Goal: Task Accomplishment & Management: Complete application form

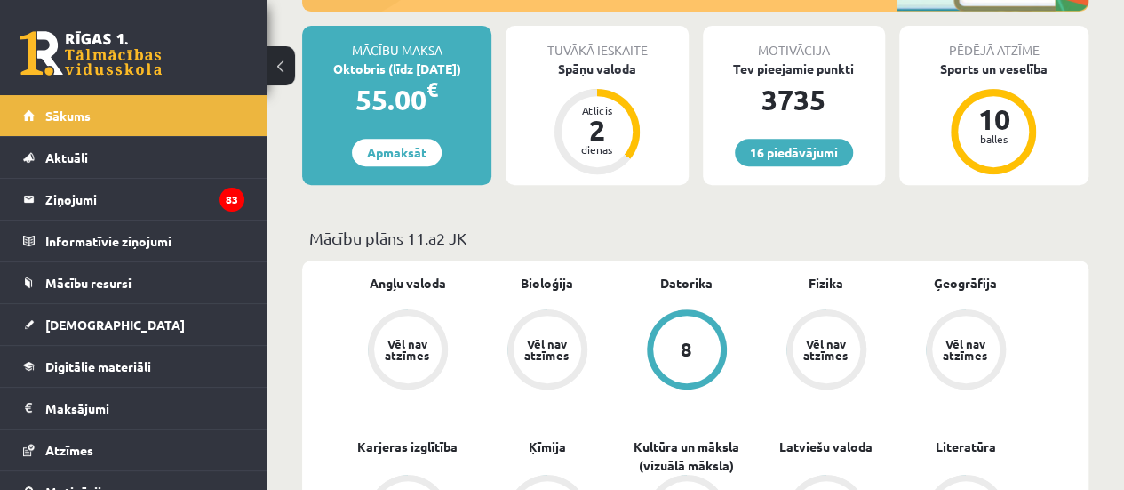
scroll to position [300, 0]
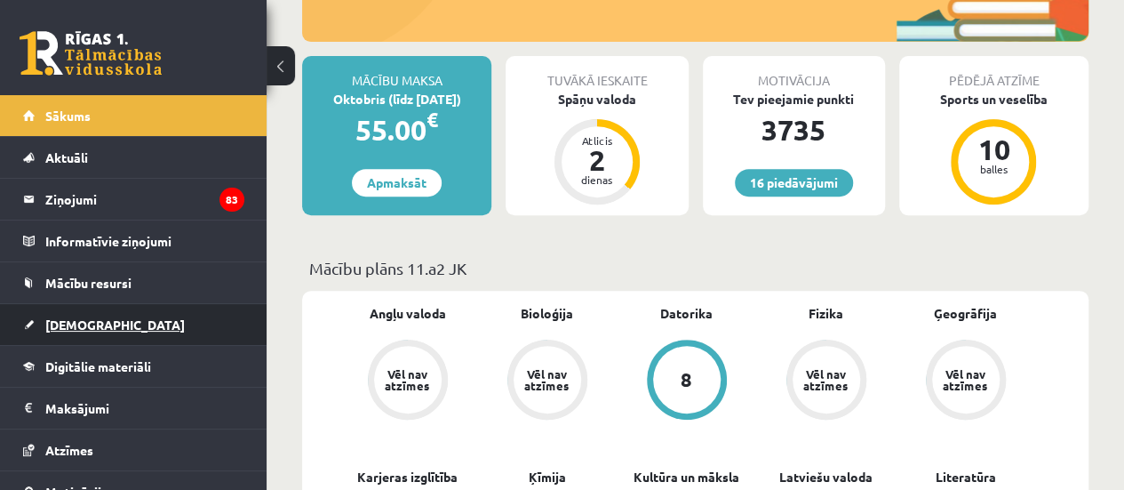
click at [108, 315] on link "[DEMOGRAPHIC_DATA]" at bounding box center [133, 324] width 221 height 41
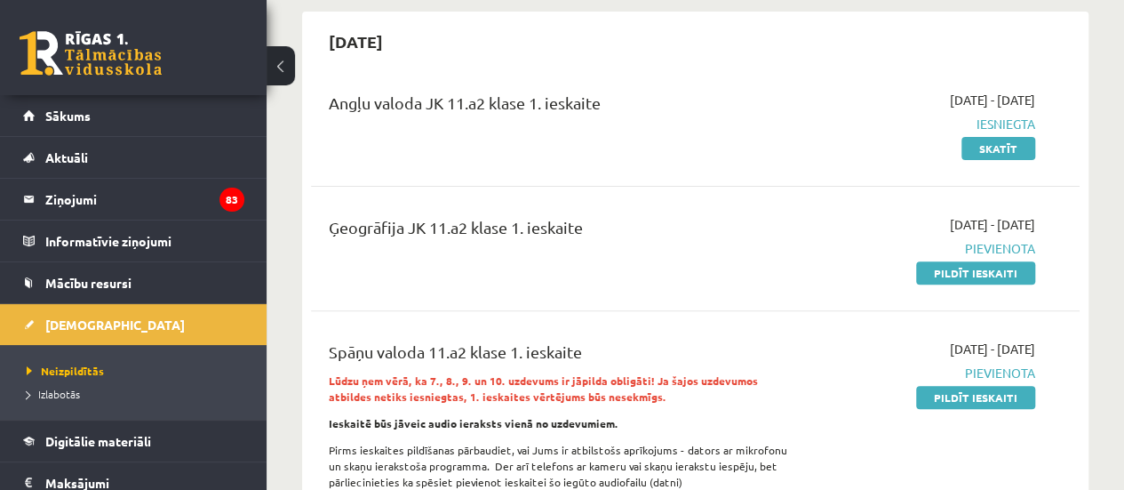
scroll to position [140, 0]
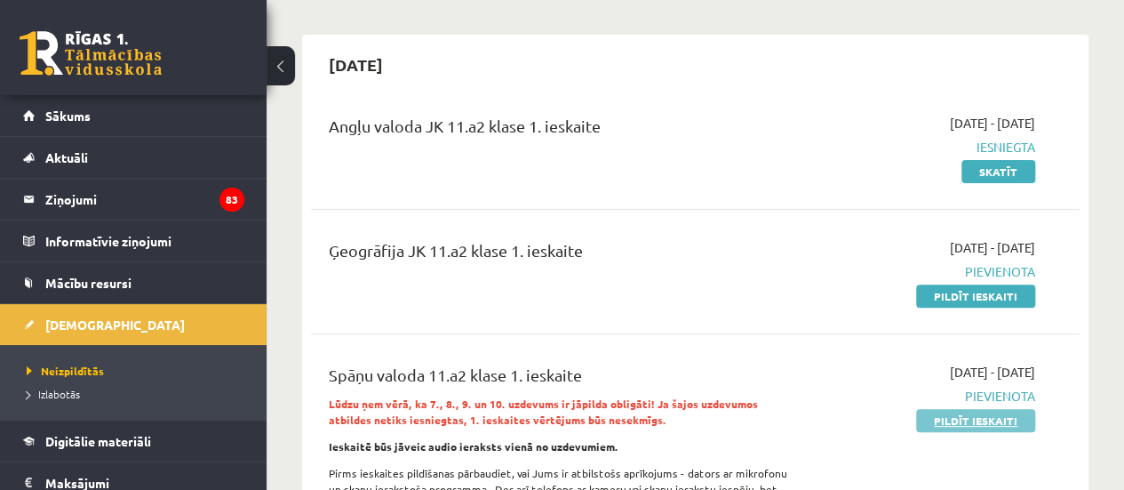
click at [984, 422] on link "Pildīt ieskaiti" at bounding box center [975, 420] width 119 height 23
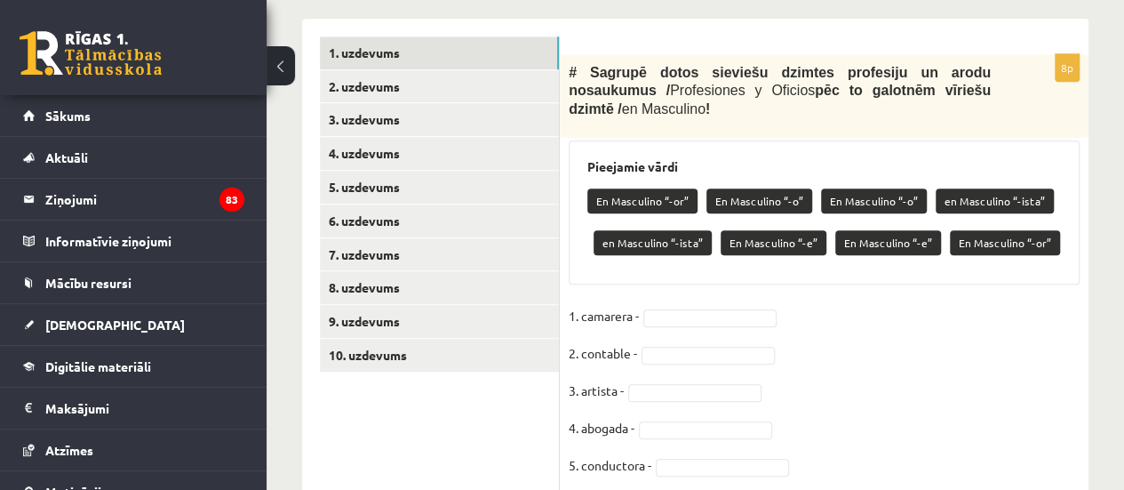
scroll to position [565, 0]
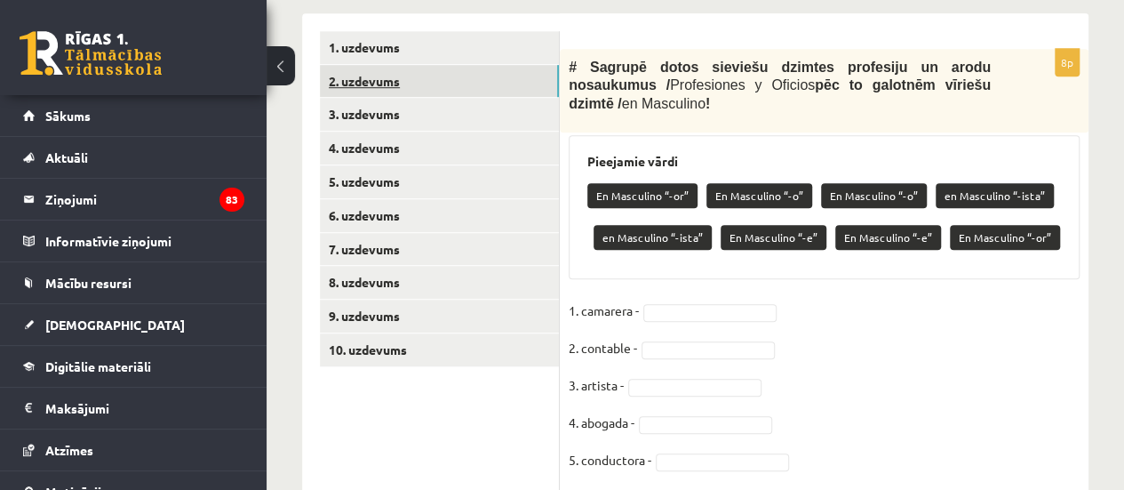
click at [519, 86] on link "2. uzdevums" at bounding box center [439, 81] width 239 height 33
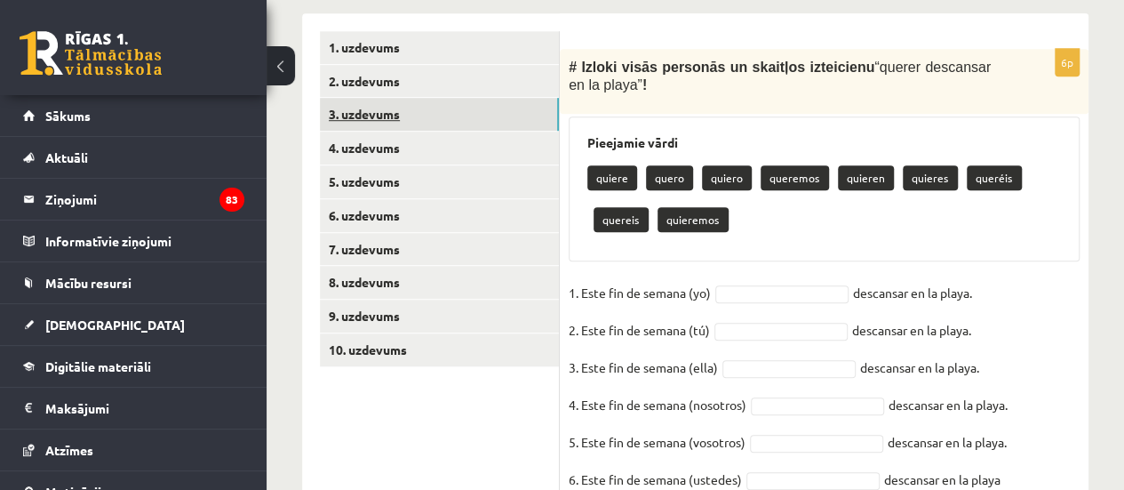
click at [485, 116] on link "3. uzdevums" at bounding box center [439, 114] width 239 height 33
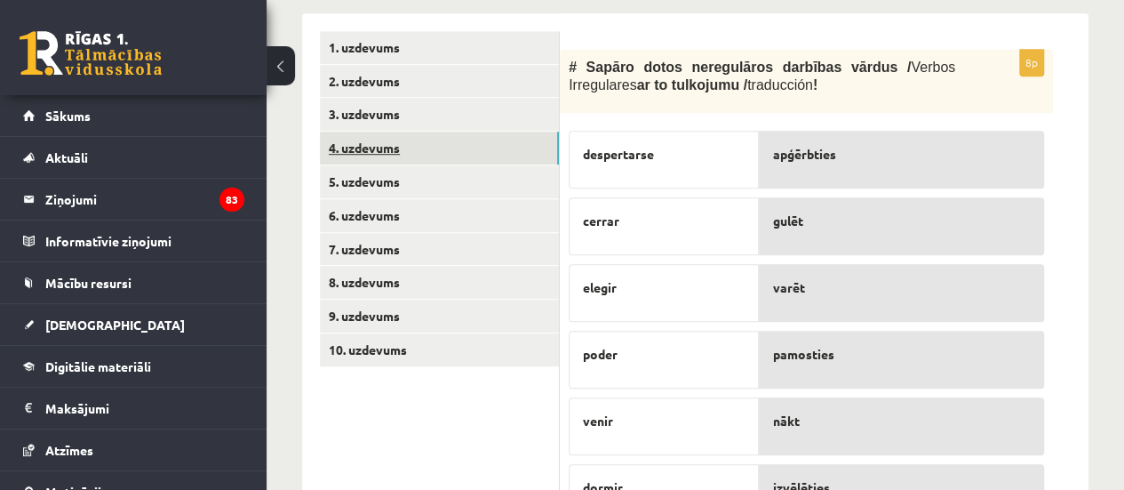
click at [455, 155] on link "4. uzdevums" at bounding box center [439, 148] width 239 height 33
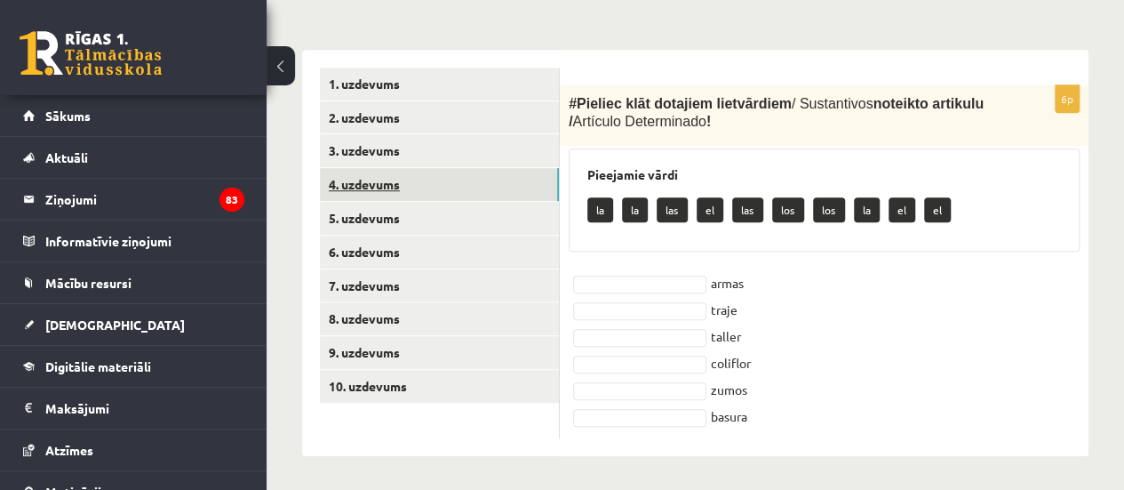
click at [450, 193] on link "4. uzdevums" at bounding box center [439, 184] width 239 height 33
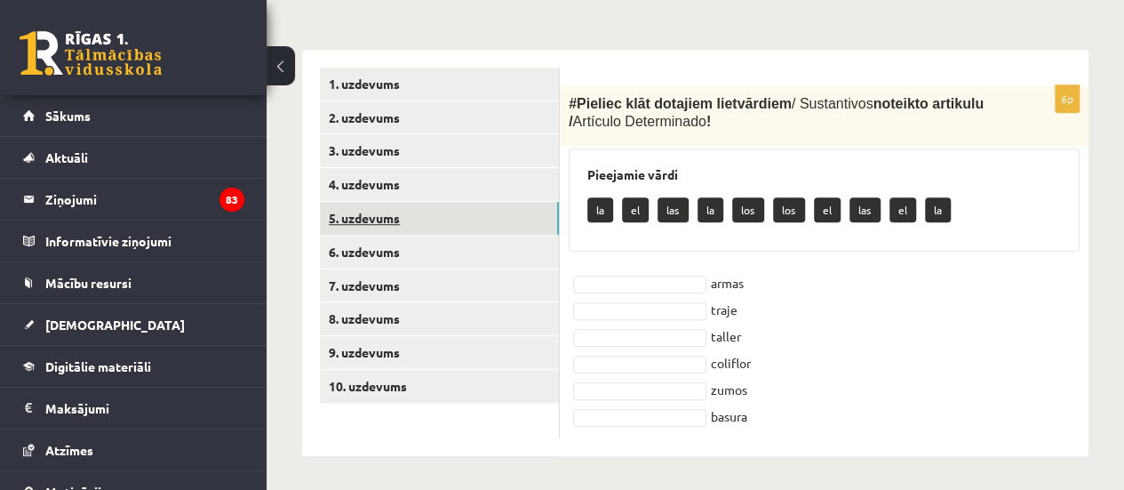
click at [434, 219] on link "5. uzdevums" at bounding box center [439, 218] width 239 height 33
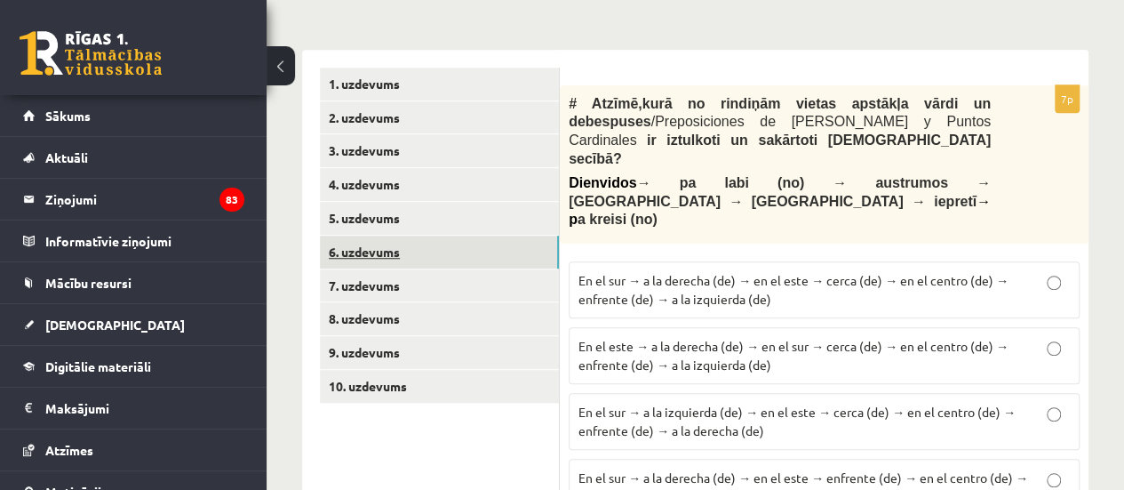
click at [420, 244] on link "6. uzdevums" at bounding box center [439, 252] width 239 height 33
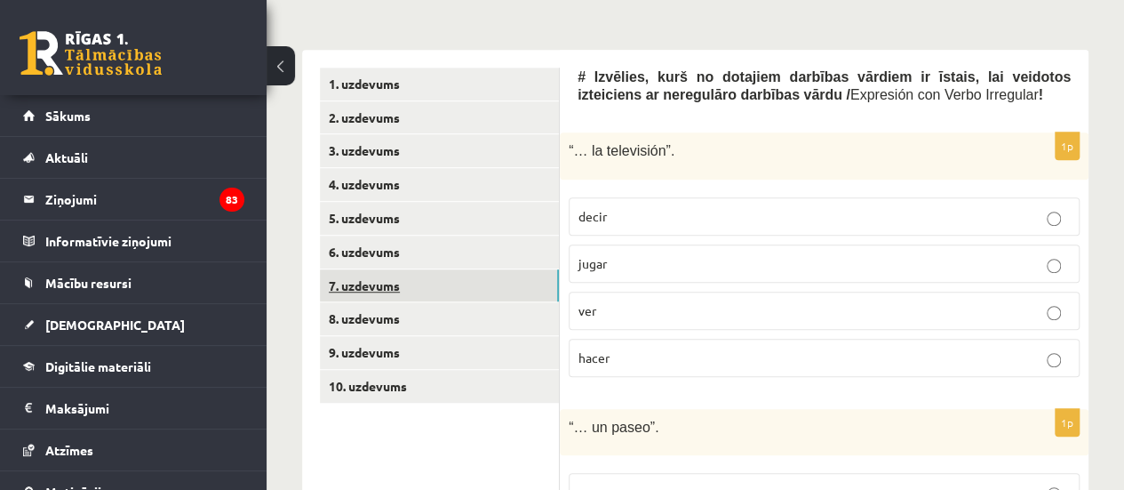
click at [404, 271] on link "7. uzdevums" at bounding box center [439, 285] width 239 height 33
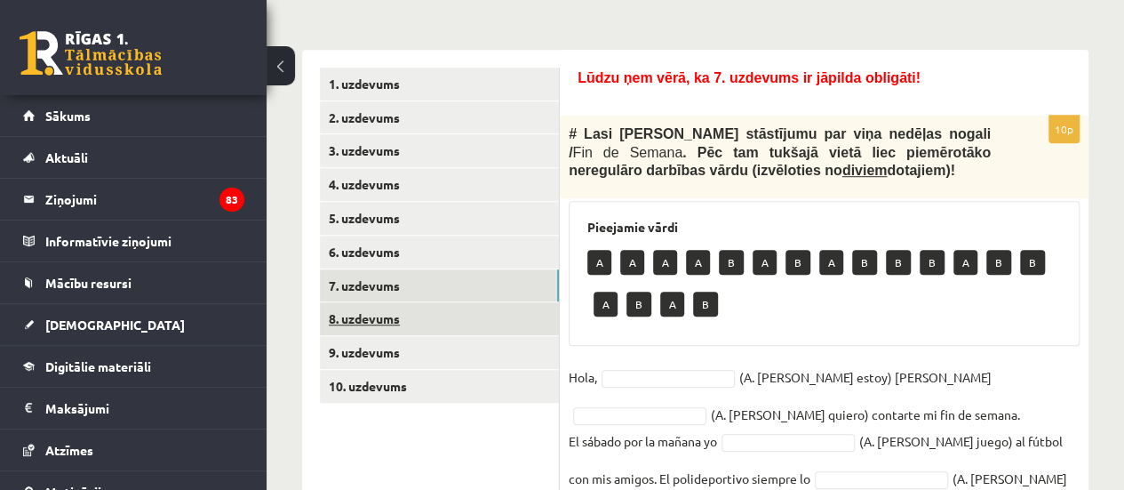
click at [391, 317] on link "8. uzdevums" at bounding box center [439, 318] width 239 height 33
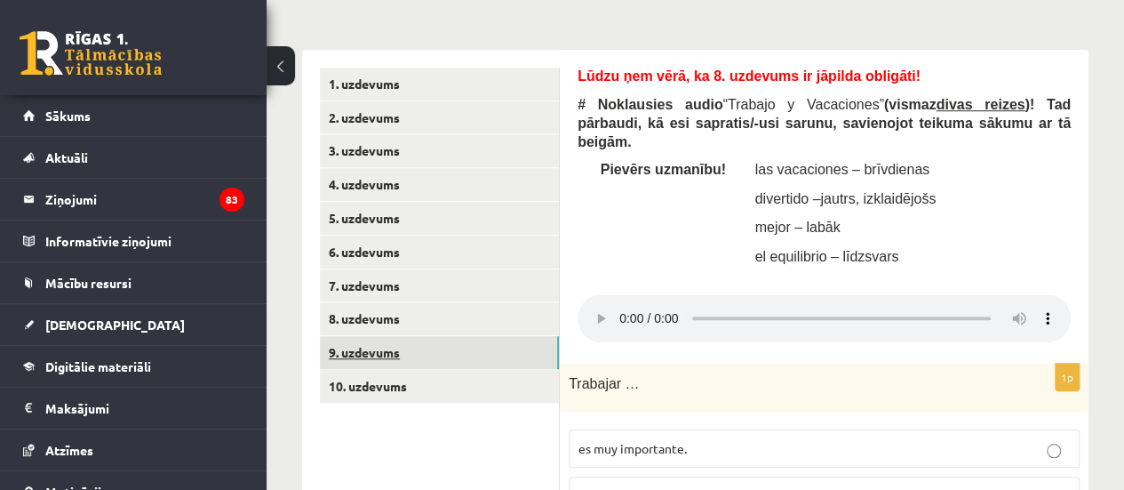
click at [386, 345] on link "9. uzdevums" at bounding box center [439, 352] width 239 height 33
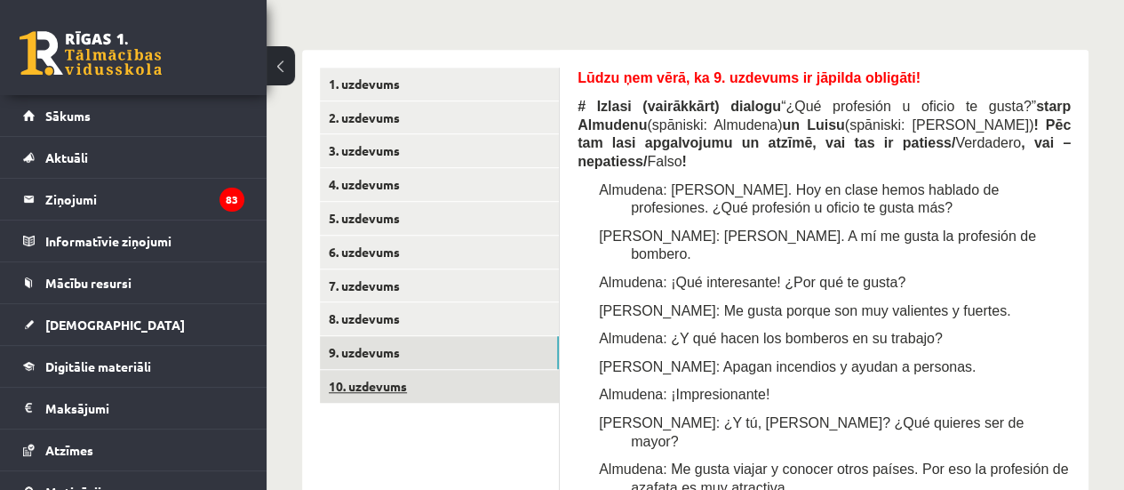
click at [392, 380] on link "10. uzdevums" at bounding box center [439, 386] width 239 height 33
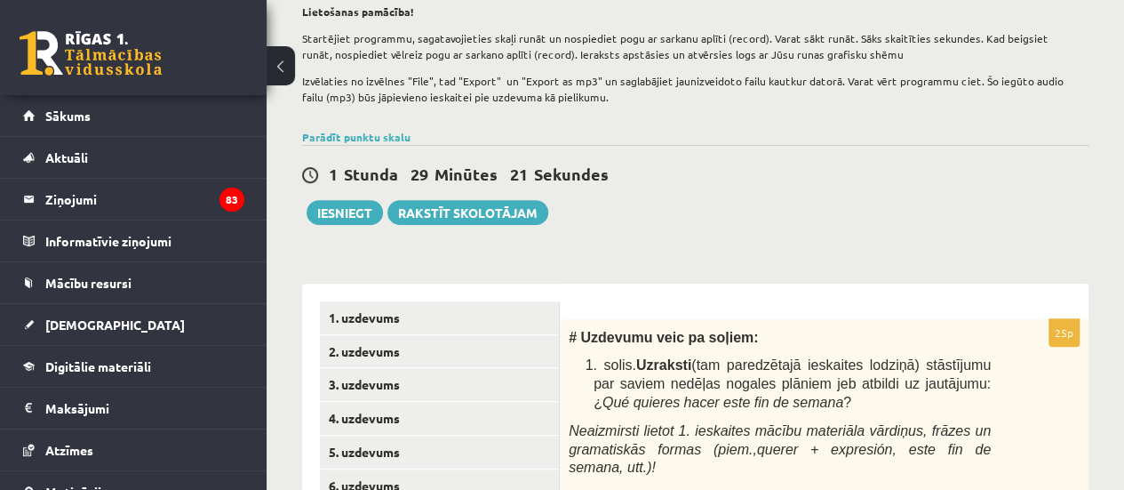
scroll to position [291, 0]
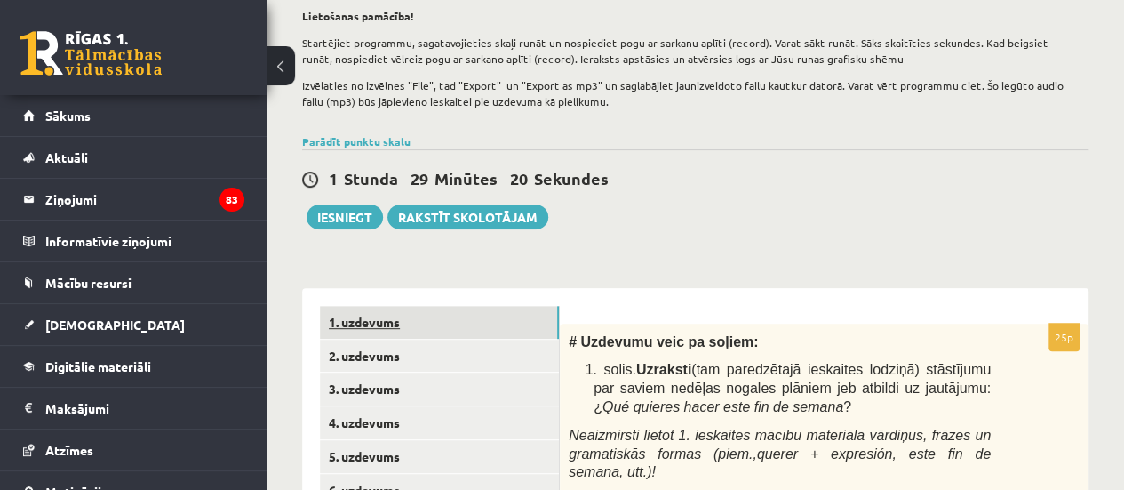
click at [512, 315] on link "1. uzdevums" at bounding box center [439, 322] width 239 height 33
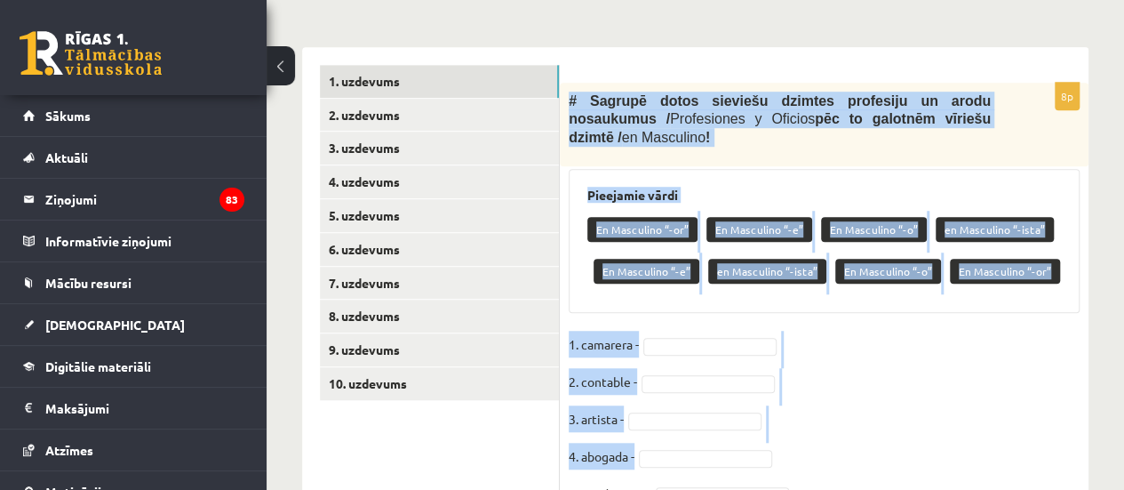
scroll to position [715, 0]
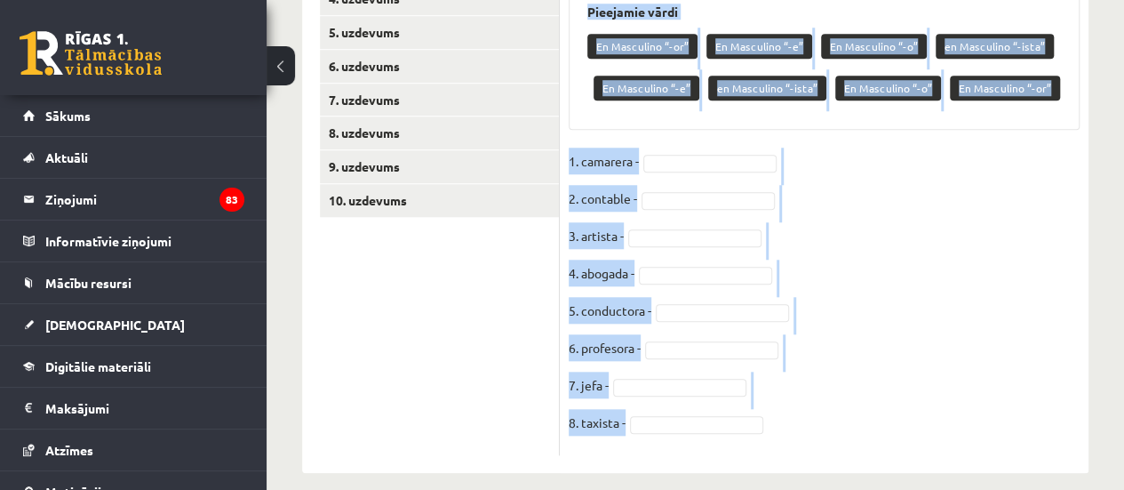
drag, startPoint x: 564, startPoint y: 98, endPoint x: 864, endPoint y: 413, distance: 435.7
click at [864, 413] on div "8p # Sagrupē dotos sieviešu dzimtes profesiju un arodu nosaukumus / Profesiones…" at bounding box center [824, 178] width 529 height 556
copy div "# Sagrupē dotos sieviešu dzimtes profesiju un arodu nosaukumus / Profesiones y …"
click at [963, 268] on fieldset "1. camarera - 2. contable - 3. artista - 4. abogada - 5. conductora - 6. profes…" at bounding box center [824, 297] width 511 height 299
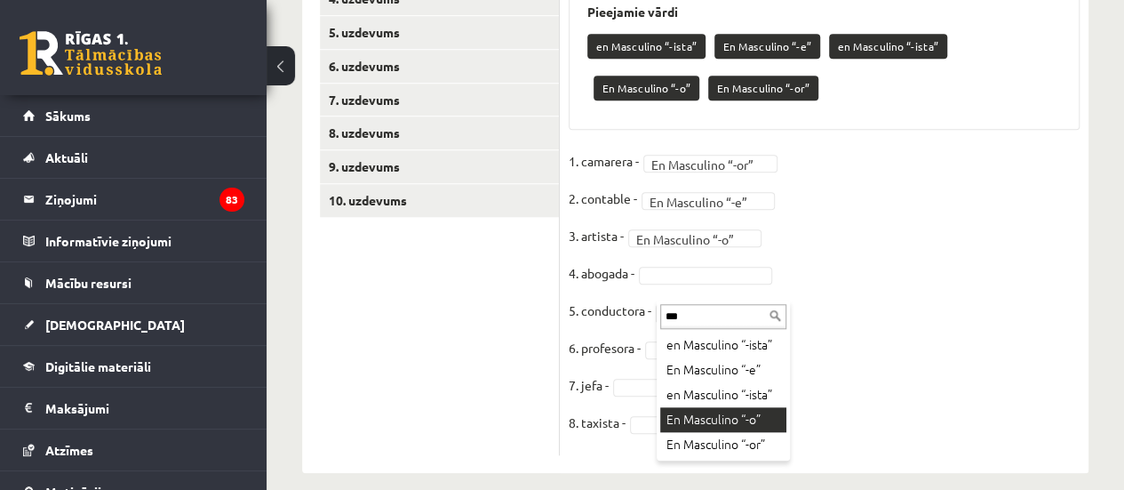
type input "**"
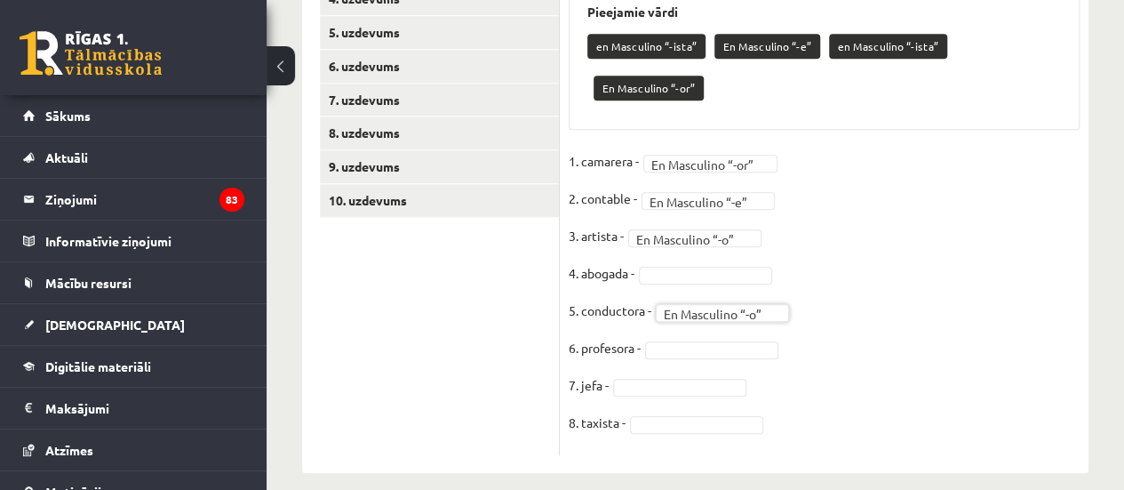
scroll to position [673, 0]
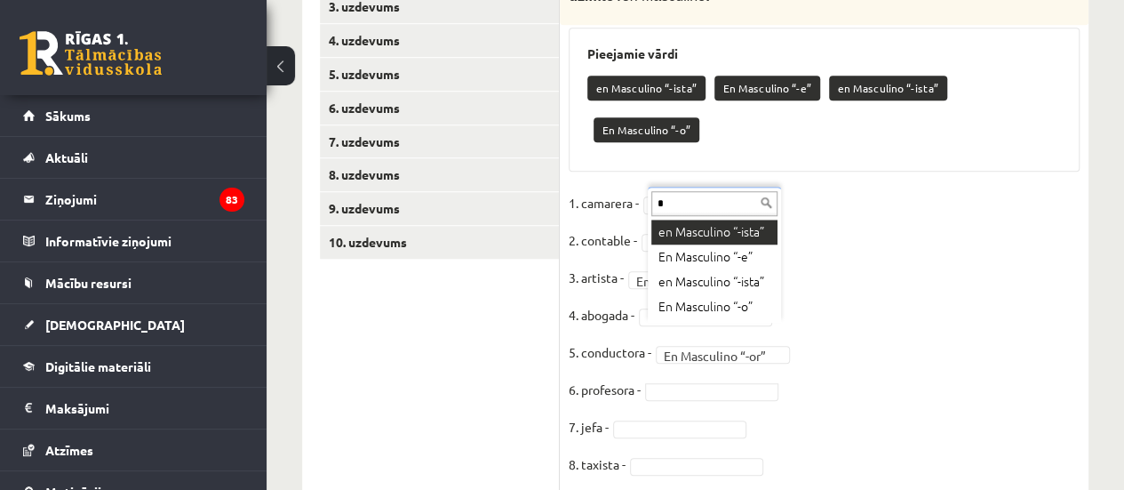
type input "**"
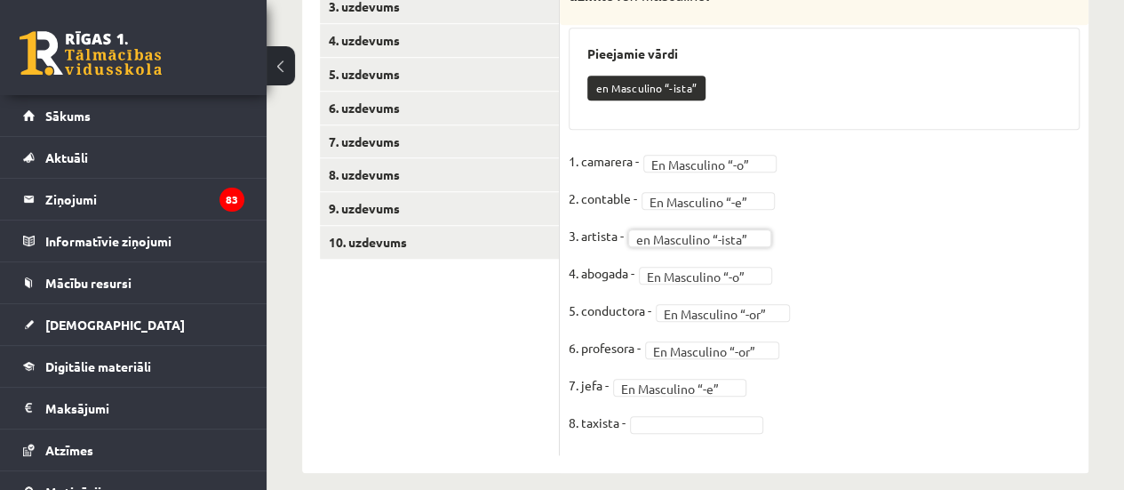
click at [686, 413] on fieldset "**********" at bounding box center [824, 297] width 511 height 299
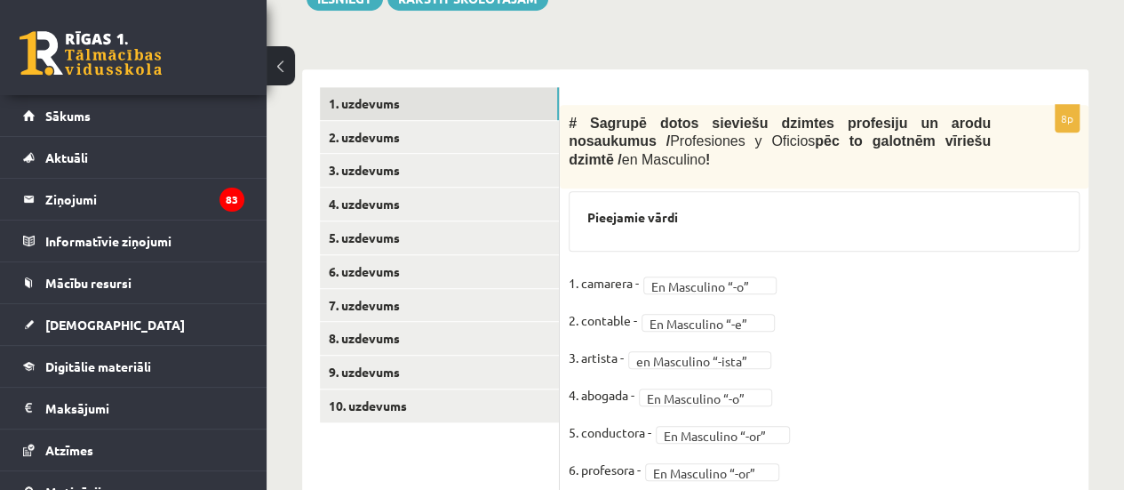
scroll to position [475, 0]
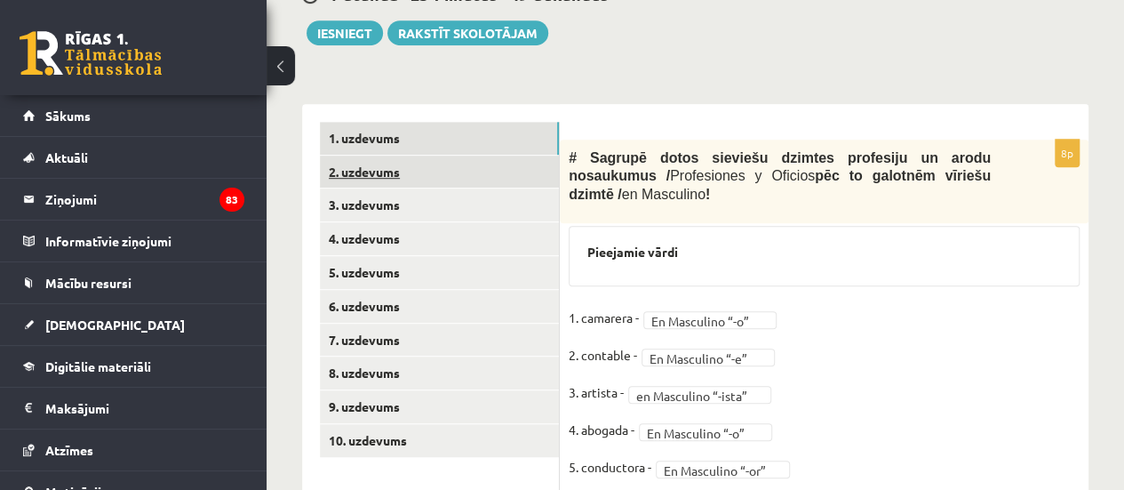
click at [379, 168] on link "2. uzdevums" at bounding box center [439, 172] width 239 height 33
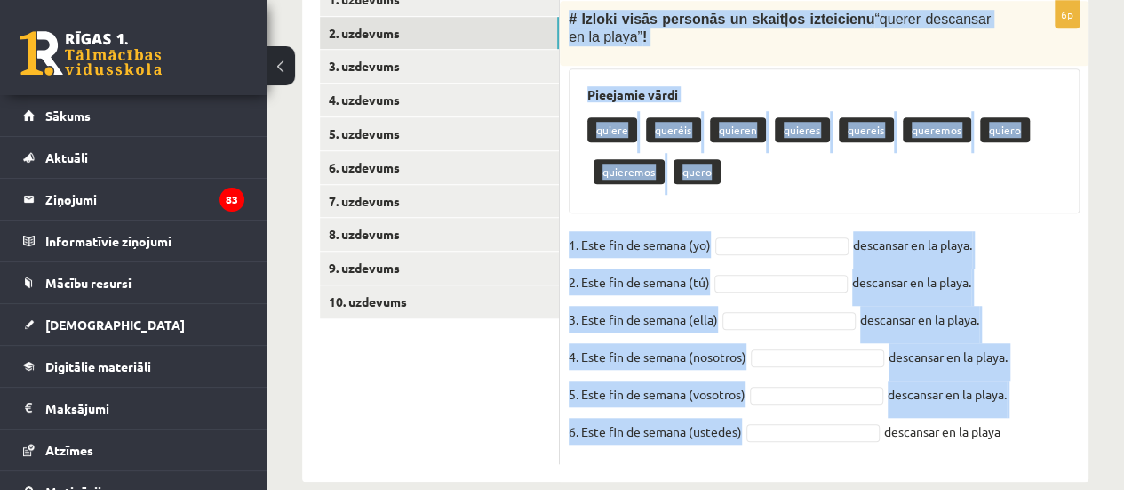
scroll to position [640, 0]
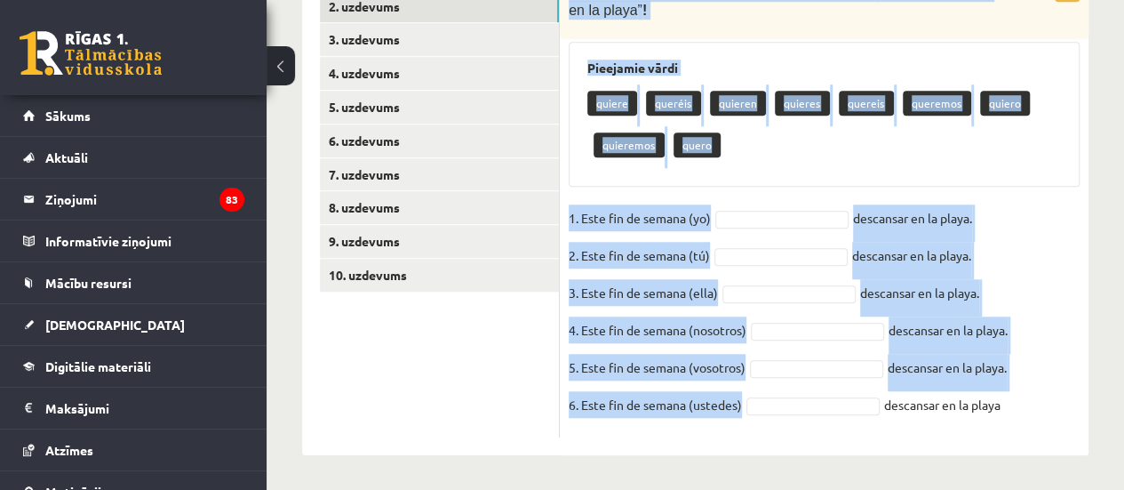
drag, startPoint x: 571, startPoint y: 155, endPoint x: 1059, endPoint y: 435, distance: 563.3
click at [1059, 435] on div "6p # Izloki visās personās un skaitļos izteicienu “ querer descansar en la play…" at bounding box center [824, 205] width 529 height 463
copy div "# Izloki visās personās un skaitļos izteicienu “ querer descansar en la playa ”…"
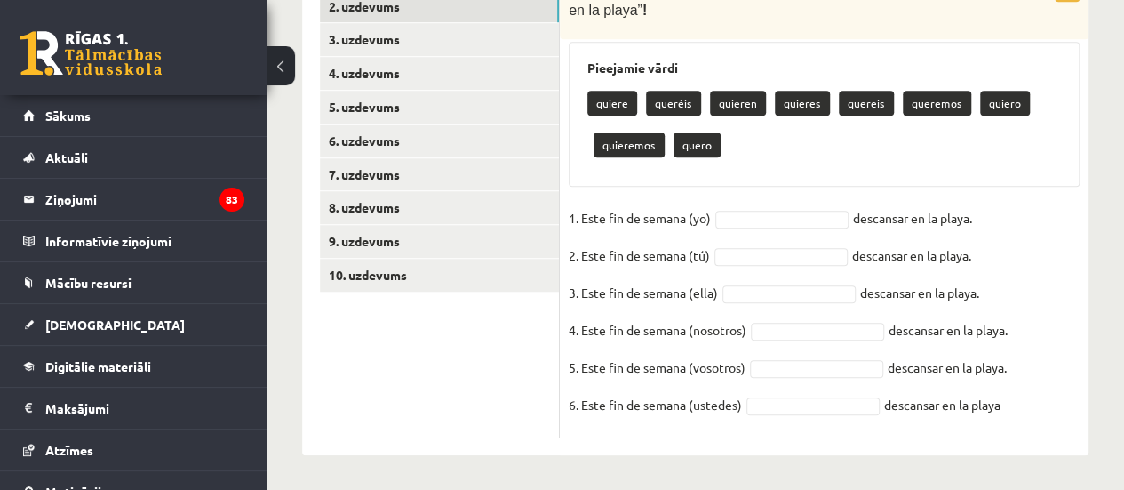
click at [494, 397] on ul "1. uzdevums 2. uzdevums 3. uzdevums 4. uzdevums 5. uzdevums 6. uzdevums 7. uzde…" at bounding box center [440, 196] width 240 height 481
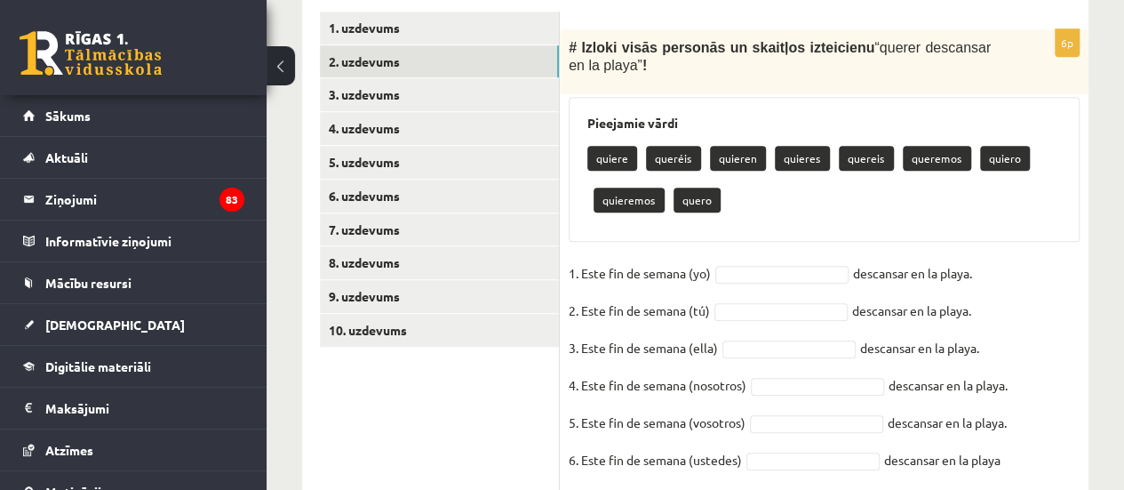
scroll to position [595, 0]
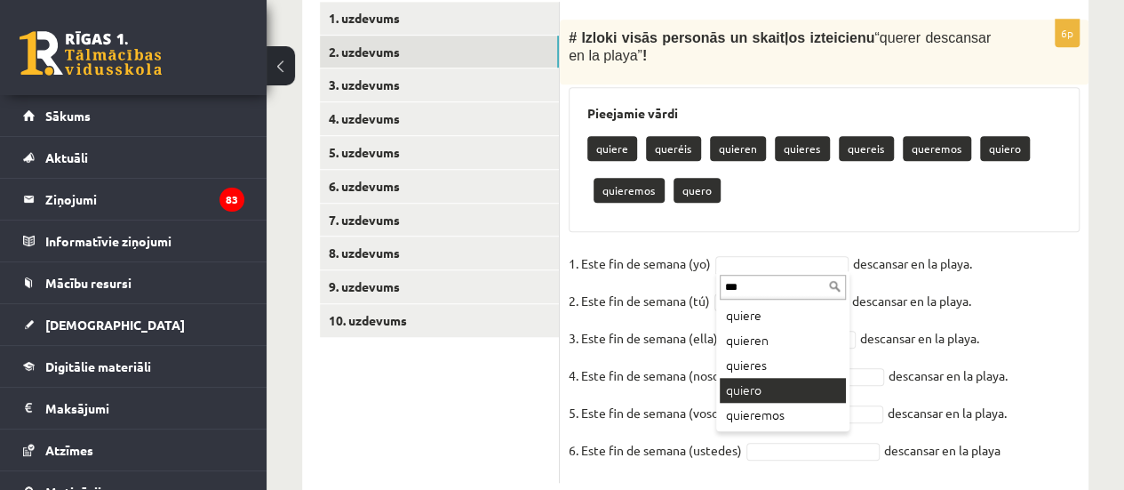
type input "***"
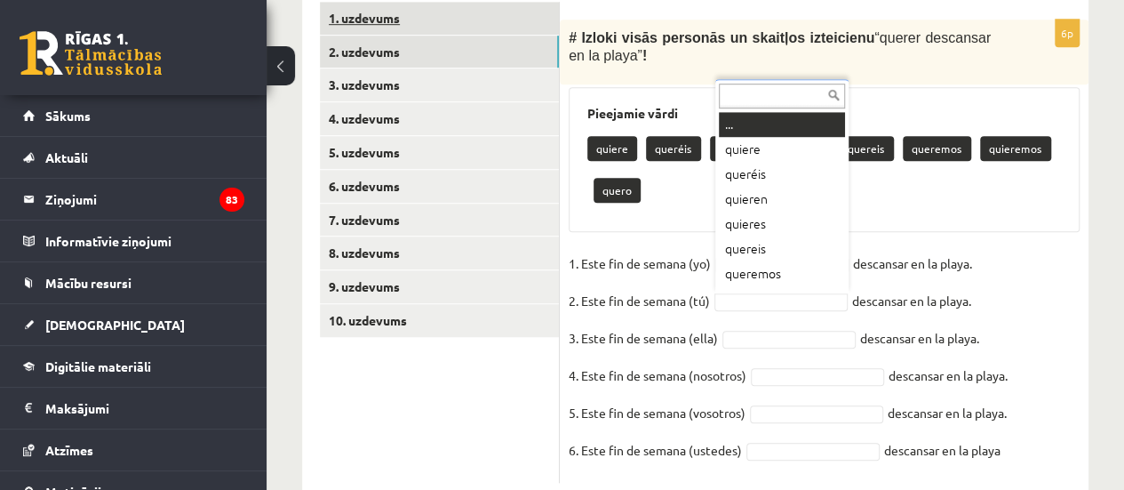
drag, startPoint x: 779, startPoint y: 302, endPoint x: 475, endPoint y: 7, distance: 423.6
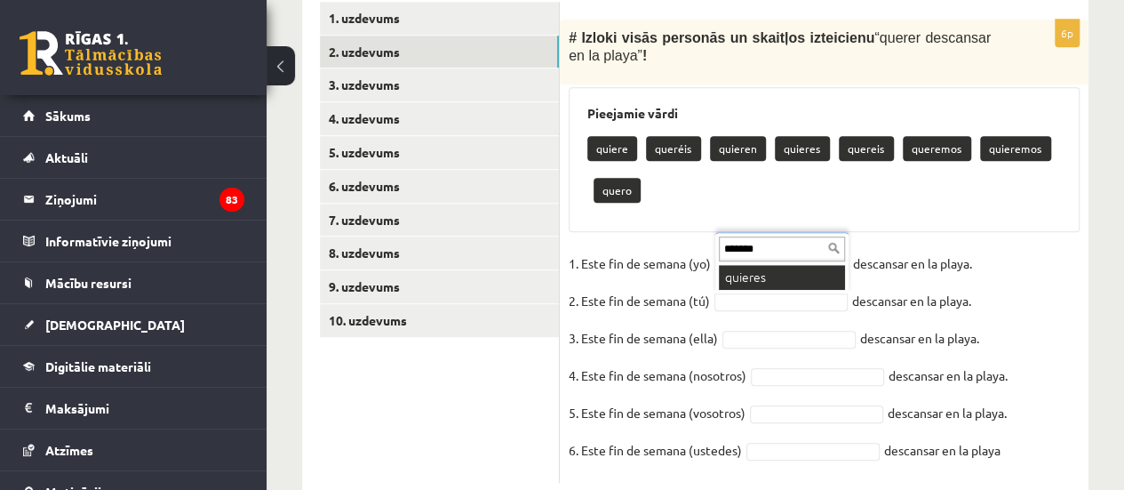
type input "*******"
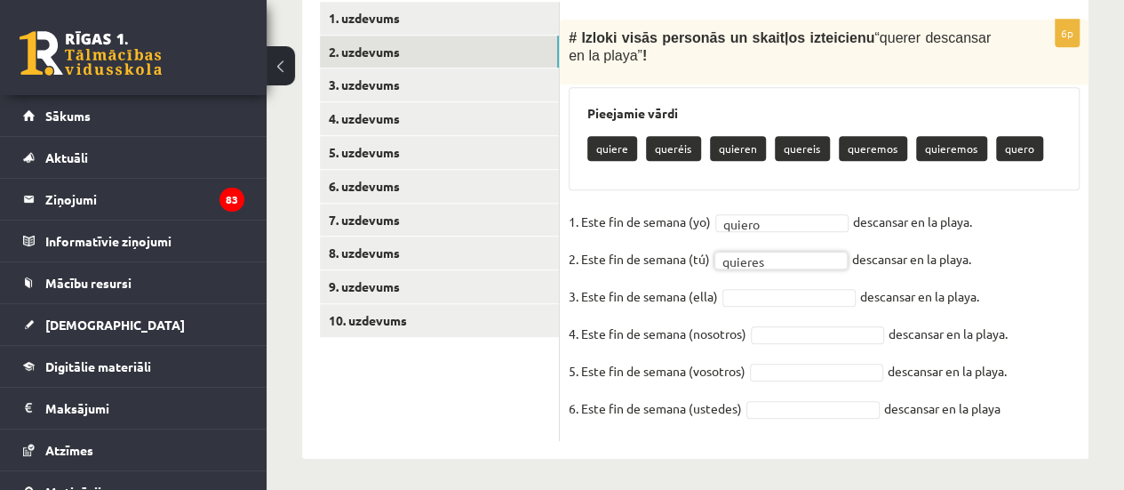
scroll to position [598, 0]
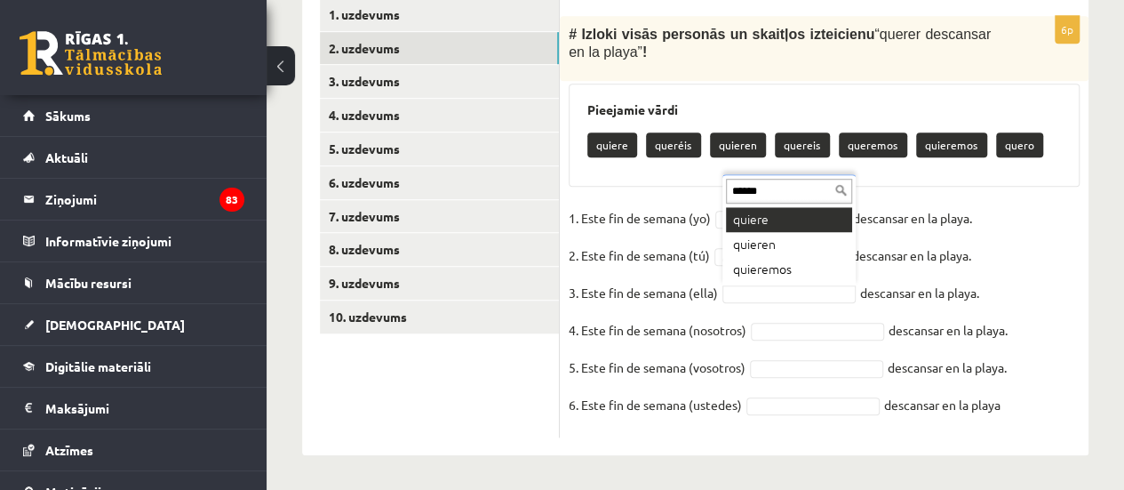
type input "******"
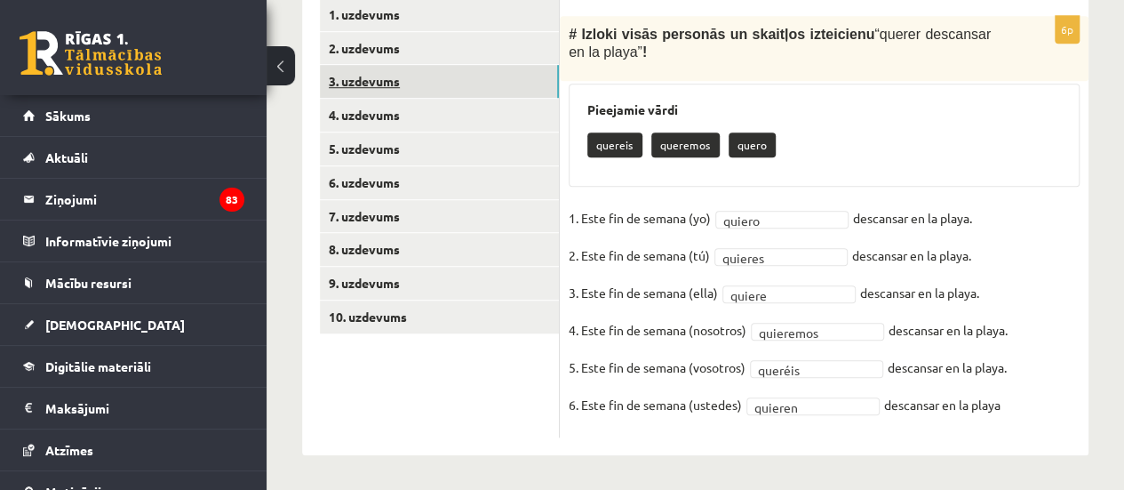
click at [389, 88] on link "3. uzdevums" at bounding box center [439, 81] width 239 height 33
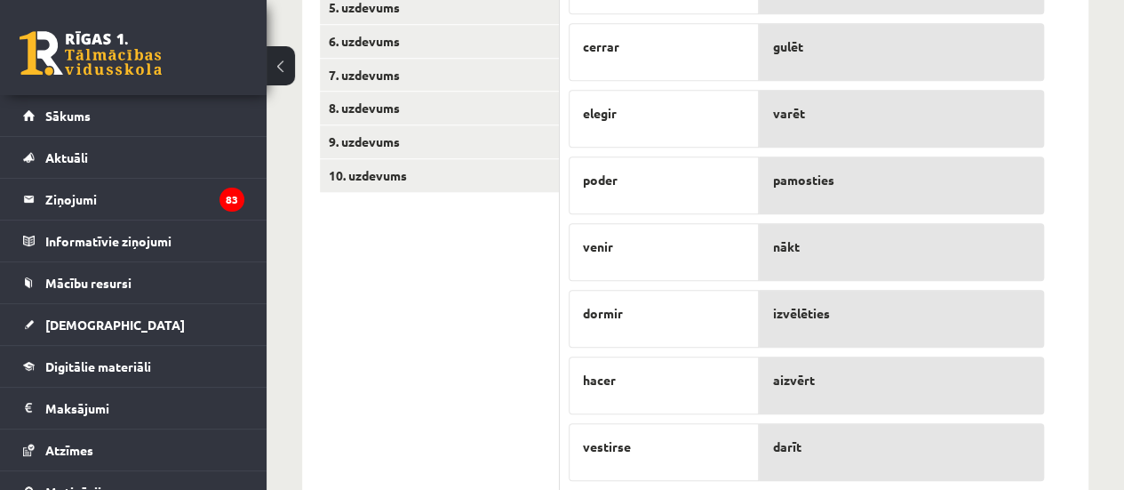
scroll to position [788, 0]
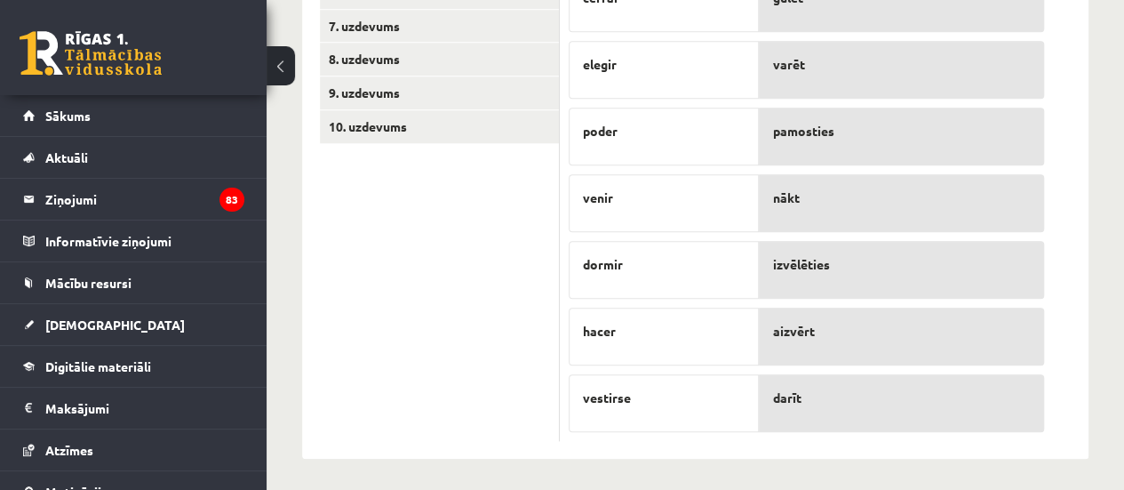
drag, startPoint x: 567, startPoint y: 31, endPoint x: 933, endPoint y: 431, distance: 542.3
click at [933, 431] on div "8p # Sapāro dotos neregulāros darbības vārdus / Verbos Irregulares ar to tulkoj…" at bounding box center [806, 133] width 493 height 615
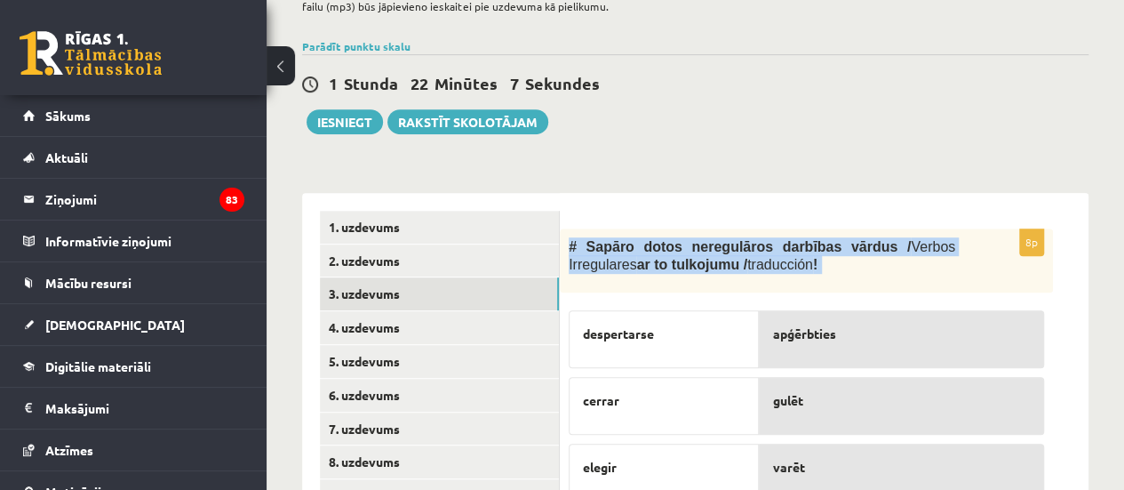
scroll to position [507, 0]
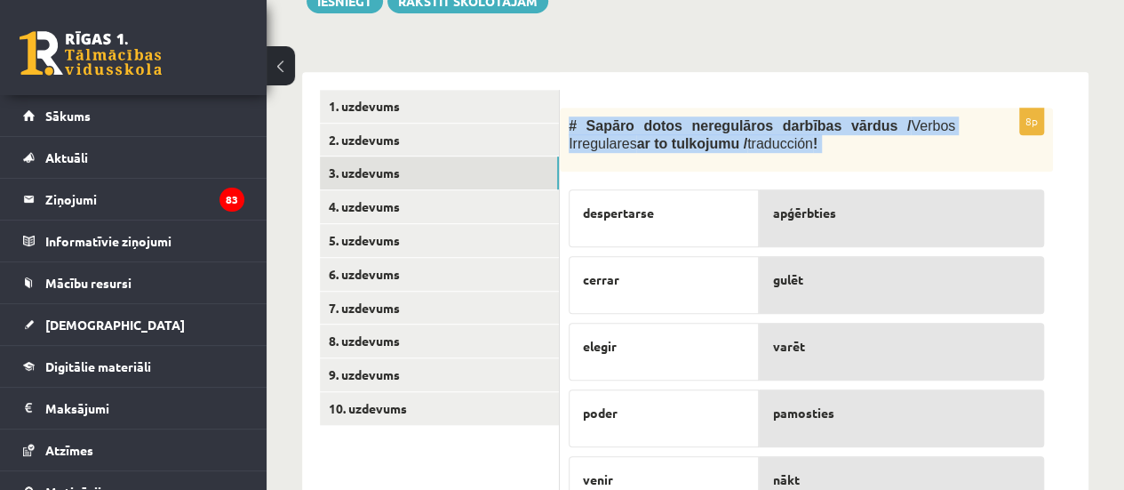
click at [1082, 271] on div "8p # Sapāro dotos neregulāros darbības vārdus / Verbos Irregulares ar to tulkoj…" at bounding box center [824, 406] width 529 height 668
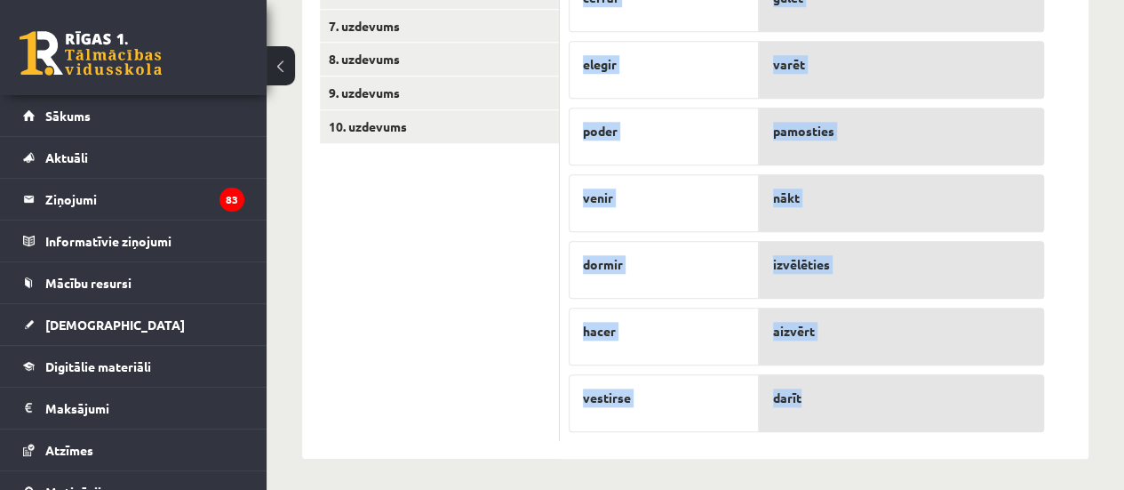
drag, startPoint x: 562, startPoint y: 118, endPoint x: 876, endPoint y: 424, distance: 438.7
click at [876, 424] on div "8p # Sapāro dotos neregulāros darbības vārdus / Verbos Irregulares ar to tulkoj…" at bounding box center [806, 133] width 493 height 615
copy div "# Sapāro dotos neregulāros darbības vārdus / Verbos Irregulares ar to tulkojumu…"
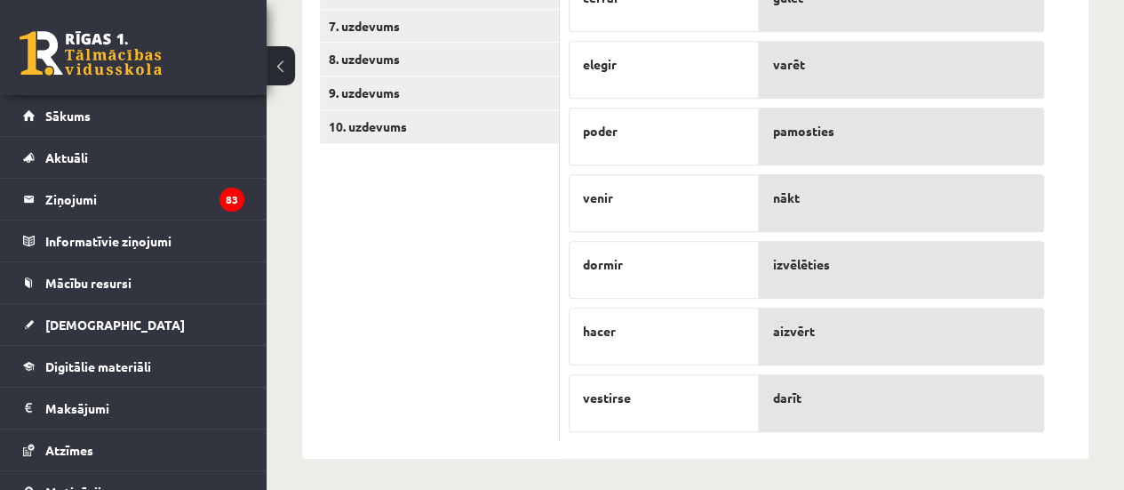
click at [501, 344] on ul "1. uzdevums 2. uzdevums 3. uzdevums 4. uzdevums 5. uzdevums 6. uzdevums 7. uzde…" at bounding box center [440, 124] width 240 height 633
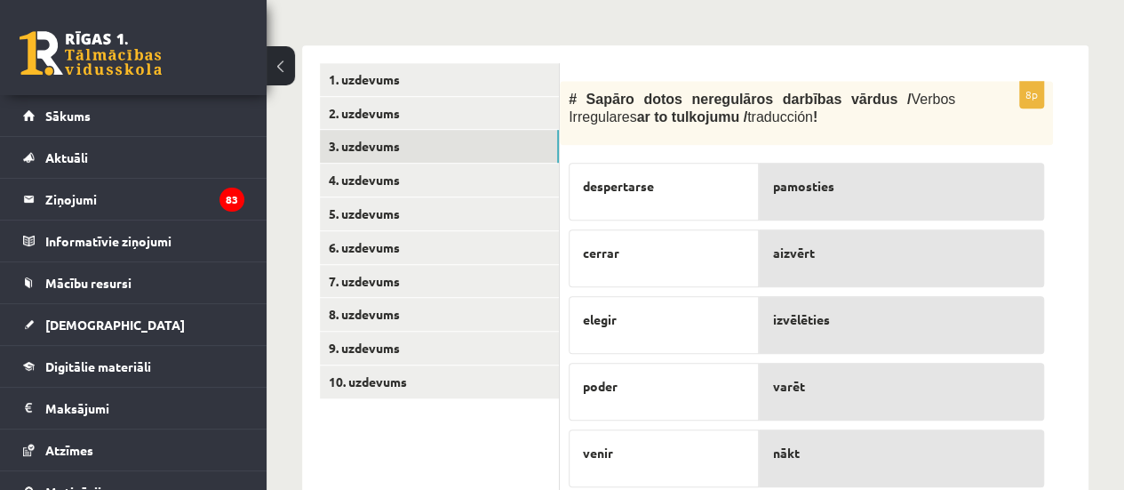
scroll to position [542, 0]
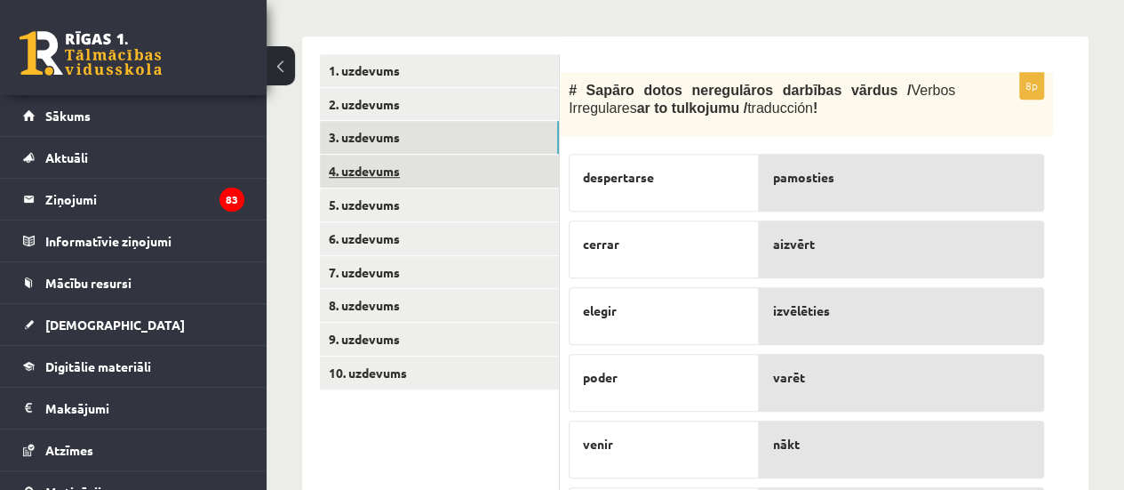
click at [431, 170] on link "4. uzdevums" at bounding box center [439, 171] width 239 height 33
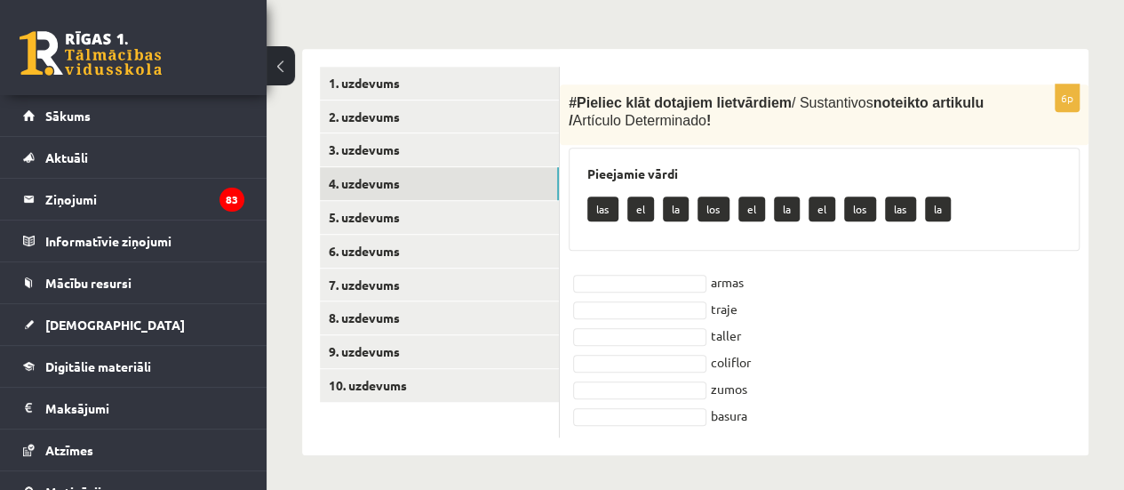
drag, startPoint x: 568, startPoint y: 98, endPoint x: 843, endPoint y: 452, distance: 448.5
click at [843, 452] on div "6p # Pieliec klāt dotajiem lietvārdiem / Sustantivos noteikto artikulu / Artícu…" at bounding box center [824, 252] width 529 height 406
copy div "# Pieliec klāt dotajiem lietvārdiem / Sustantivos noteikto artikulu / Artículo …"
click at [942, 362] on fieldset "armas traje taller coliflor zumos basura" at bounding box center [824, 348] width 511 height 160
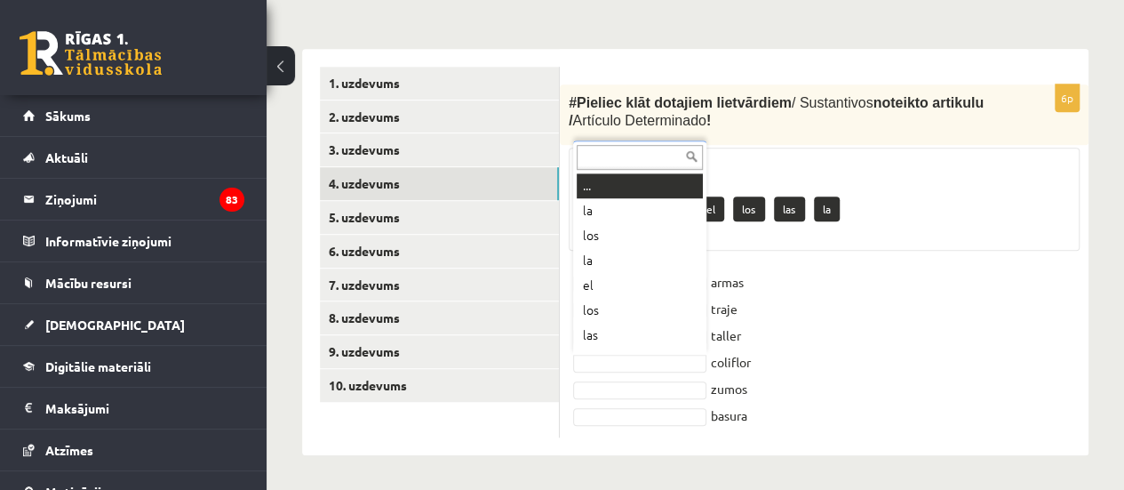
scroll to position [21, 0]
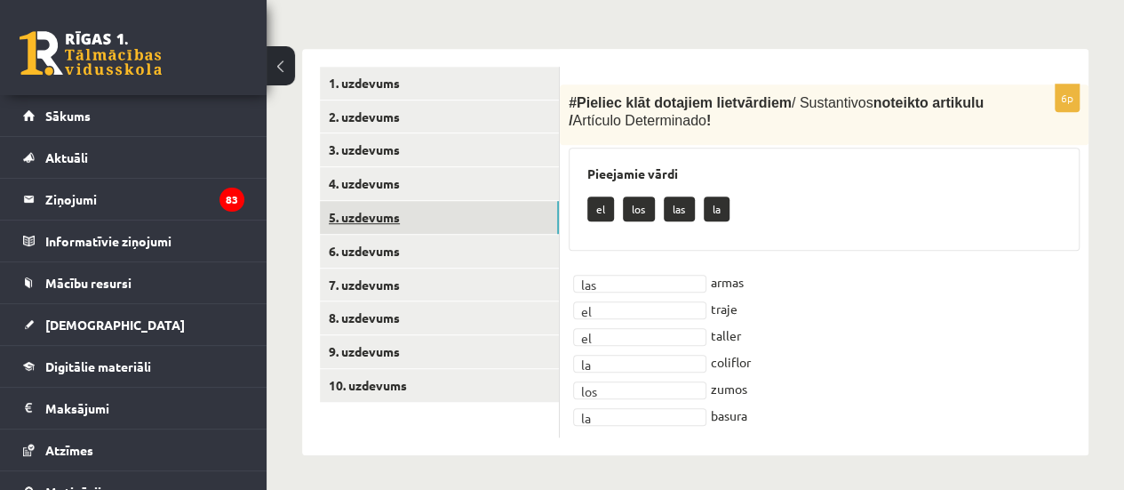
click at [393, 212] on link "5. uzdevums" at bounding box center [439, 217] width 239 height 33
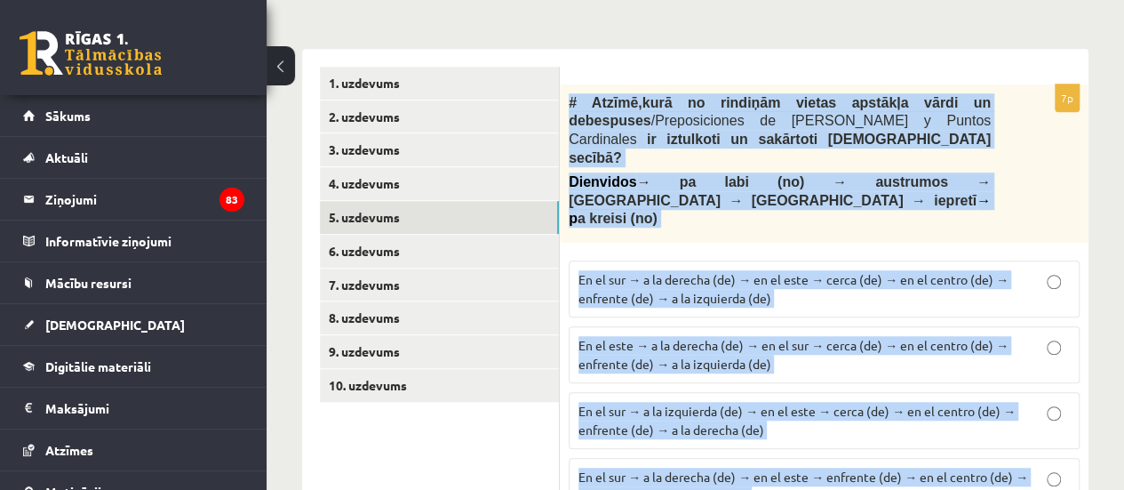
scroll to position [583, 0]
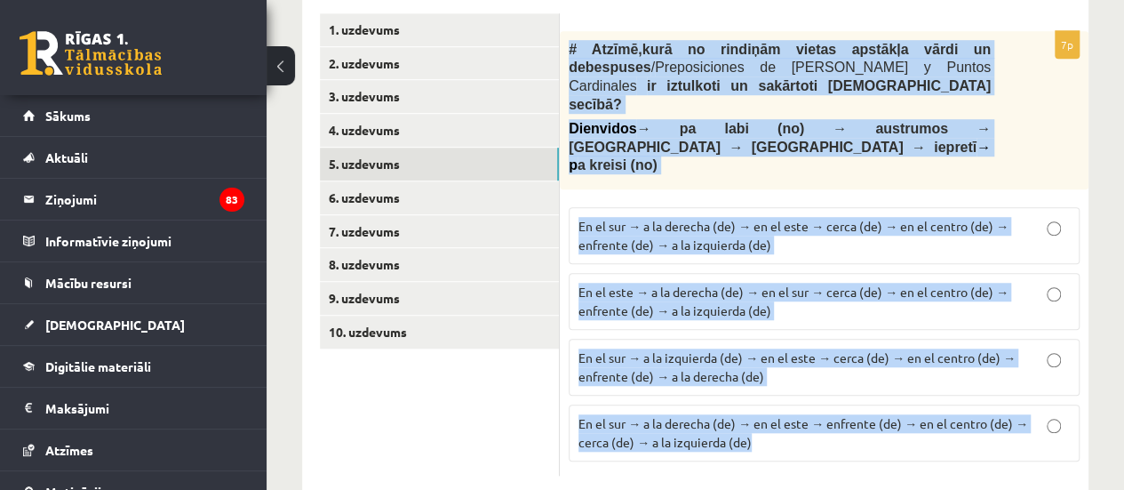
drag, startPoint x: 567, startPoint y: 99, endPoint x: 929, endPoint y: 481, distance: 526.2
click at [929, 481] on div "Spāņu valoda 11.a2 klase 1. ieskaite , Gvenda Liepiņa (11.a2 JK) Lūdzu ņem vērā…" at bounding box center [696, 6] width 858 height 1043
copy div "# Atzīmē , kurā no rindiņām vietas apstākļa vārdi un debespuses / Preposiciones…"
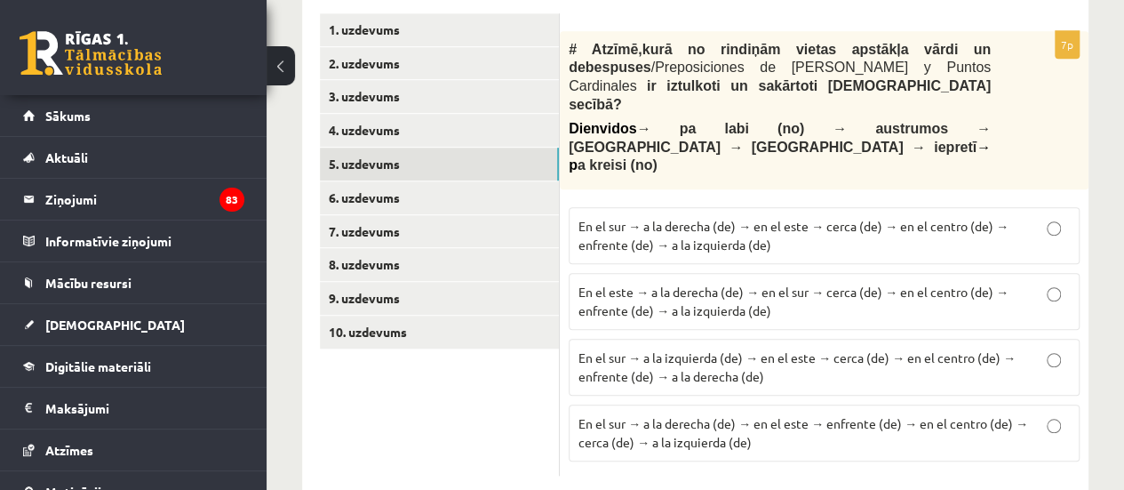
click at [539, 413] on ul "1. uzdevums 2. uzdevums 3. uzdevums 4. uzdevums 5. uzdevums 6. uzdevums 7. uzde…" at bounding box center [440, 244] width 240 height 462
click at [682, 218] on span "En el sur → a la derecha (de) → en el este → cerca (de) → en el centro (de) → e…" at bounding box center [794, 235] width 430 height 35
click at [414, 196] on link "6. uzdevums" at bounding box center [439, 197] width 239 height 33
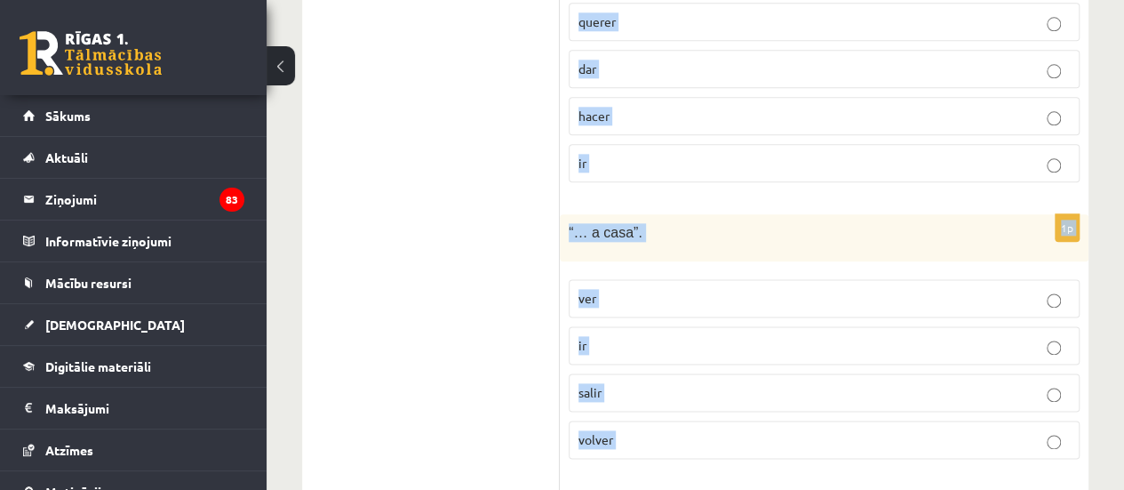
scroll to position [1301, 0]
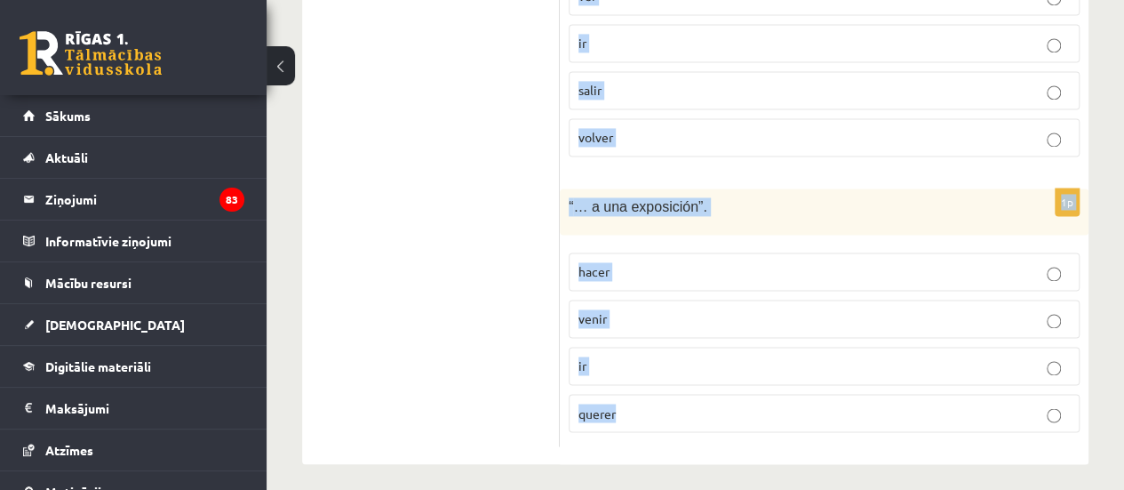
drag, startPoint x: 573, startPoint y: 49, endPoint x: 871, endPoint y: 456, distance: 504.3
copy form "# Izvēlies, kurš no dotajiem darbības vārdiem ir īstais, lai veidotos izteicien…"
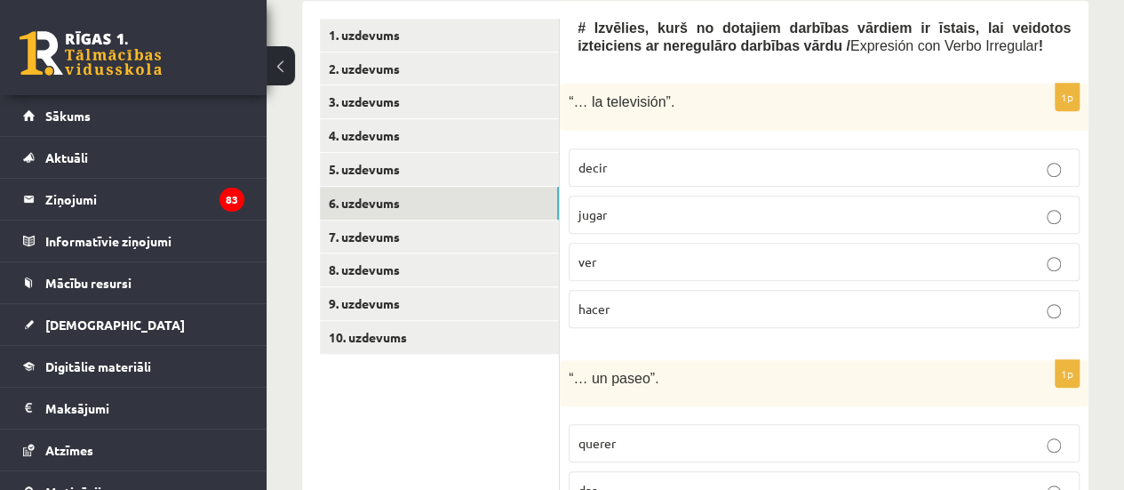
scroll to position [575, 0]
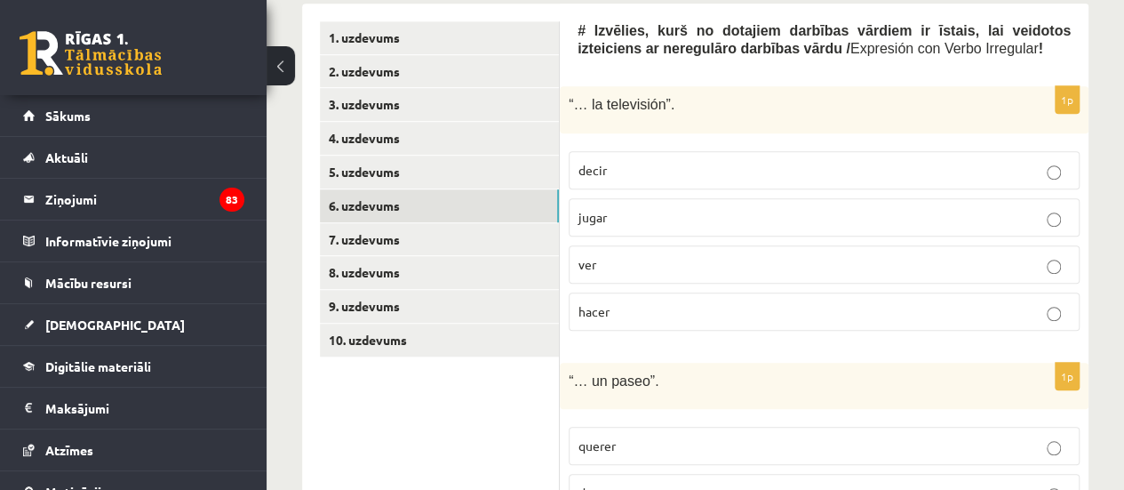
click at [734, 270] on p "ver" at bounding box center [825, 264] width 492 height 19
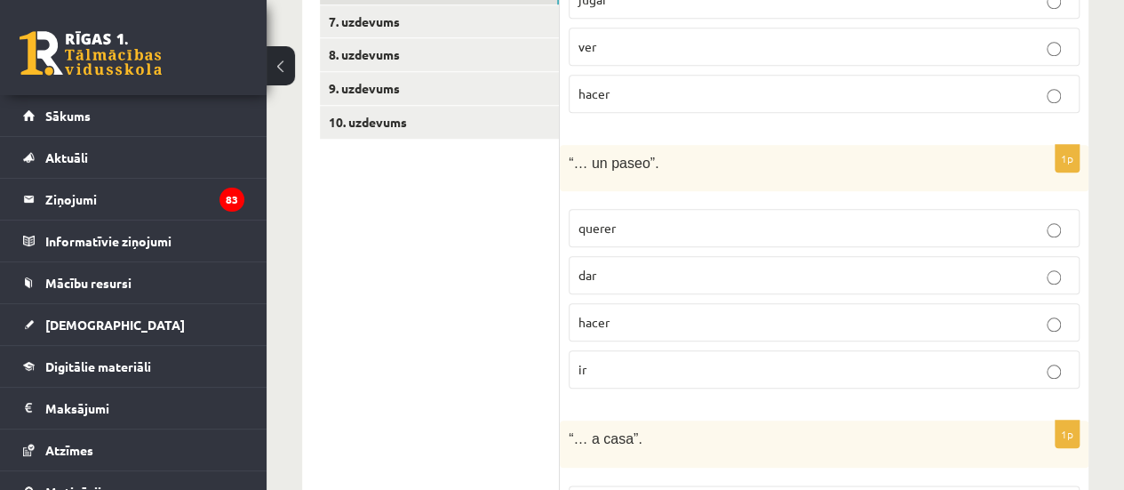
scroll to position [811, 0]
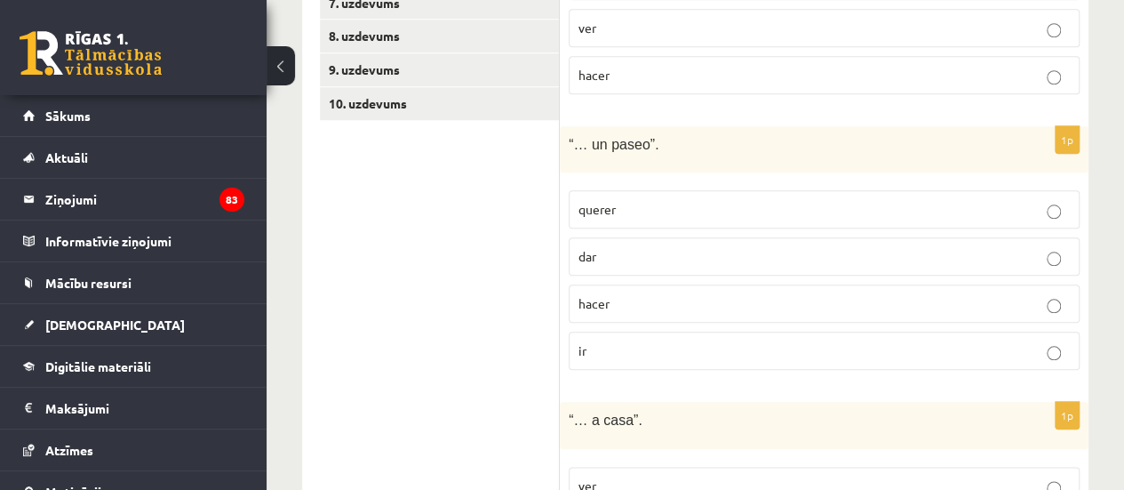
click at [1027, 265] on label "dar" at bounding box center [824, 256] width 511 height 38
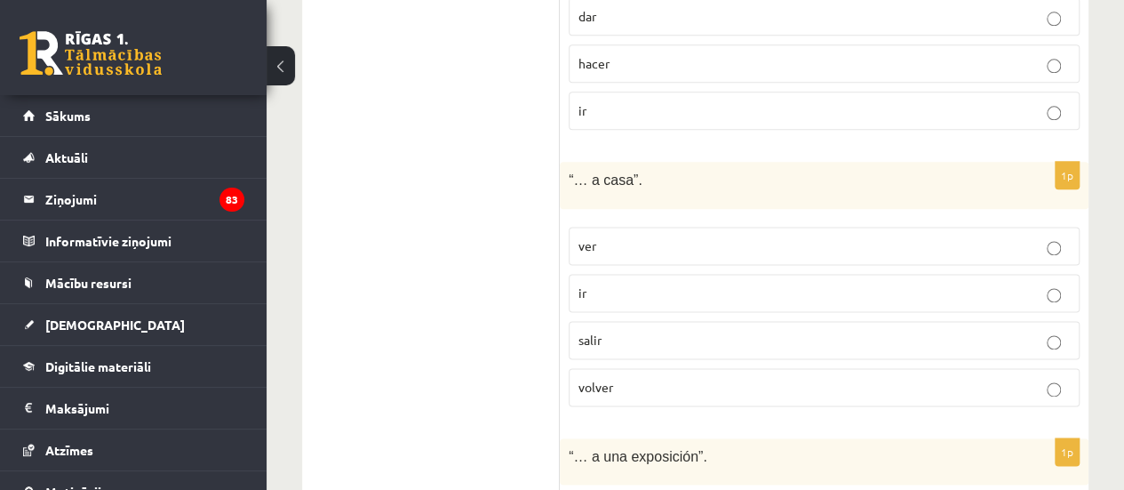
scroll to position [1060, 0]
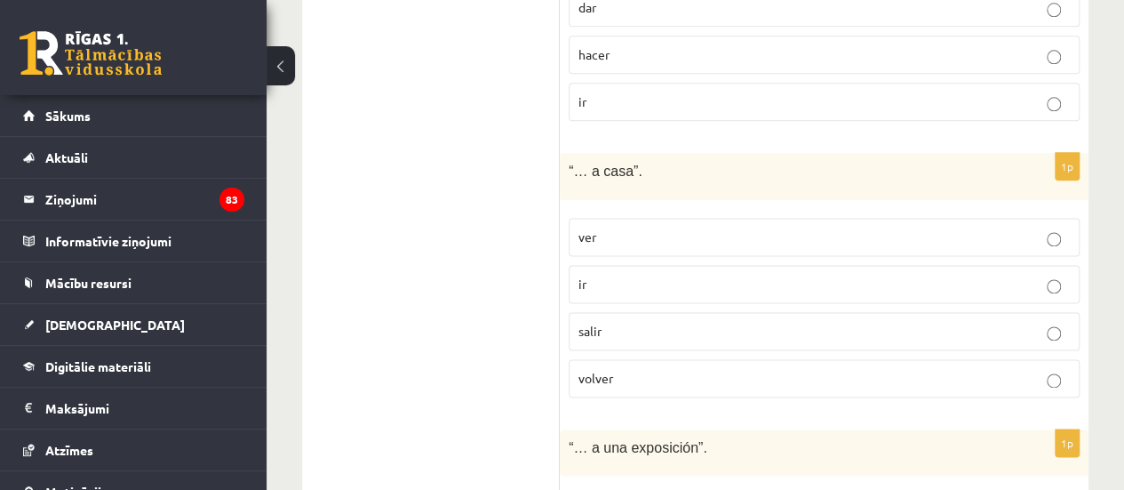
click at [594, 359] on label "volver" at bounding box center [824, 378] width 511 height 38
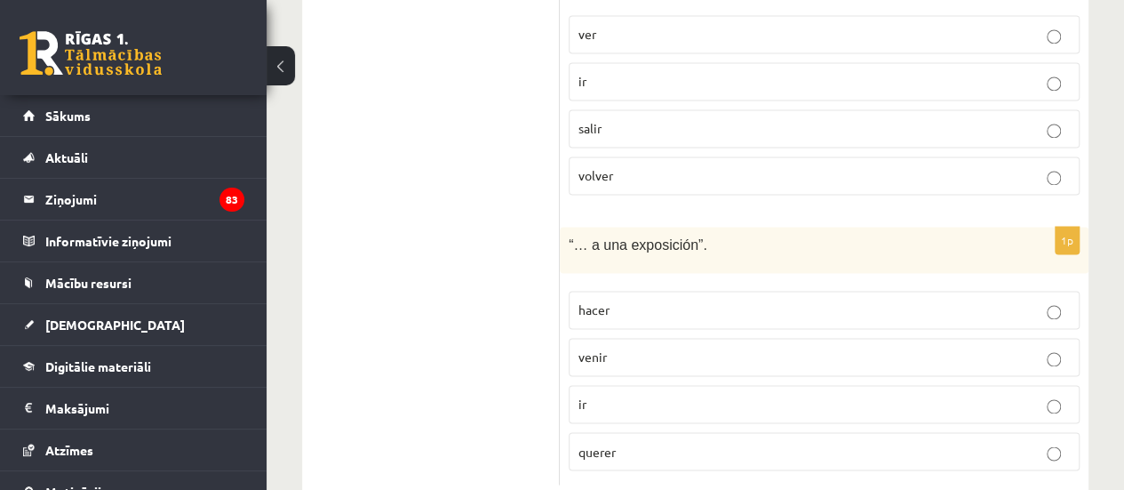
scroll to position [1301, 0]
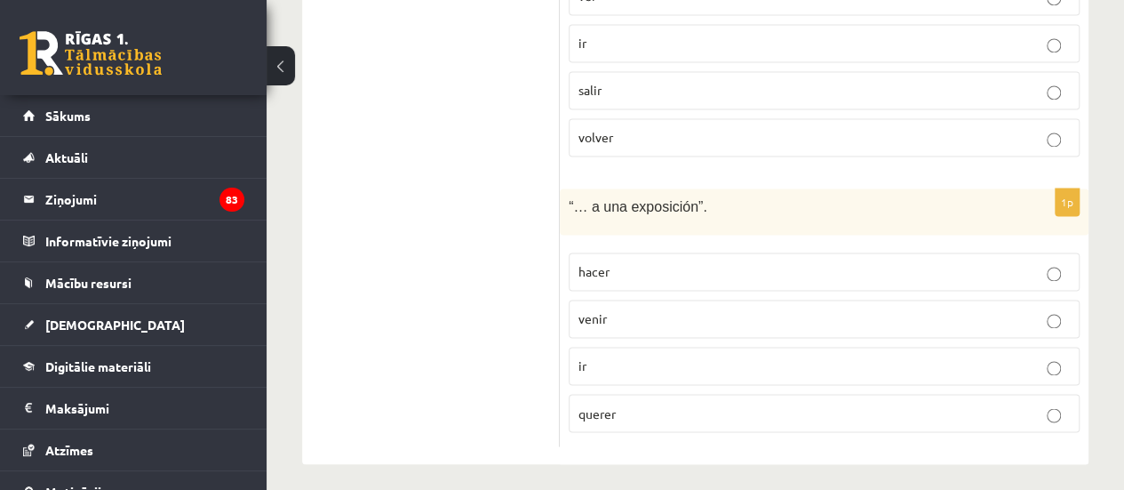
click at [695, 356] on p "ir" at bounding box center [825, 365] width 492 height 19
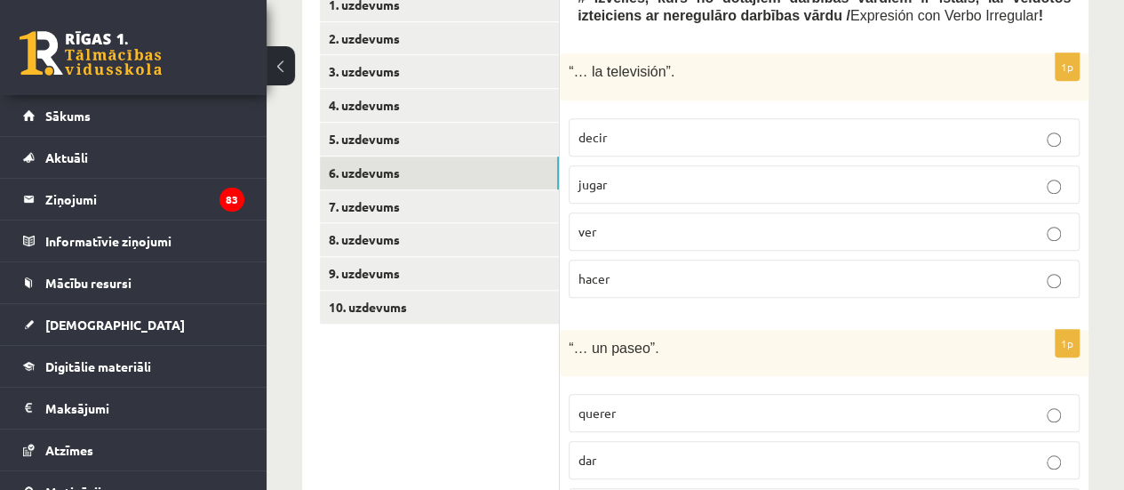
scroll to position [562, 0]
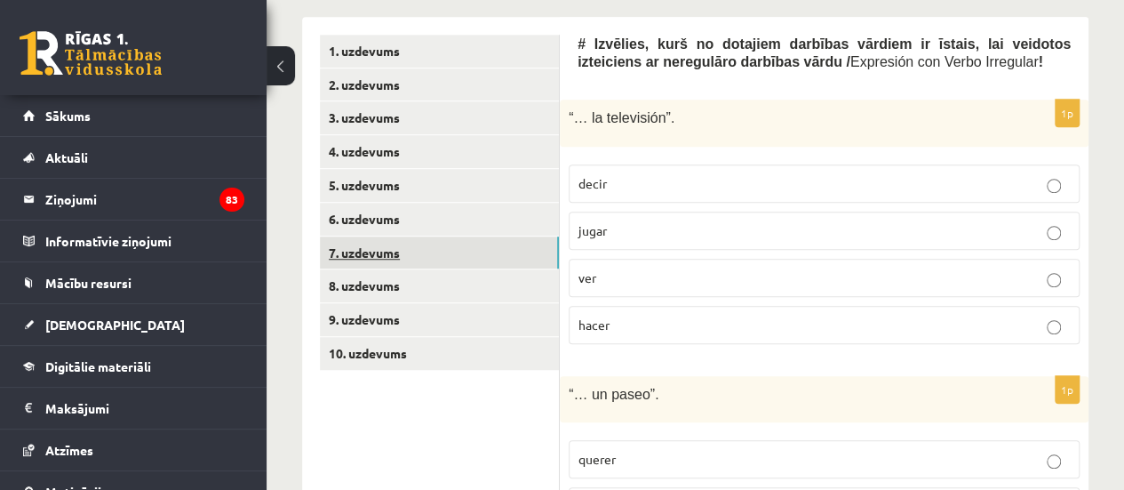
click at [510, 260] on link "7. uzdevums" at bounding box center [439, 252] width 239 height 33
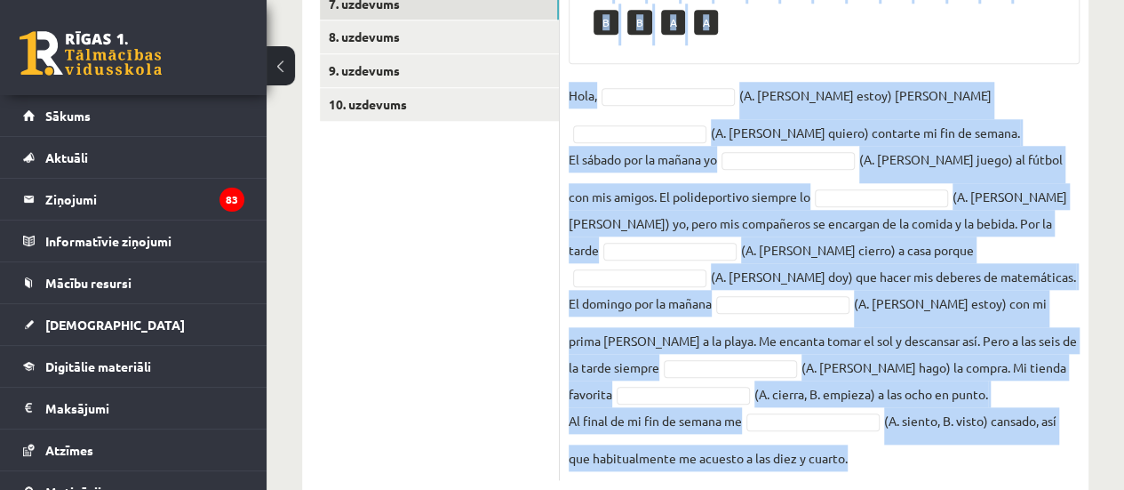
scroll to position [853, 0]
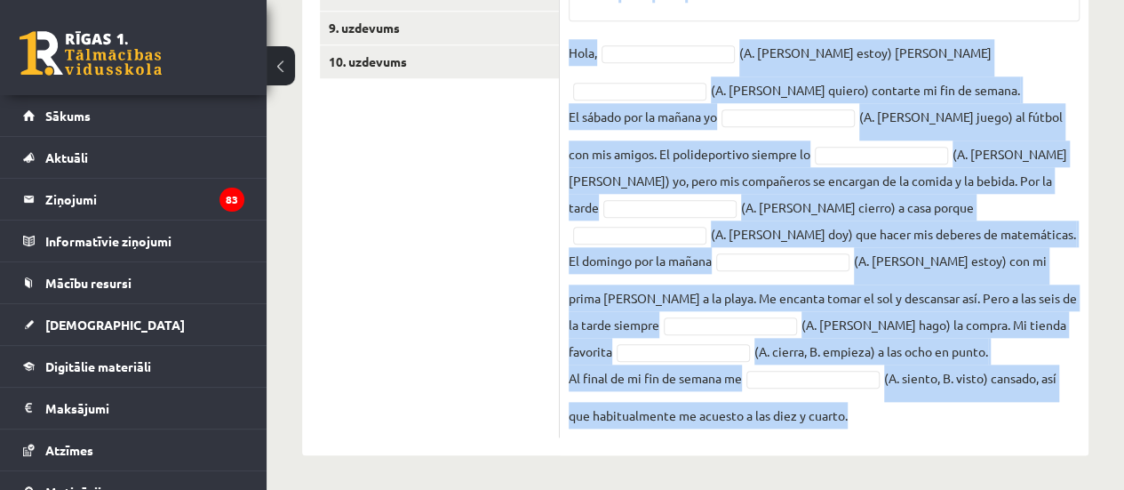
drag, startPoint x: 561, startPoint y: 98, endPoint x: 956, endPoint y: 445, distance: 526.5
click at [956, 445] on div "Lūdzu ņem vērā, ka 7. uzdevums ir jāpilda obligāti! 10p # Lasi Pedro stāstījumu…" at bounding box center [824, 90] width 529 height 730
copy div "# Lasi Pedro stāstījumu par viņa nedēļas nogali / Fin de Semana . Pēc tam tukša…"
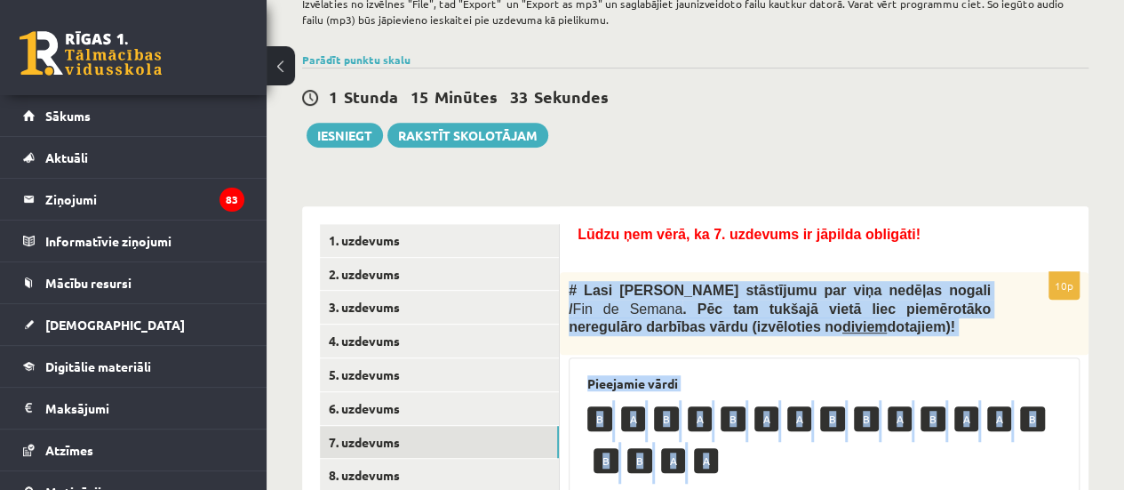
scroll to position [374, 0]
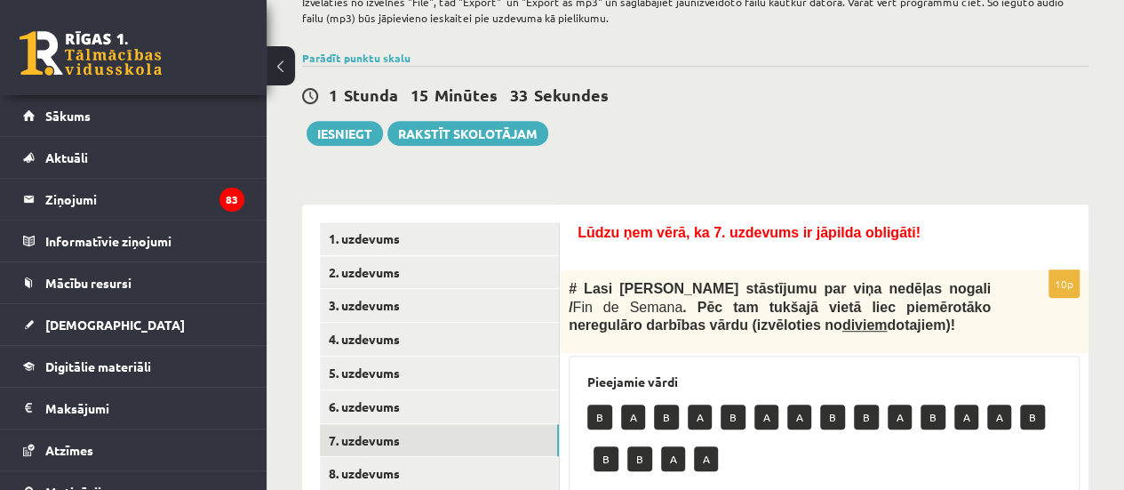
click at [1059, 156] on div "Spāņu valoda 11.a2 klase 1. ieskaite , Gvenda Liepiņa (11.a2 JK) Lūdzu ņem vērā…" at bounding box center [696, 331] width 858 height 1275
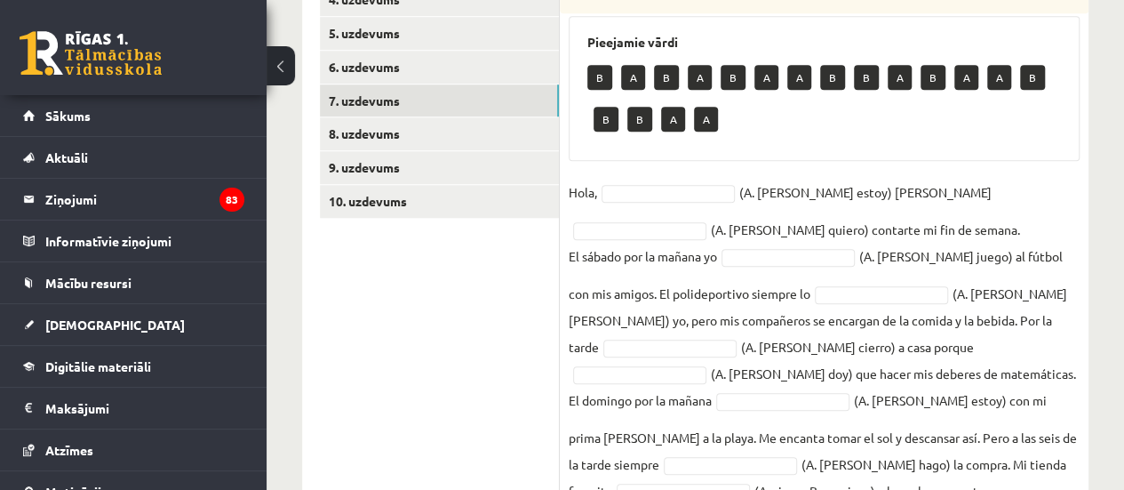
scroll to position [715, 0]
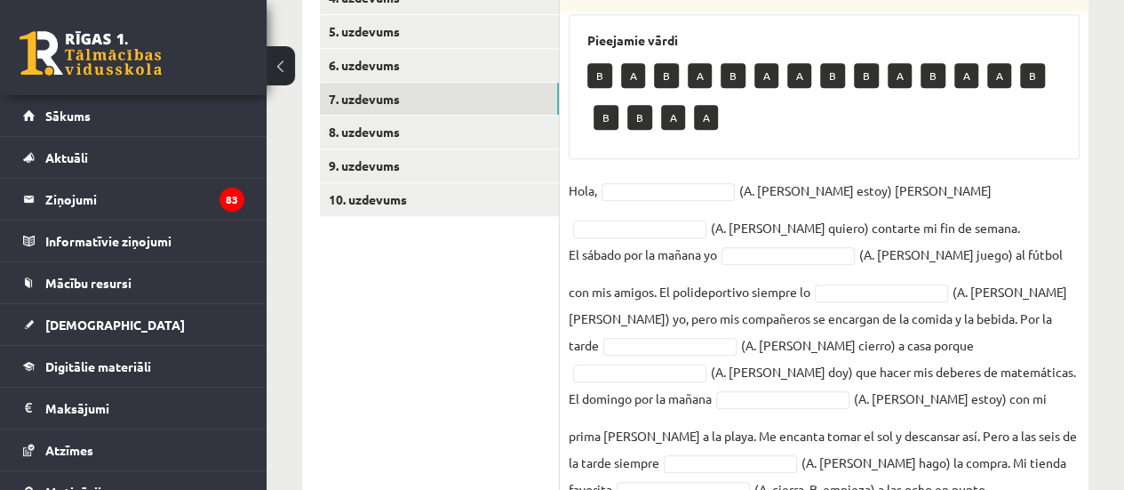
click at [651, 180] on fieldset "Hola, (A. soy, B. estoy) Pedro y (A. tengo, B. quiero) contarte mi fin de seman…" at bounding box center [824, 371] width 511 height 389
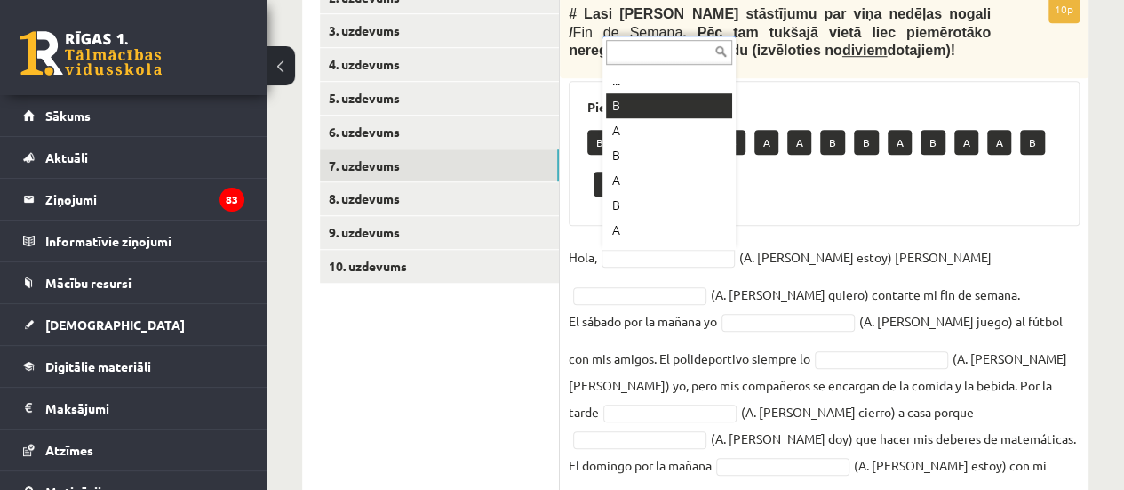
scroll to position [682, 0]
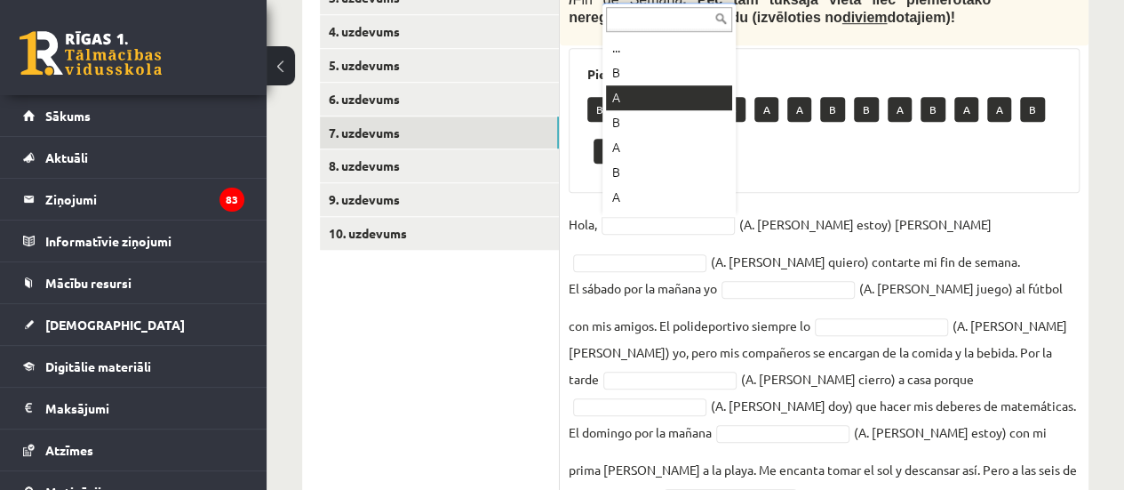
drag, startPoint x: 663, startPoint y: 111, endPoint x: 673, endPoint y: 100, distance: 15.1
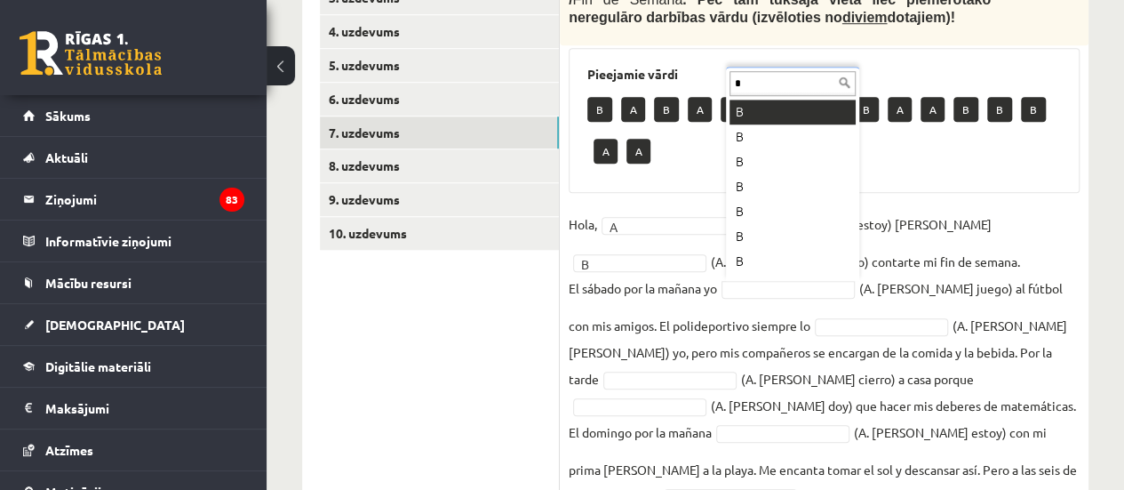
type input "*"
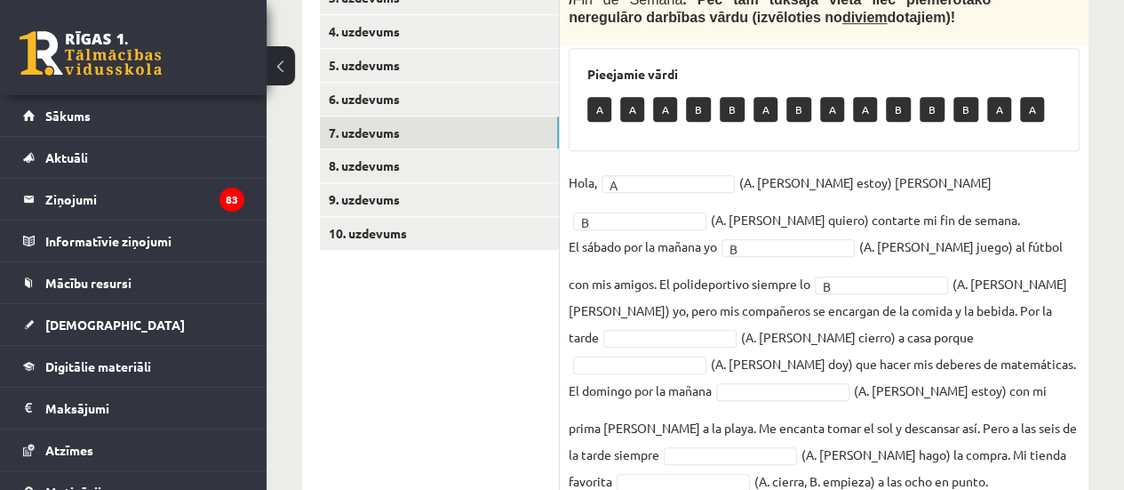
click at [1123, 316] on div "Spāņu valoda 11.a2 klase 1. ieskaite , Gvenda Liepiņa (11.a2 JK) Lūdzu ņem vērā…" at bounding box center [696, 4] width 858 height 1234
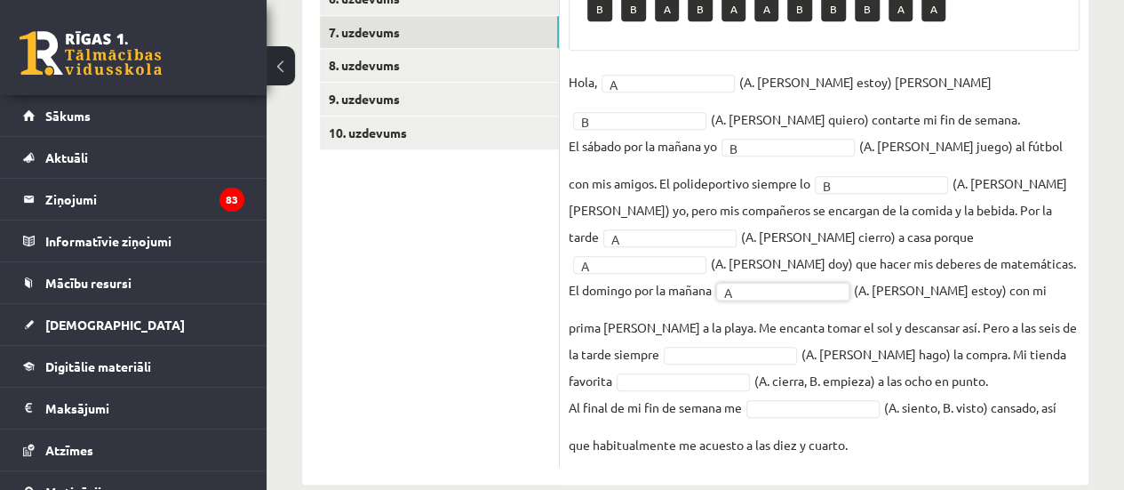
scroll to position [811, 0]
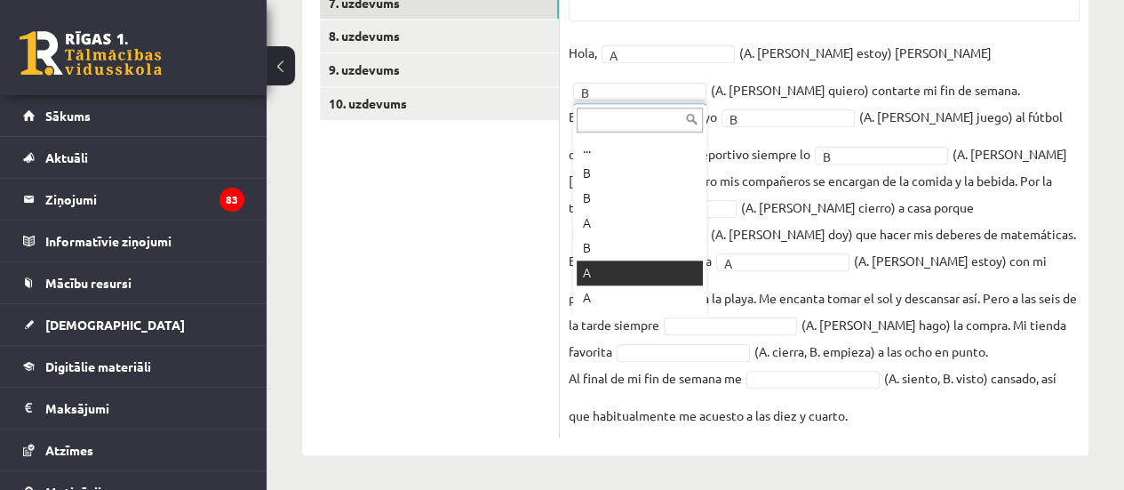
drag, startPoint x: 673, startPoint y: 328, endPoint x: 277, endPoint y: -108, distance: 588.3
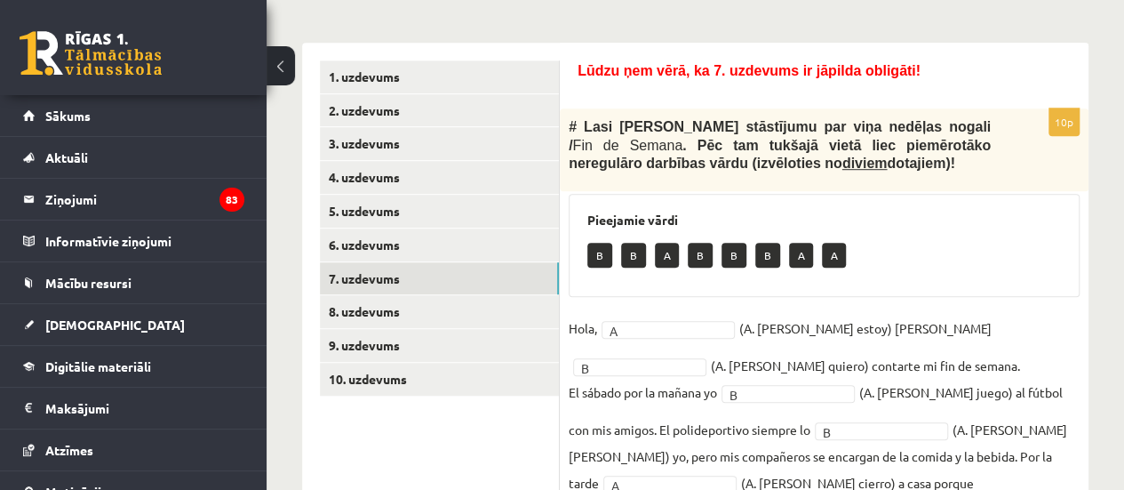
scroll to position [512, 0]
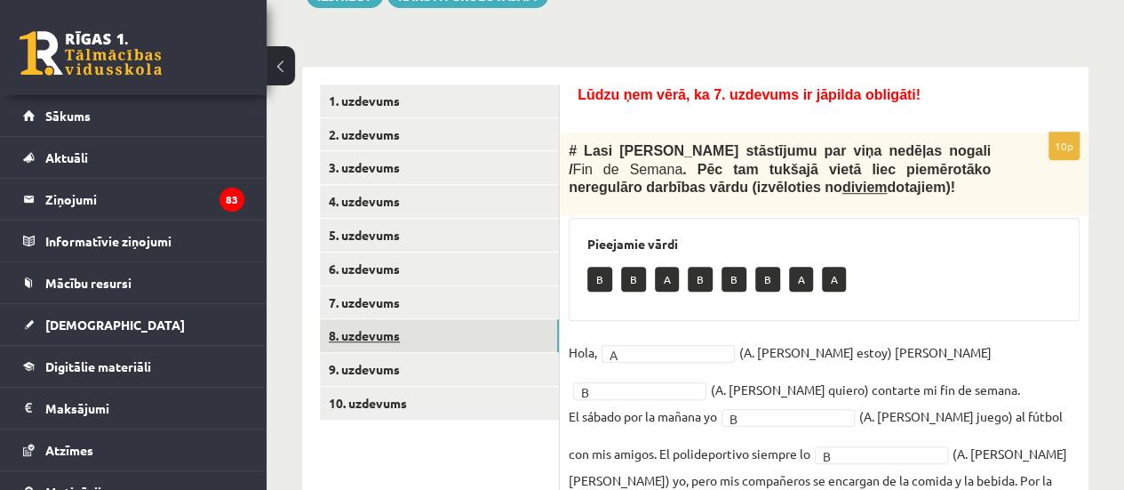
click at [514, 348] on link "8. uzdevums" at bounding box center [439, 335] width 239 height 33
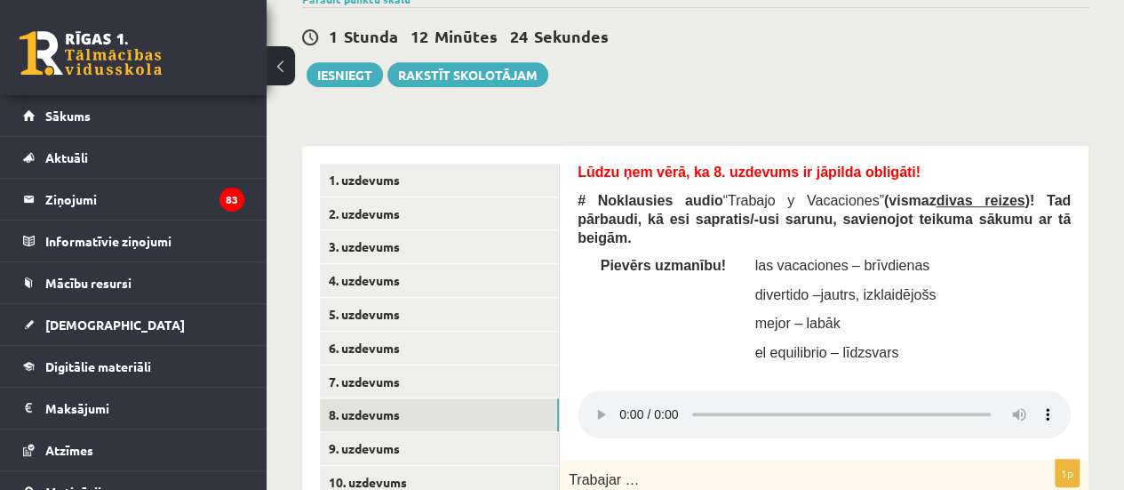
scroll to position [412, 0]
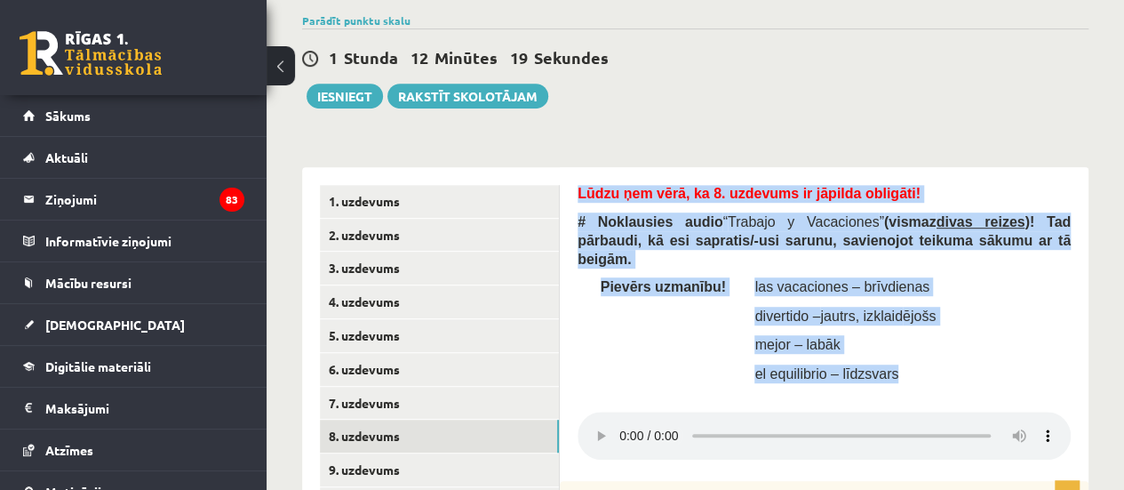
drag, startPoint x: 574, startPoint y: 189, endPoint x: 898, endPoint y: 342, distance: 357.8
copy div "Lūdzu ņem vērā, ka 8. uzdevums ir jāpilda obligāti! # Noklausies audio “ Trabaj…"
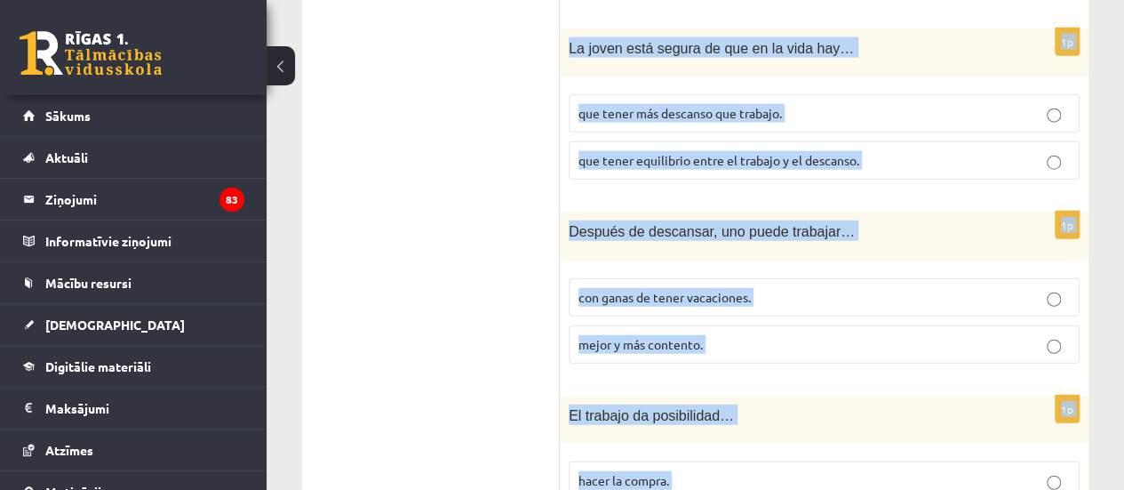
scroll to position [2242, 0]
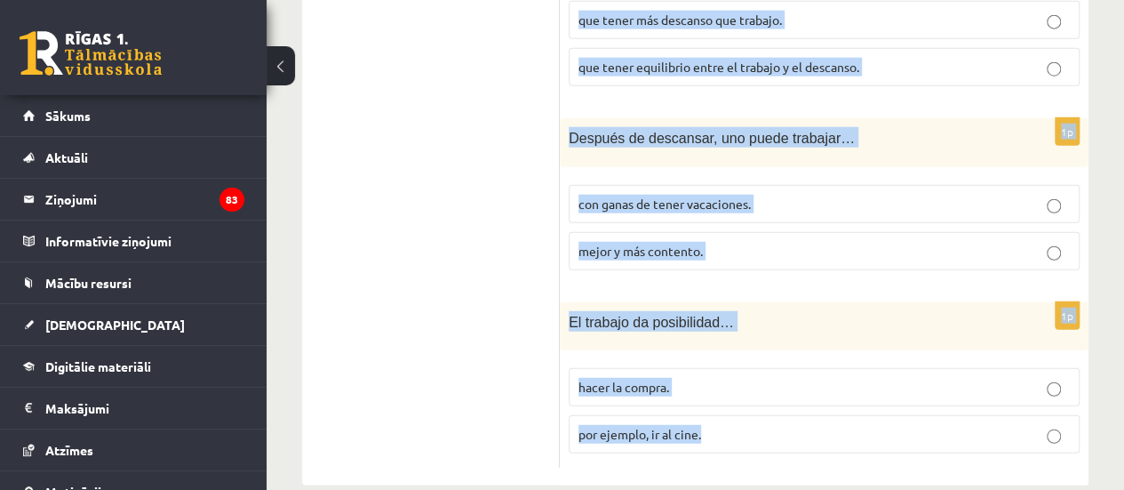
drag, startPoint x: 564, startPoint y: 131, endPoint x: 770, endPoint y: 450, distance: 379.9
copy form "Trabajar … es muy importante. no es tan importante para los jóvenes. 1p No trab…"
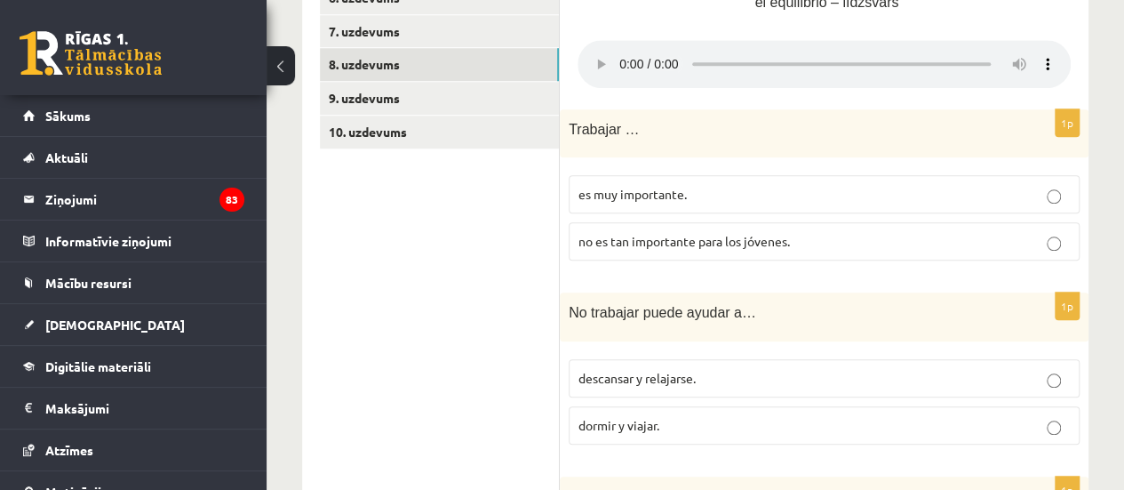
scroll to position [790, 0]
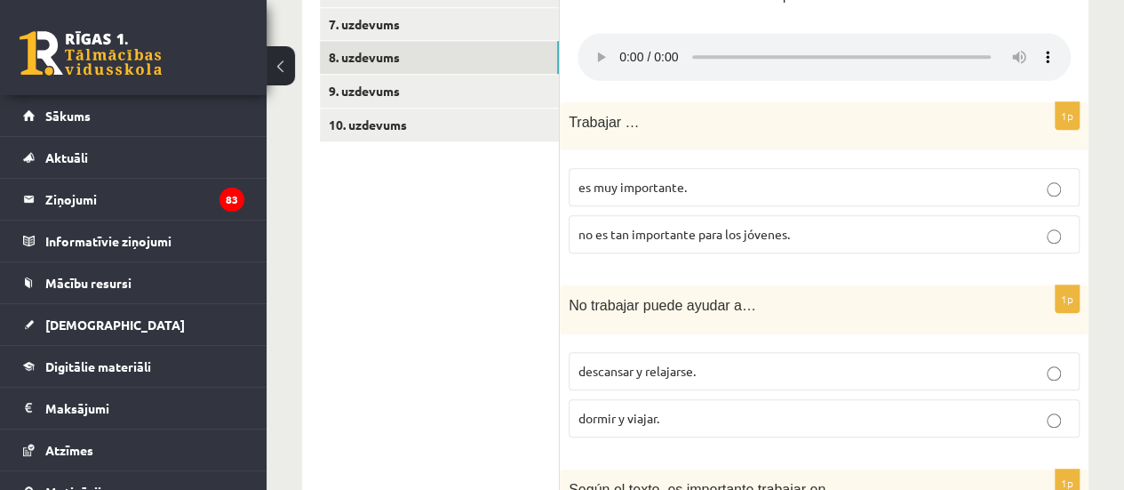
click at [1030, 178] on p "es muy importante." at bounding box center [825, 187] width 492 height 19
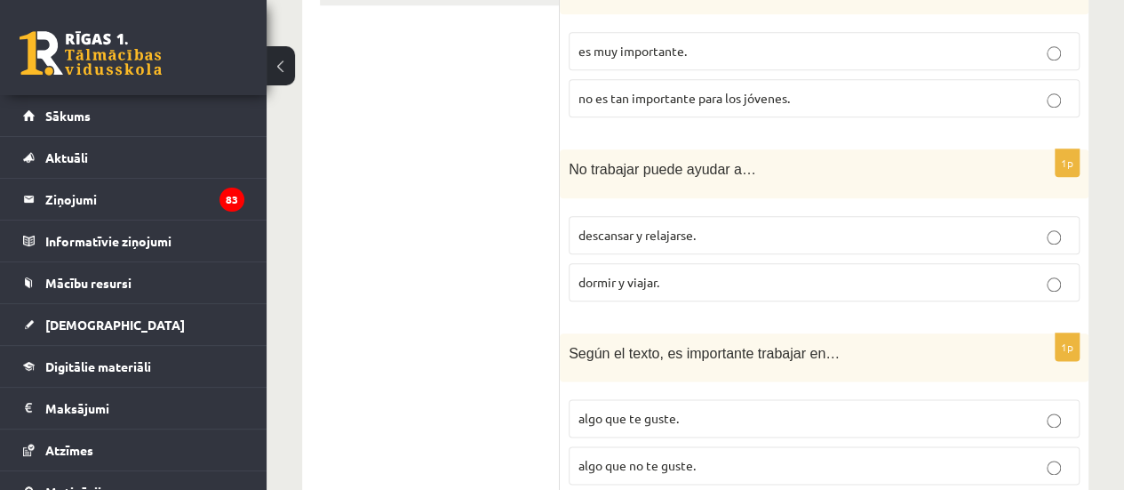
scroll to position [930, 0]
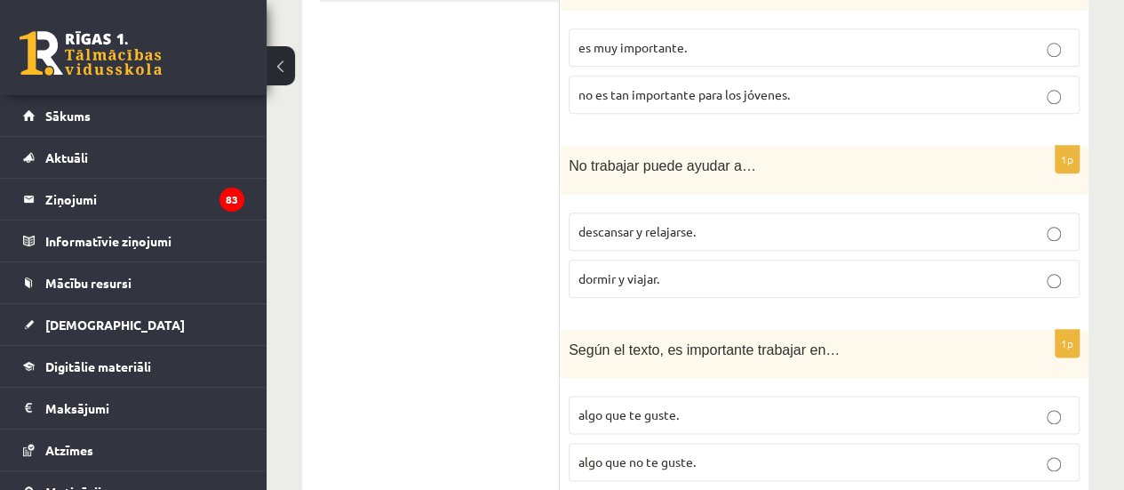
click at [863, 222] on p "descansar y relajarse." at bounding box center [825, 231] width 492 height 19
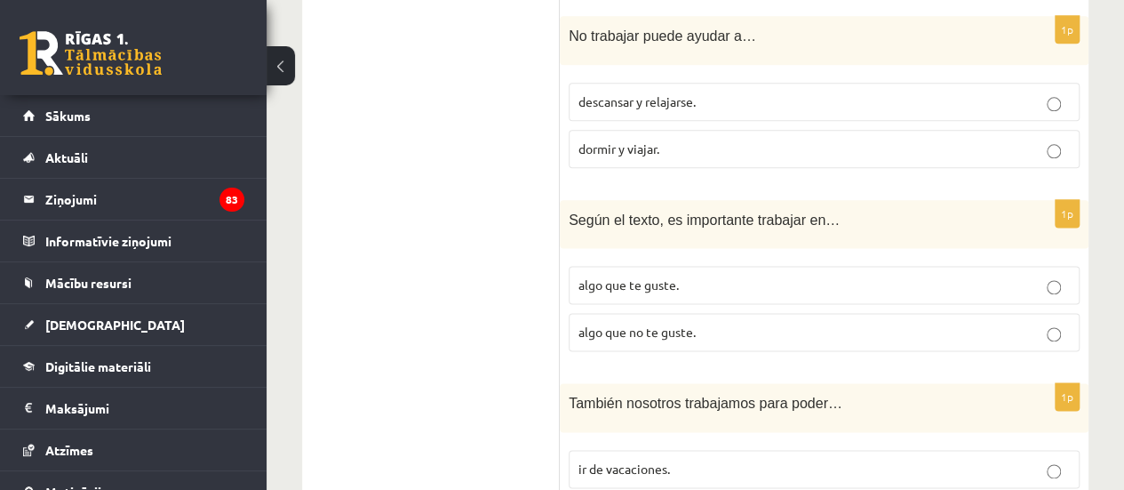
scroll to position [1081, 0]
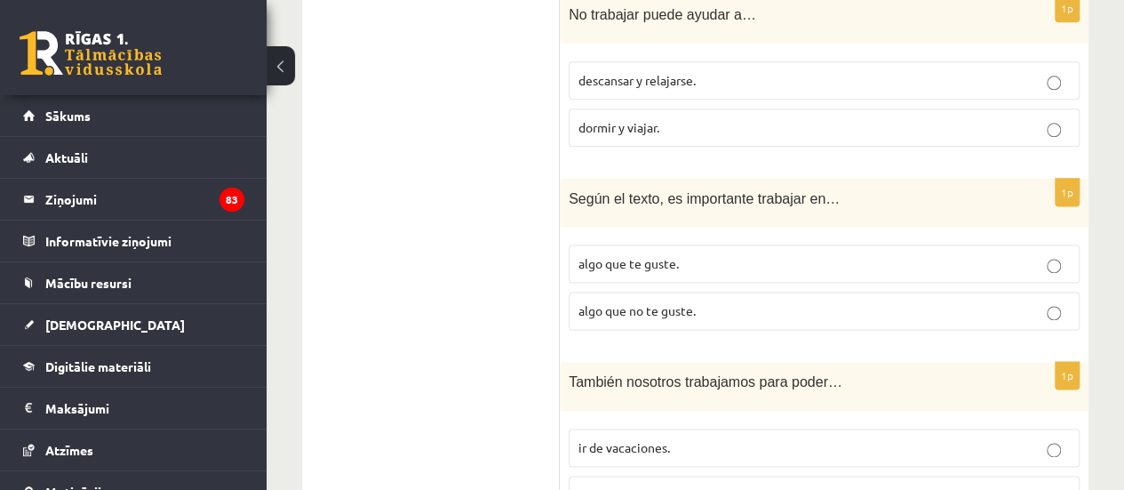
click at [851, 301] on p "algo que no te guste." at bounding box center [825, 310] width 492 height 19
click at [883, 254] on p "algo que te guste." at bounding box center [825, 263] width 492 height 19
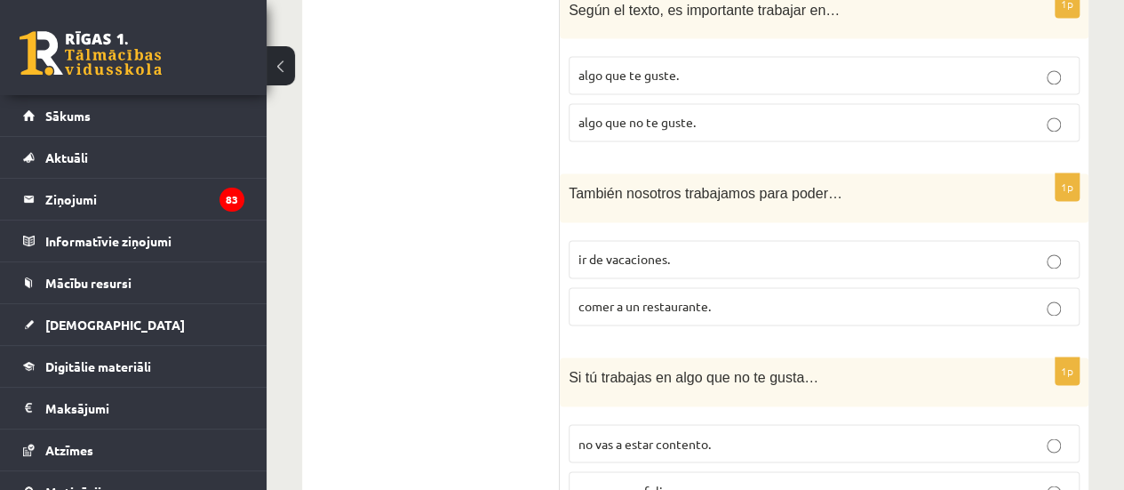
scroll to position [1276, 0]
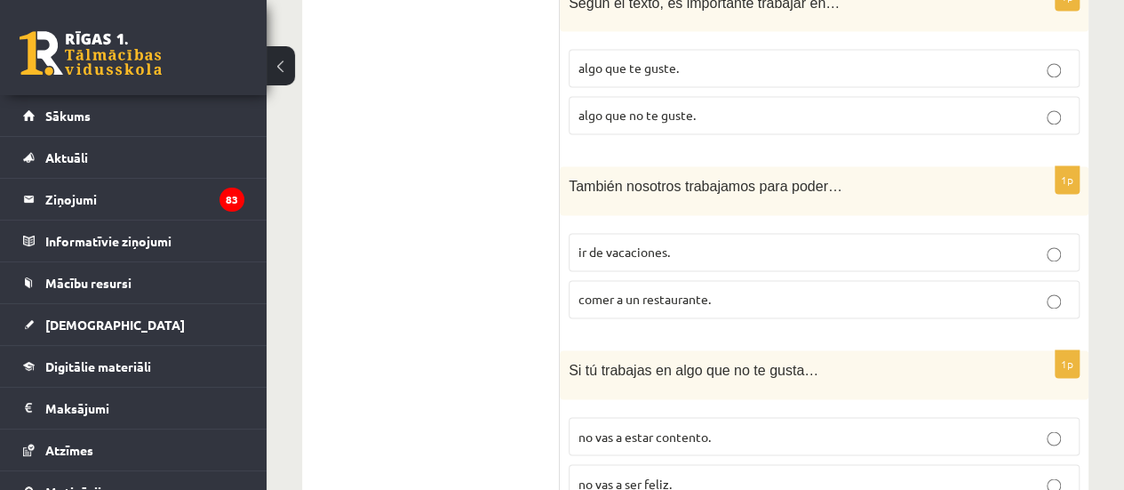
click at [994, 233] on label "ir de vacaciones." at bounding box center [824, 252] width 511 height 38
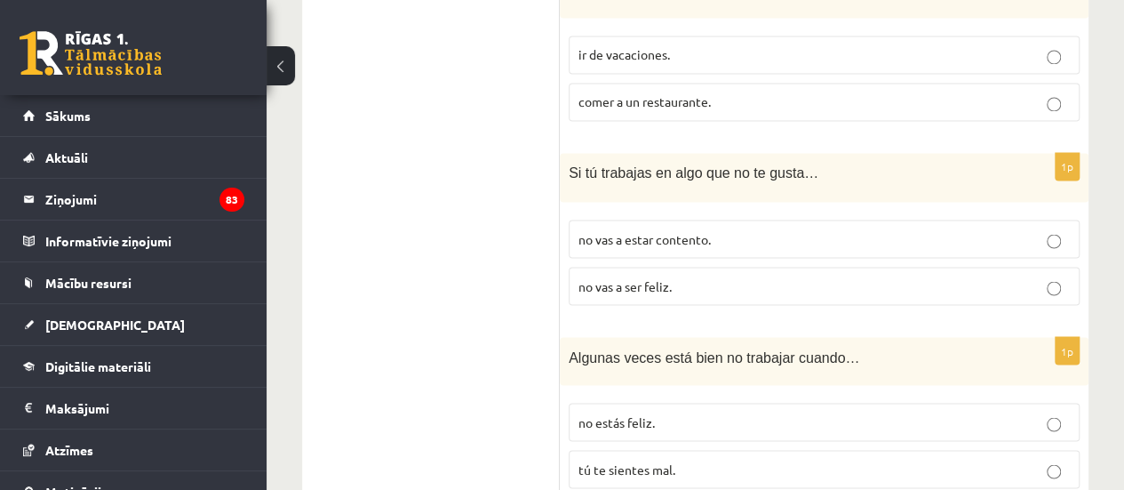
scroll to position [1480, 0]
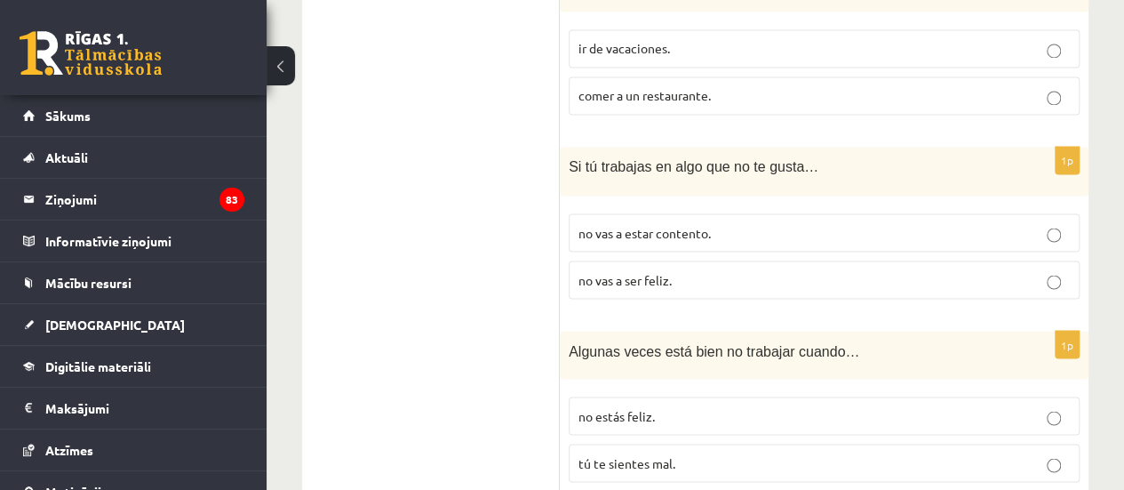
click at [1033, 270] on p "no vas a ser feliz." at bounding box center [825, 279] width 492 height 19
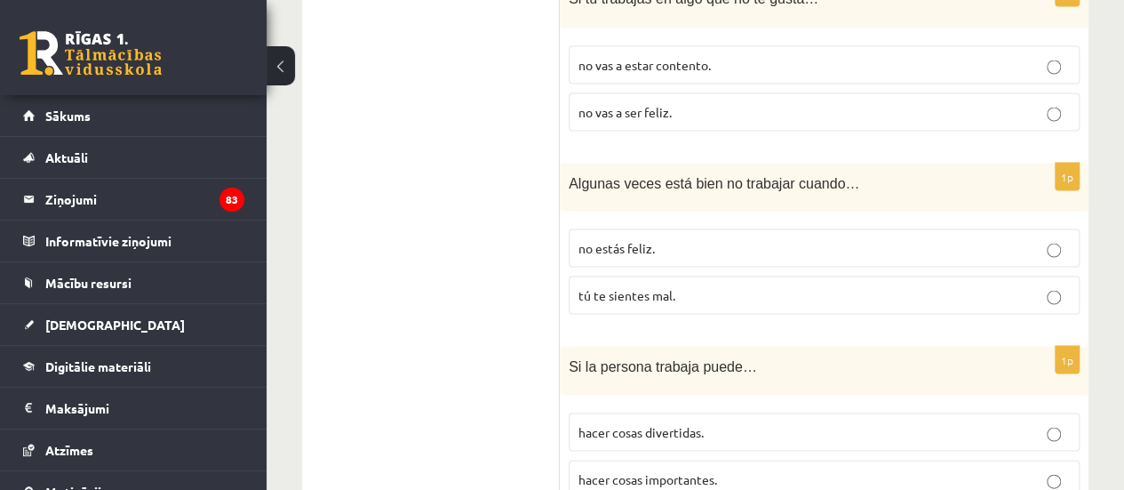
scroll to position [1659, 0]
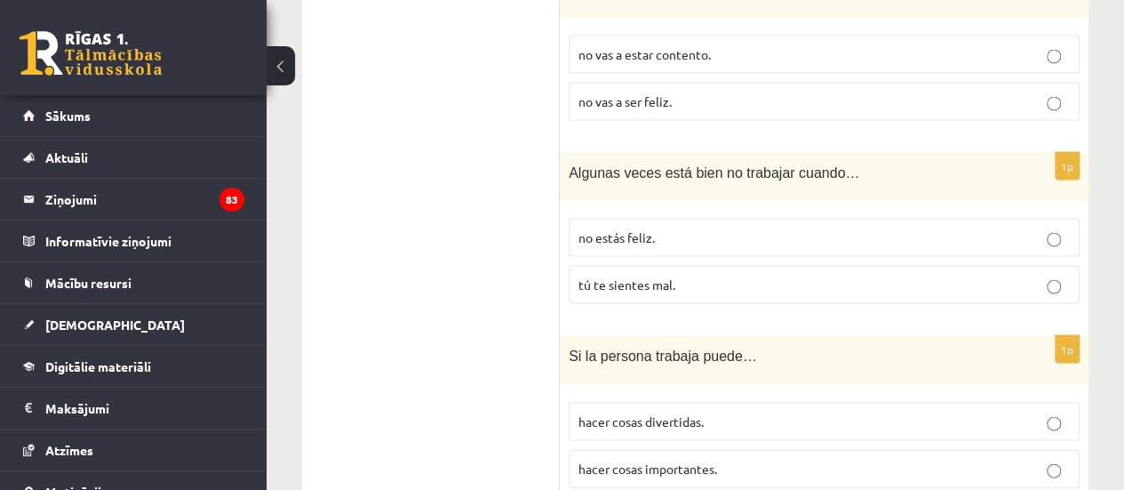
click at [1029, 275] on p "tú te sientes mal." at bounding box center [825, 284] width 492 height 19
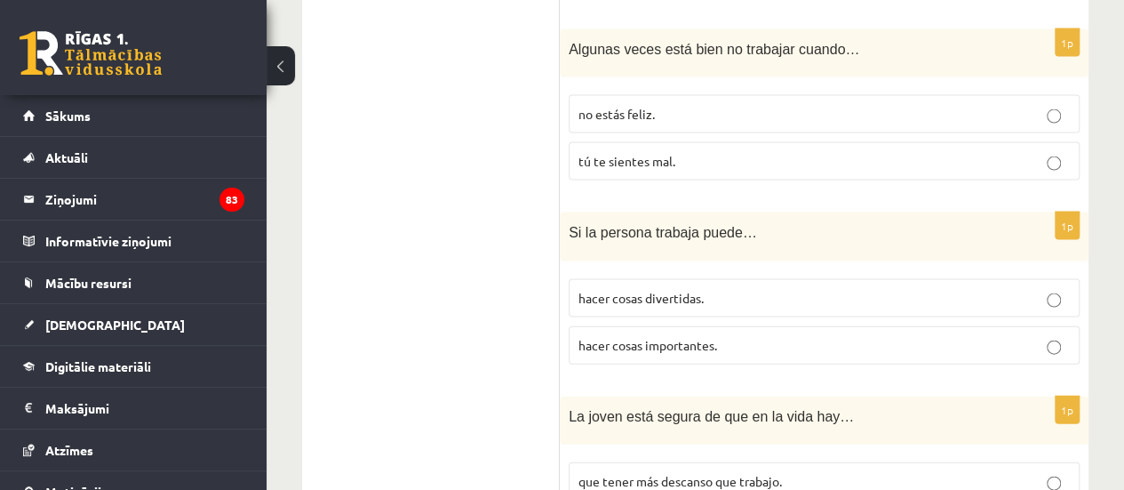
scroll to position [1824, 0]
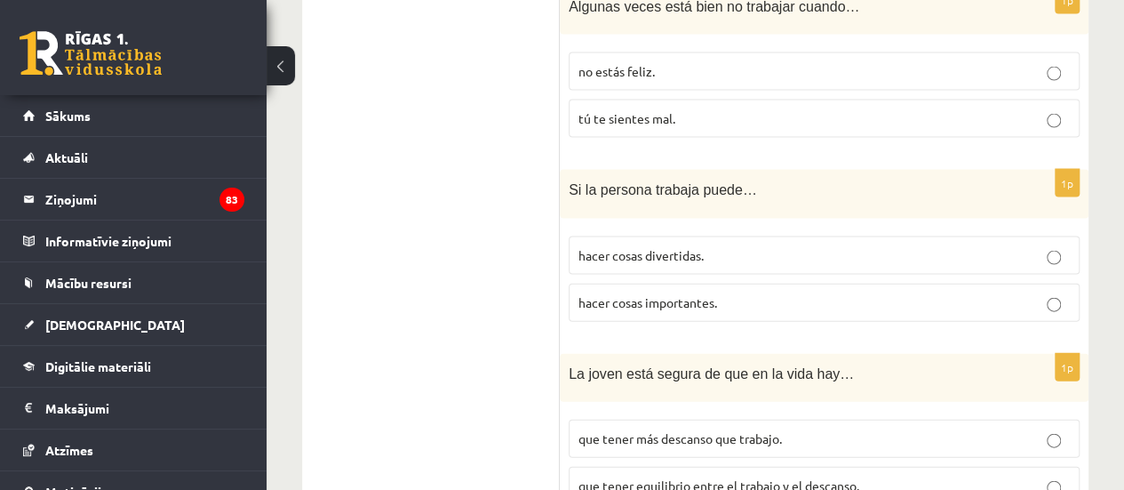
click at [1001, 246] on p "hacer cosas divertidas." at bounding box center [825, 255] width 492 height 19
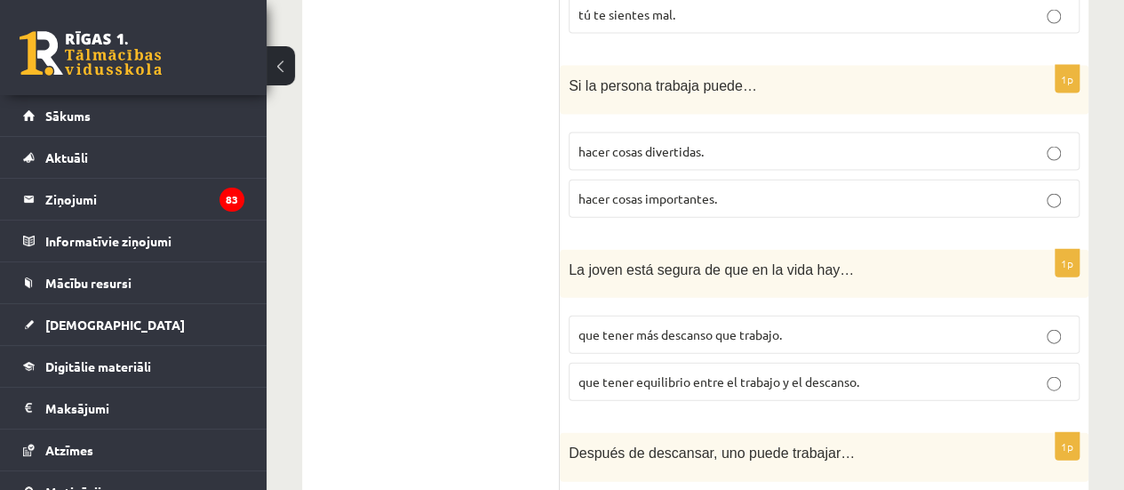
scroll to position [1966, 0]
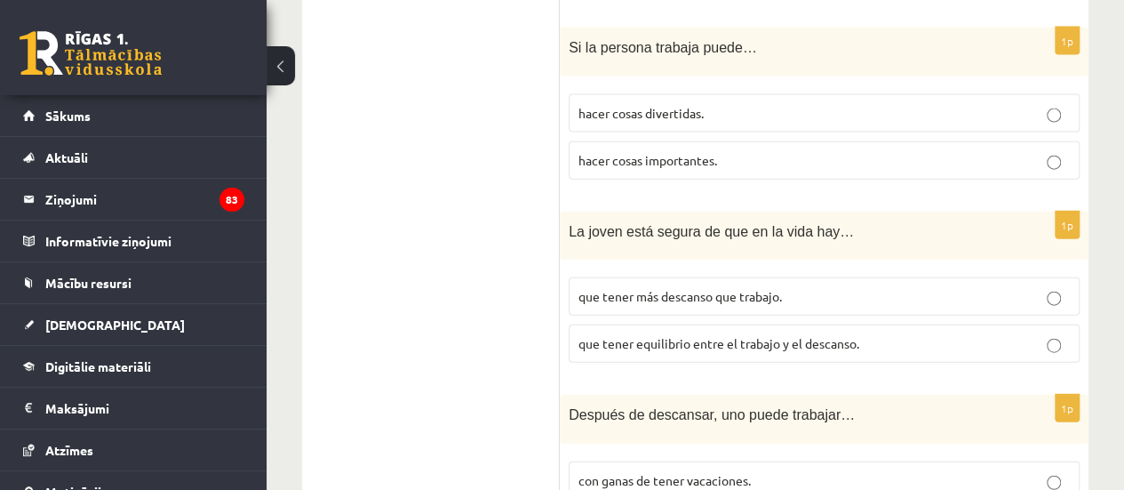
click at [899, 334] on p "que tener equilibrio entre el trabajo y el descanso." at bounding box center [825, 343] width 492 height 19
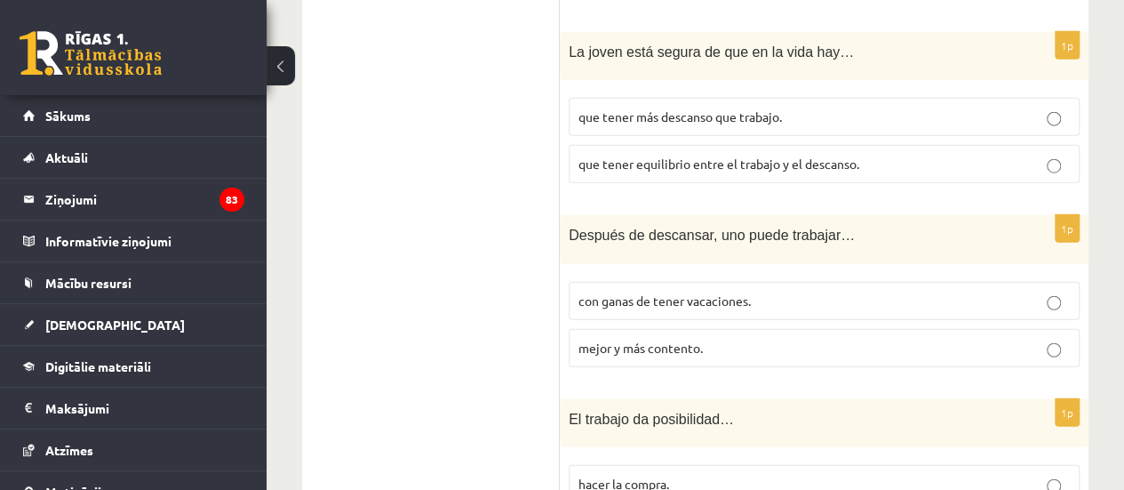
scroll to position [2149, 0]
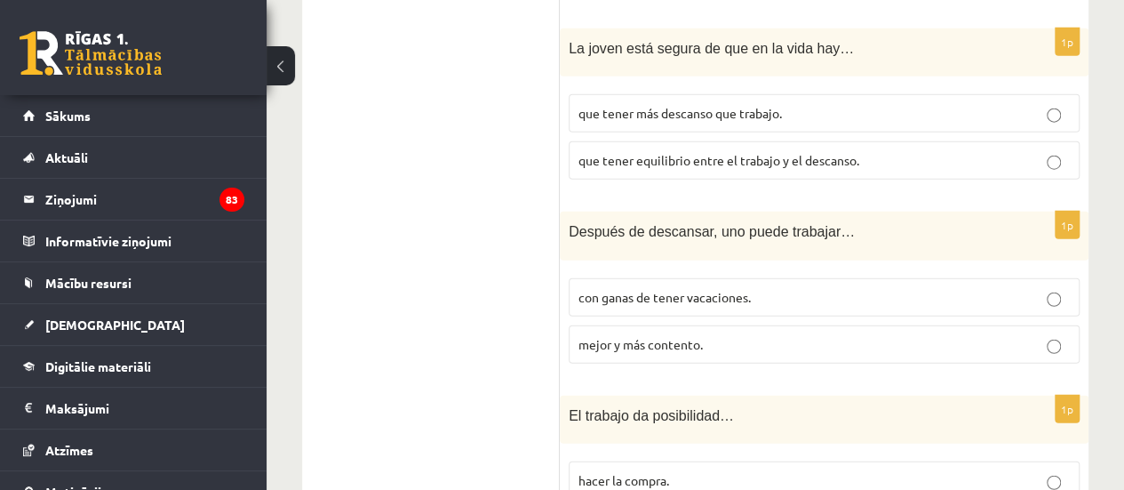
click at [978, 335] on p "mejor y más contento." at bounding box center [825, 344] width 492 height 19
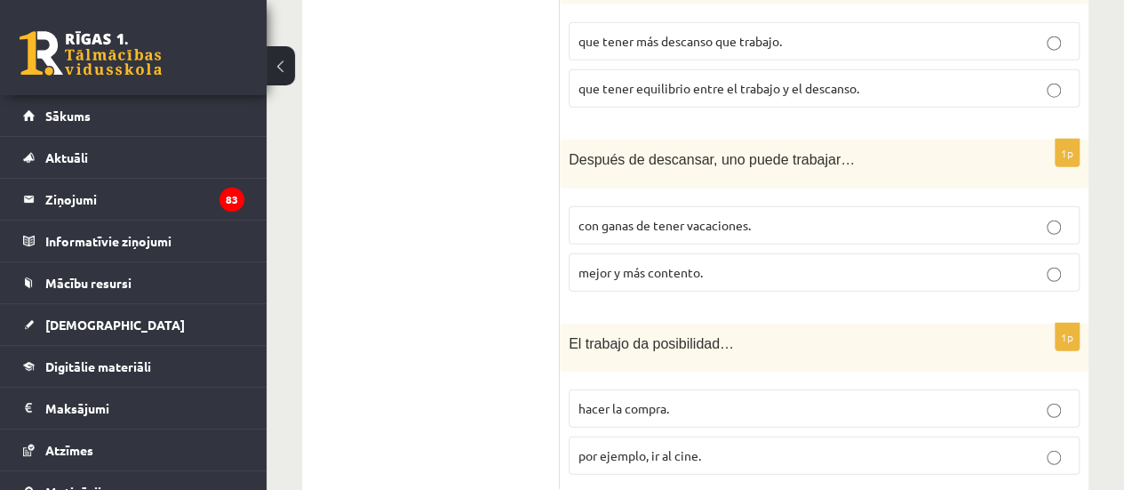
scroll to position [2242, 0]
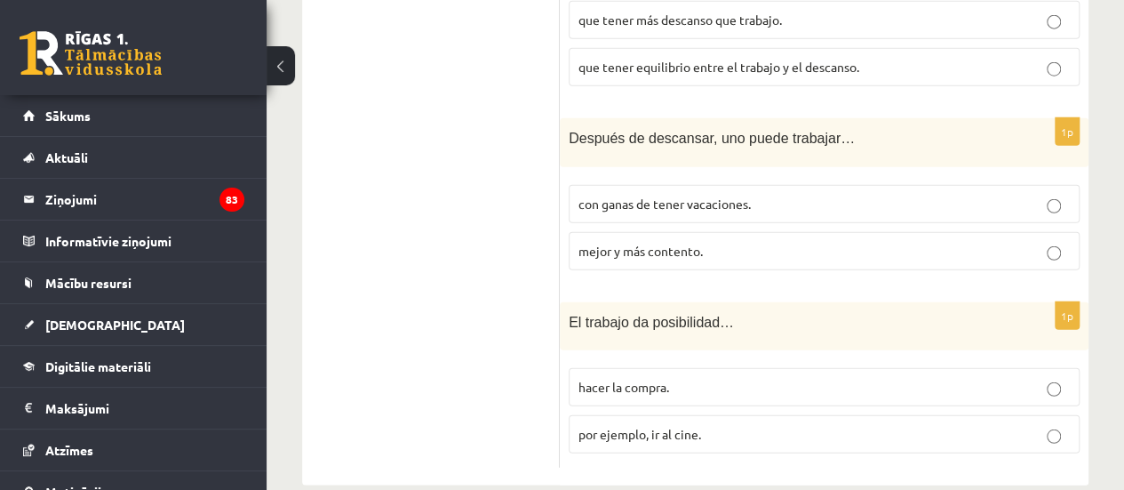
click at [963, 419] on label "por ejemplo, ir al cine." at bounding box center [824, 434] width 511 height 38
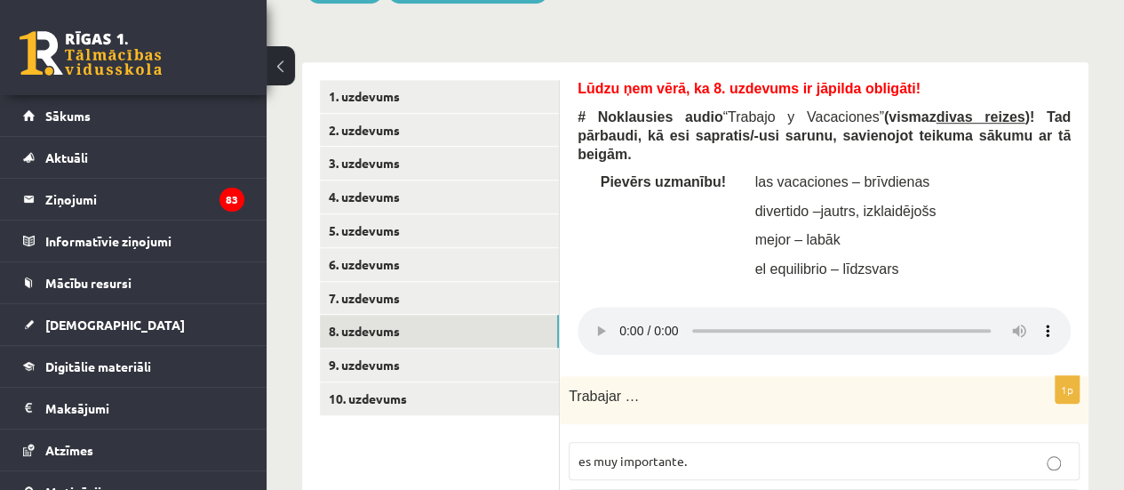
scroll to position [488, 0]
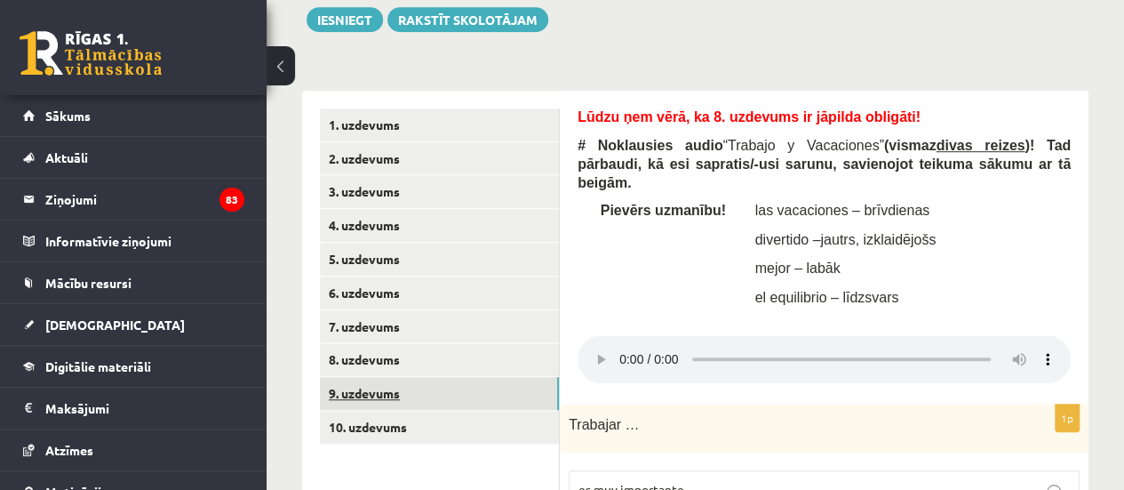
click at [458, 390] on link "9. uzdevums" at bounding box center [439, 393] width 239 height 33
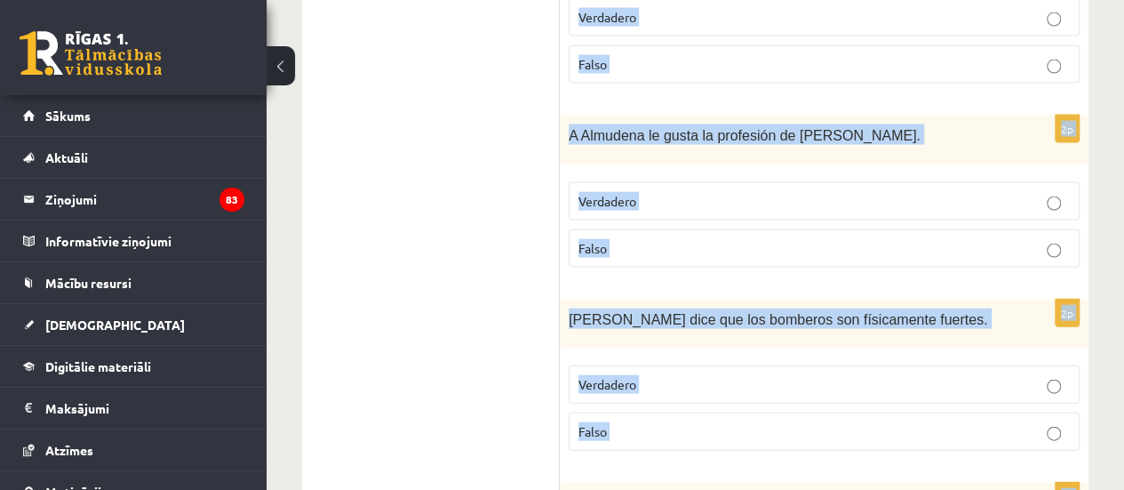
scroll to position [2131, 0]
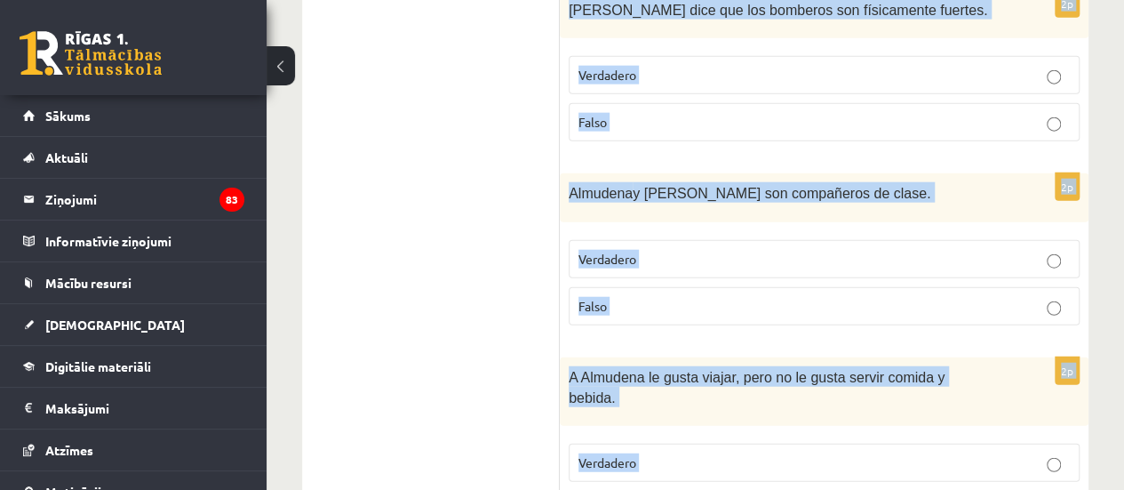
drag, startPoint x: 573, startPoint y: 200, endPoint x: 807, endPoint y: 469, distance: 356.6
copy form "Lūdzu ņem vērā, ka 9. uzdevums ir jāpilda obligāti! # Izlasi (vairākkārt) dialo…"
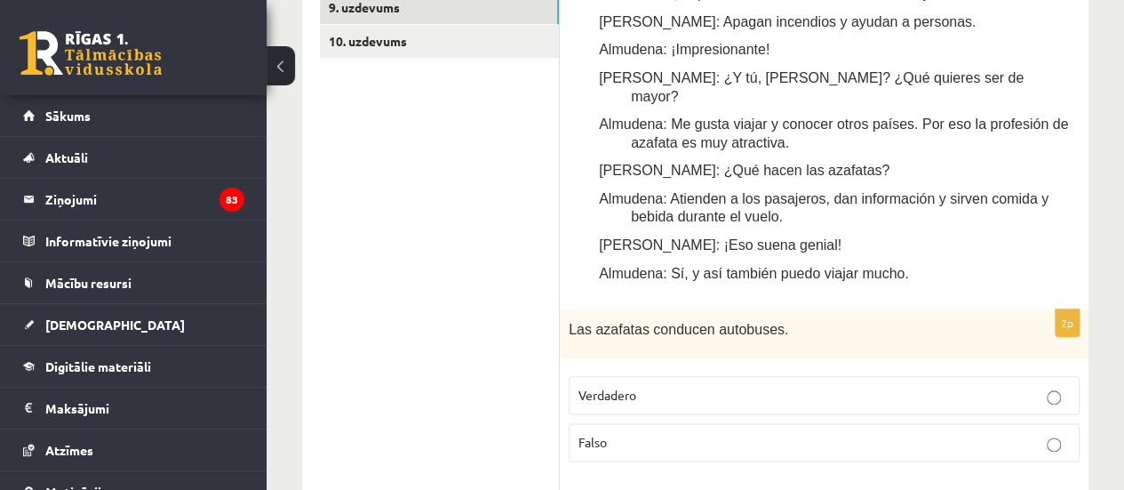
scroll to position [887, 0]
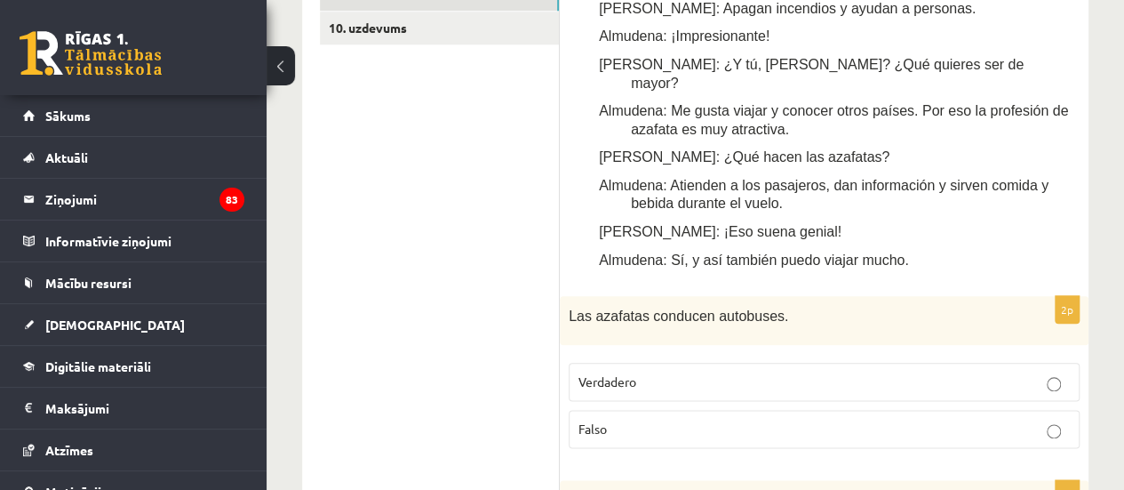
click at [663, 420] on p "Falso" at bounding box center [825, 429] width 492 height 19
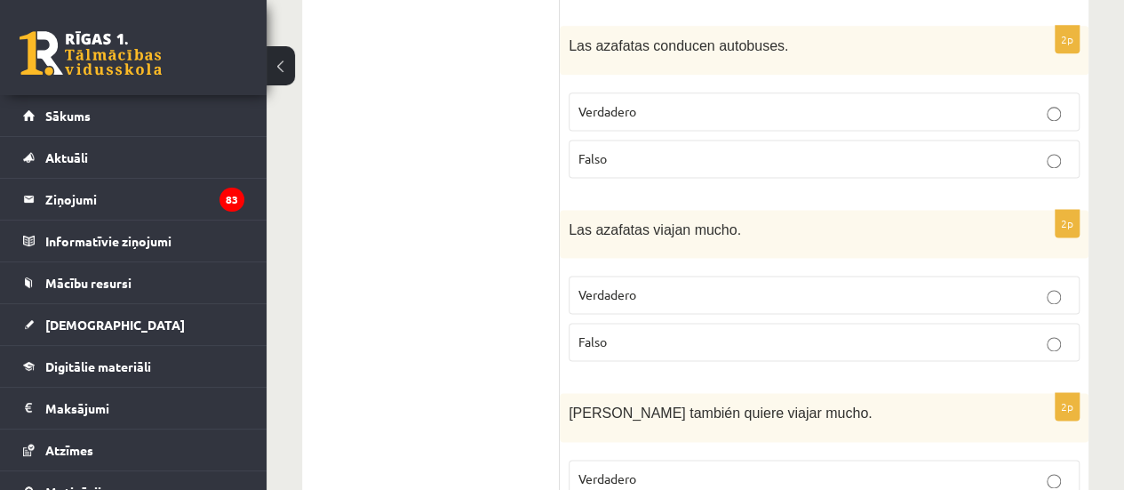
scroll to position [1167, 0]
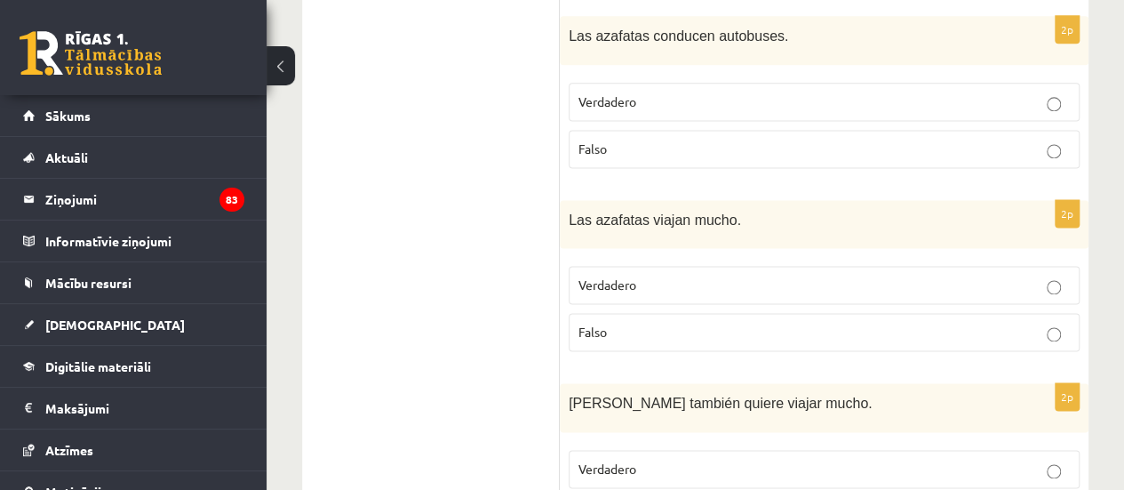
click at [590, 266] on label "Verdadero" at bounding box center [824, 285] width 511 height 38
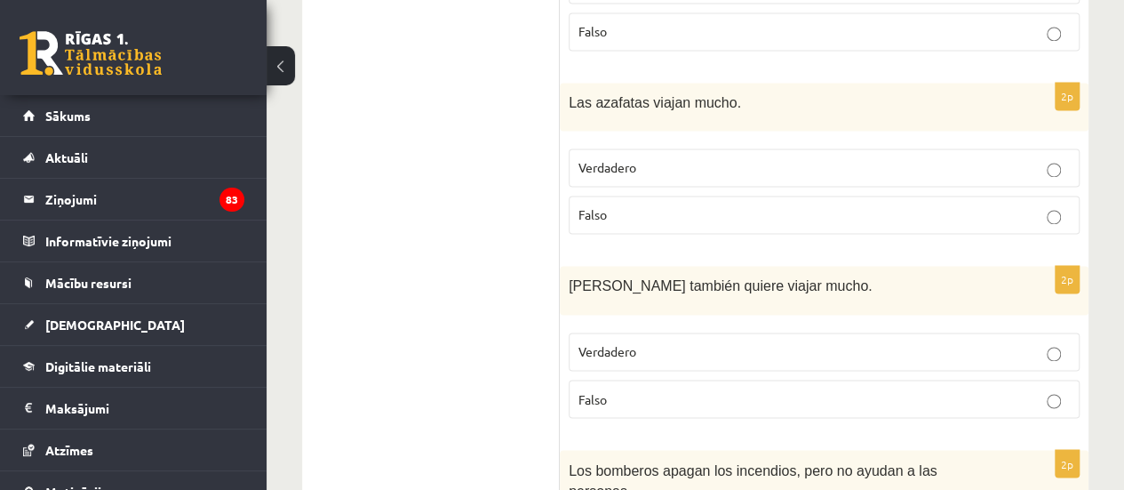
scroll to position [1322, 0]
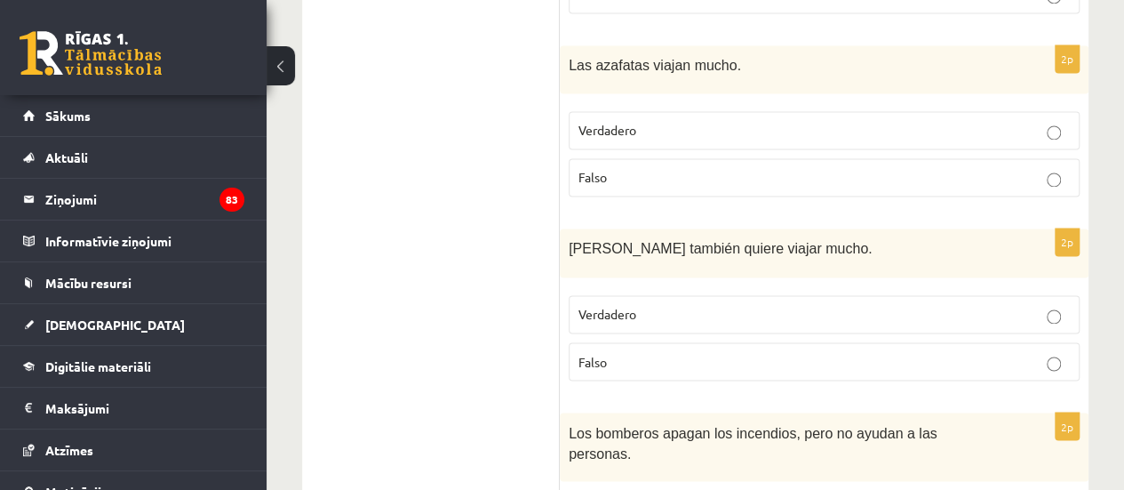
click at [659, 342] on label "Falso" at bounding box center [824, 361] width 511 height 38
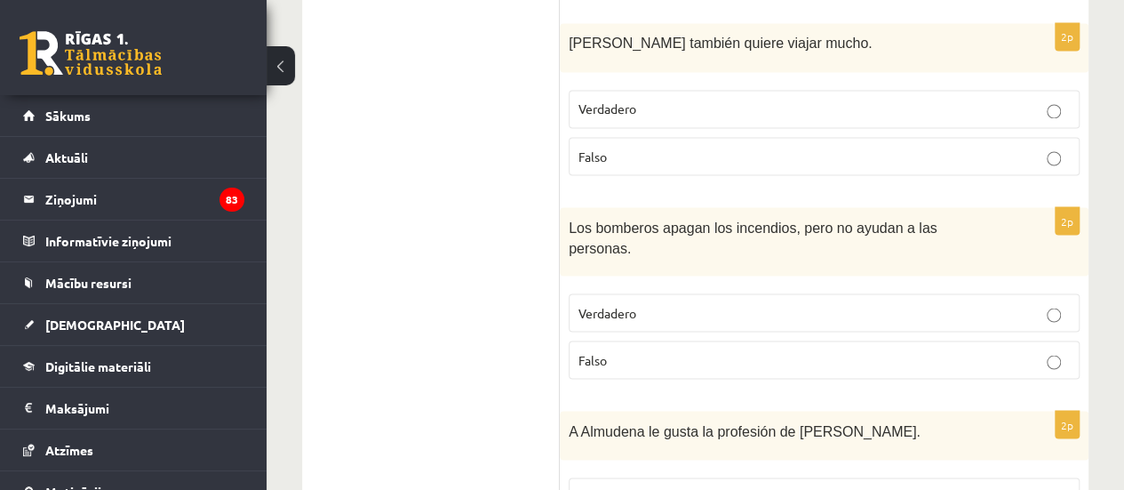
scroll to position [1534, 0]
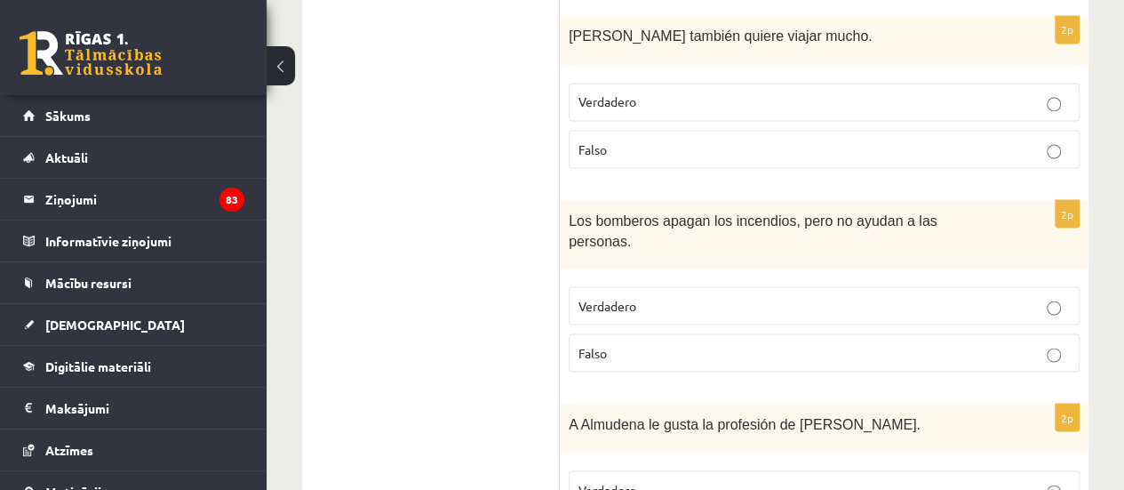
click at [762, 333] on label "Falso" at bounding box center [824, 352] width 511 height 38
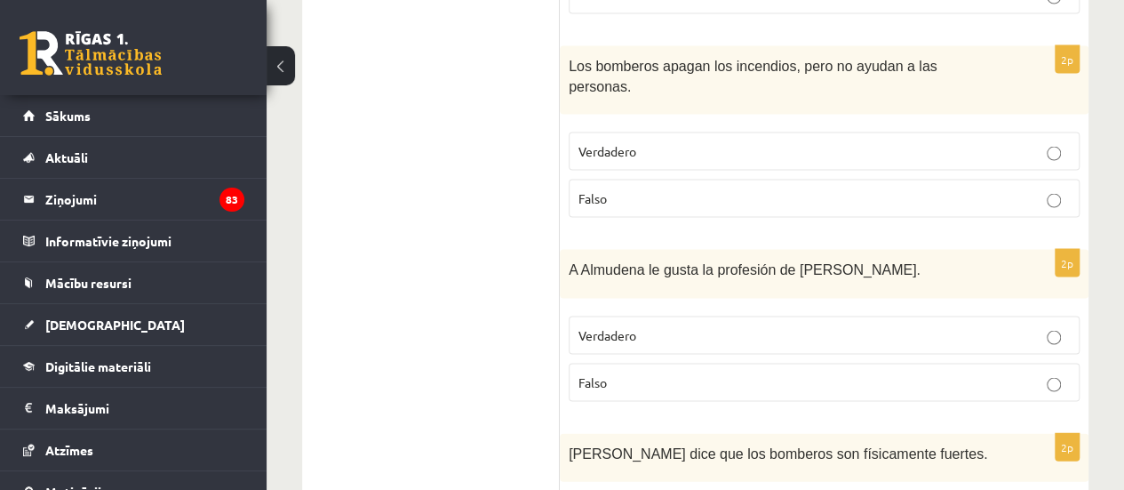
scroll to position [1691, 0]
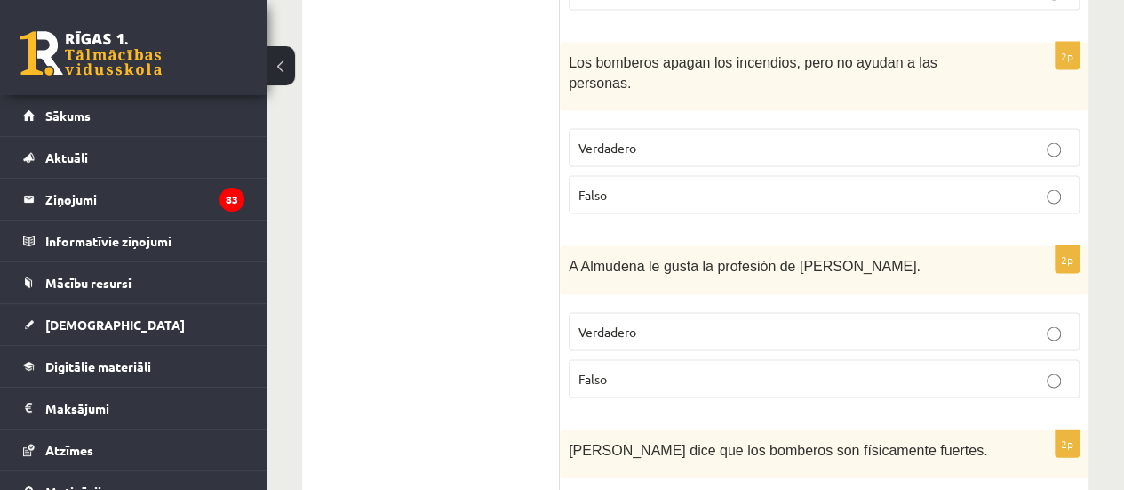
click at [639, 313] on label "Verdadero" at bounding box center [824, 332] width 511 height 38
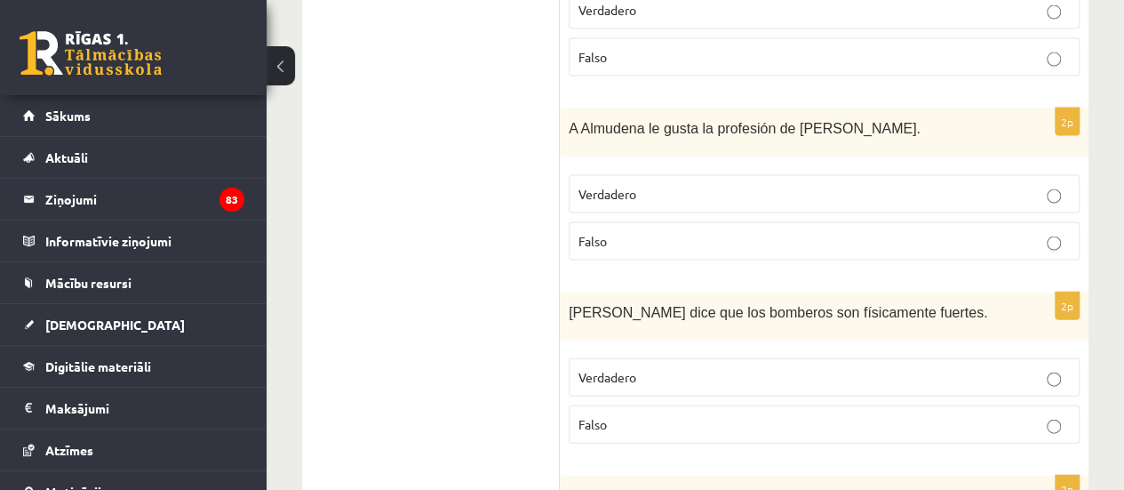
scroll to position [1833, 0]
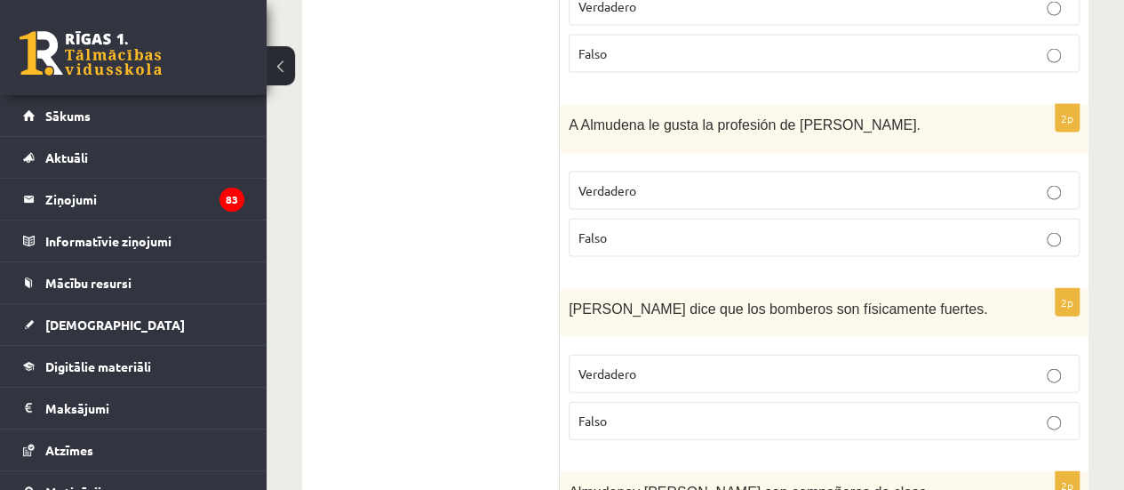
click at [603, 355] on label "Verdadero" at bounding box center [824, 374] width 511 height 38
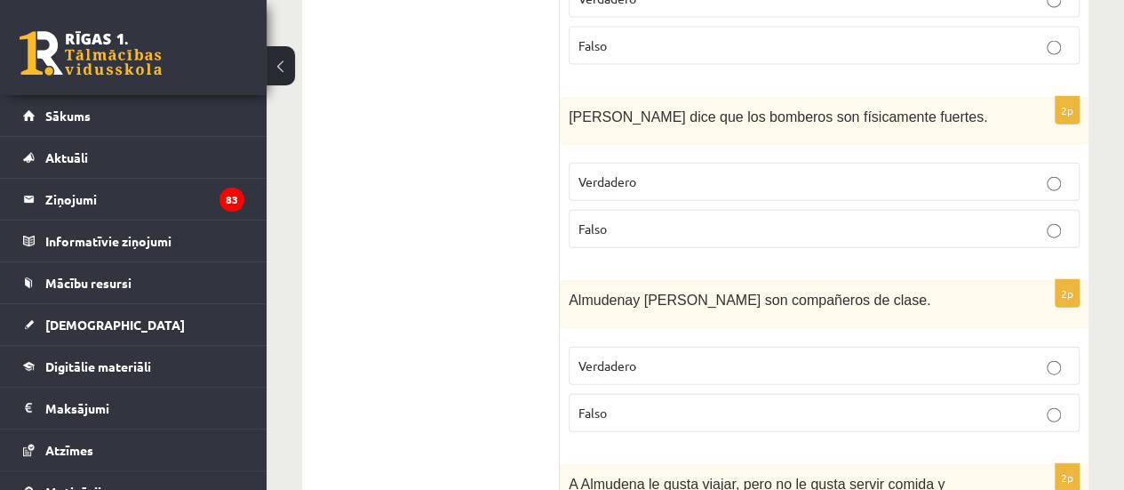
scroll to position [2039, 0]
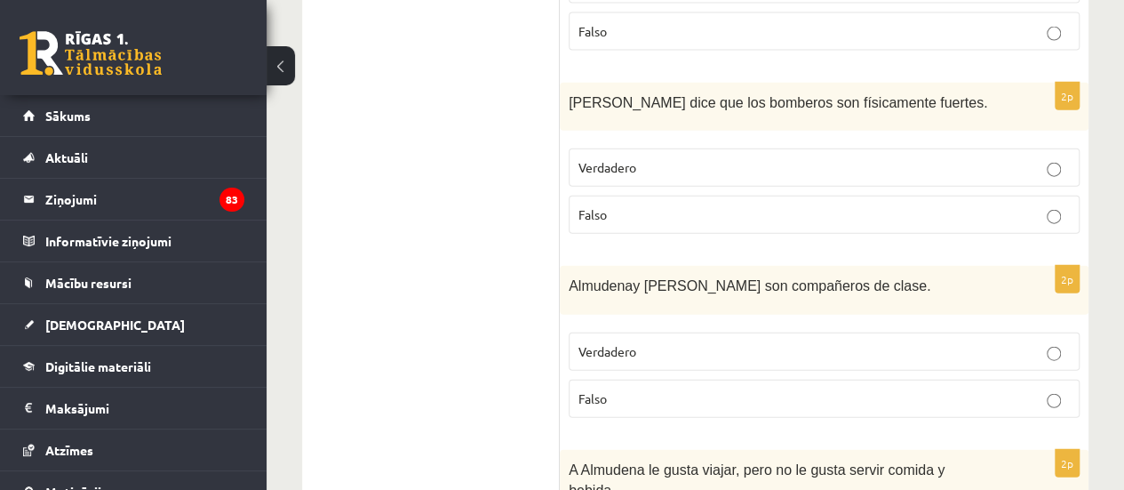
click at [1006, 342] on p "Verdadero" at bounding box center [825, 351] width 492 height 19
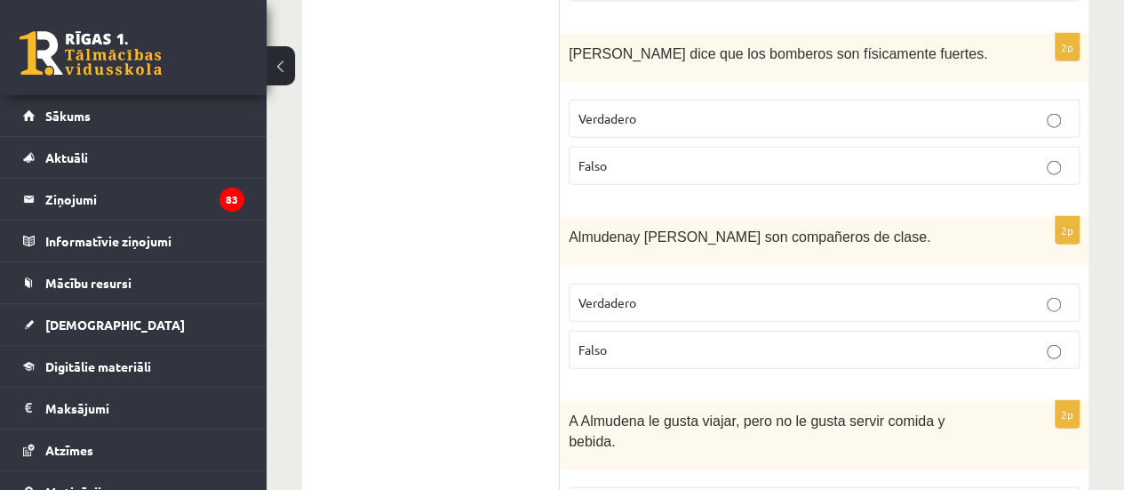
scroll to position [2131, 0]
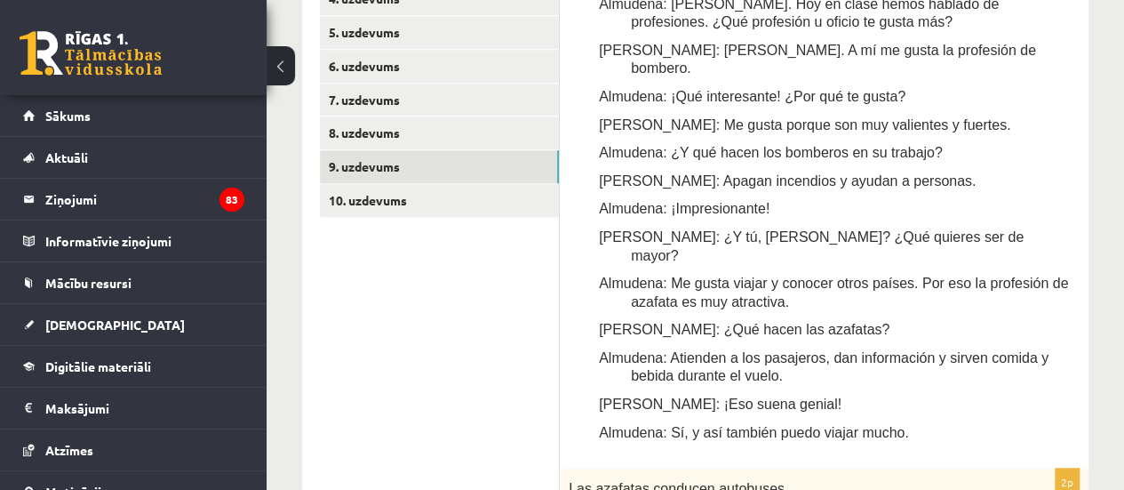
scroll to position [738, 0]
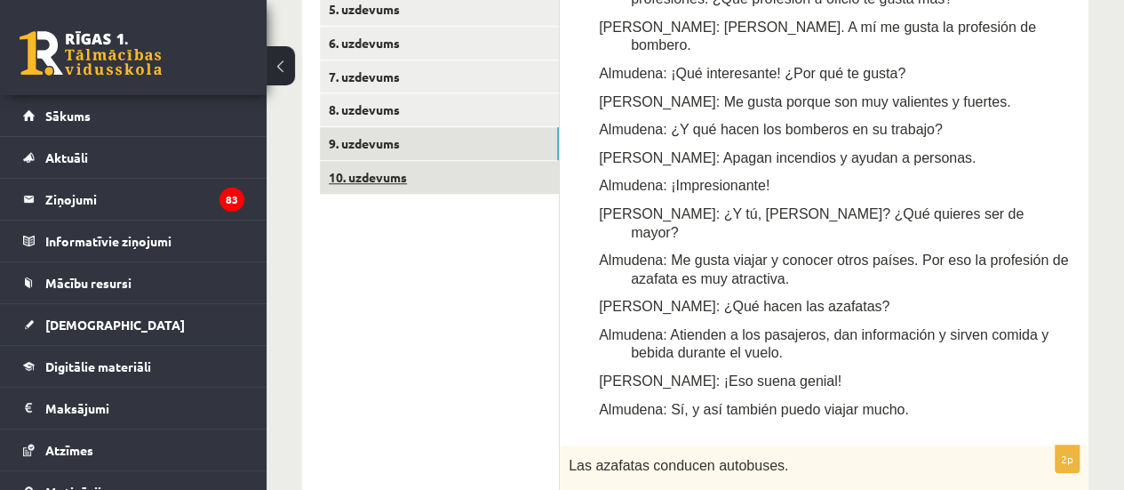
click at [382, 170] on link "10. uzdevums" at bounding box center [439, 177] width 239 height 33
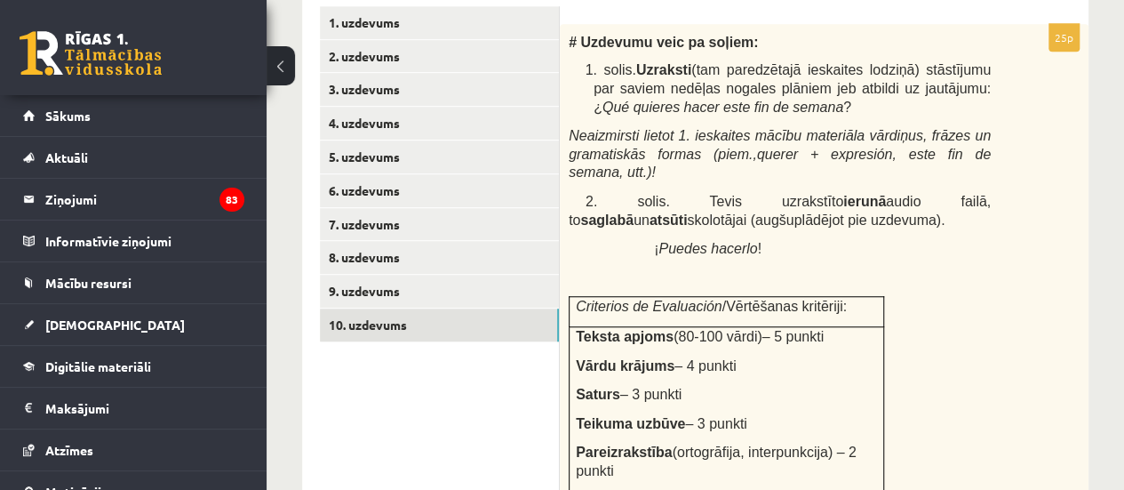
scroll to position [595, 0]
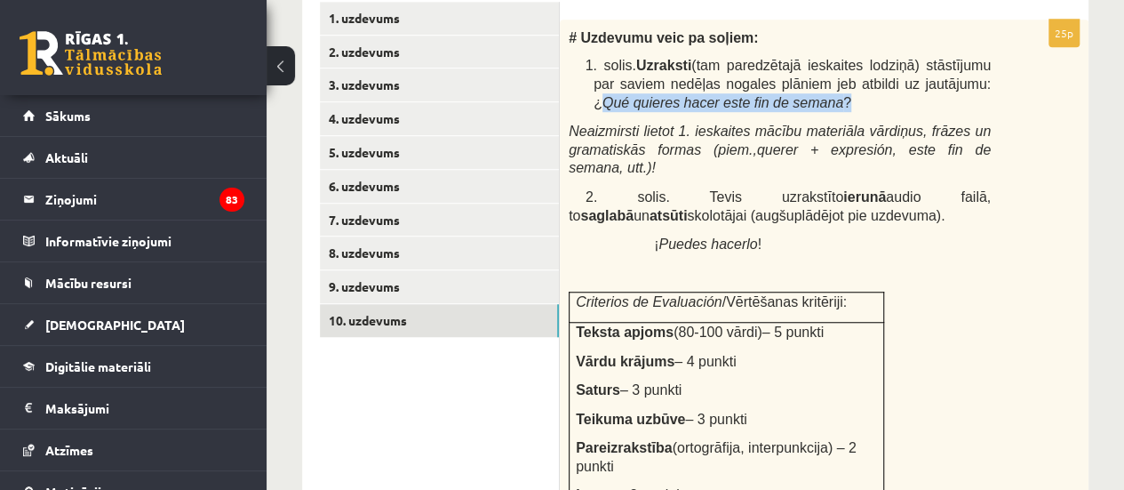
drag, startPoint x: 959, startPoint y: 83, endPoint x: 991, endPoint y: 108, distance: 40.5
click at [991, 108] on div "# Uzdevumu veic pa soļiem: 1. solis. Uzraksti (tam paredzētajā ieskaites lodziņ…" at bounding box center [824, 381] width 529 height 722
click at [634, 208] on b "saglabā" at bounding box center [606, 215] width 53 height 15
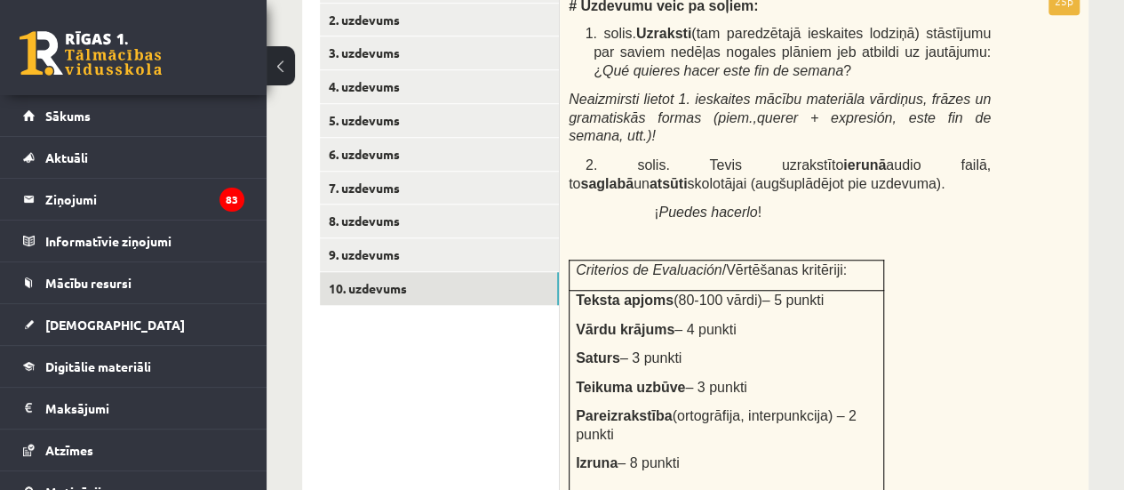
scroll to position [630, 0]
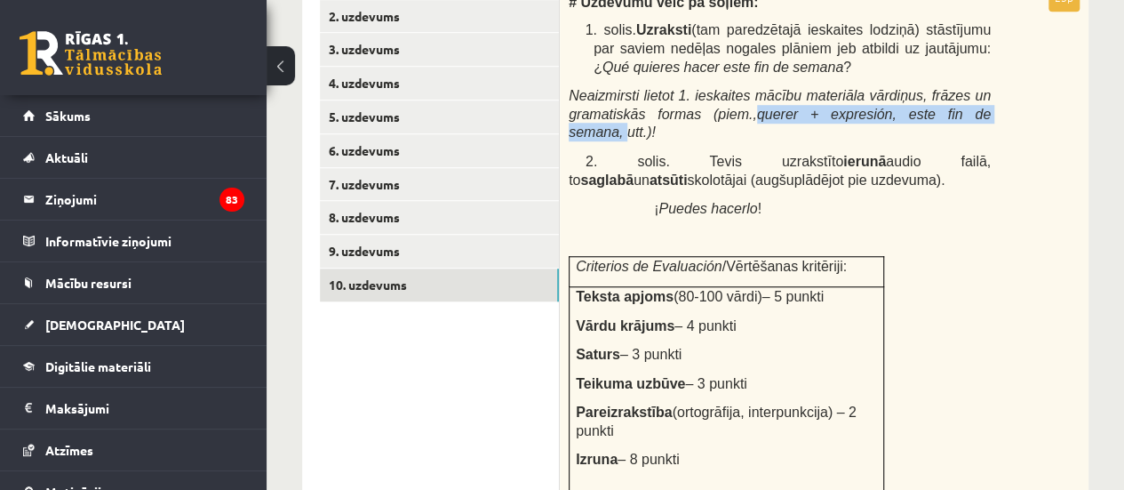
drag, startPoint x: 731, startPoint y: 112, endPoint x: 955, endPoint y: 118, distance: 225.0
click at [955, 118] on span "querer + expresión, este fin de semana, utt.)!" at bounding box center [780, 124] width 422 height 34
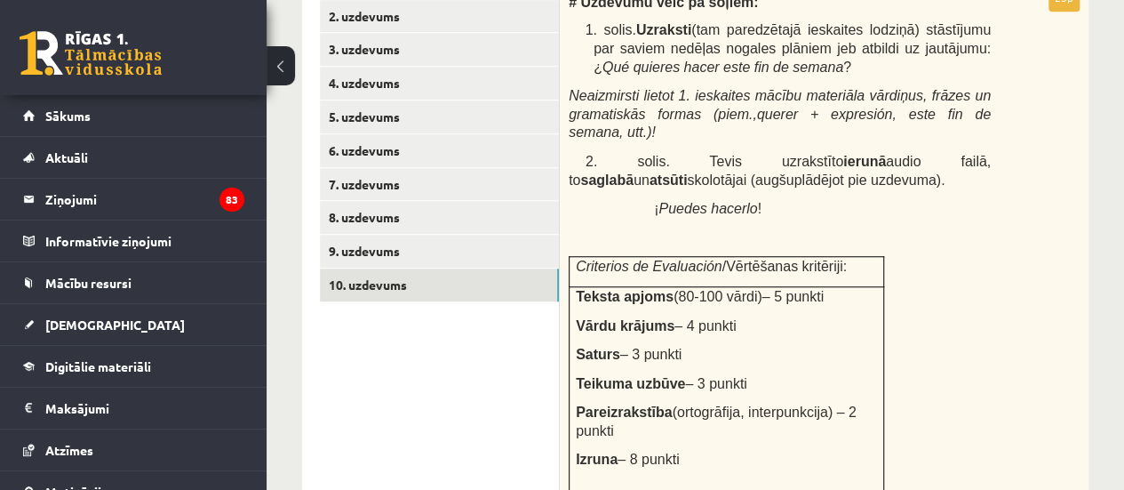
click at [930, 228] on p at bounding box center [780, 237] width 422 height 18
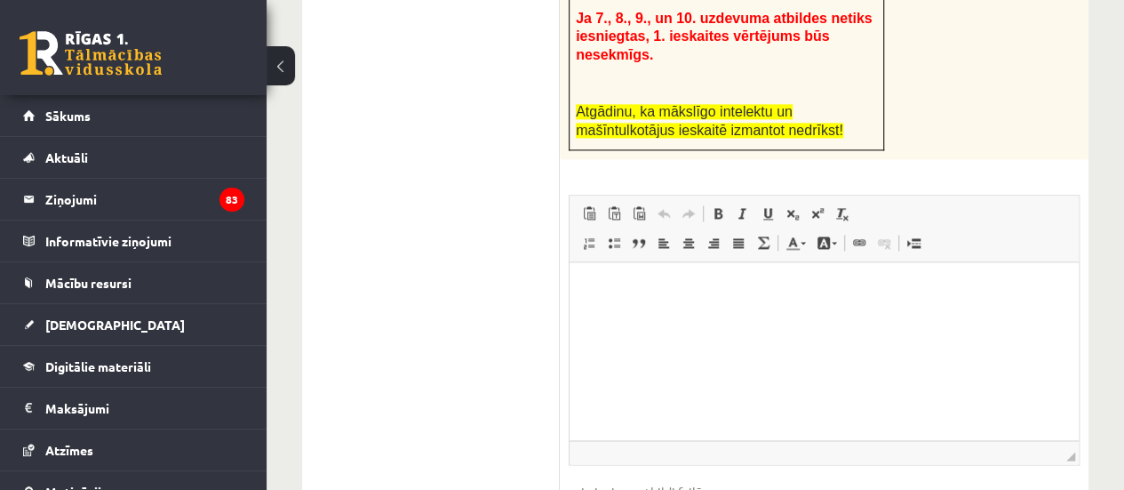
scroll to position [1102, 0]
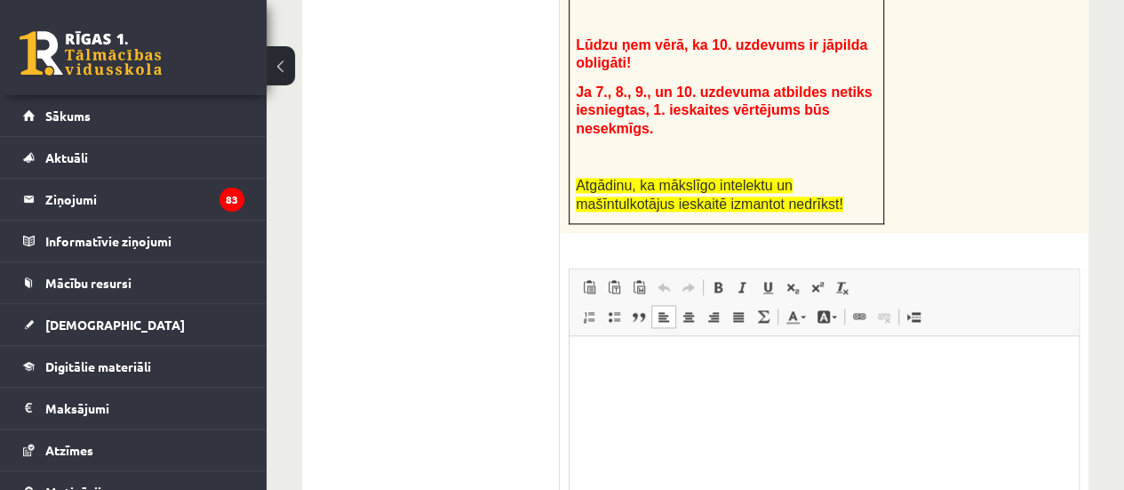
click at [872, 390] on html at bounding box center [824, 363] width 509 height 54
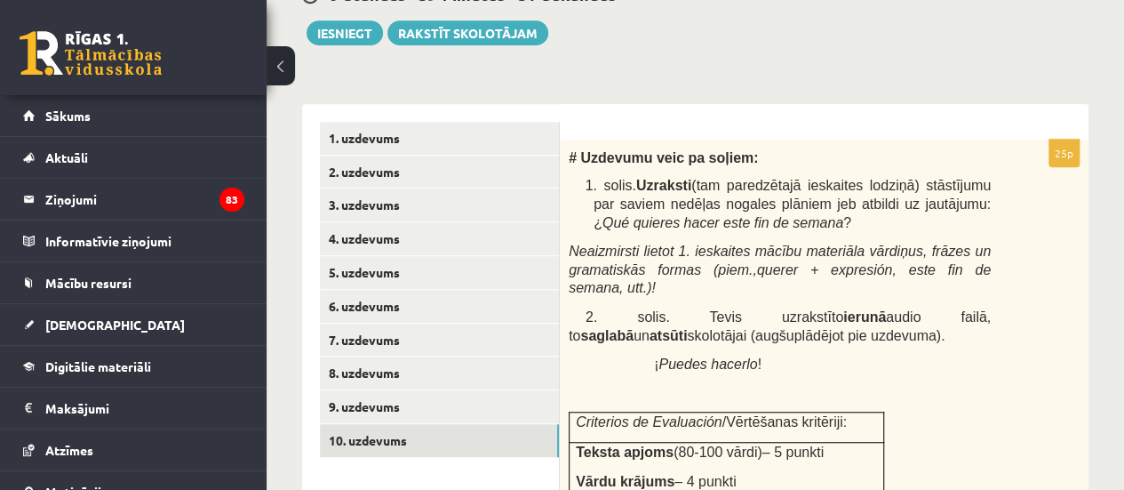
scroll to position [480, 0]
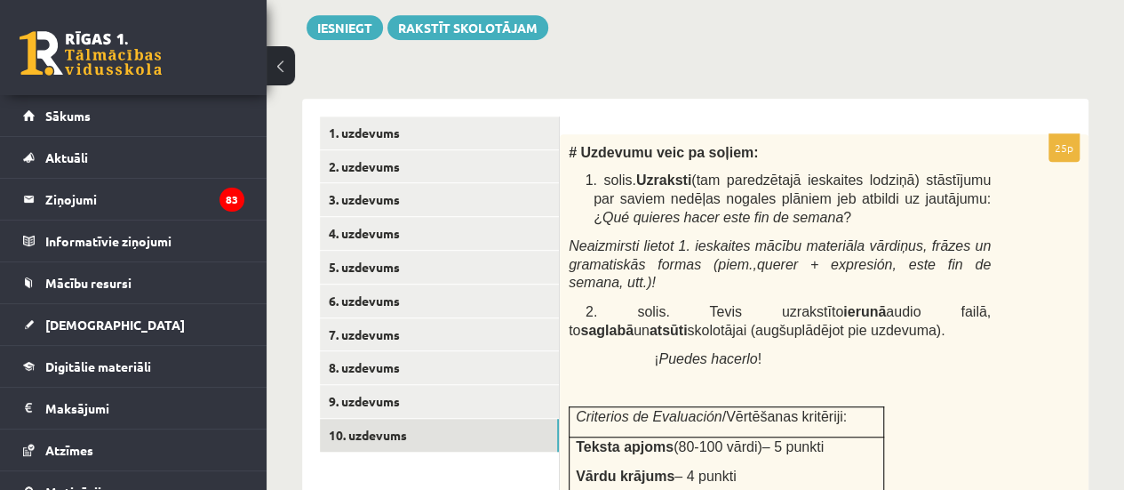
click at [708, 29] on div "0 Stundas 58 Minūtes 17 Sekundes Ieskaite saglabāta! Iesniegt Rakstīt skolotājam" at bounding box center [695, 0] width 787 height 80
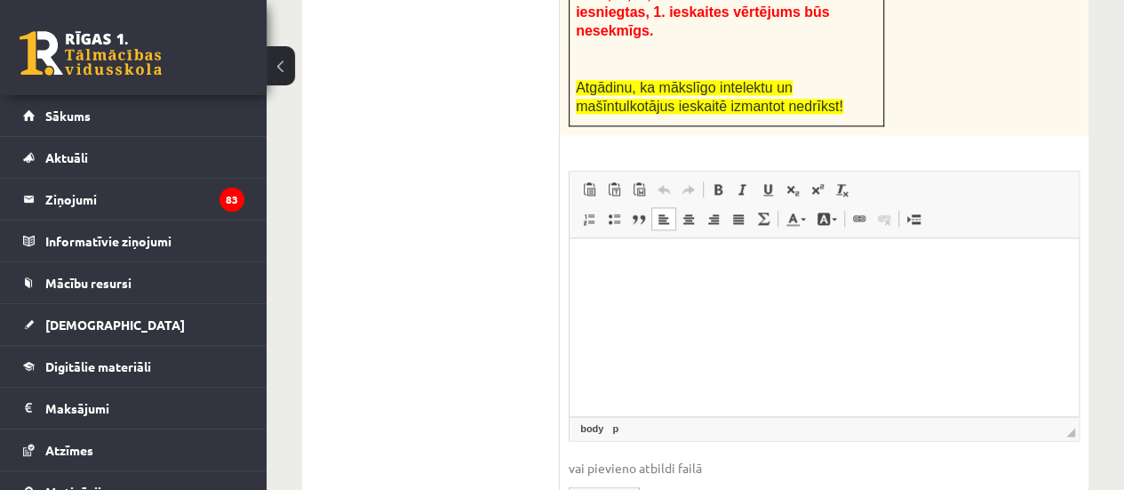
scroll to position [1202, 0]
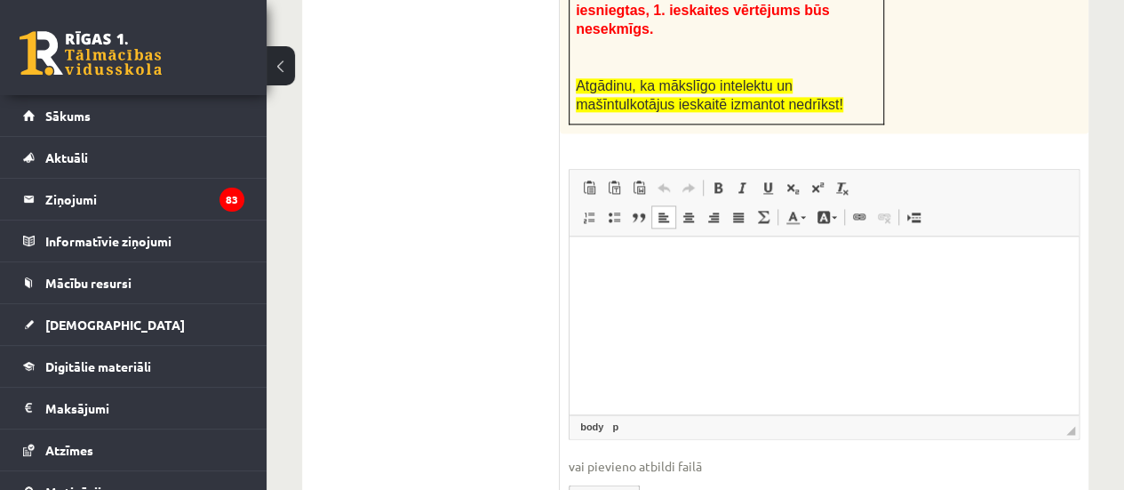
click at [756, 291] on html at bounding box center [824, 263] width 509 height 54
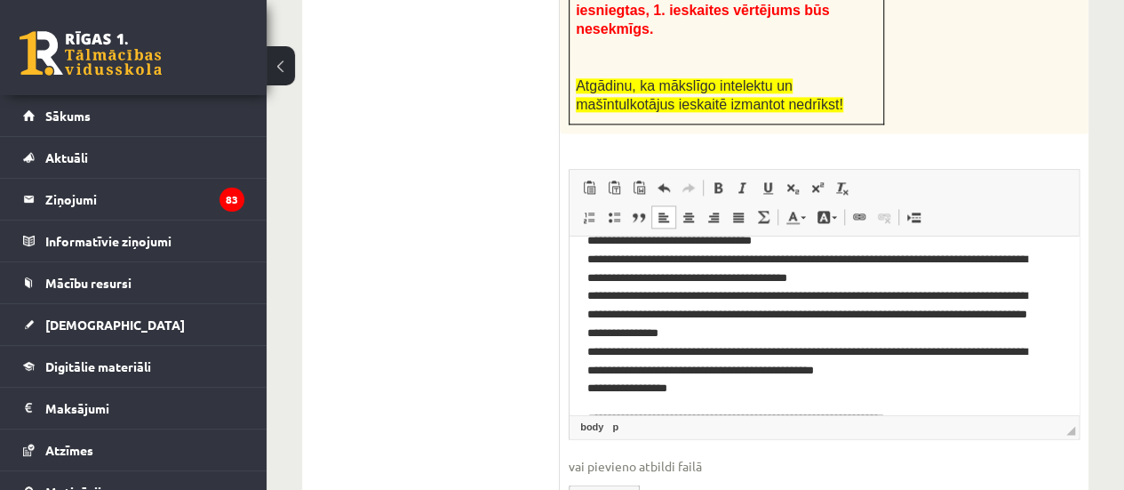
scroll to position [0, 0]
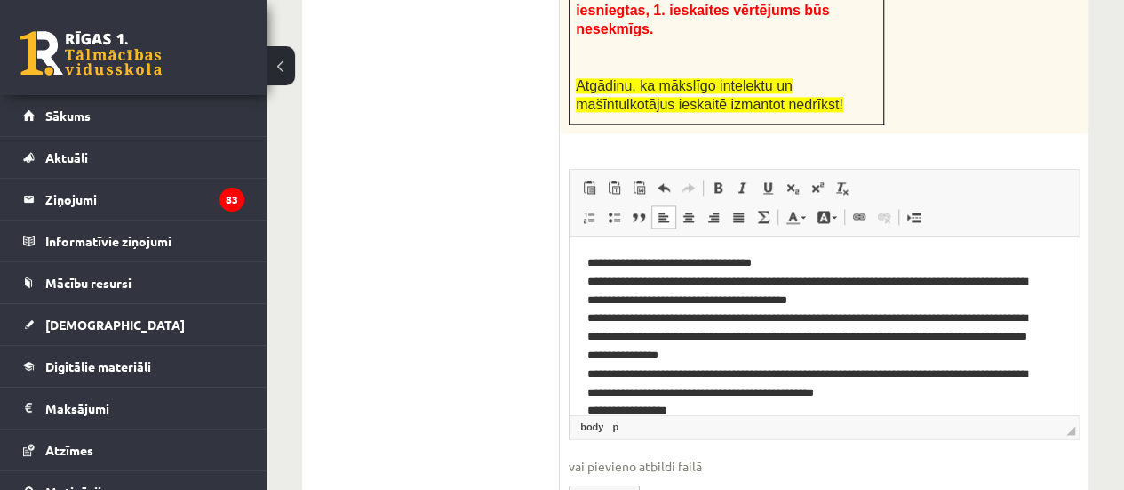
drag, startPoint x: 1075, startPoint y: 333, endPoint x: 1652, endPoint y: 415, distance: 582.6
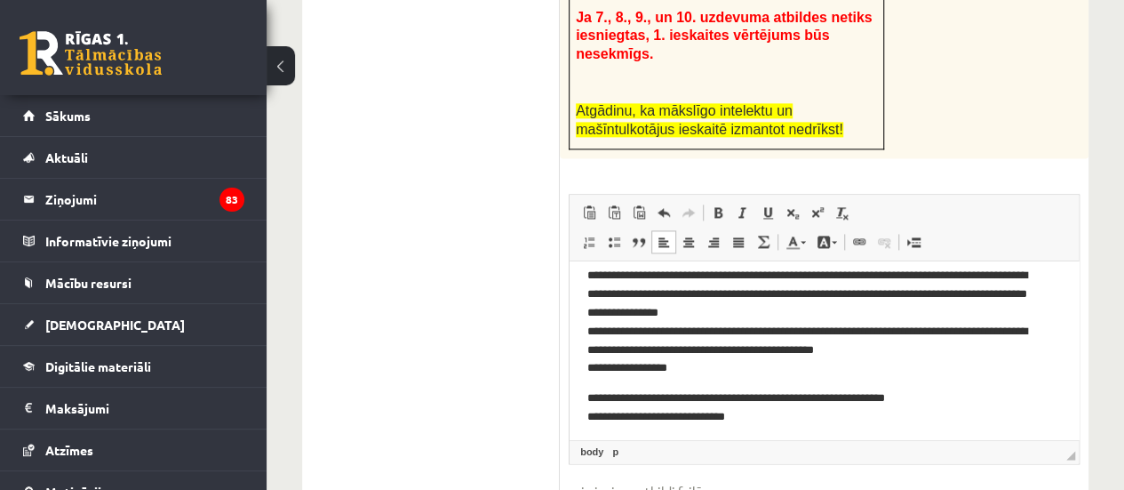
scroll to position [73, 0]
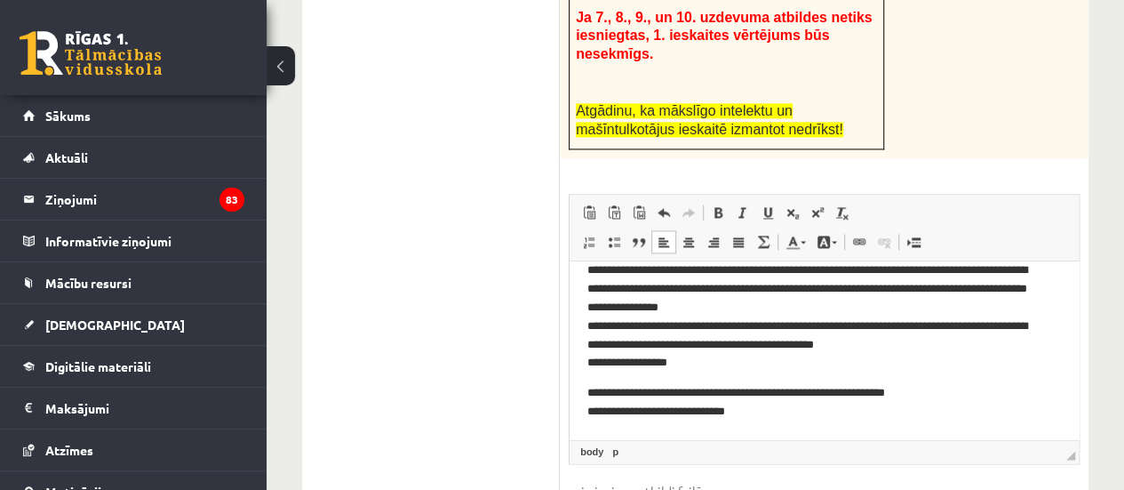
drag, startPoint x: 1067, startPoint y: 328, endPoint x: 1661, endPoint y: 580, distance: 645.1
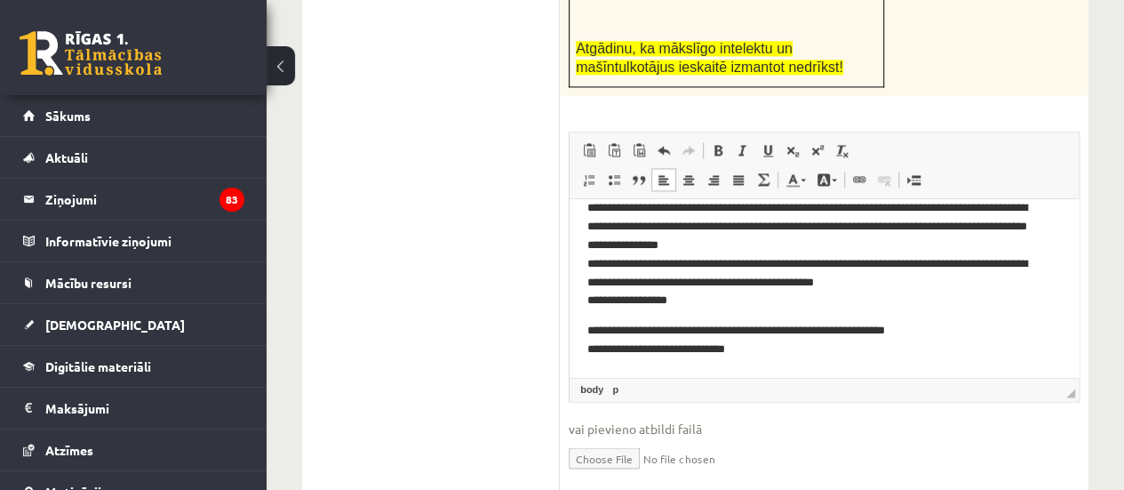
scroll to position [1246, 0]
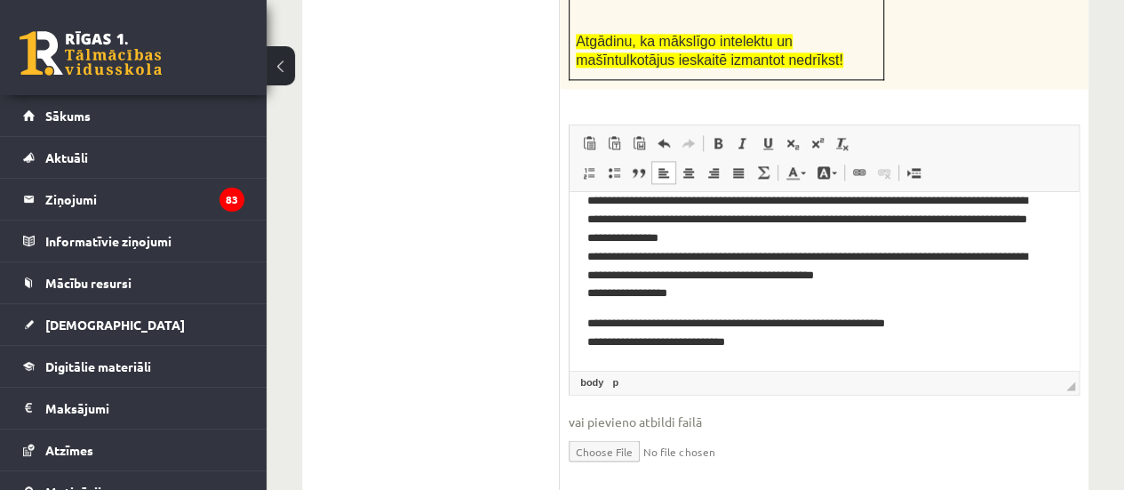
click at [629, 431] on input "file" at bounding box center [824, 449] width 511 height 36
type input "**********"
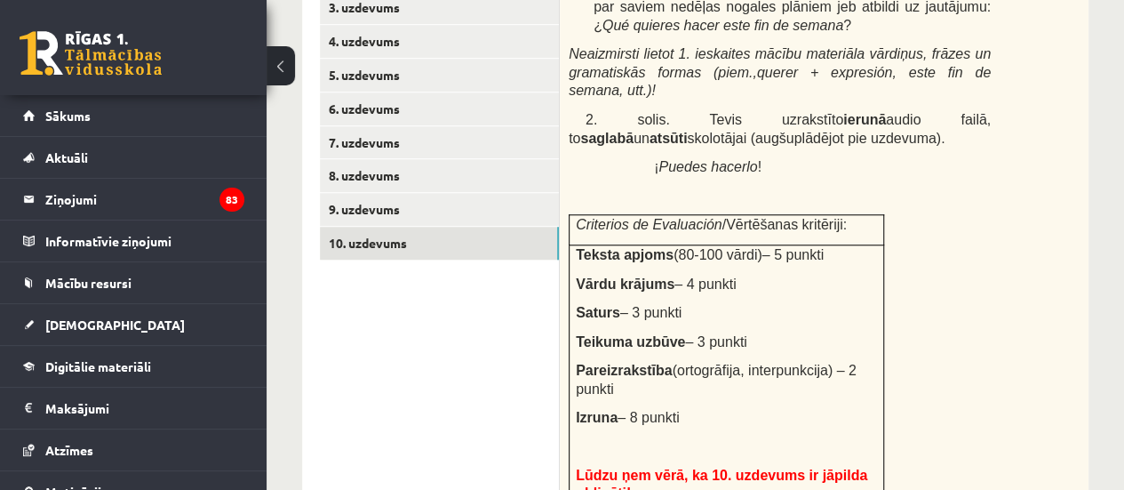
scroll to position [675, 0]
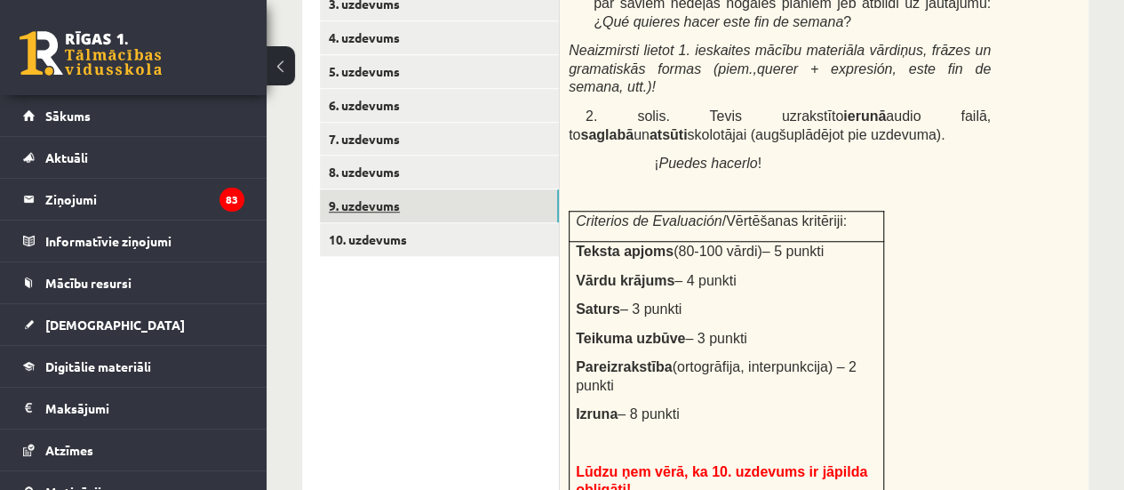
click at [395, 212] on link "9. uzdevums" at bounding box center [439, 205] width 239 height 33
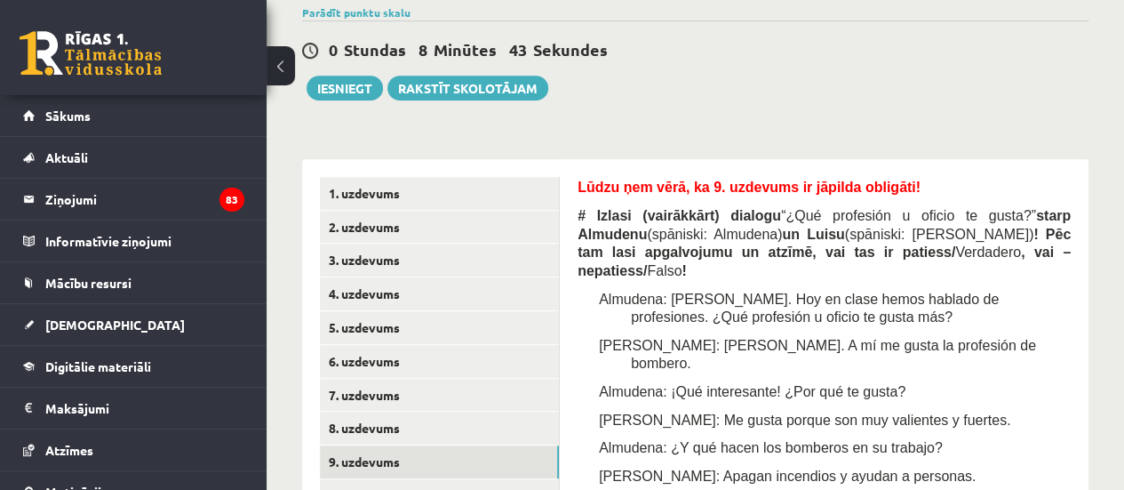
scroll to position [379, 0]
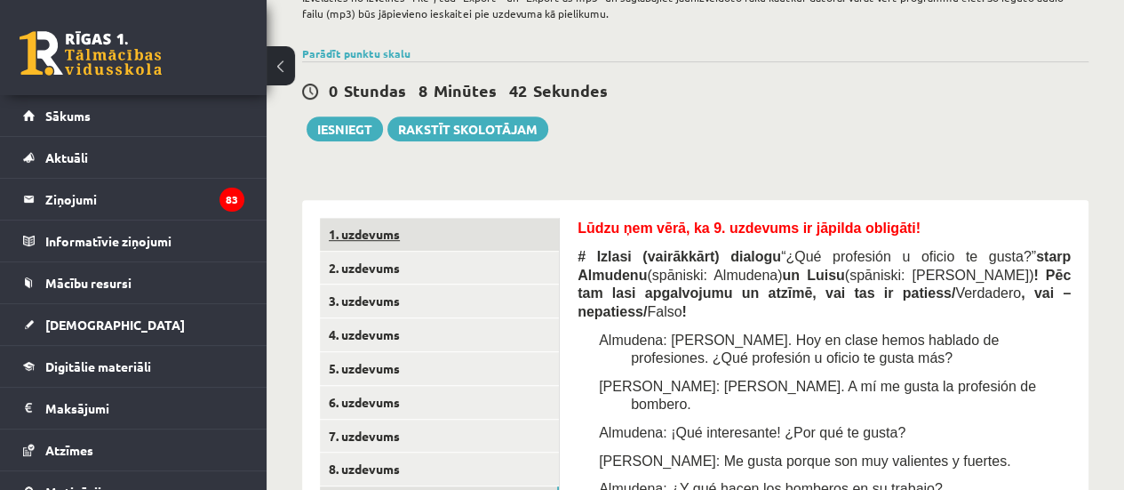
click at [538, 239] on link "1. uzdevums" at bounding box center [439, 234] width 239 height 33
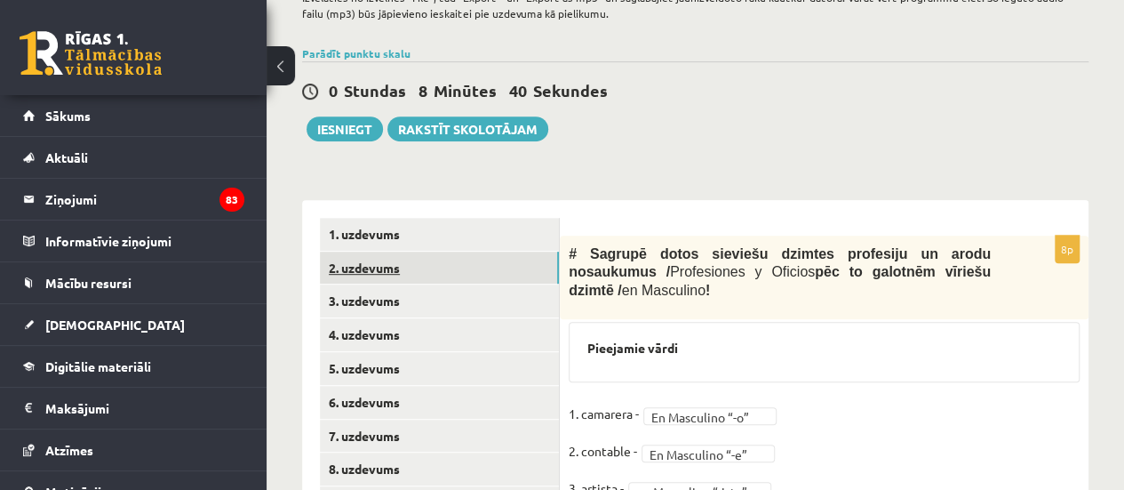
click at [486, 269] on link "2. uzdevums" at bounding box center [439, 268] width 239 height 33
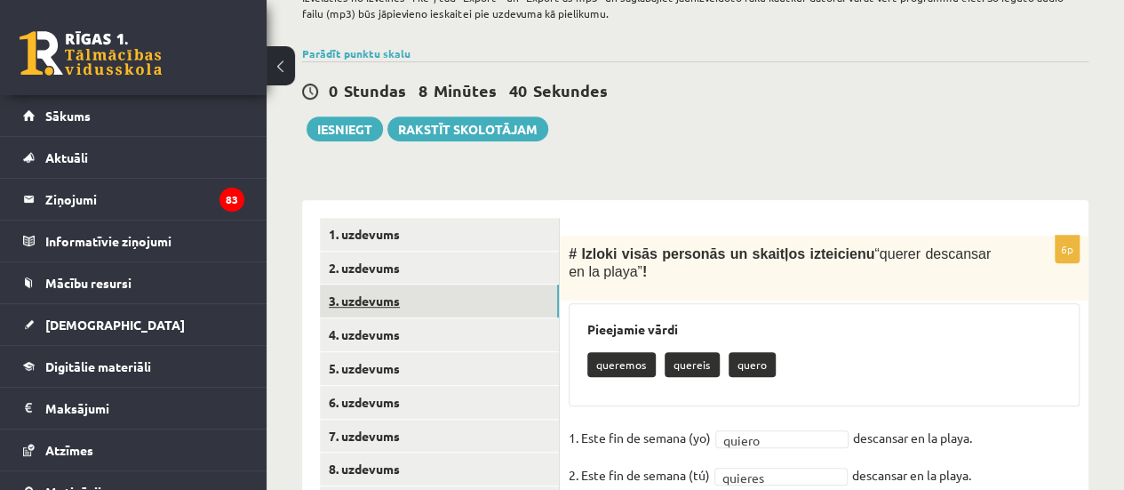
click at [470, 285] on link "3. uzdevums" at bounding box center [439, 300] width 239 height 33
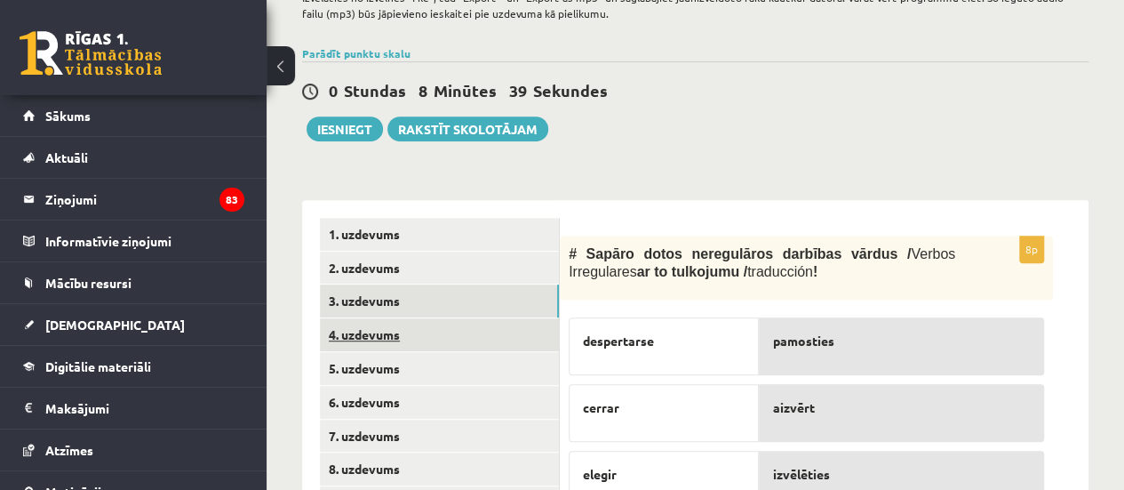
click at [427, 340] on link "4. uzdevums" at bounding box center [439, 334] width 239 height 33
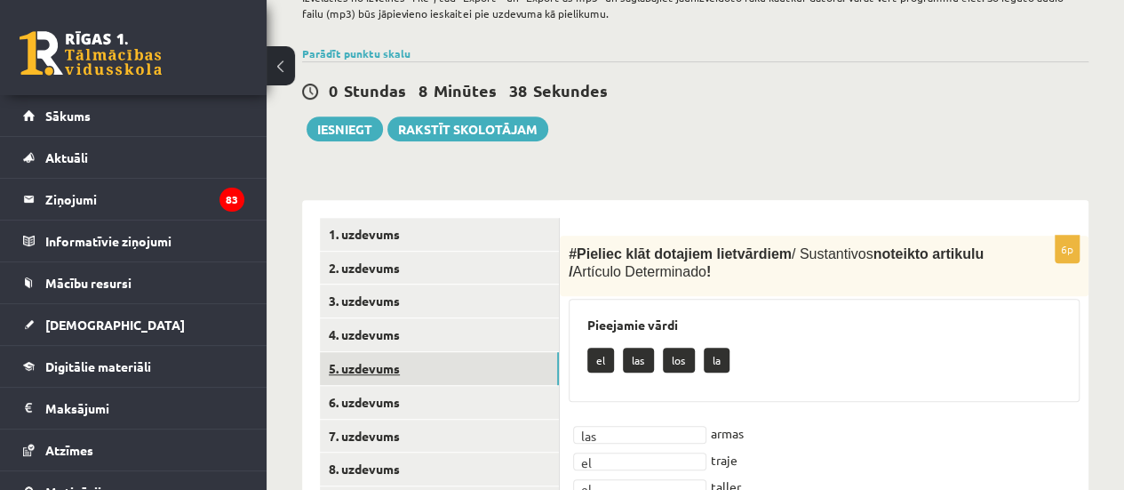
click at [420, 362] on link "5. uzdevums" at bounding box center [439, 368] width 239 height 33
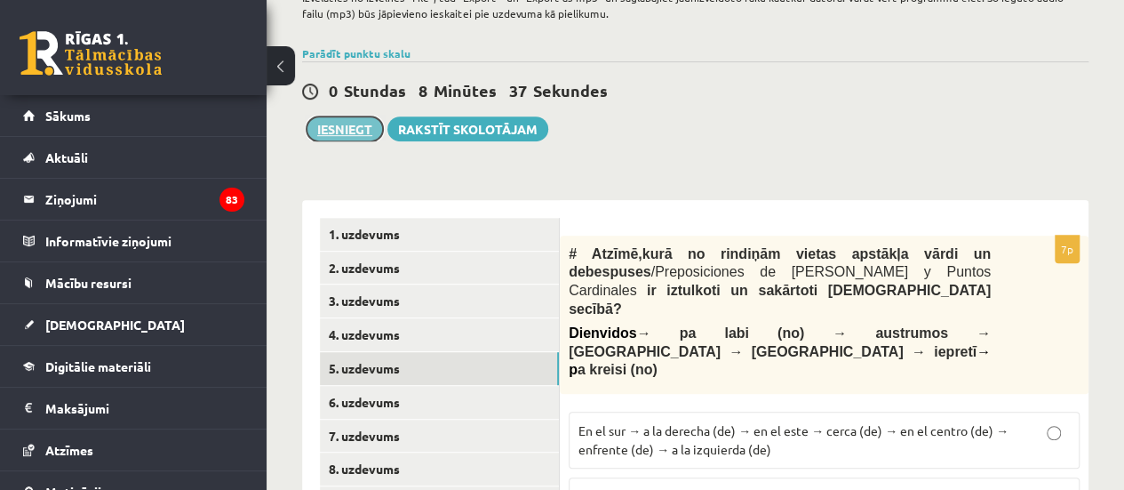
click at [318, 127] on button "Iesniegt" at bounding box center [345, 128] width 76 height 25
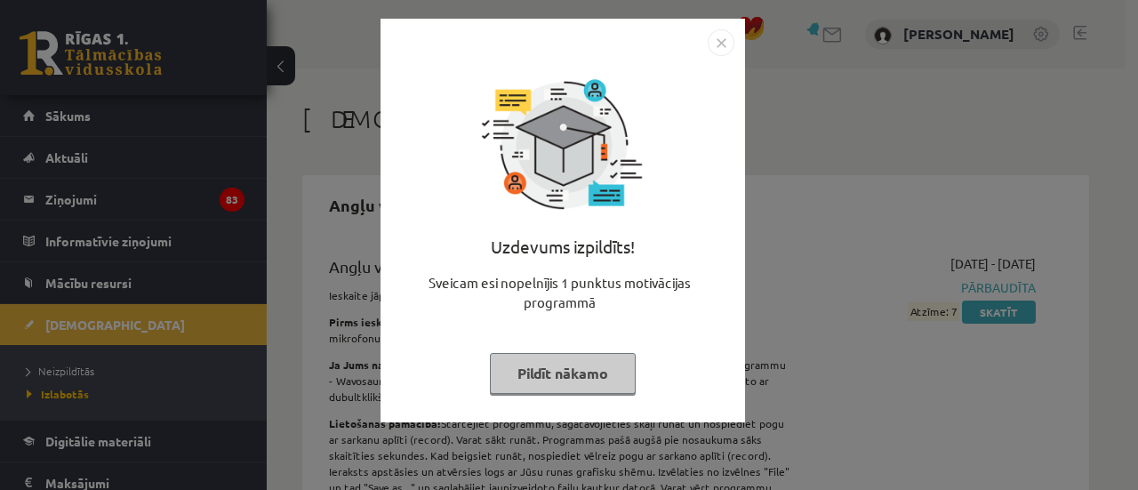
click at [589, 410] on div "Uzdevums izpildīts! Sveicam esi nopelnījis 1 punktus motivācijas programmā Pild…" at bounding box center [562, 234] width 343 height 356
click at [574, 361] on button "Pildīt nākamo" at bounding box center [563, 373] width 146 height 41
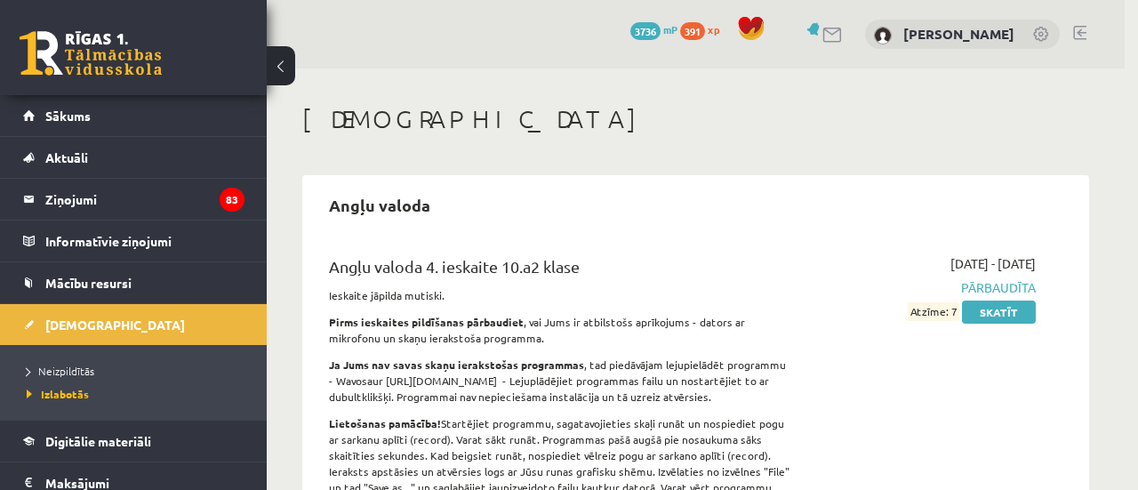
click at [574, 361] on body "0 Dāvanas 3736 mP 391 xp Gvenda Liepiņa Sākums Aktuāli Kā mācīties eSKOLĀ Konta…" at bounding box center [569, 245] width 1138 height 490
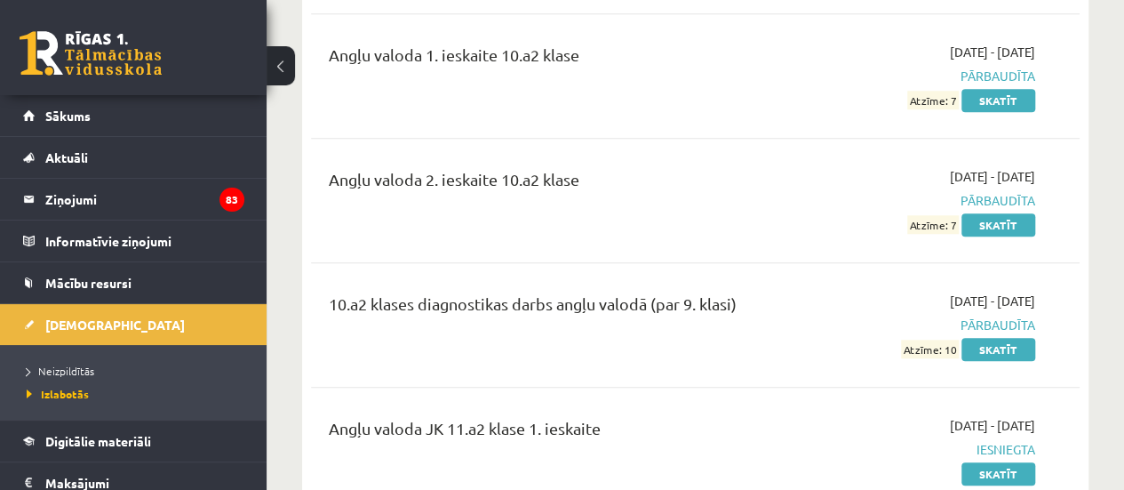
scroll to position [711, 0]
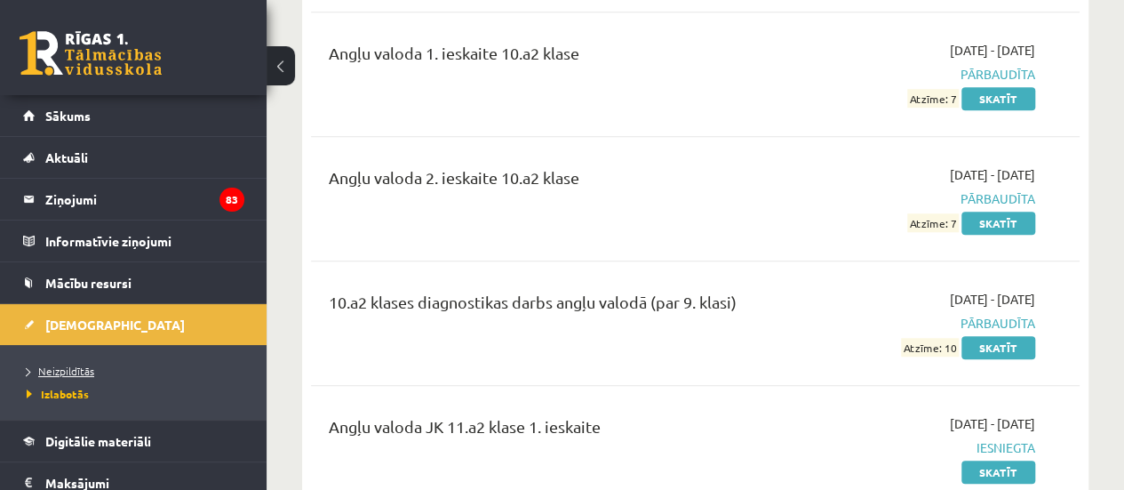
click at [89, 365] on span "Neizpildītās" at bounding box center [61, 371] width 68 height 14
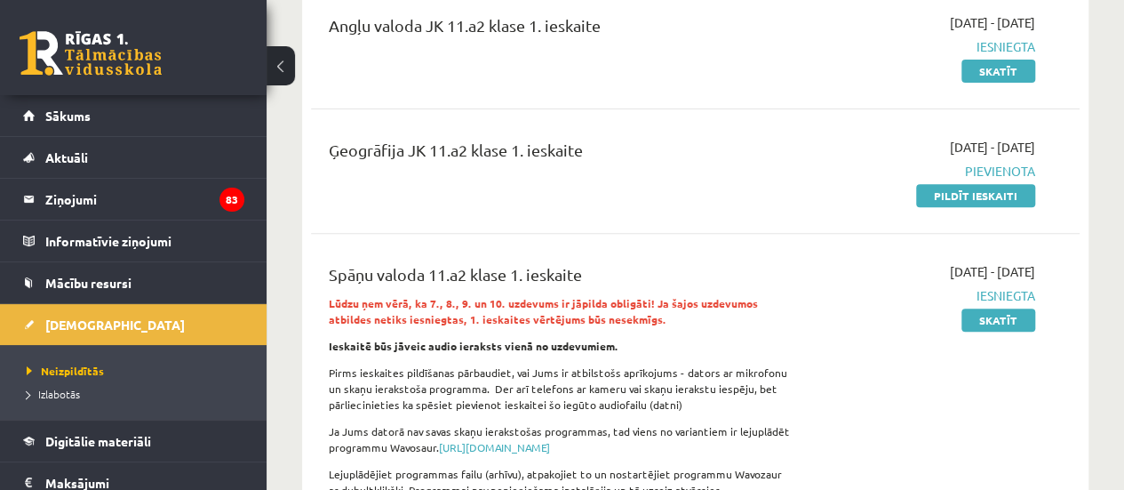
scroll to position [218, 0]
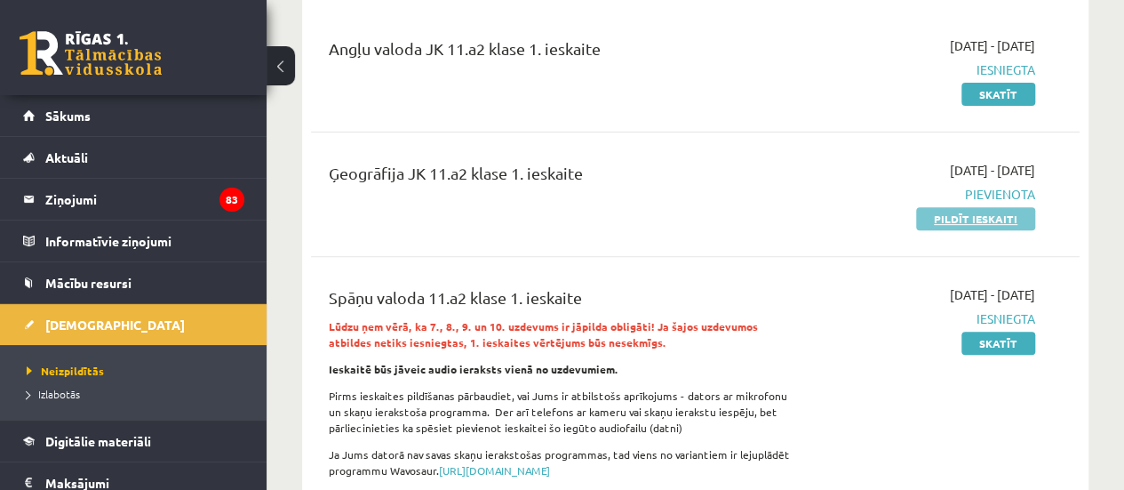
click at [995, 214] on link "Pildīt ieskaiti" at bounding box center [975, 218] width 119 height 23
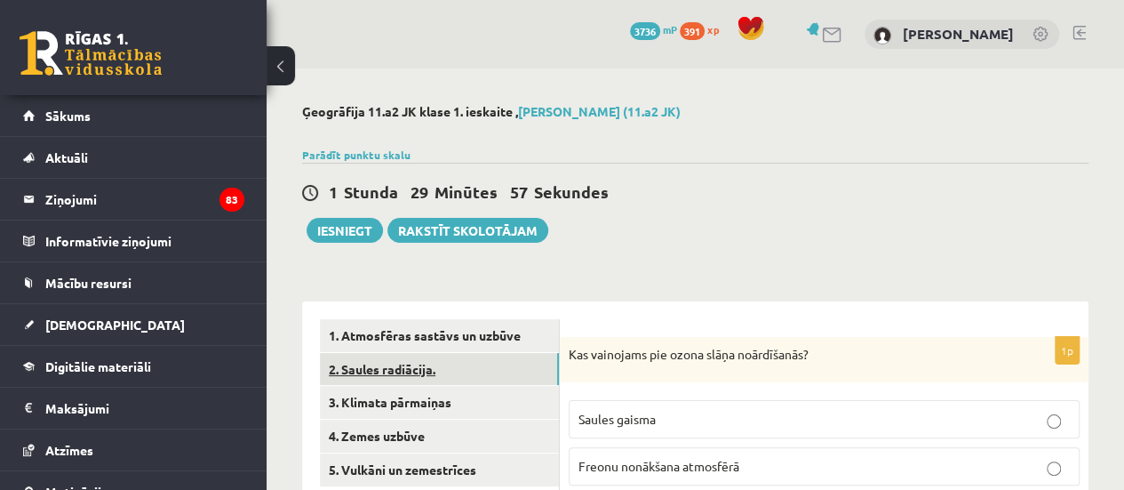
click at [437, 379] on link "2. Saules radiācija." at bounding box center [439, 369] width 239 height 33
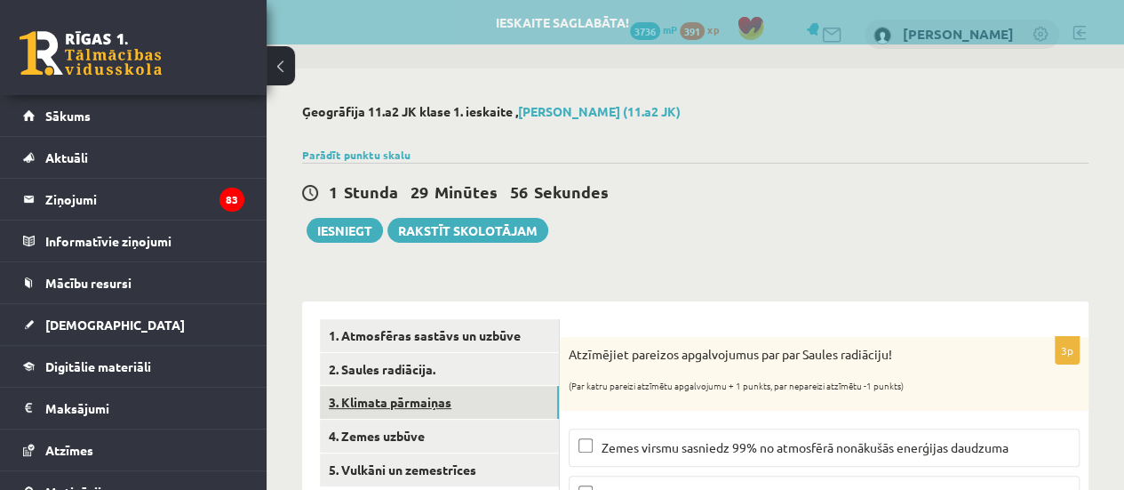
click at [418, 409] on link "3. Klimata pārmaiņas" at bounding box center [439, 402] width 239 height 33
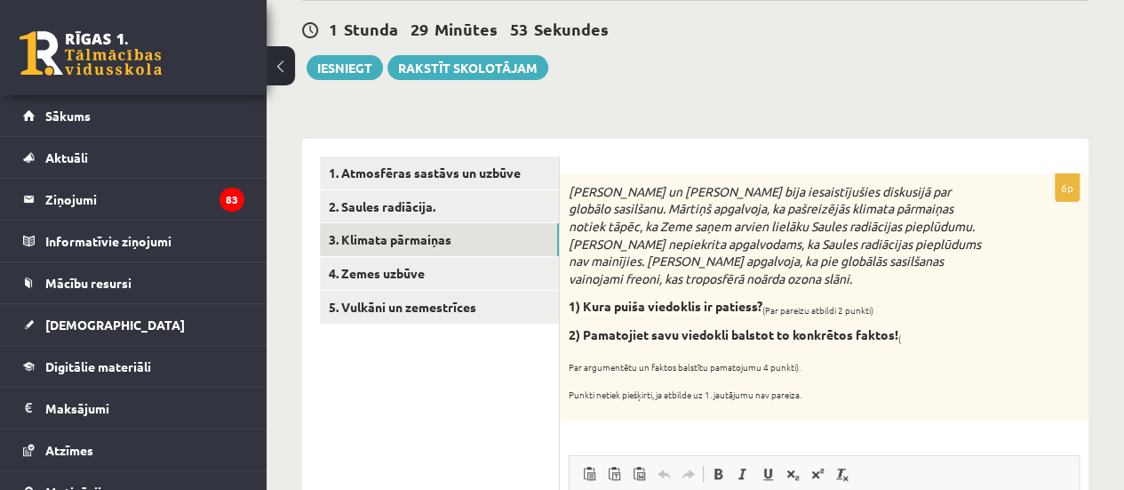
scroll to position [168, 0]
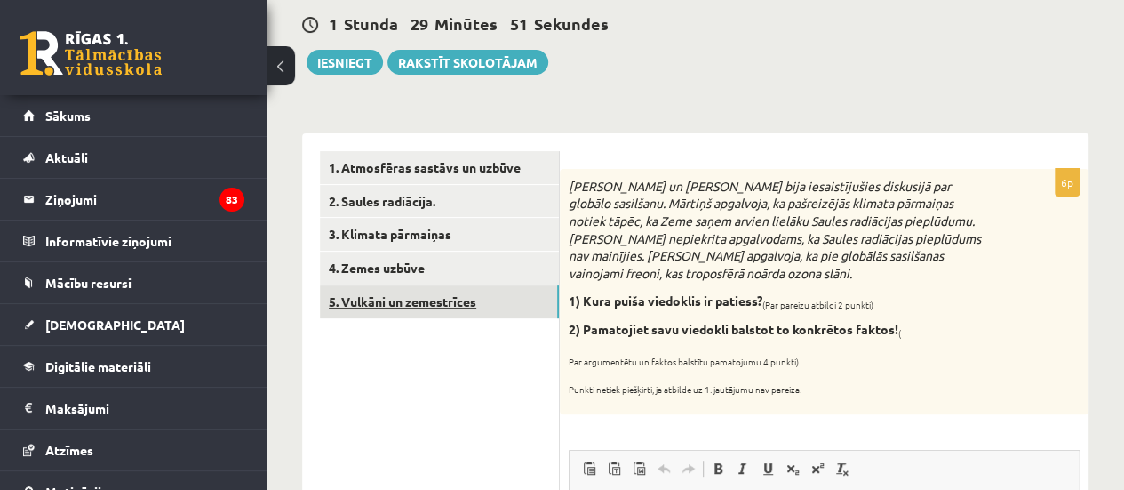
click at [446, 285] on link "5. Vulkāni un zemestrīces" at bounding box center [439, 301] width 239 height 33
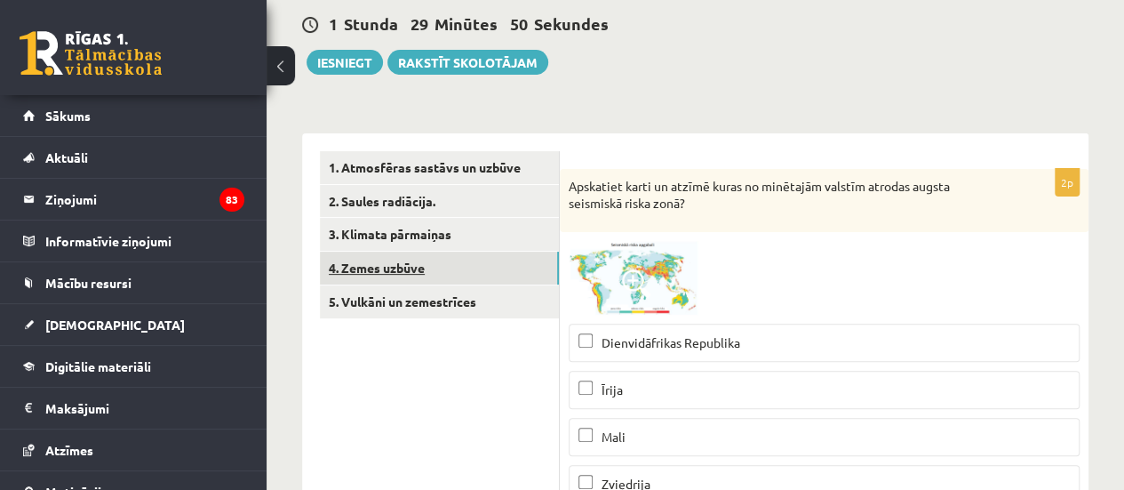
click at [446, 270] on link "4. Zemes uzbūve" at bounding box center [439, 268] width 239 height 33
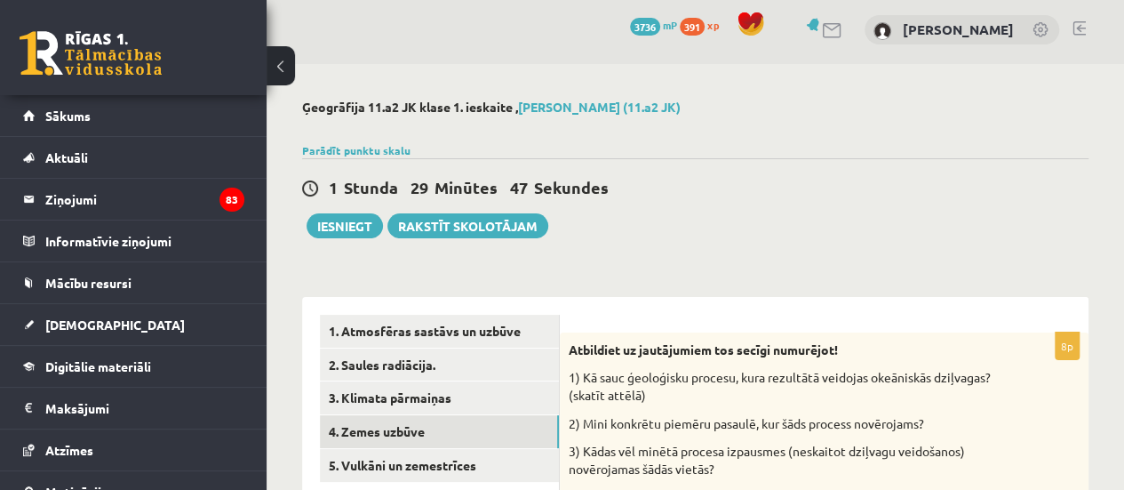
scroll to position [0, 0]
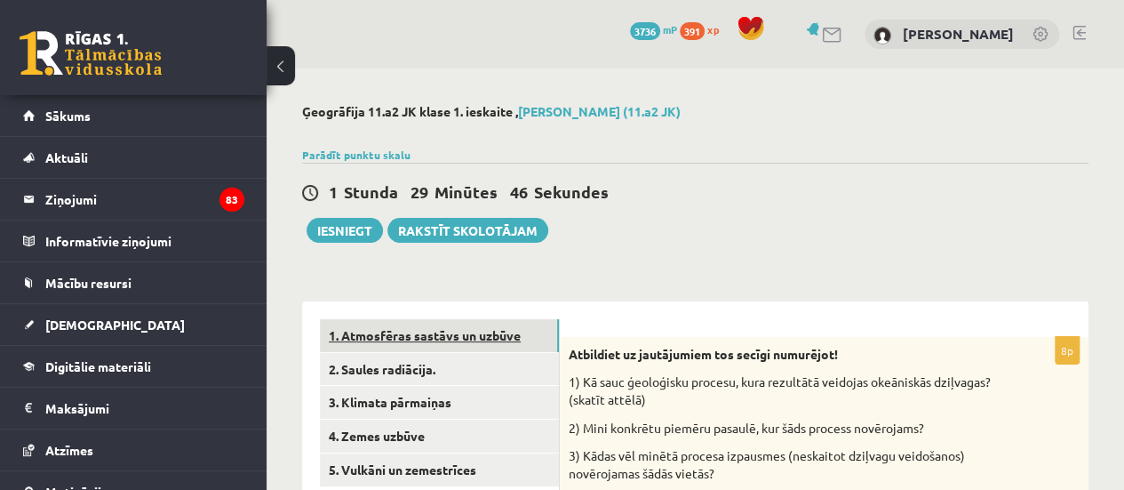
click at [431, 324] on link "1. Atmosfēras sastāvs un uzbūve" at bounding box center [439, 335] width 239 height 33
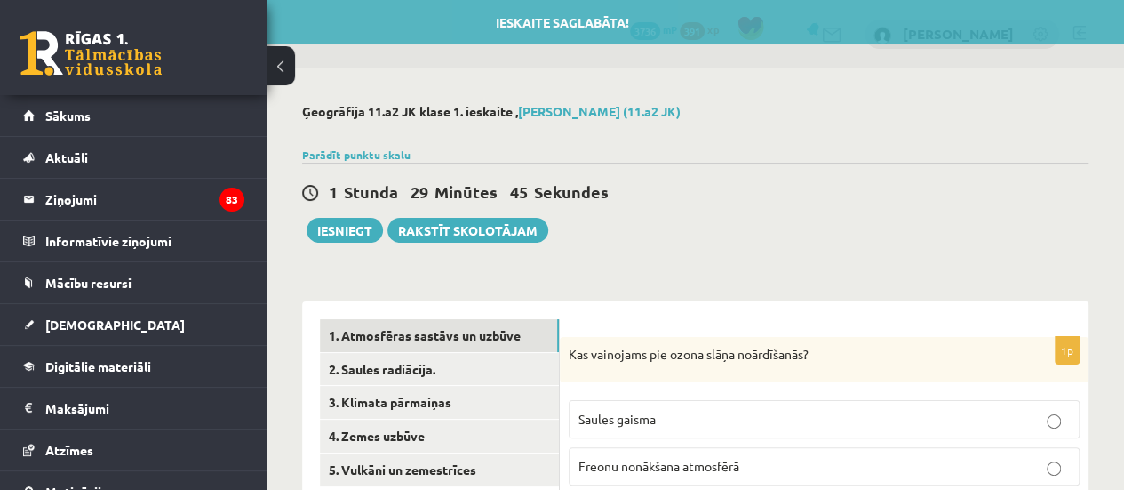
click at [876, 209] on div "1 Stunda 29 Minūtes 45 Sekundes Ieskaite saglabāta! Iesniegt Rakstīt skolotājam" at bounding box center [695, 203] width 787 height 80
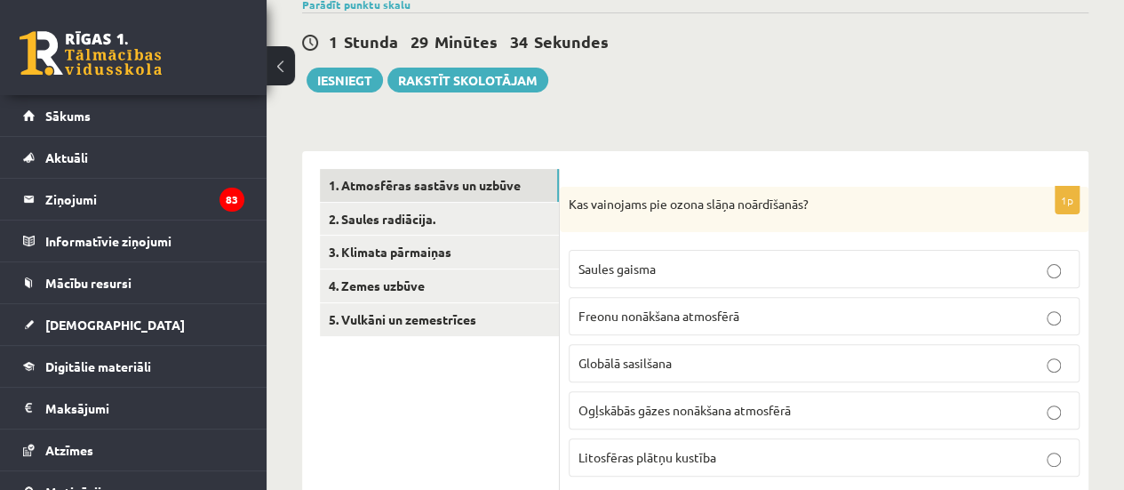
scroll to position [168, 0]
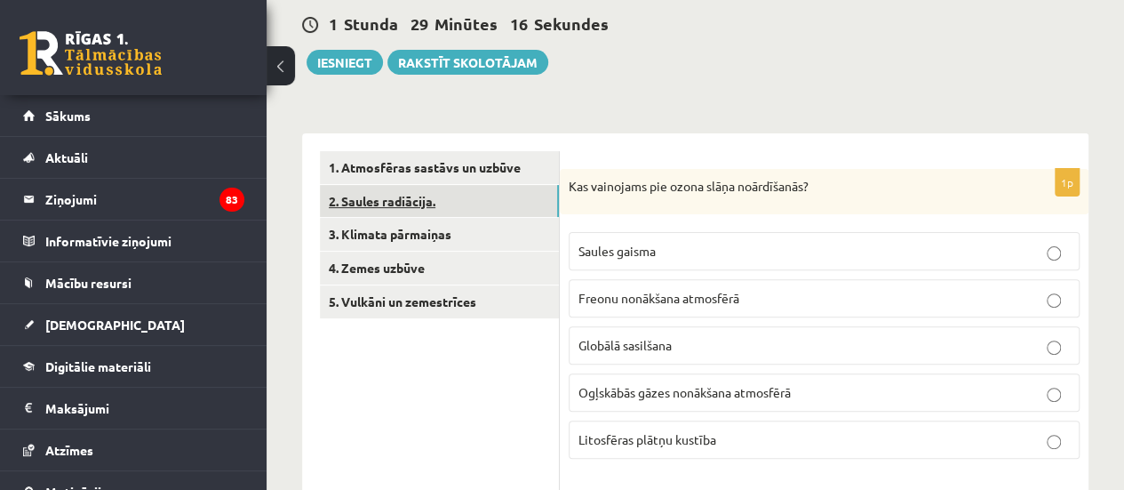
click at [508, 198] on link "2. Saules radiācija." at bounding box center [439, 201] width 239 height 33
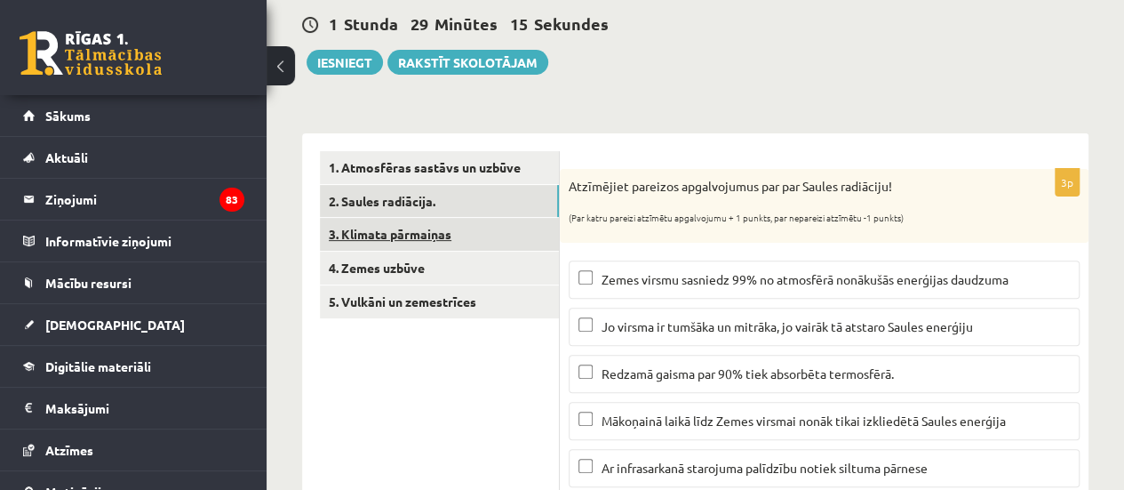
click at [491, 230] on link "3. Klimata pārmaiņas" at bounding box center [439, 234] width 239 height 33
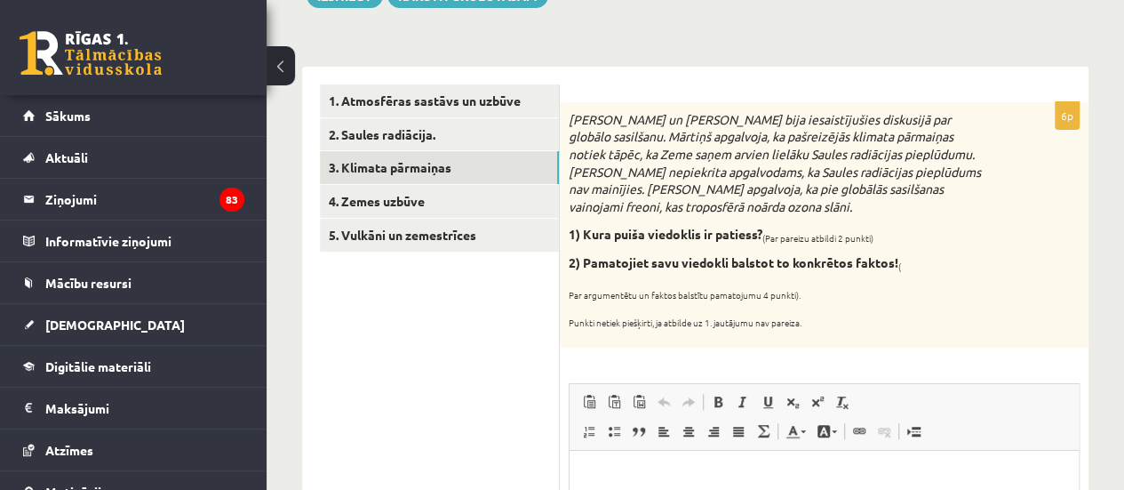
scroll to position [0, 0]
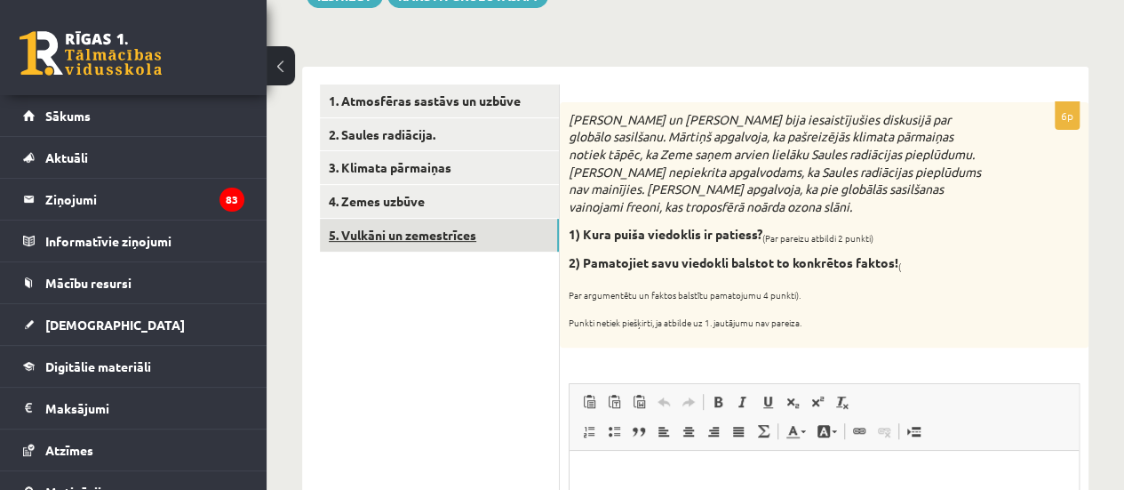
click at [460, 249] on link "5. Vulkāni un zemestrīces" at bounding box center [439, 235] width 239 height 33
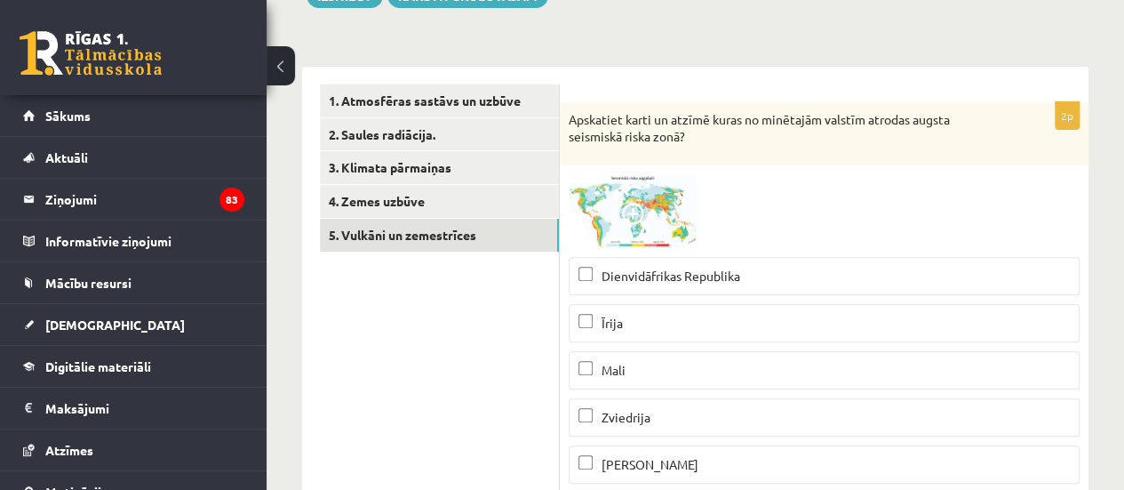
click at [635, 196] on img at bounding box center [635, 211] width 133 height 74
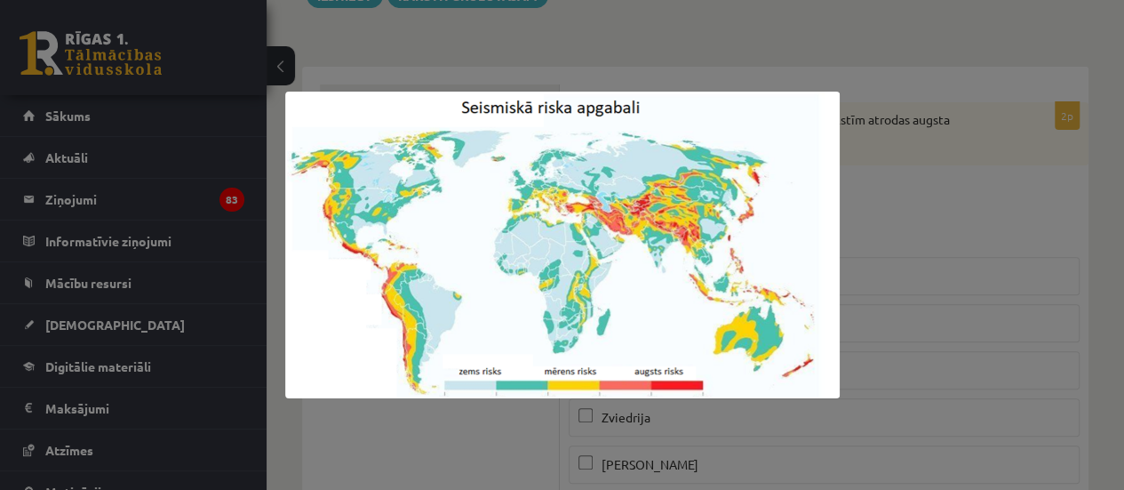
click at [1017, 231] on div at bounding box center [562, 245] width 1124 height 490
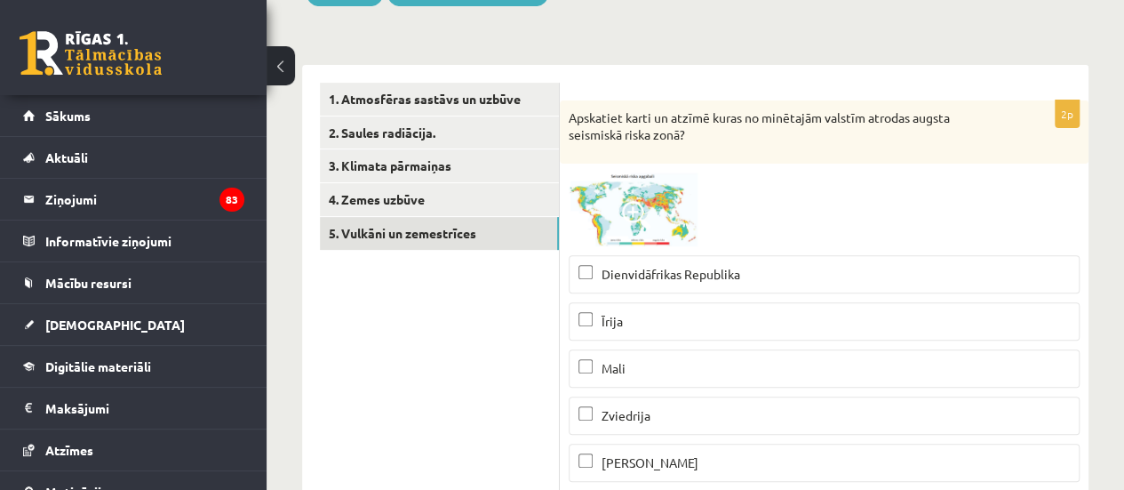
scroll to position [240, 0]
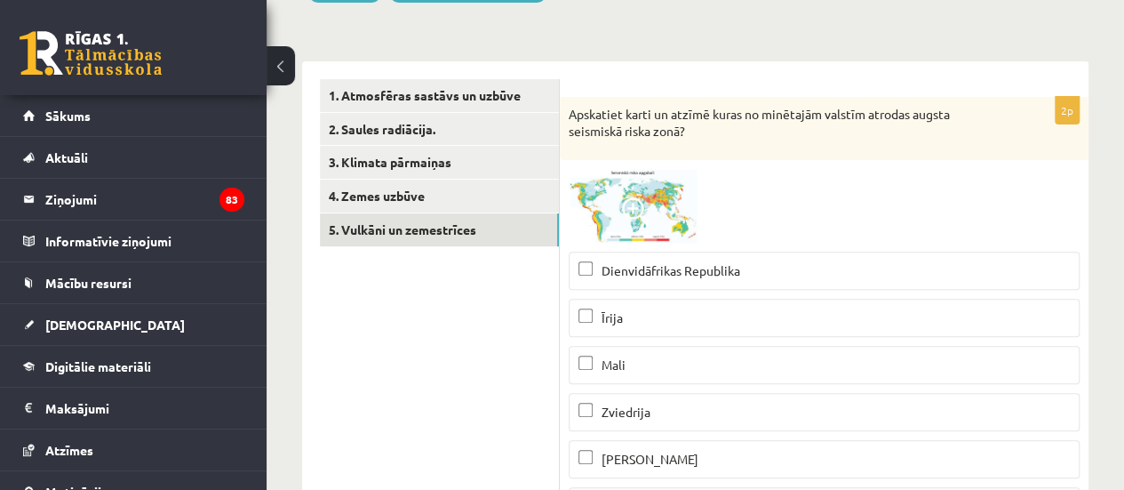
drag, startPoint x: 711, startPoint y: 113, endPoint x: 715, endPoint y: 138, distance: 25.3
click at [715, 138] on p "Apskatiet karti un atzīmē kuras no minētajām valstīm atrodas augsta seismiskā r…" at bounding box center [780, 123] width 422 height 35
copy p "kuras no minētajām valstīm atrodas augsta seismiskā riska zonā?"
click at [601, 198] on img at bounding box center [635, 206] width 133 height 74
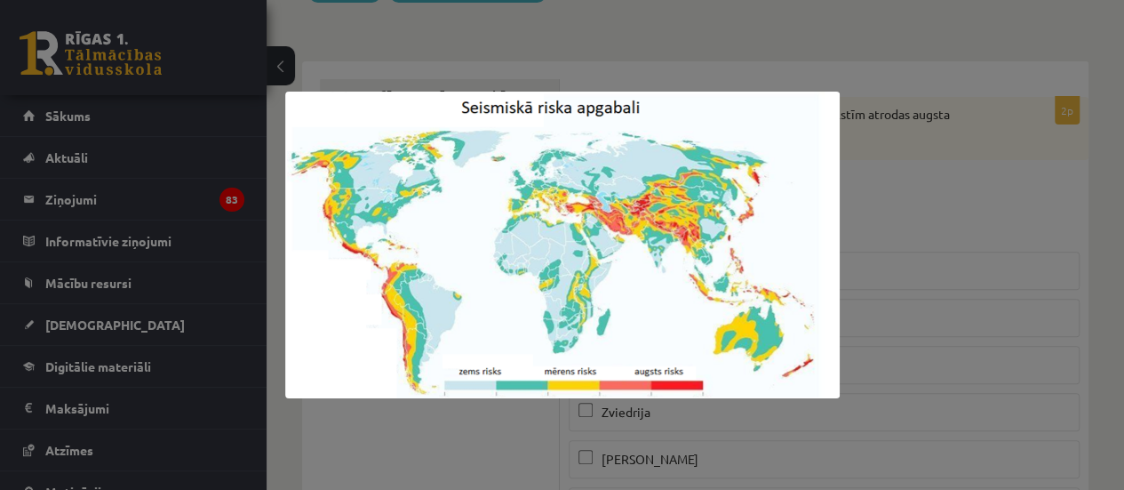
click at [899, 220] on div at bounding box center [562, 245] width 1124 height 490
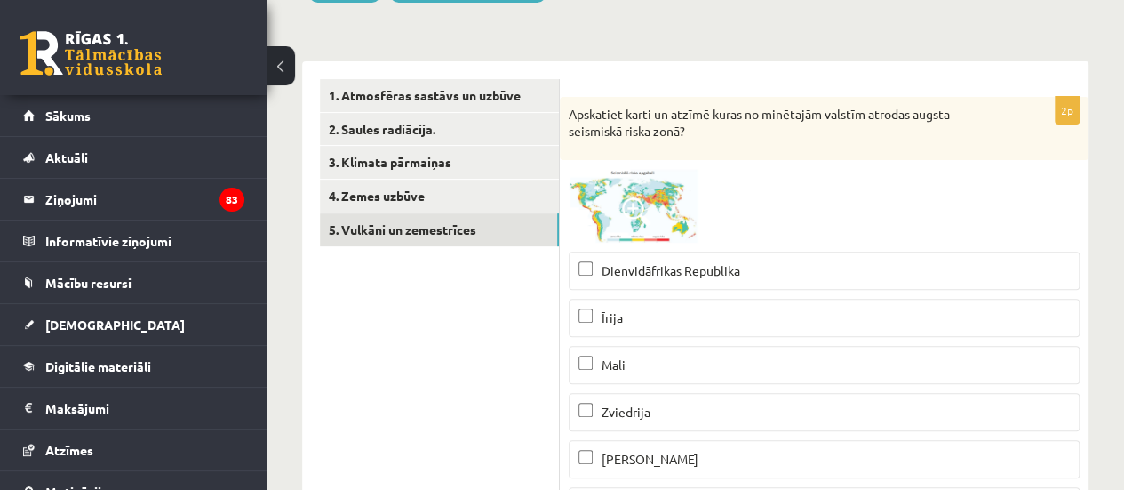
click at [666, 199] on img at bounding box center [635, 206] width 133 height 74
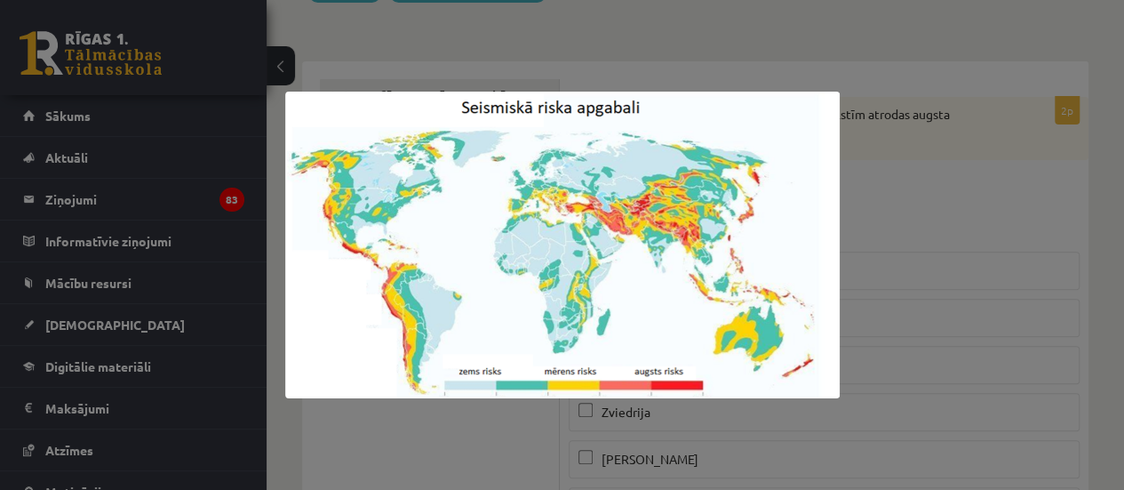
click at [524, 428] on div at bounding box center [562, 245] width 1124 height 490
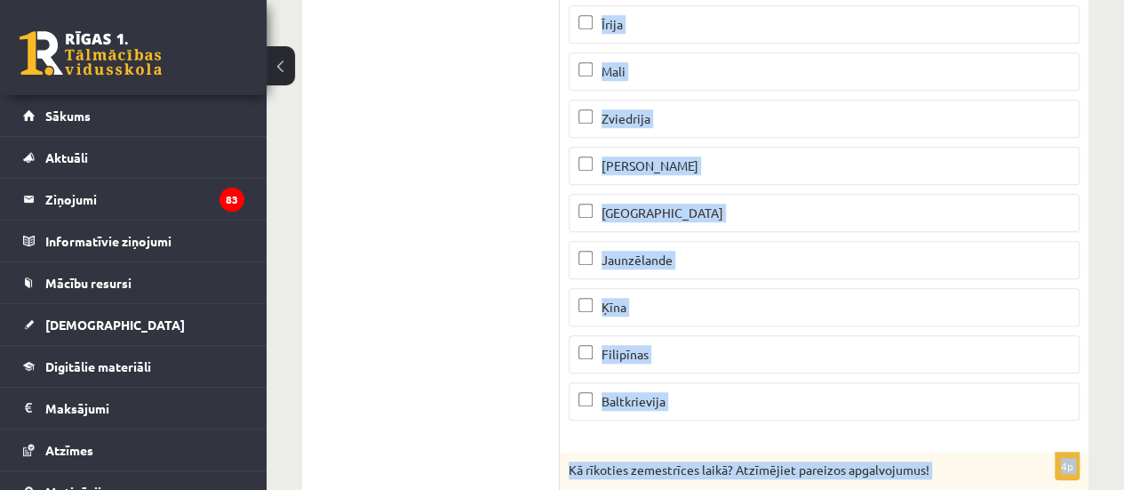
scroll to position [551, 0]
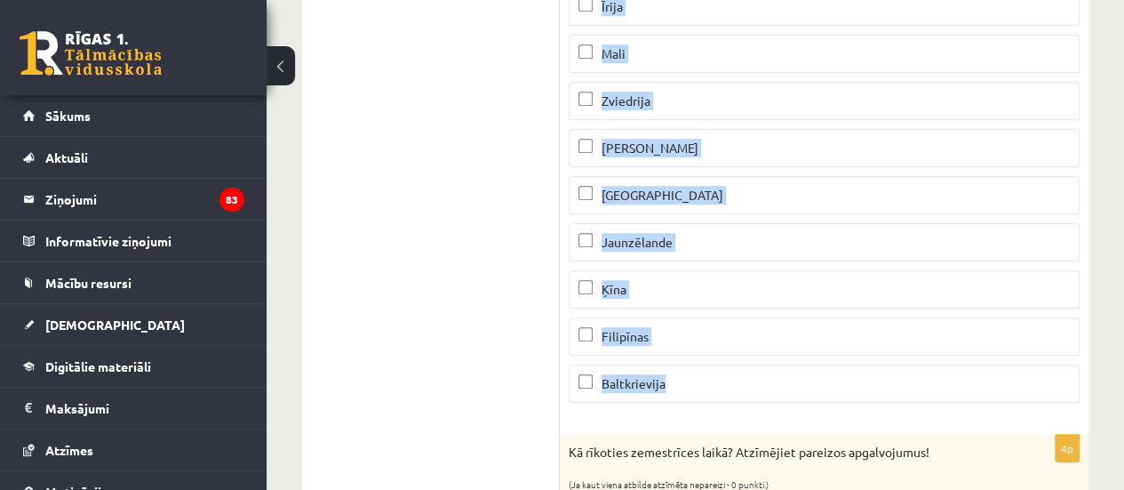
drag, startPoint x: 602, startPoint y: 230, endPoint x: 697, endPoint y: 383, distance: 180.0
click at [697, 383] on fieldset "Dienvidāfrikas Republika Īrija Mali Zviedrija Saūda Arābija Surinama Jaunzēland…" at bounding box center [824, 170] width 511 height 476
copy fieldset "Dienvidāfrikas Republika Īrija Mali Zviedrija Saūda Arābija Surinama Jaunzēland…"
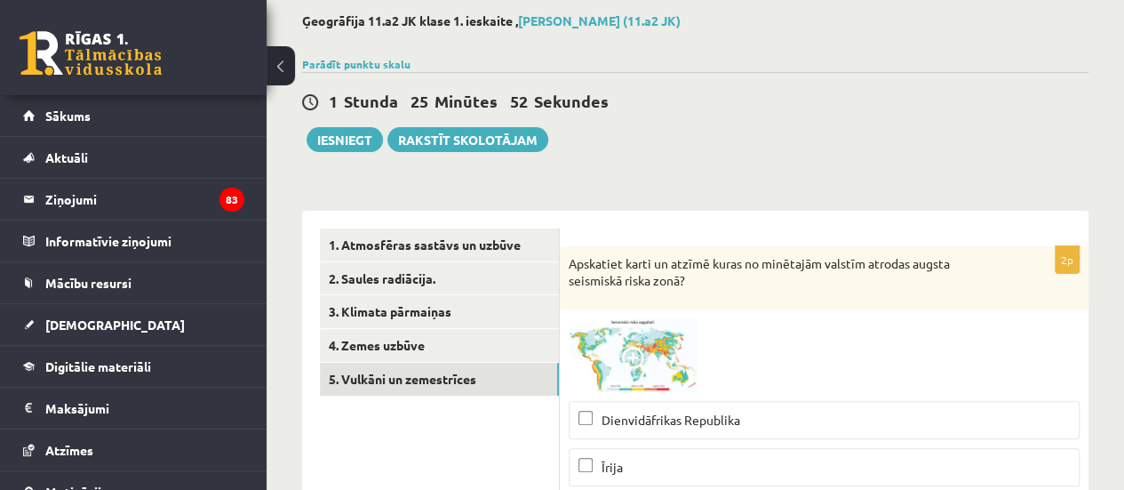
scroll to position [105, 0]
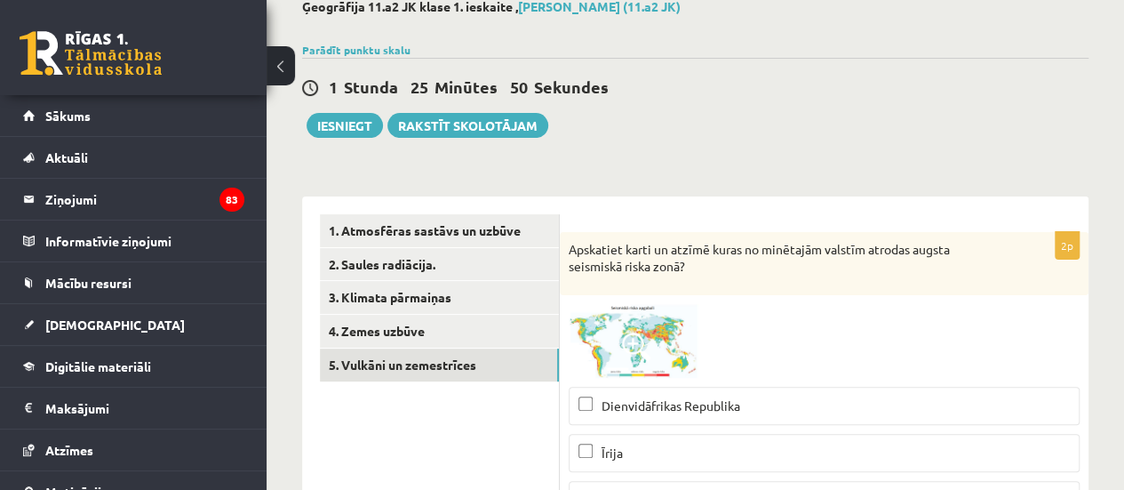
click at [649, 317] on img at bounding box center [635, 341] width 133 height 74
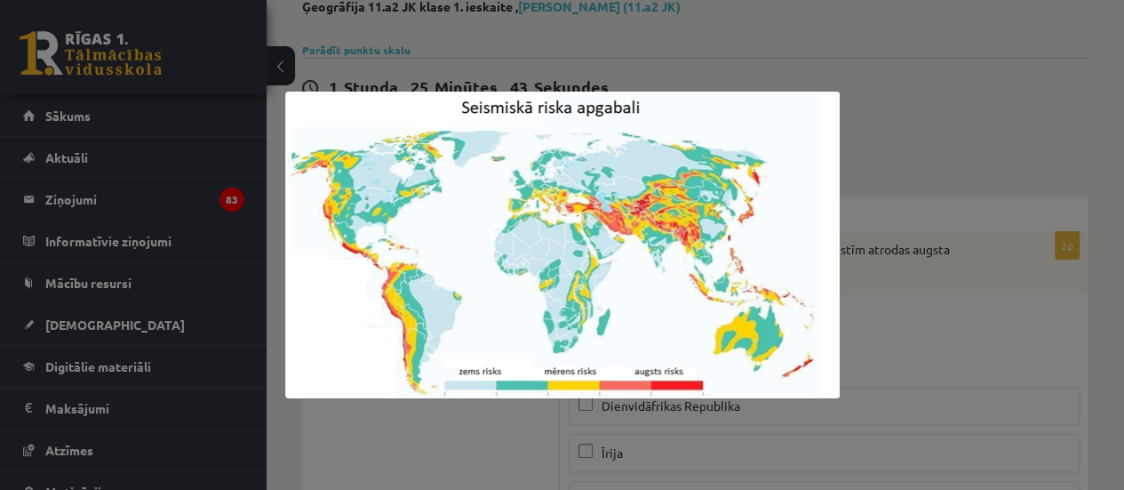
click at [877, 164] on div at bounding box center [562, 245] width 1124 height 490
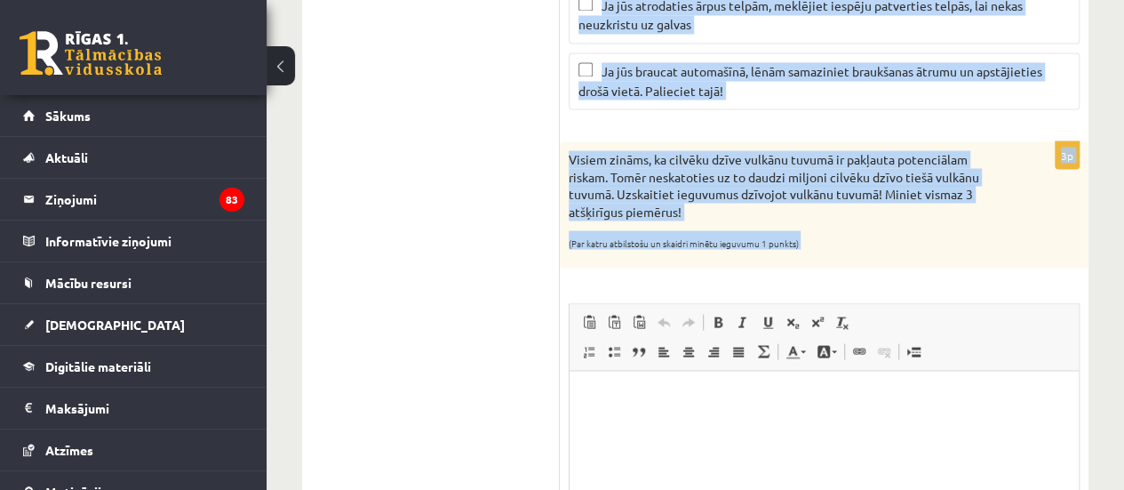
scroll to position [1631, 0]
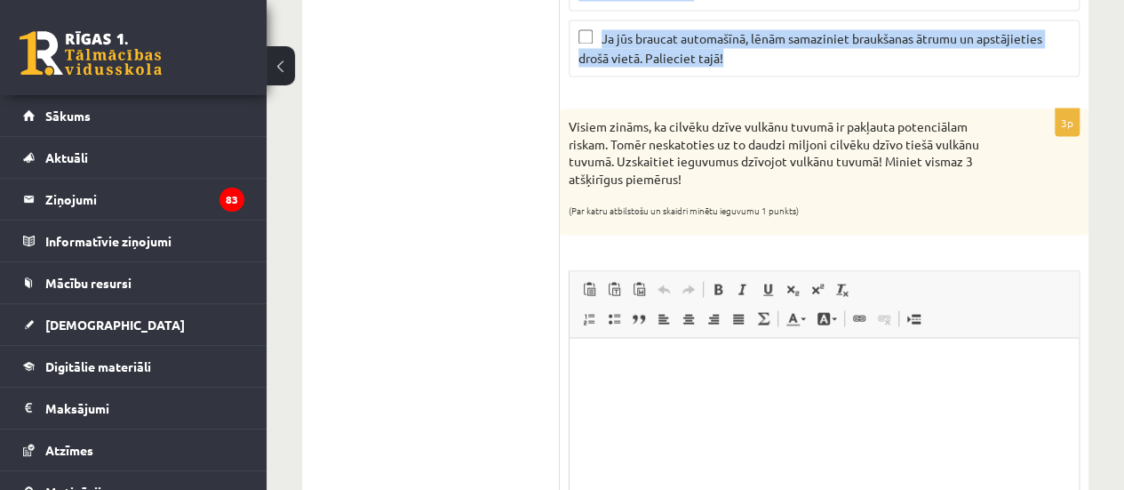
drag, startPoint x: 571, startPoint y: 39, endPoint x: 779, endPoint y: 56, distance: 207.8
copy div "Kā rīkoties zemestrīces laikā? Atzīmējiet pareizos apgalvojumus! (Ja kaut viena…"
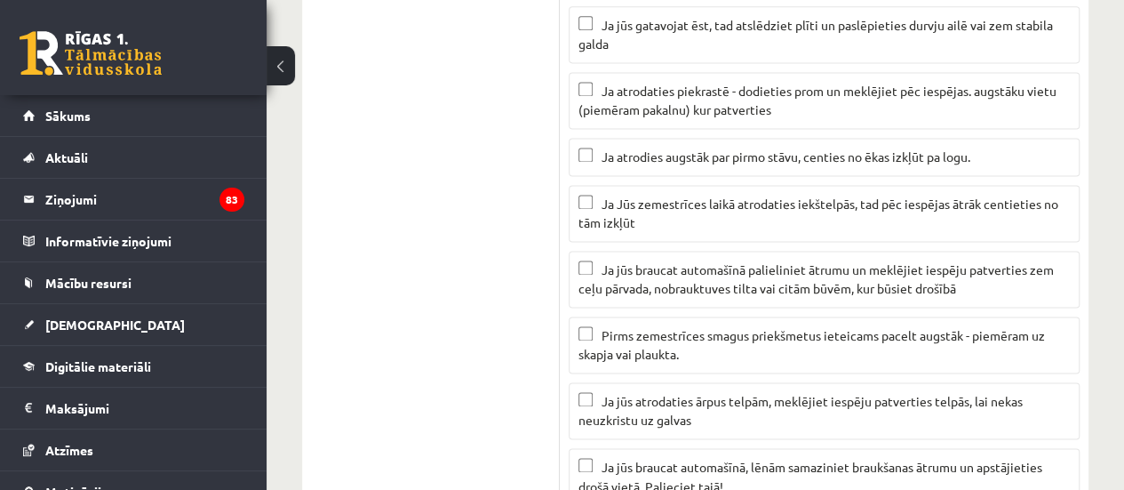
click at [421, 253] on ul "1. Atmosfēras sastāvs un uzbūve 2. Saules radiācija. 3. Klimata pārmaiņas 4. Ze…" at bounding box center [440, 322] width 240 height 2410
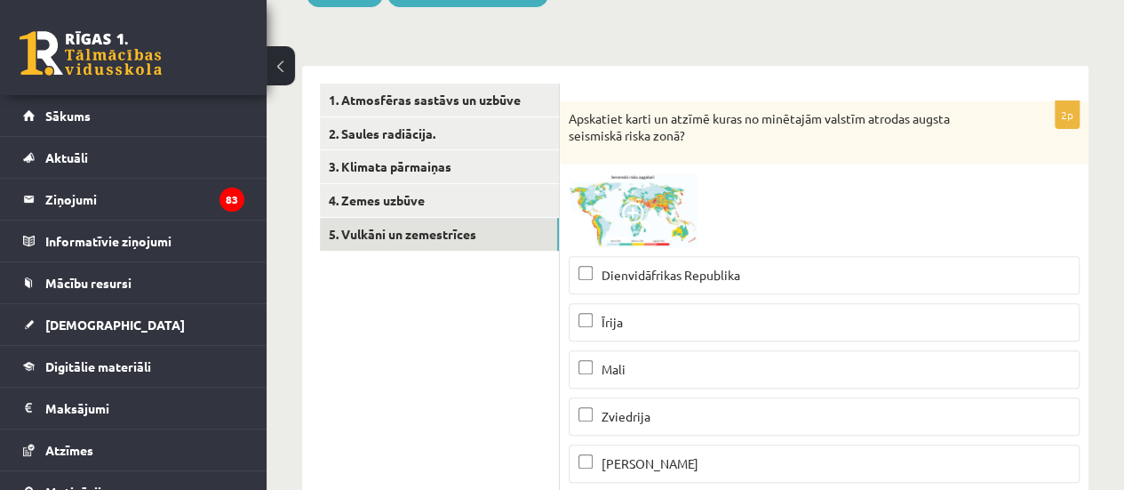
scroll to position [160, 0]
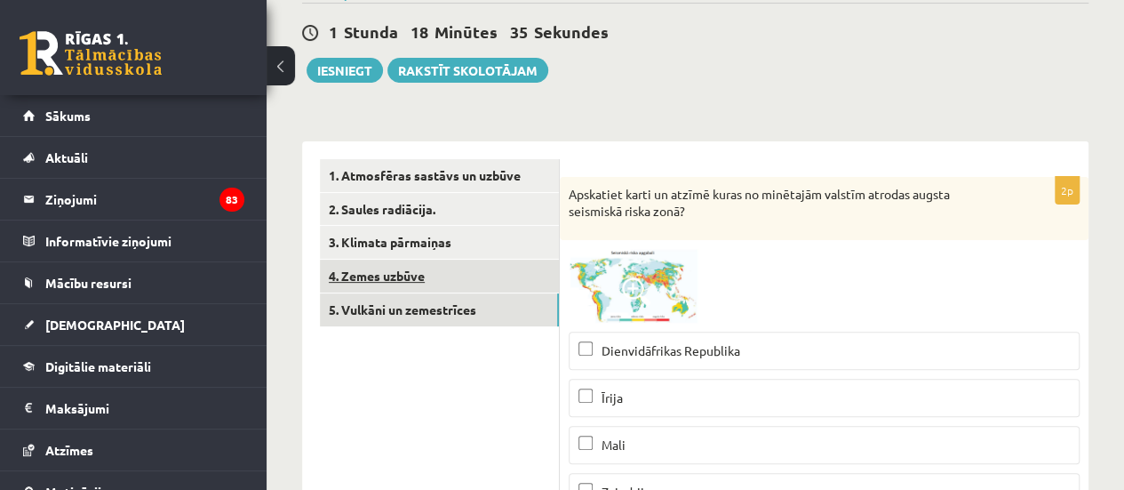
click at [375, 286] on link "4. Zemes uzbūve" at bounding box center [439, 276] width 239 height 33
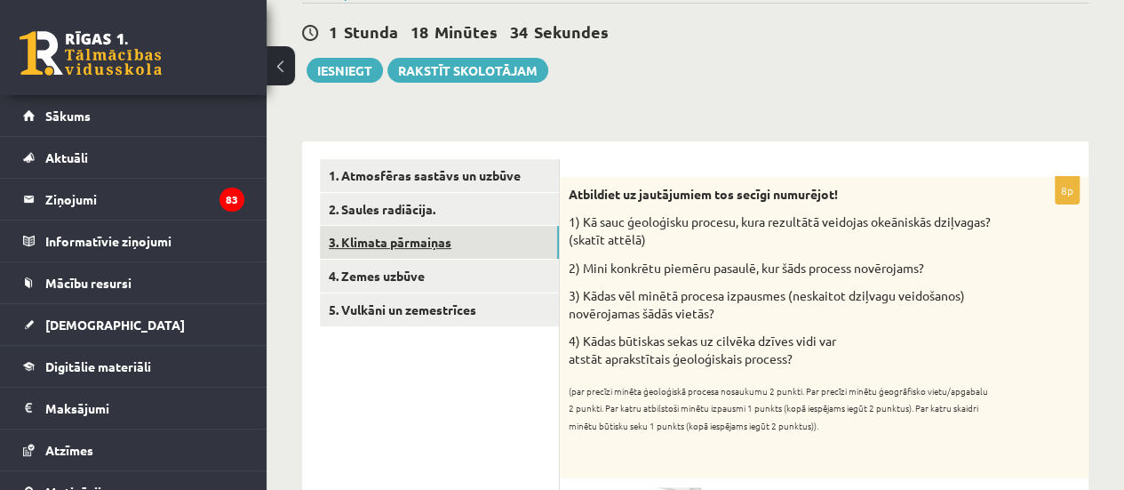
click at [435, 244] on link "3. Klimata pārmaiņas" at bounding box center [439, 242] width 239 height 33
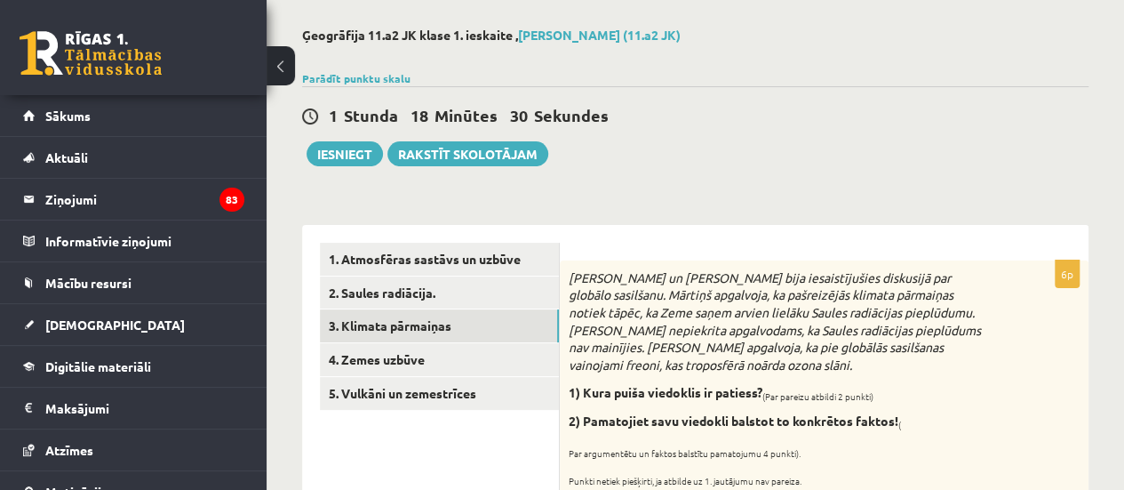
scroll to position [64, 0]
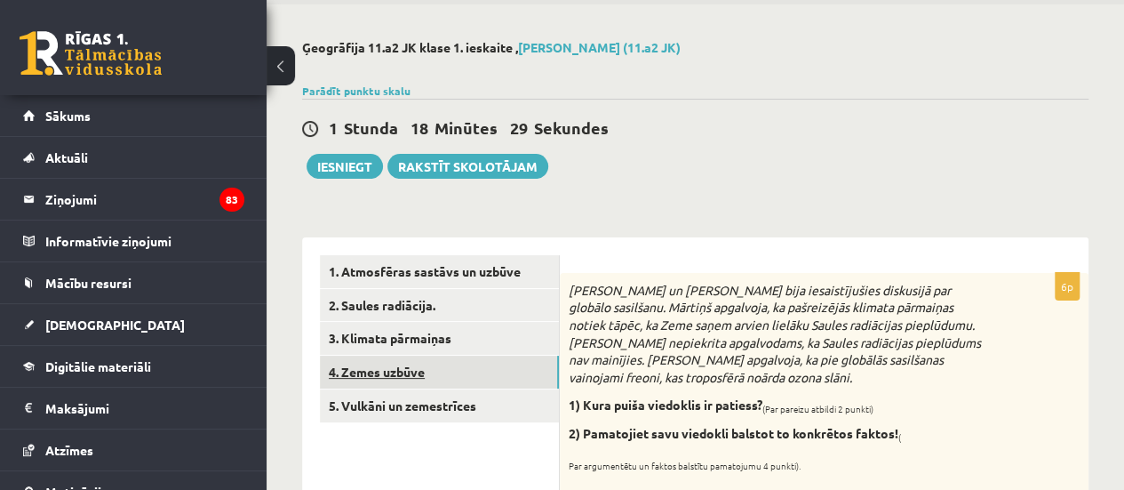
click at [418, 362] on link "4. Zemes uzbūve" at bounding box center [439, 372] width 239 height 33
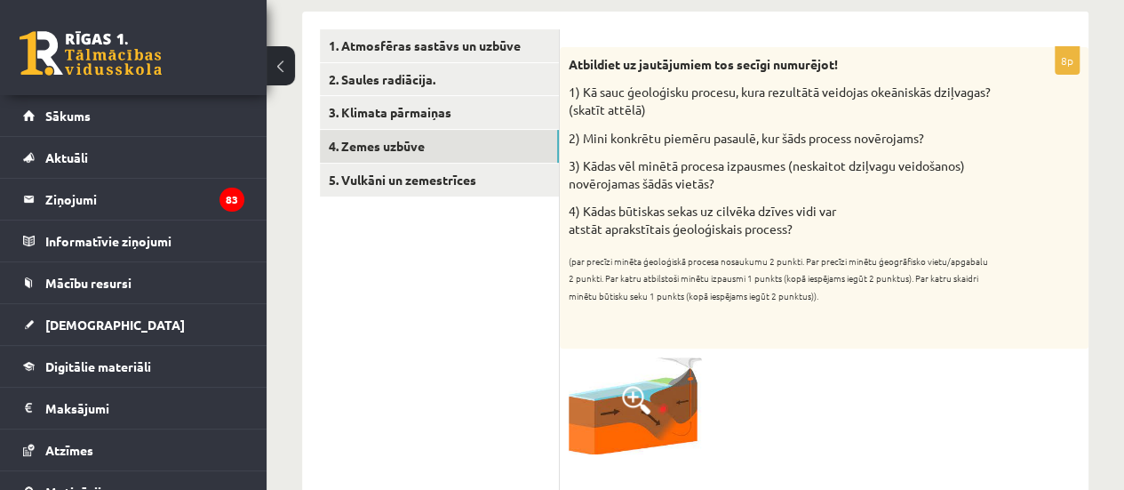
scroll to position [0, 0]
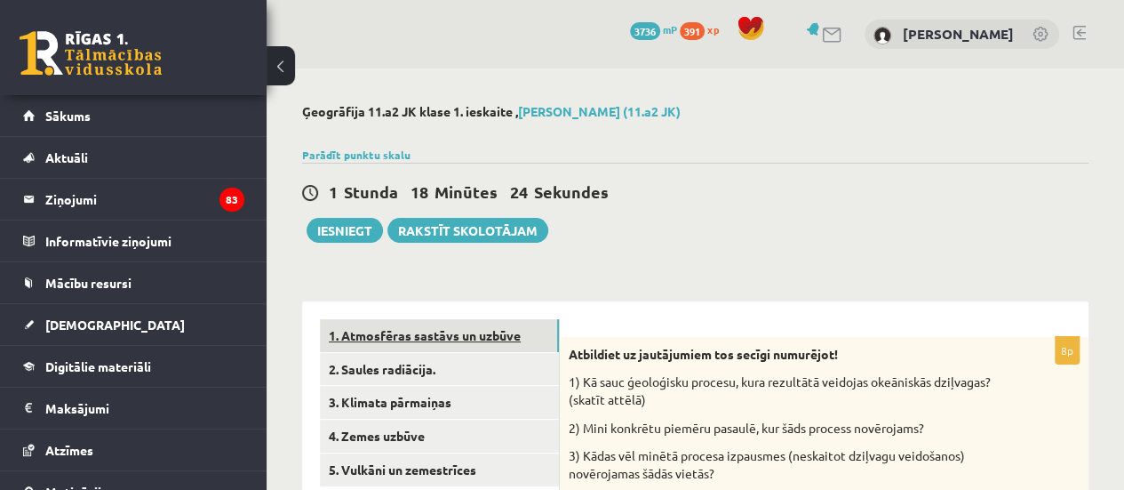
click at [467, 329] on link "1. Atmosfēras sastāvs un uzbūve" at bounding box center [439, 335] width 239 height 33
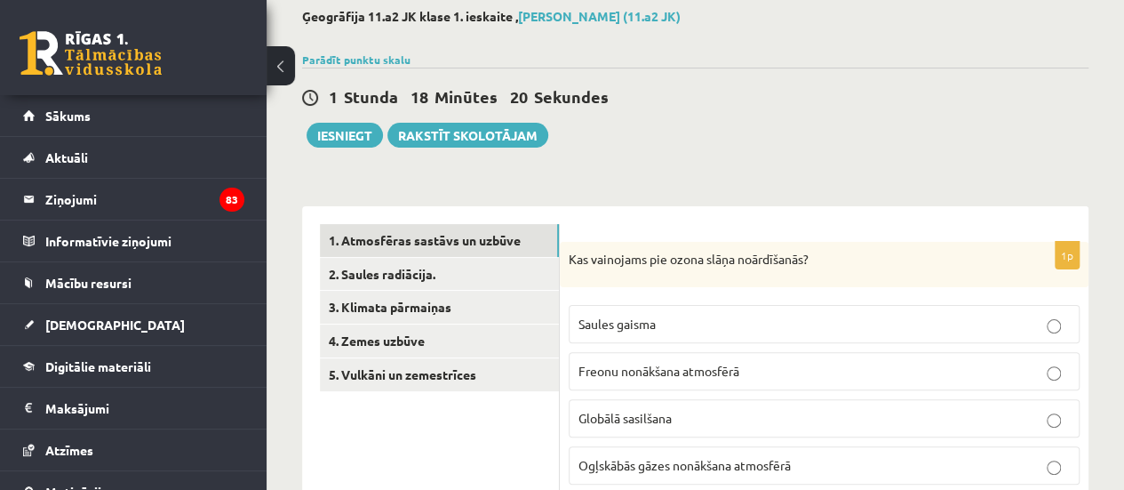
scroll to position [83, 0]
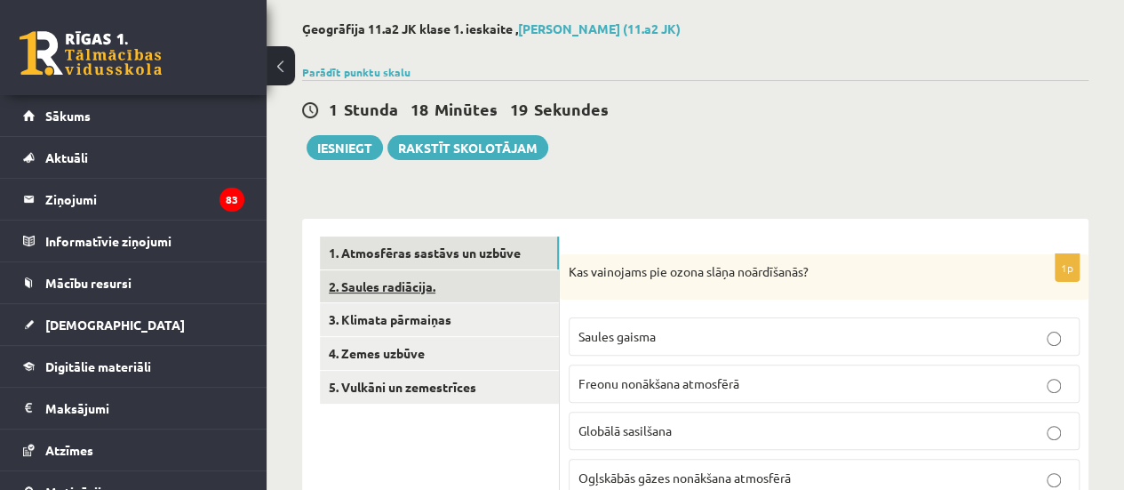
click at [548, 283] on link "2. Saules radiācija." at bounding box center [439, 286] width 239 height 33
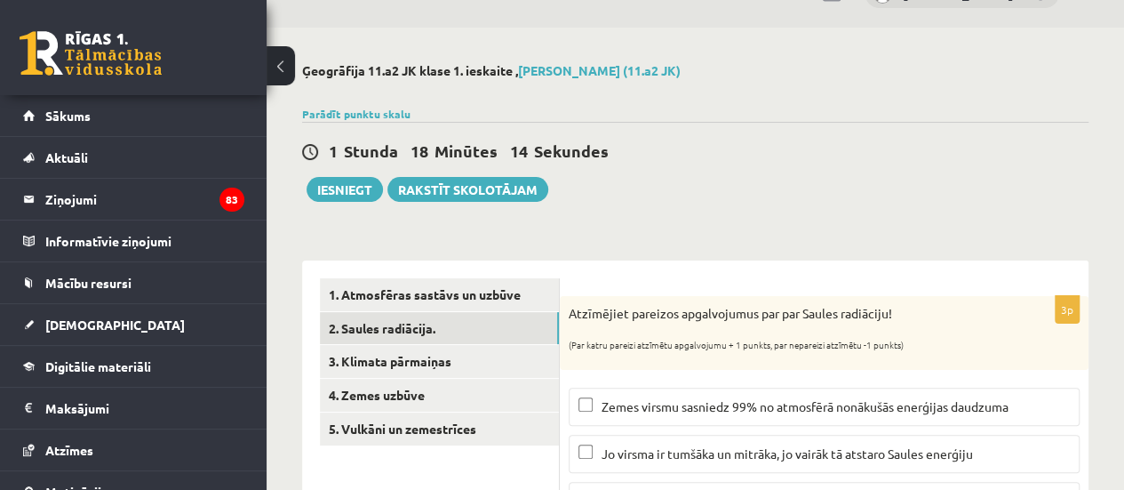
scroll to position [54, 0]
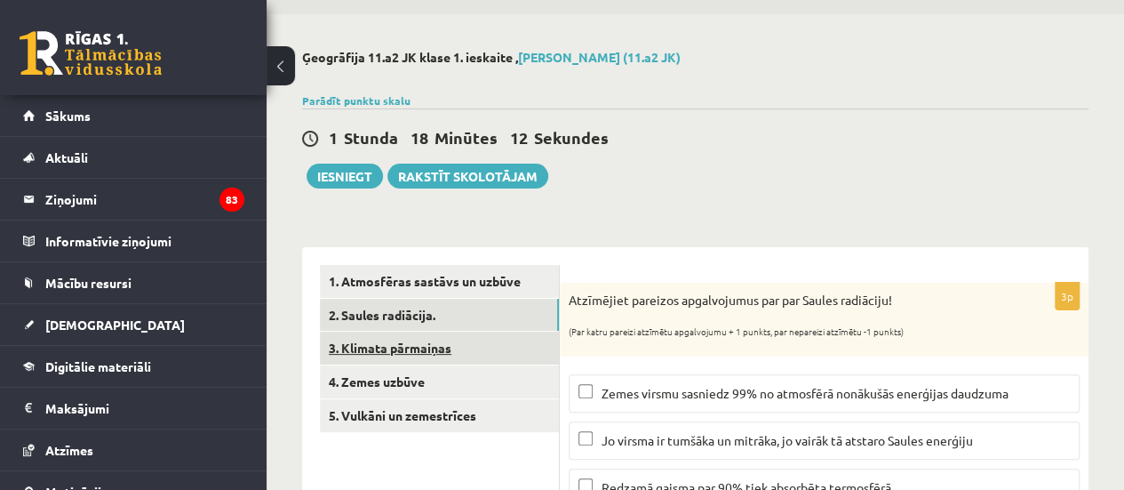
click at [479, 344] on link "3. Klimata pārmaiņas" at bounding box center [439, 348] width 239 height 33
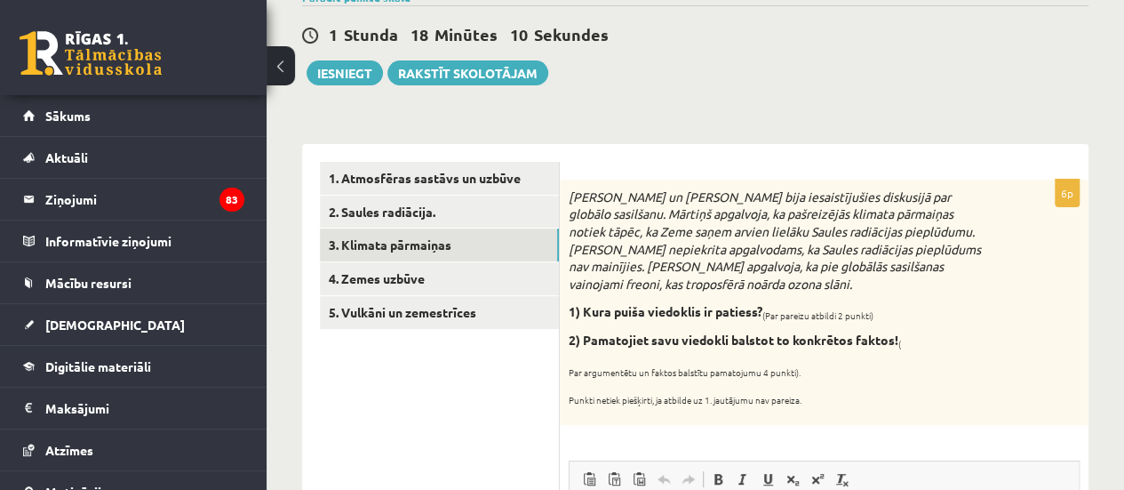
scroll to position [101, 0]
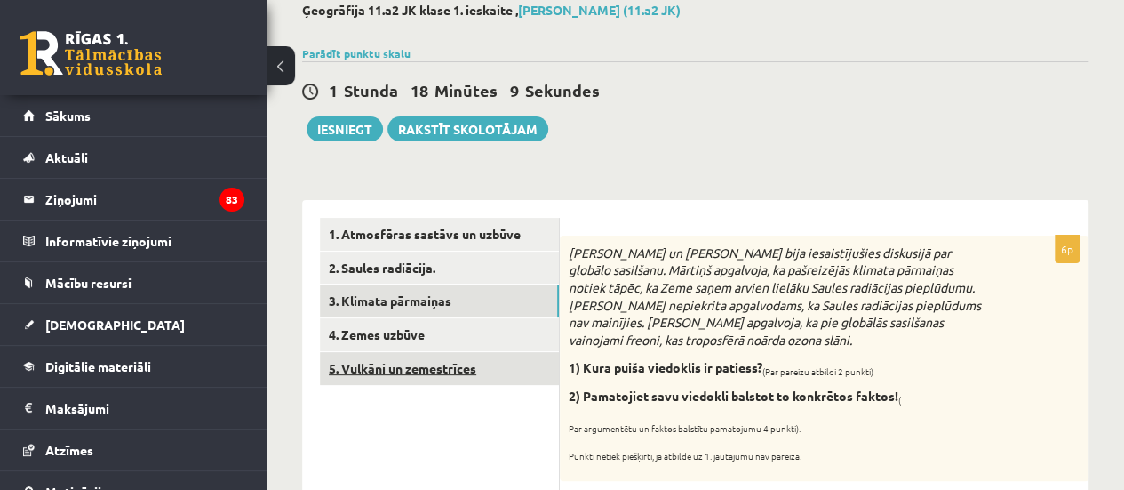
click at [519, 353] on link "5. Vulkāni un zemestrīces" at bounding box center [439, 368] width 239 height 33
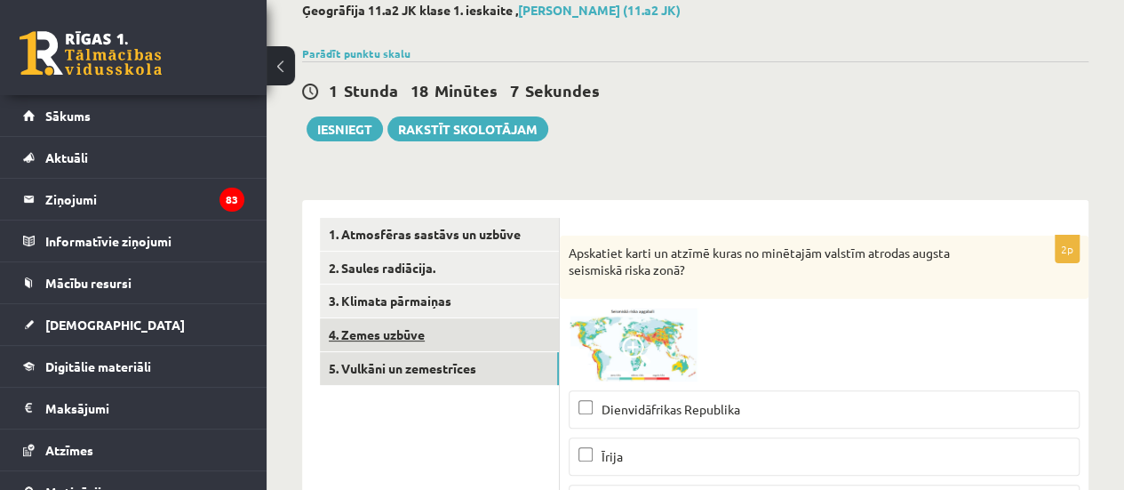
scroll to position [0, 0]
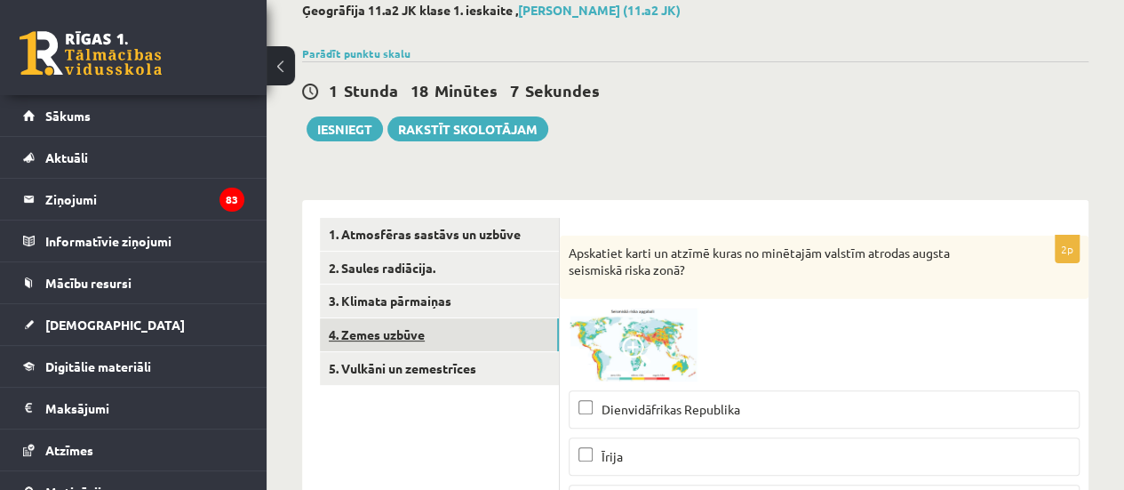
click at [500, 337] on link "4. Zemes uzbūve" at bounding box center [439, 334] width 239 height 33
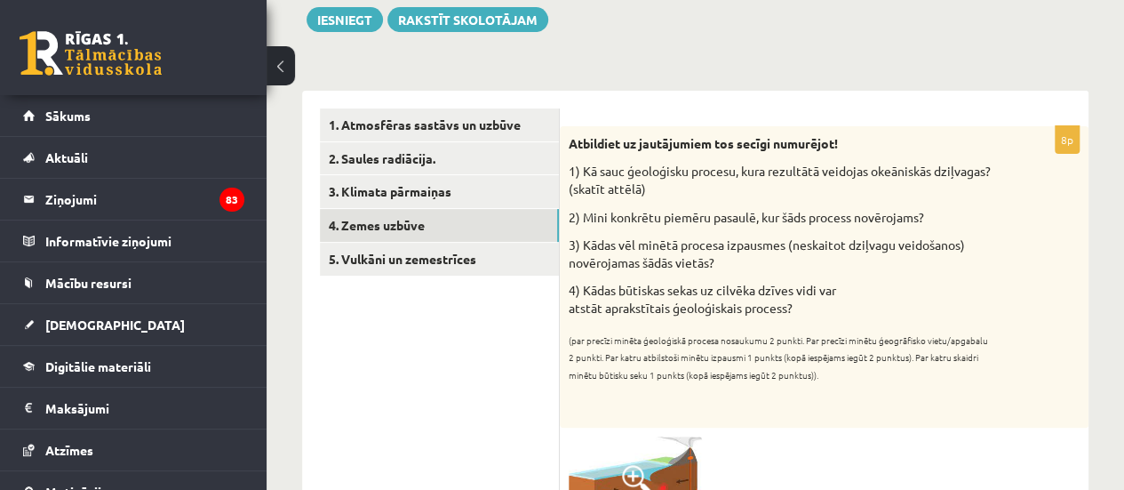
scroll to position [192, 0]
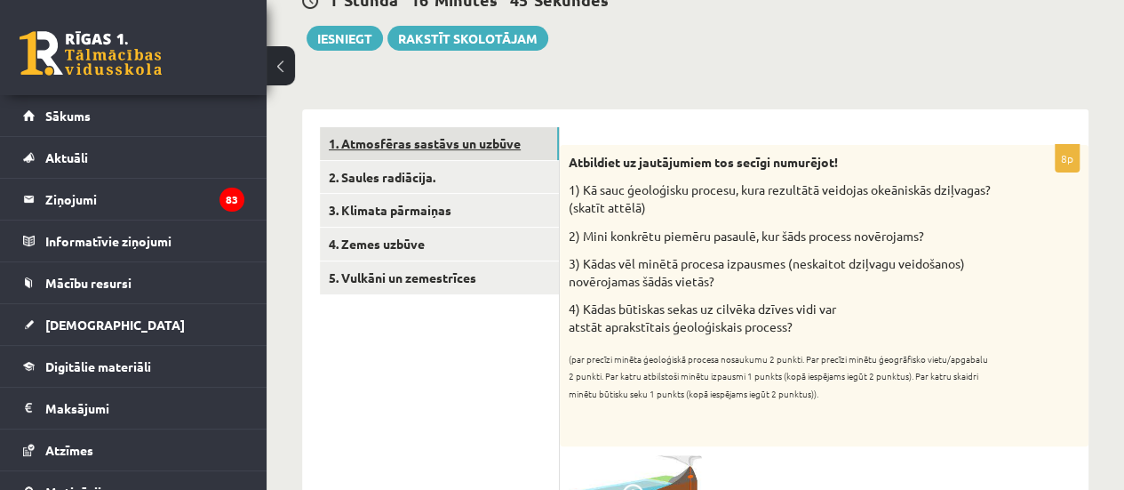
click at [420, 143] on link "1. Atmosfēras sastāvs un uzbūve" at bounding box center [439, 143] width 239 height 33
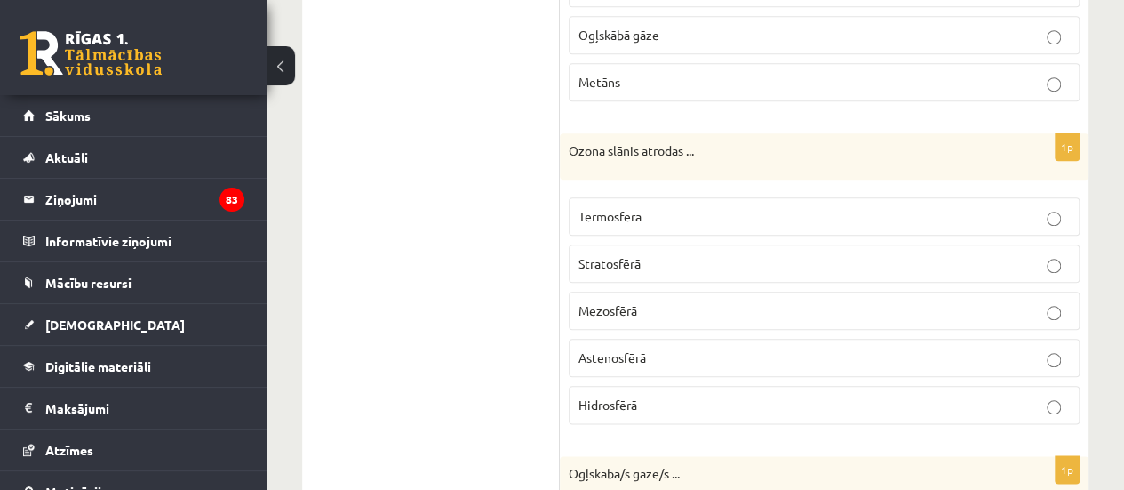
scroll to position [853, 0]
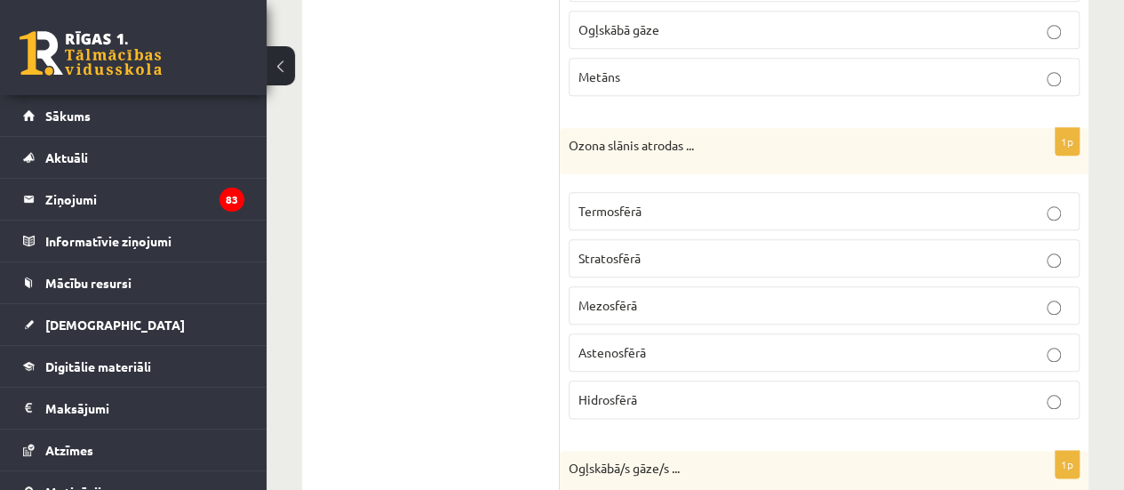
click at [780, 261] on label "Stratosfērā" at bounding box center [824, 258] width 511 height 38
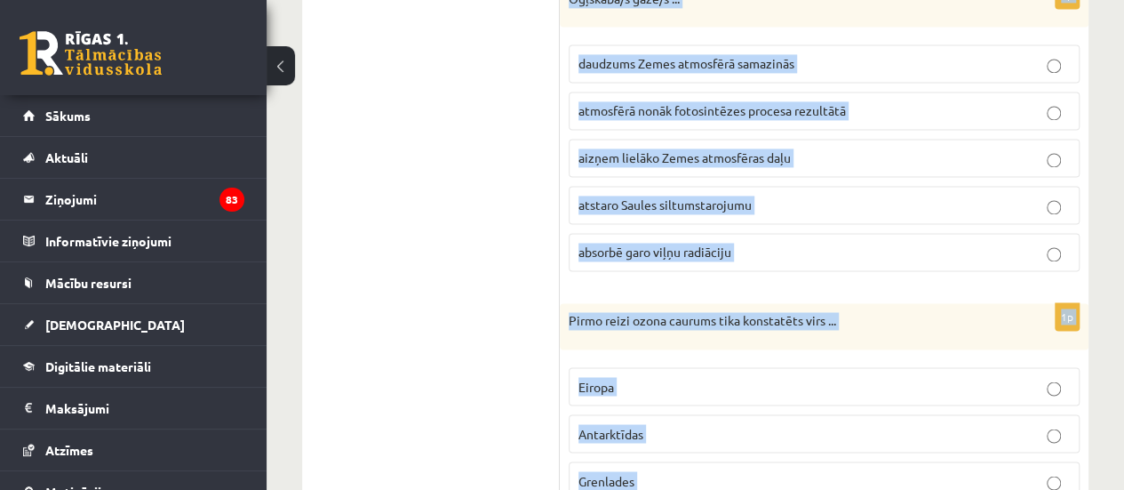
scroll to position [1479, 0]
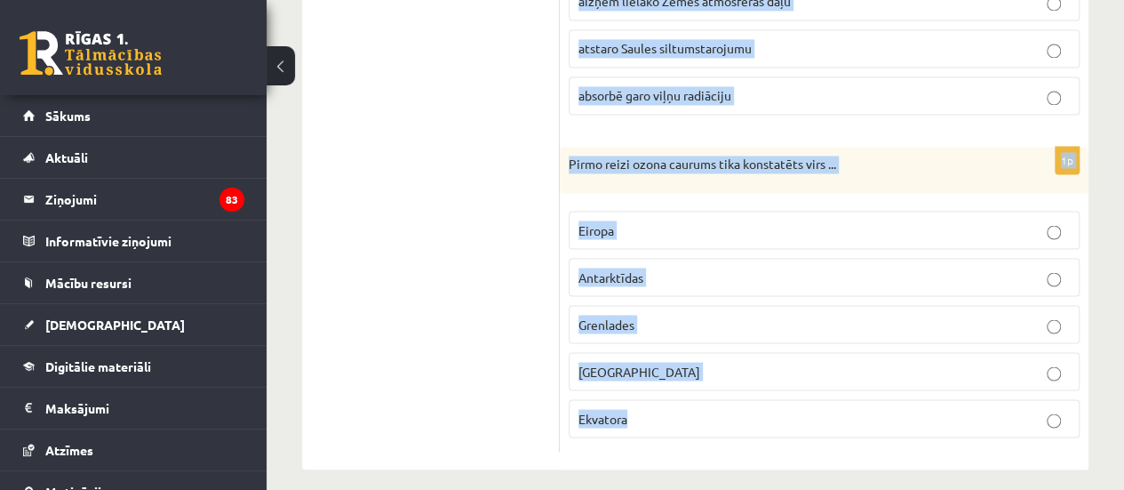
drag, startPoint x: 570, startPoint y: 350, endPoint x: 843, endPoint y: 450, distance: 290.5
copy form "Kas vainojams pie ozona slāņa noārdīšanās? Saules gaisma Freonu nonākšana atmos…"
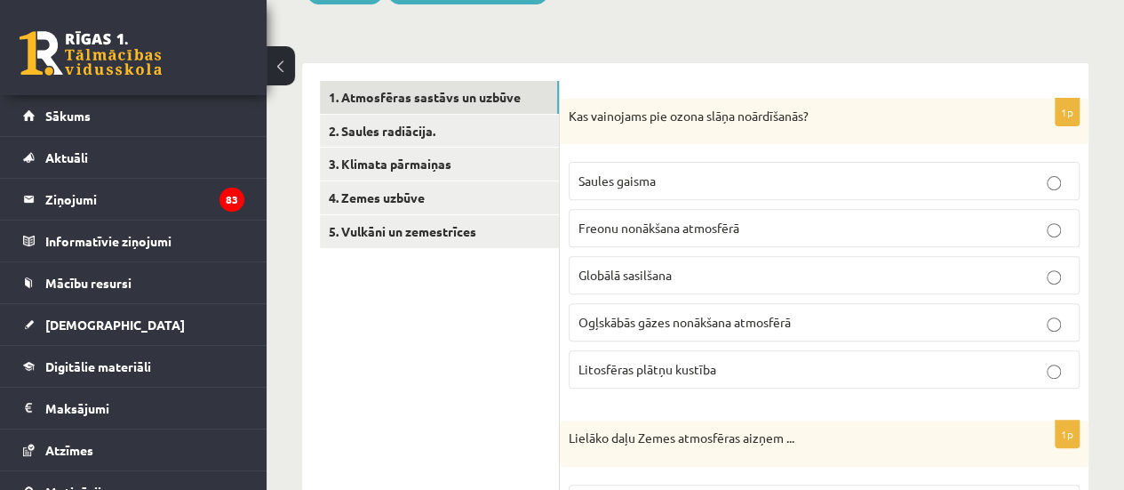
scroll to position [258, 0]
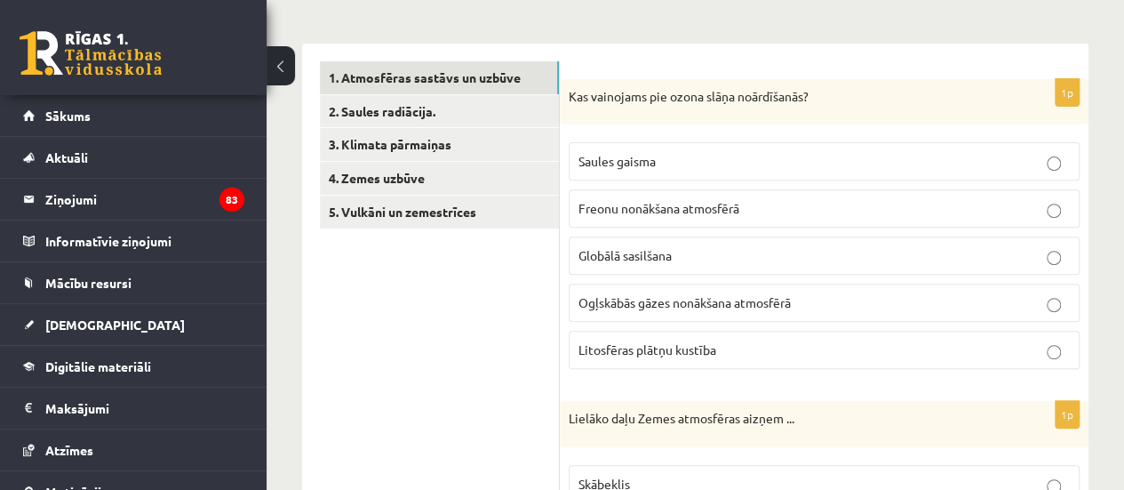
click at [734, 200] on span "Freonu nonākšana atmosfērā" at bounding box center [659, 208] width 161 height 16
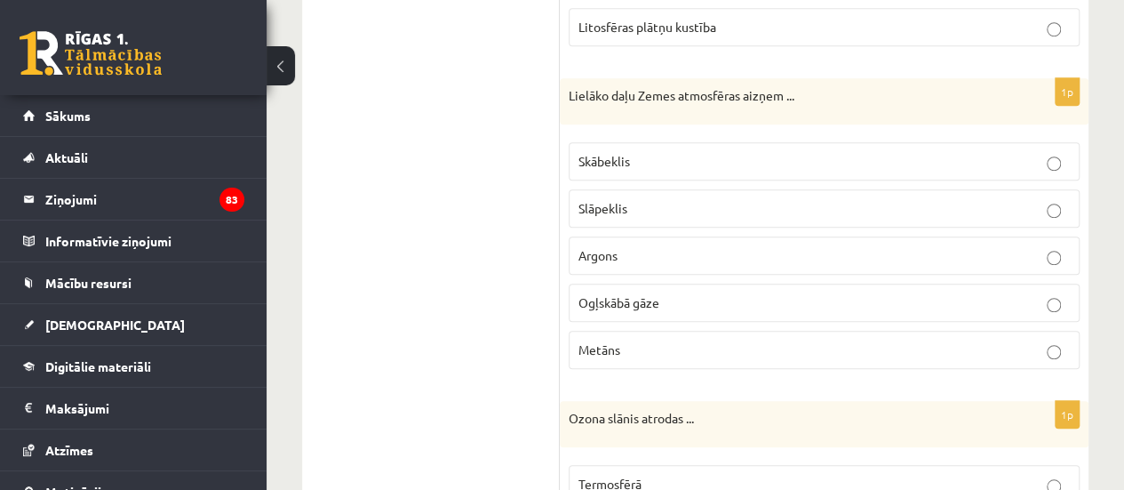
scroll to position [585, 0]
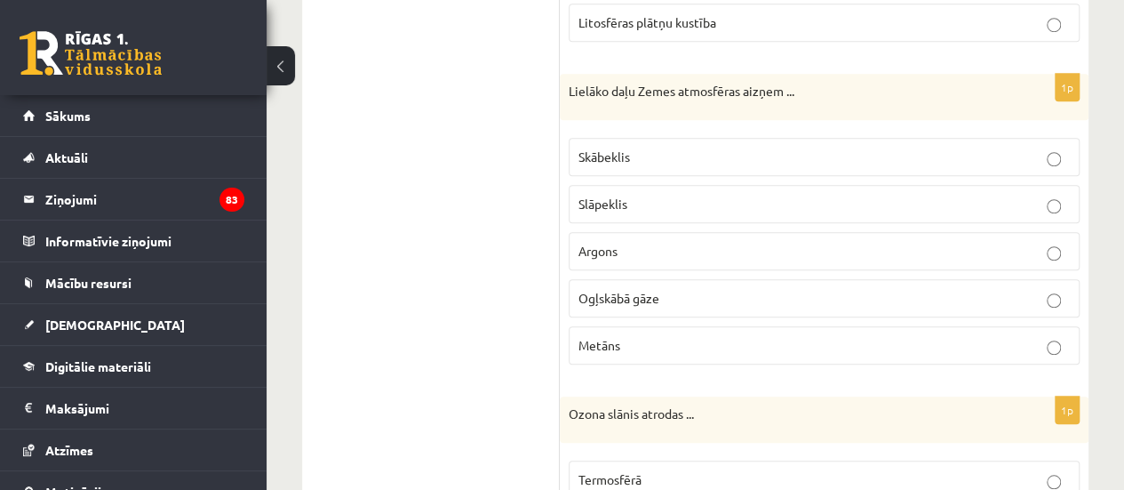
click at [619, 202] on span "Slāpeklis" at bounding box center [603, 204] width 49 height 16
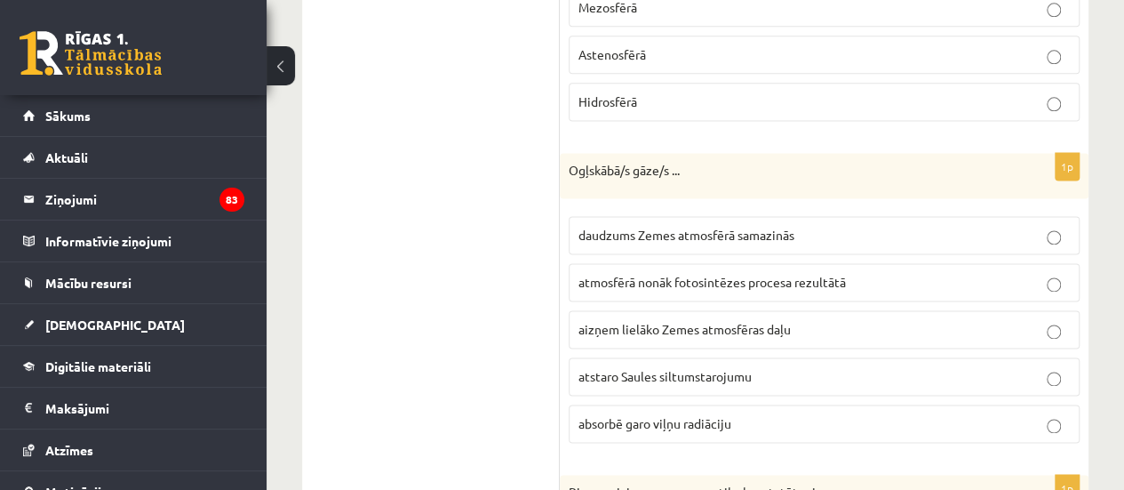
scroll to position [1184, 0]
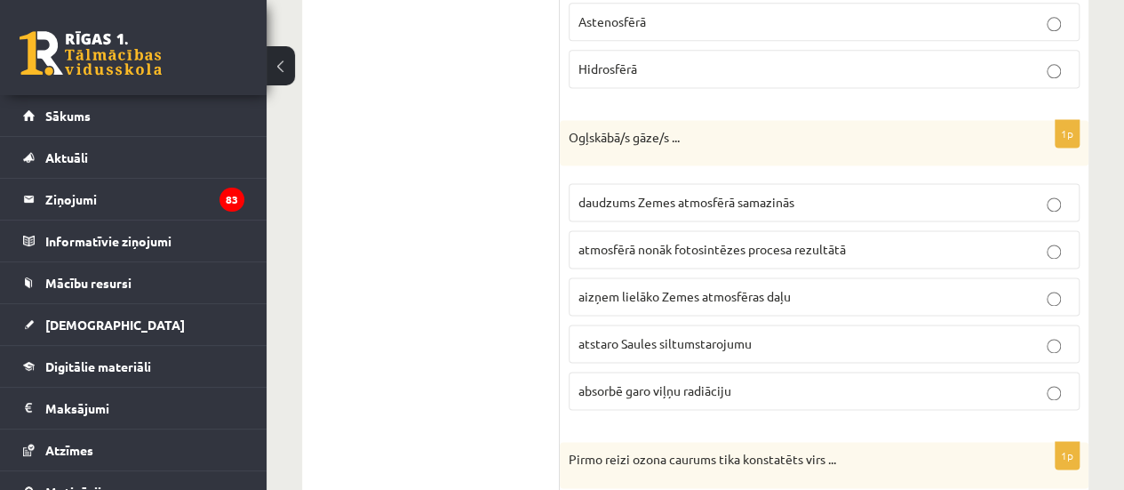
click at [759, 381] on p "absorbē garo viļņu radiāciju" at bounding box center [825, 390] width 492 height 19
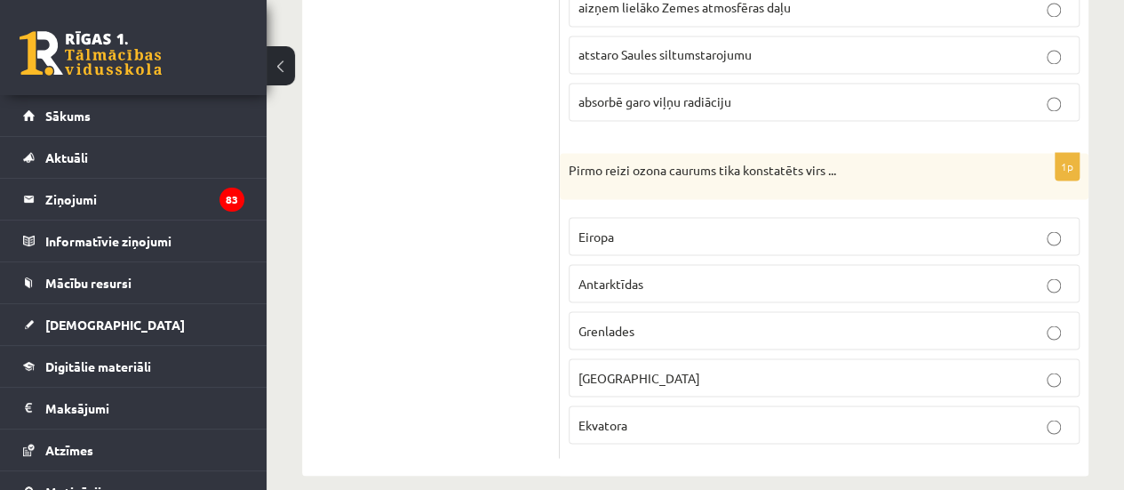
scroll to position [1479, 0]
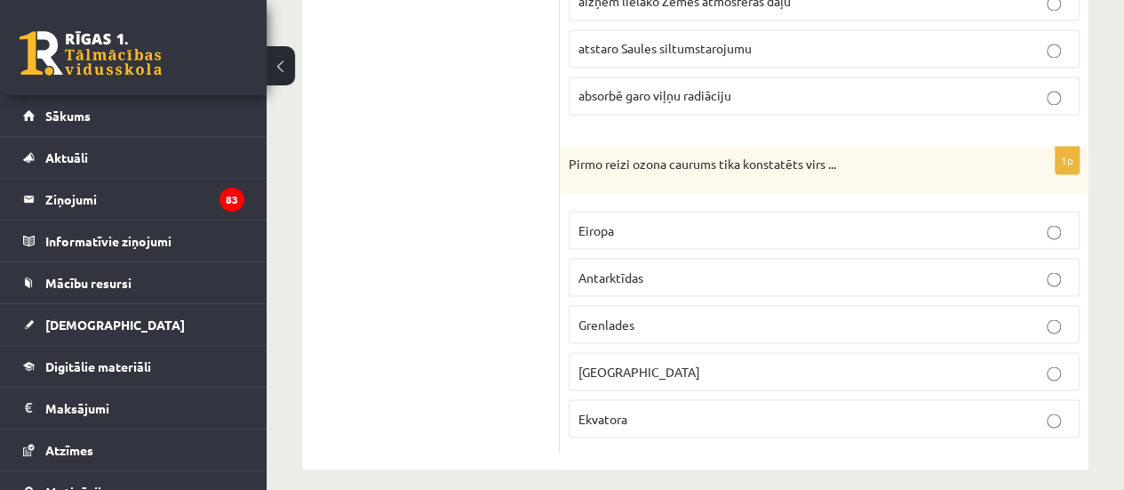
click at [723, 268] on p "Antarktīdas" at bounding box center [825, 277] width 492 height 19
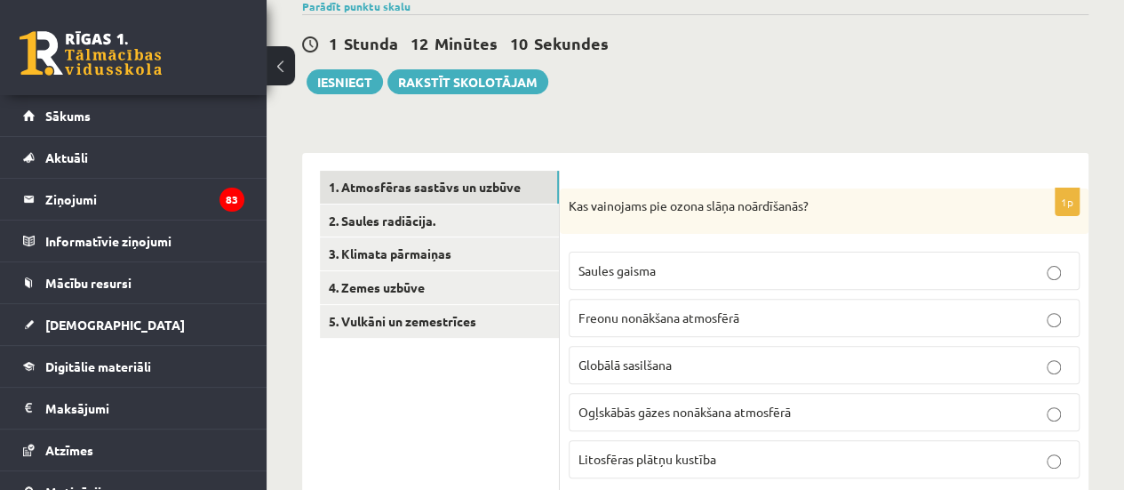
scroll to position [146, 0]
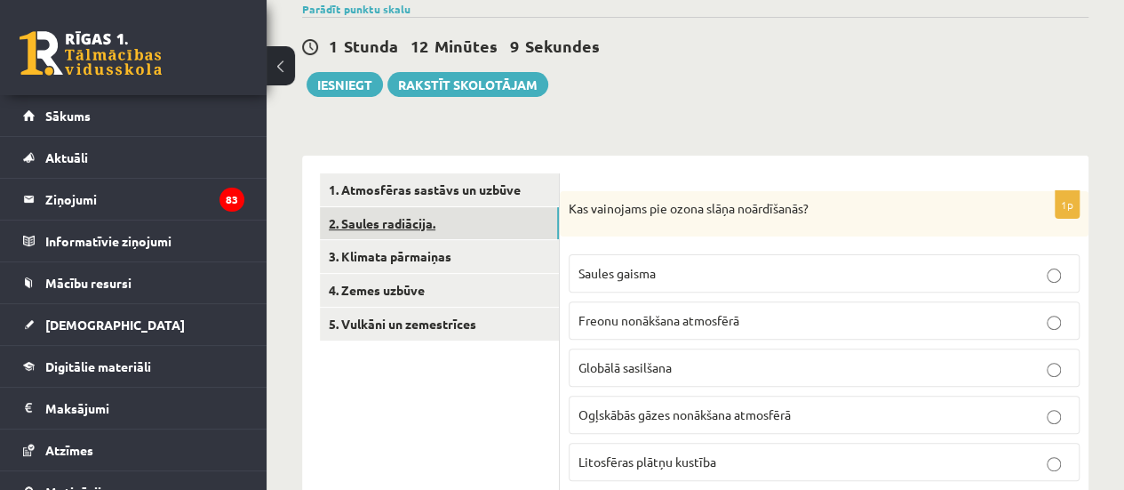
click at [452, 226] on link "2. Saules radiācija." at bounding box center [439, 223] width 239 height 33
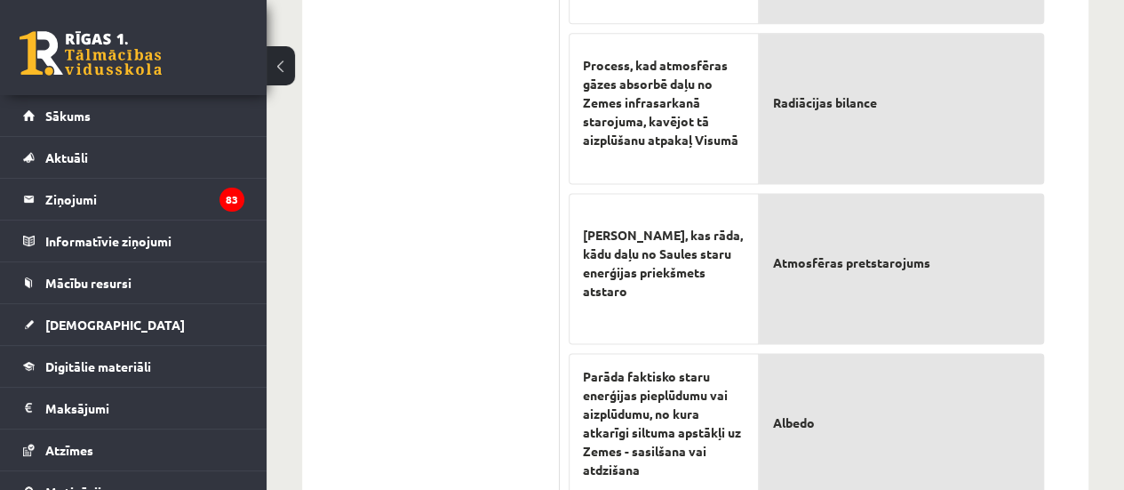
scroll to position [1202, 0]
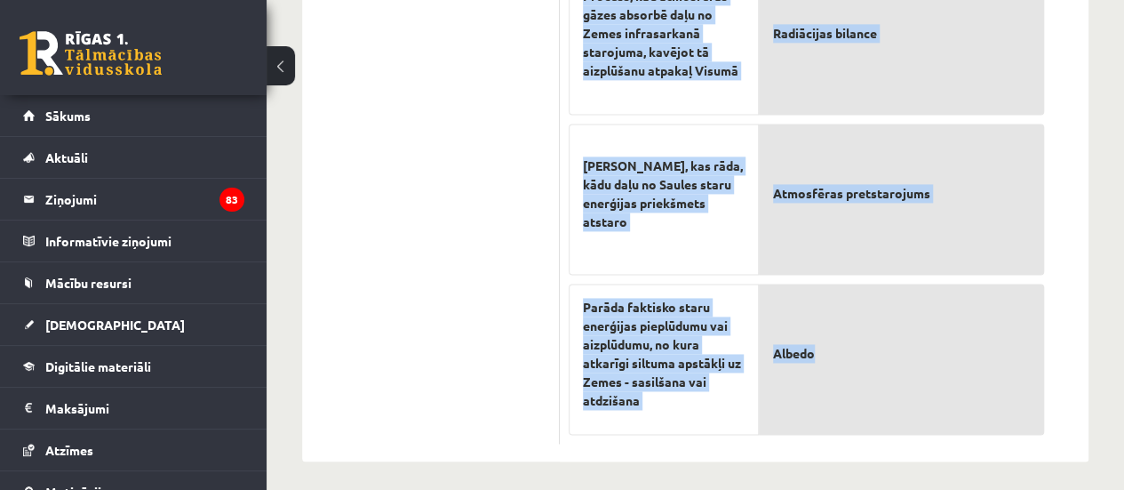
drag, startPoint x: 564, startPoint y: 138, endPoint x: 871, endPoint y: 371, distance: 385.0
copy form "Atzīmējiet pareizos apgalvojumus par par Saules radiāciju! (Par katru pareizi a…"
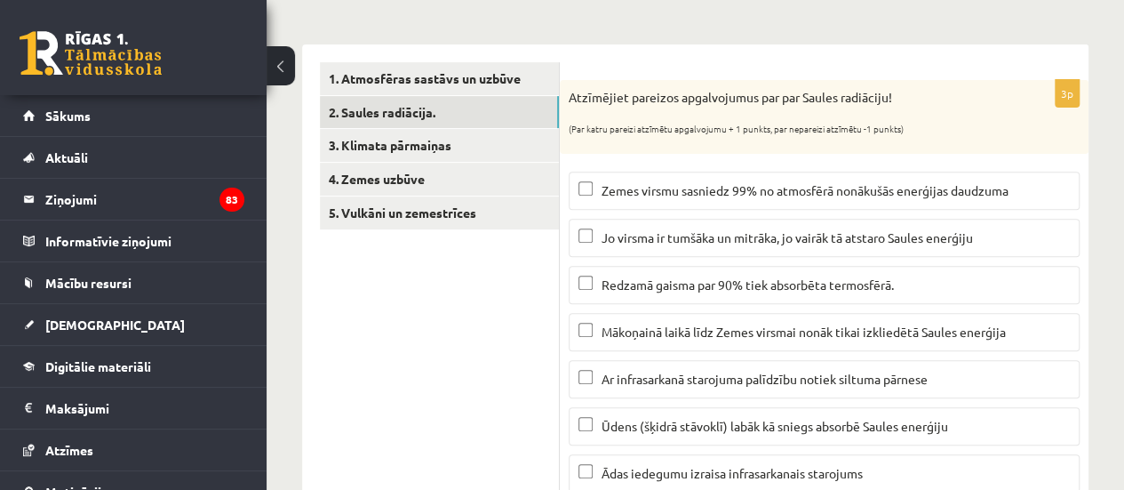
scroll to position [254, 0]
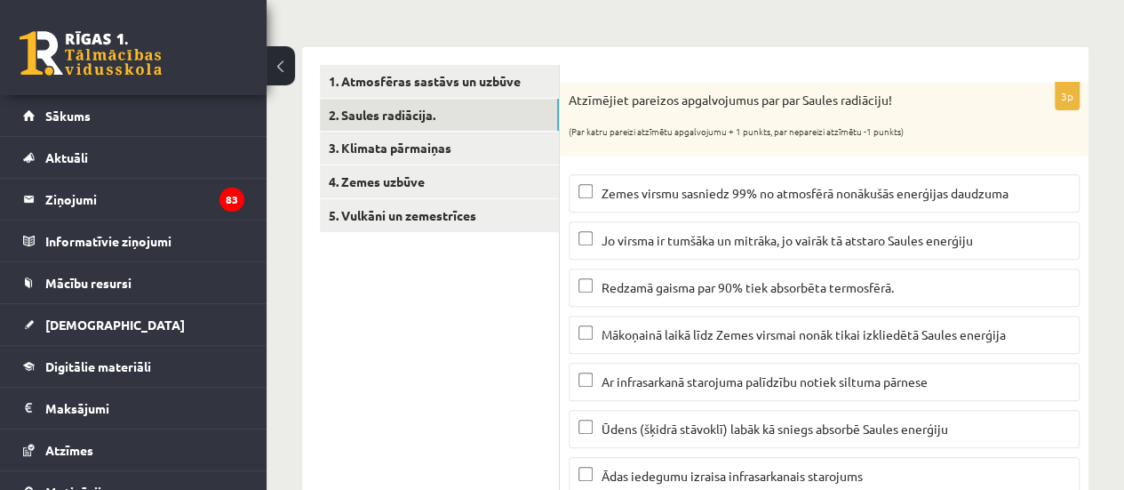
click at [797, 326] on span "Mākoņainā laikā līdz Zemes virsmai nonāk tikai izkliedētā Saules enerģija" at bounding box center [804, 334] width 404 height 16
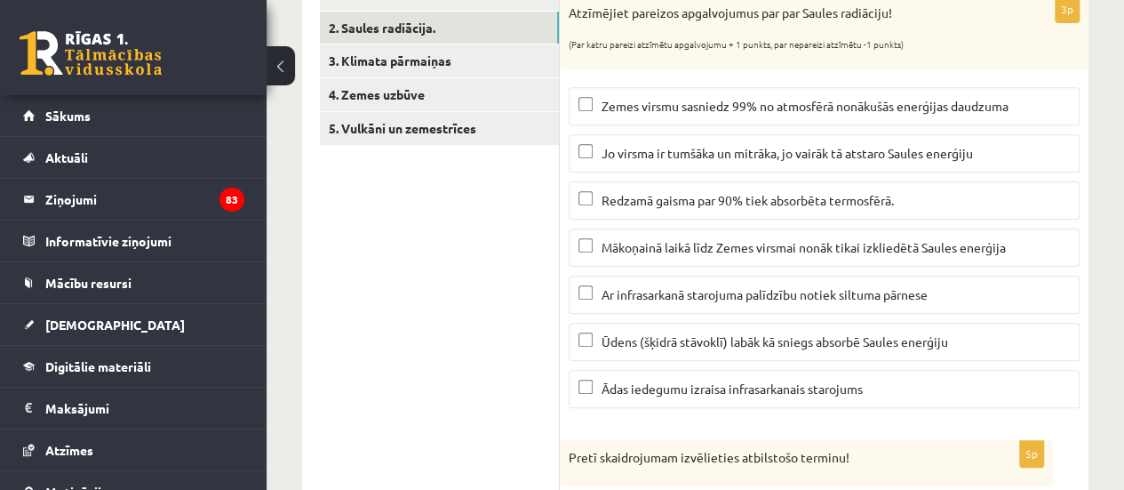
scroll to position [348, 0]
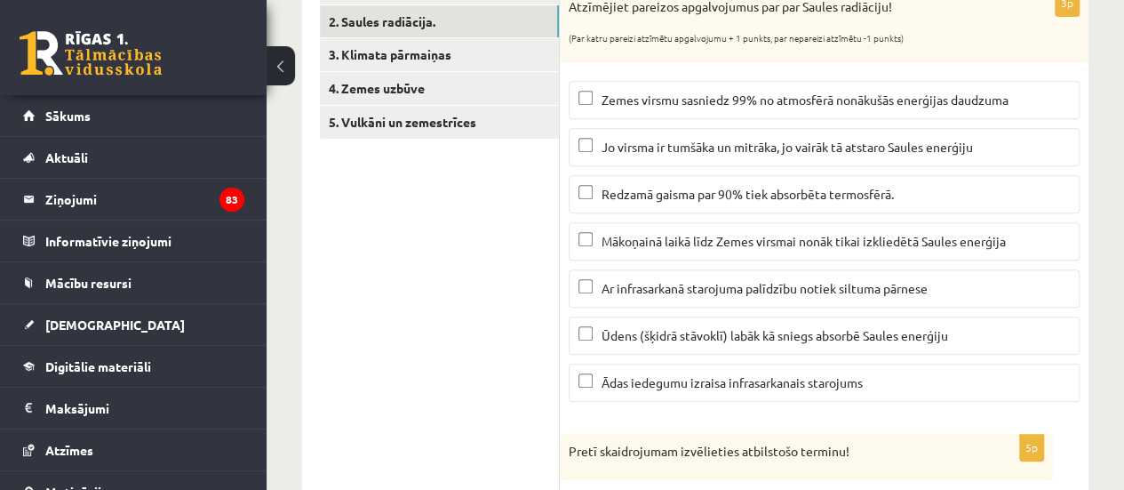
click at [668, 286] on span "Ar infrasarkanā starojuma palīdzību notiek siltuma pārnese" at bounding box center [765, 288] width 326 height 16
click at [672, 327] on span "Ūdens (šķidrā stāvoklī) labāk kā sniegs absorbē Saules enerģiju" at bounding box center [775, 335] width 347 height 16
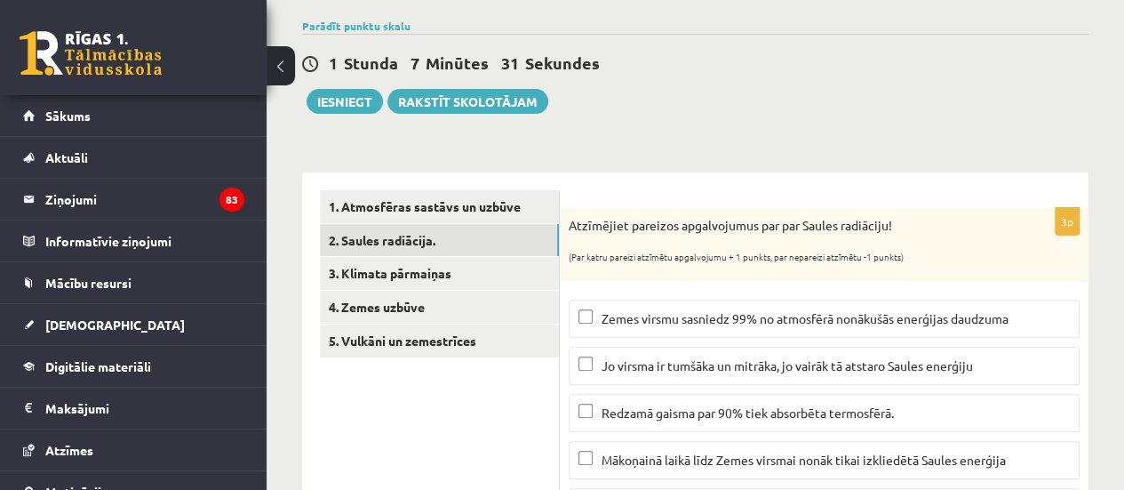
scroll to position [76, 0]
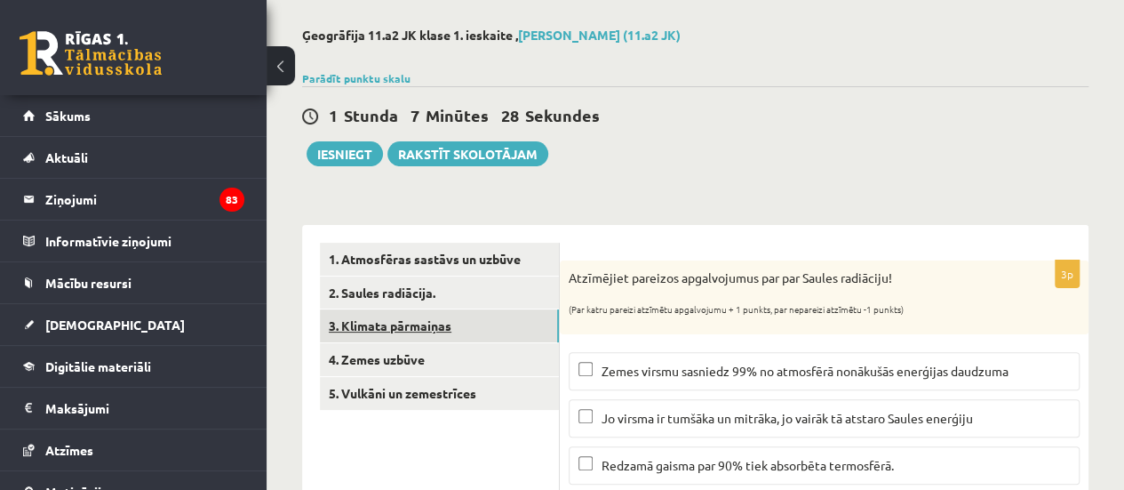
click at [474, 322] on link "3. Klimata pārmaiņas" at bounding box center [439, 325] width 239 height 33
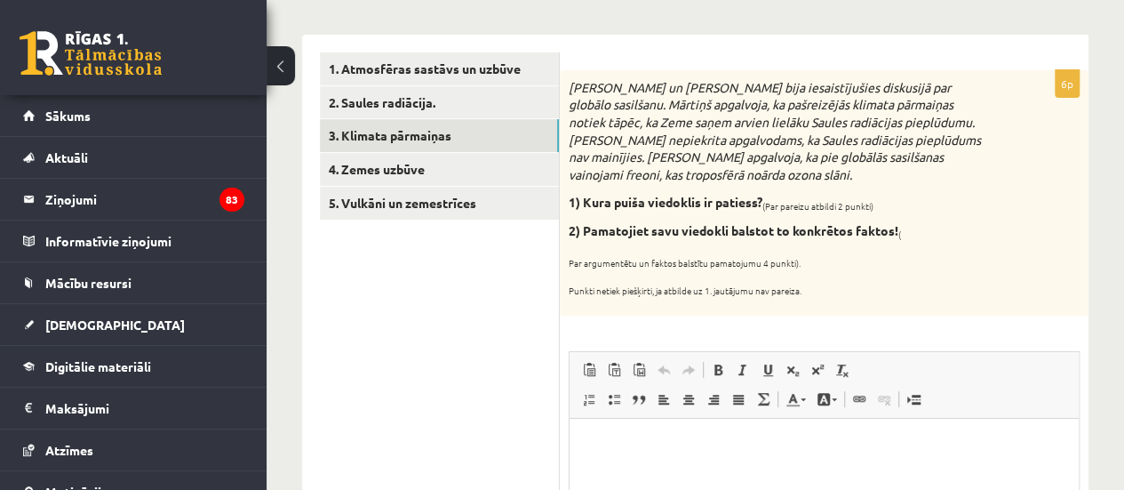
scroll to position [240, 0]
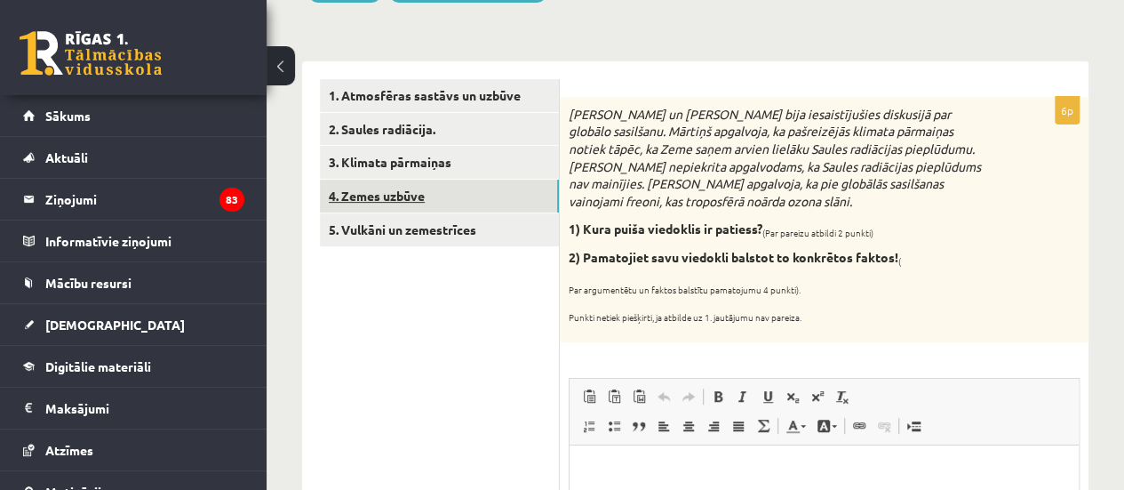
click at [461, 194] on link "4. Zemes uzbūve" at bounding box center [439, 196] width 239 height 33
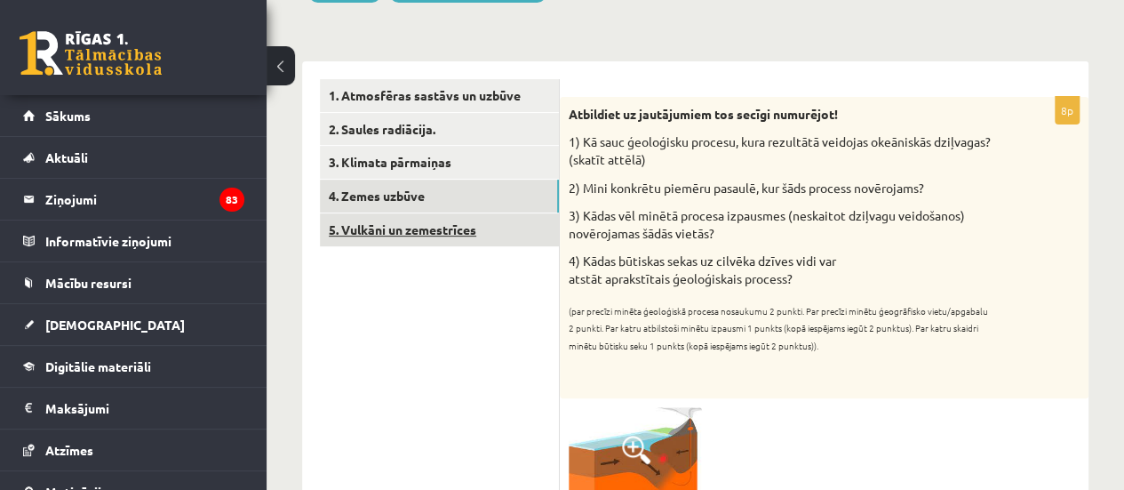
scroll to position [0, 0]
click at [461, 222] on link "5. Vulkāni un zemestrīces" at bounding box center [439, 229] width 239 height 33
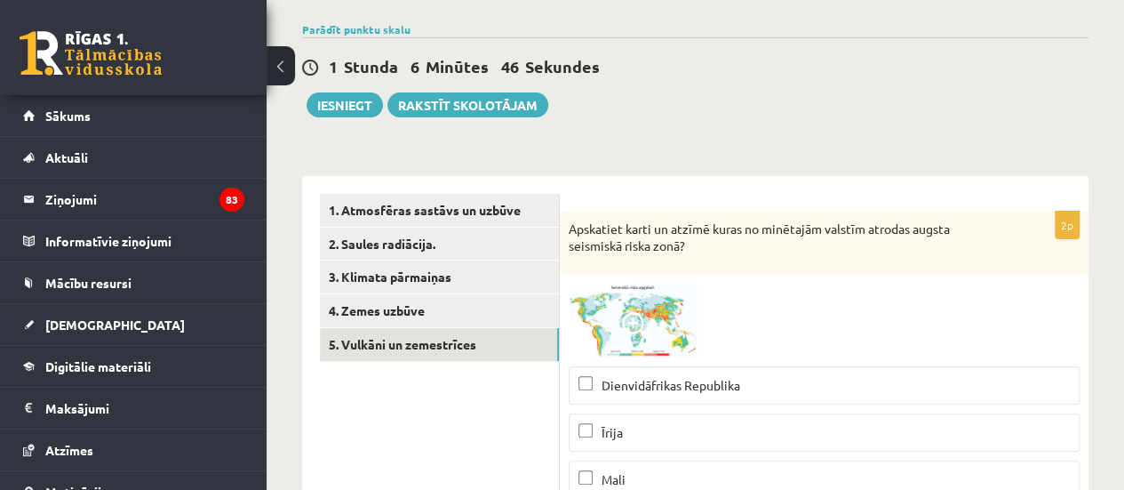
scroll to position [92, 0]
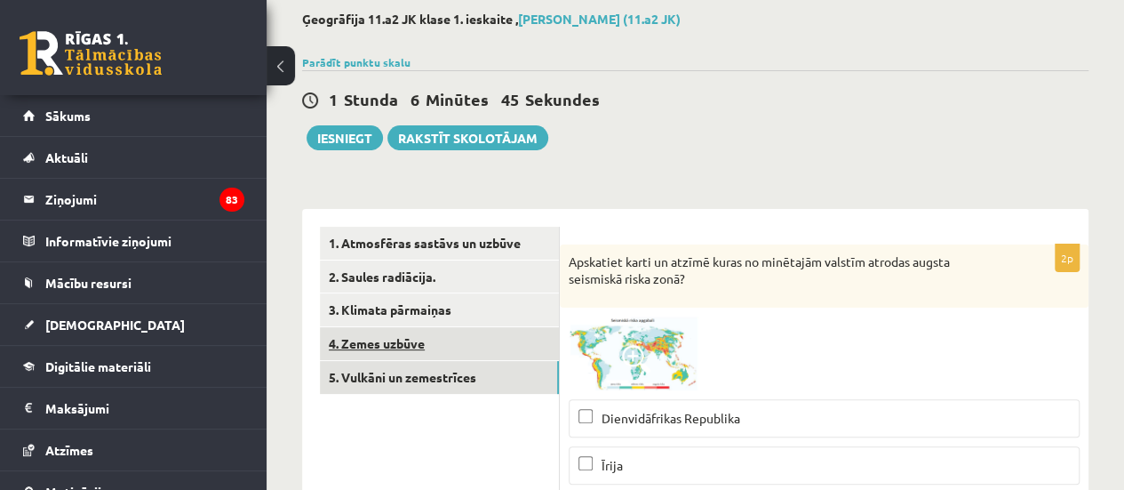
click at [457, 348] on link "4. Zemes uzbūve" at bounding box center [439, 343] width 239 height 33
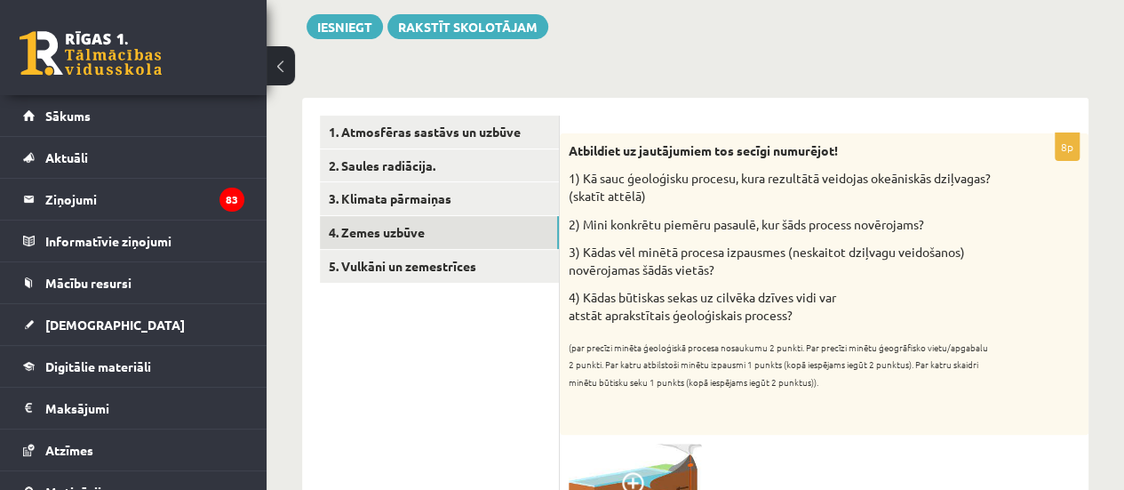
scroll to position [192, 0]
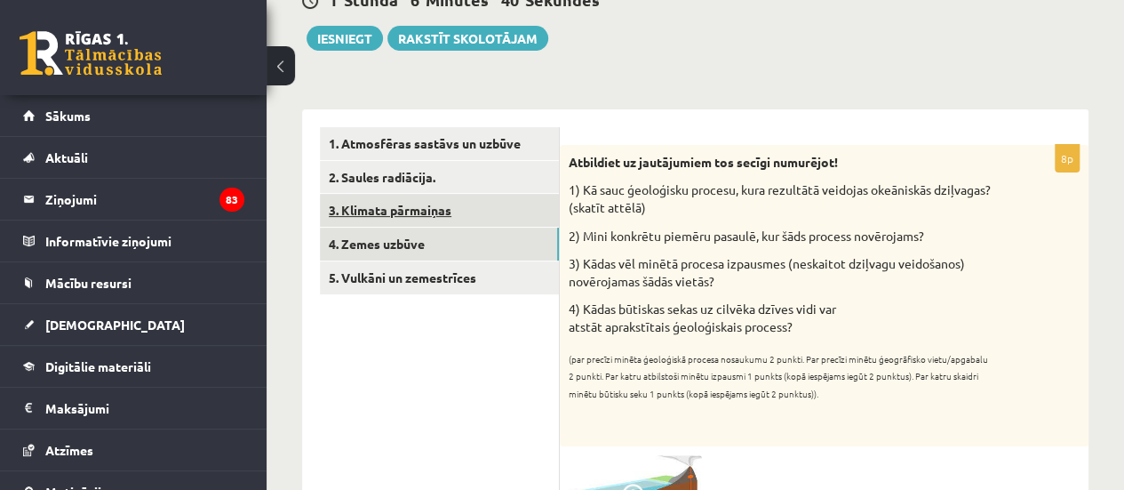
click at [470, 223] on link "3. Klimata pārmaiņas" at bounding box center [439, 210] width 239 height 33
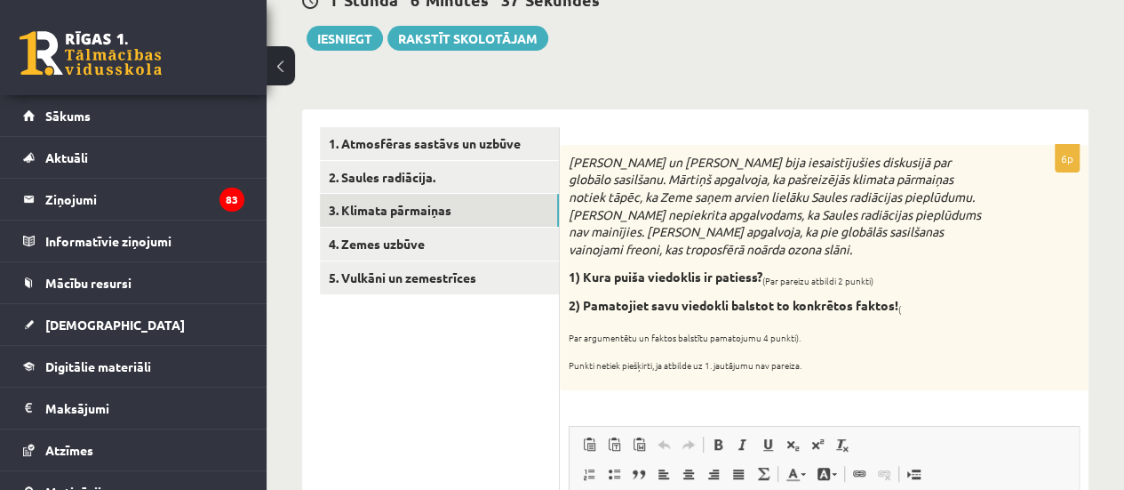
scroll to position [193, 0]
click at [504, 289] on link "5. Vulkāni un zemestrīces" at bounding box center [439, 276] width 239 height 33
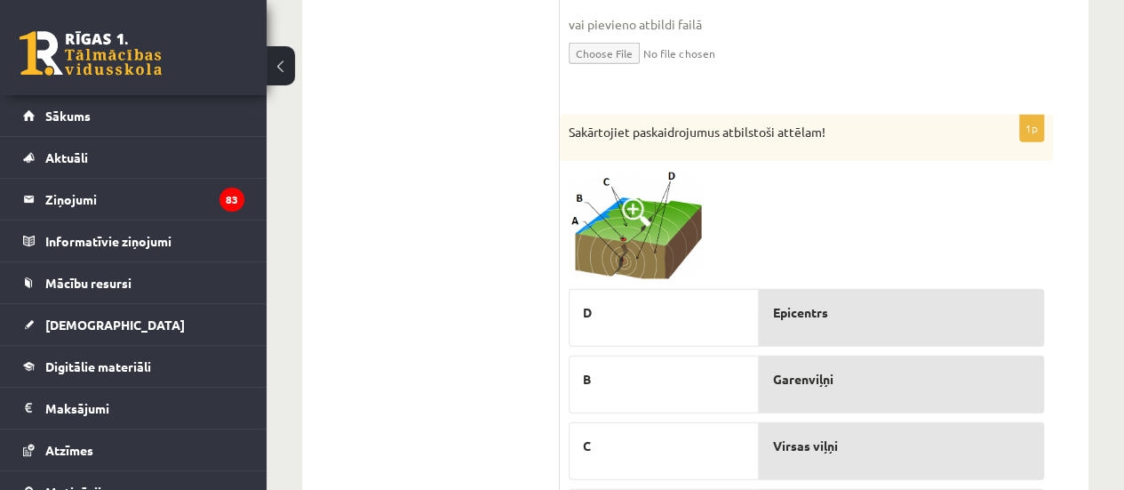
scroll to position [2210, 0]
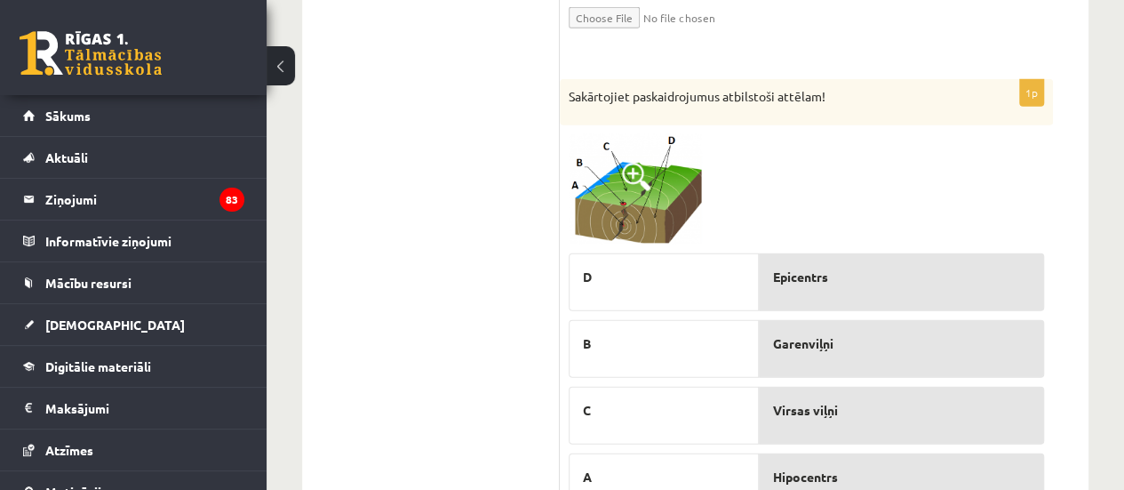
click at [646, 163] on span at bounding box center [636, 177] width 28 height 28
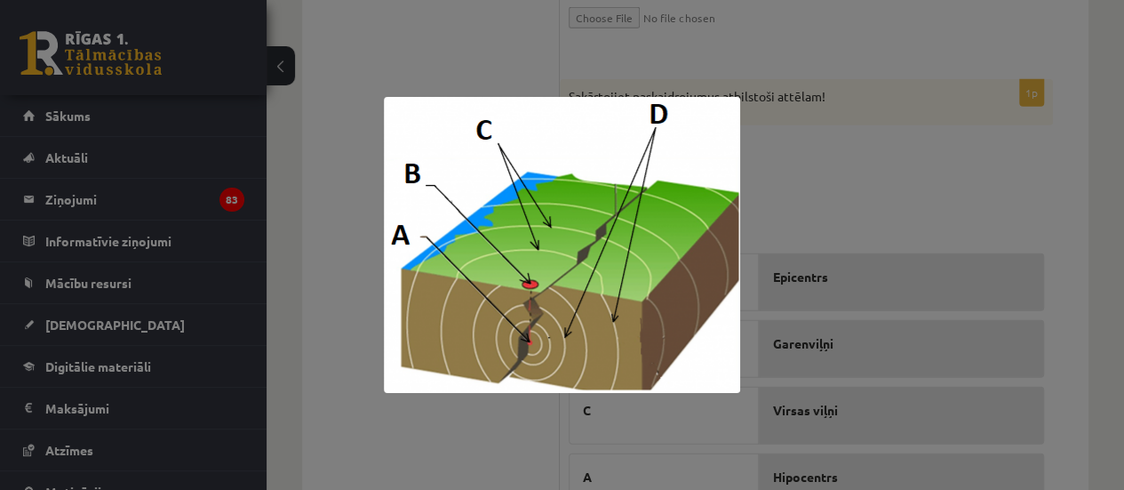
click at [667, 187] on img at bounding box center [562, 245] width 356 height 296
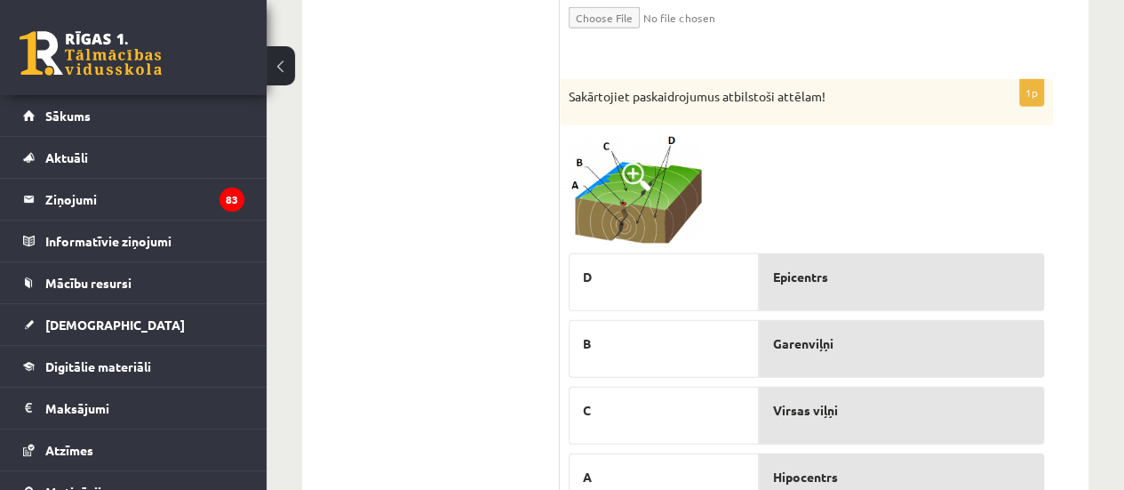
click at [643, 268] on p "D" at bounding box center [664, 277] width 162 height 19
click at [651, 205] on img at bounding box center [635, 189] width 133 height 111
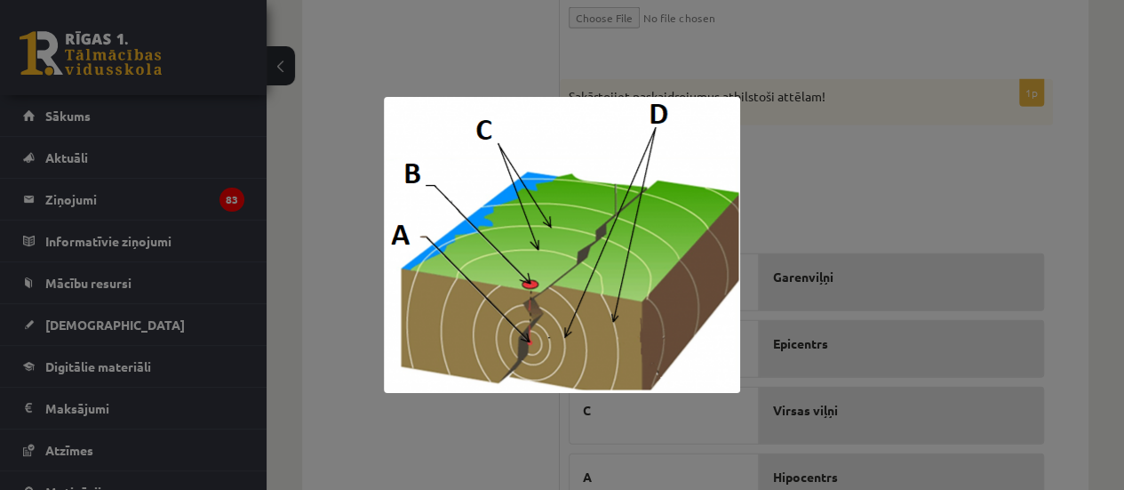
click at [922, 108] on div at bounding box center [562, 245] width 1124 height 490
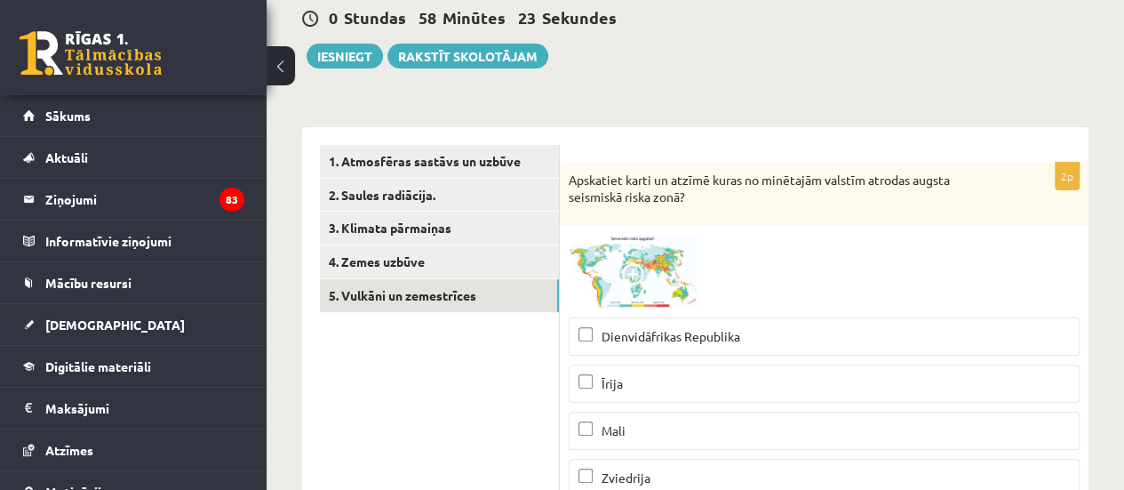
scroll to position [166, 0]
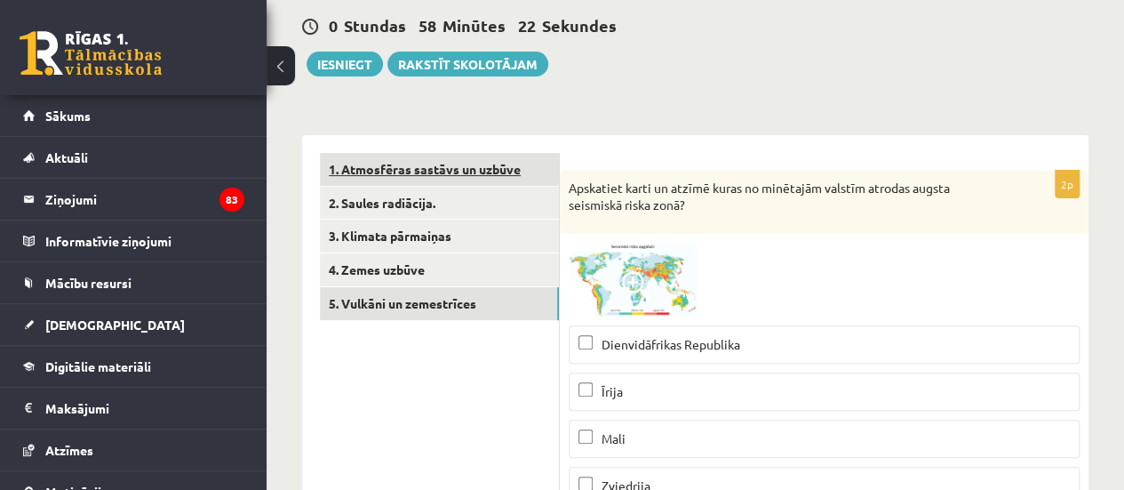
click at [466, 169] on link "1. Atmosfēras sastāvs un uzbūve" at bounding box center [439, 169] width 239 height 33
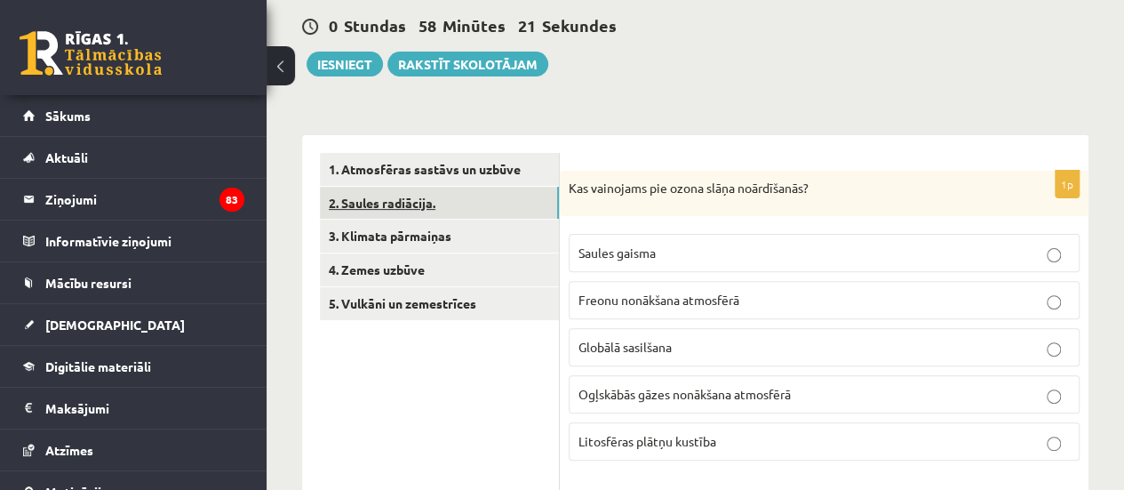
click at [432, 197] on link "2. Saules radiācija." at bounding box center [439, 203] width 239 height 33
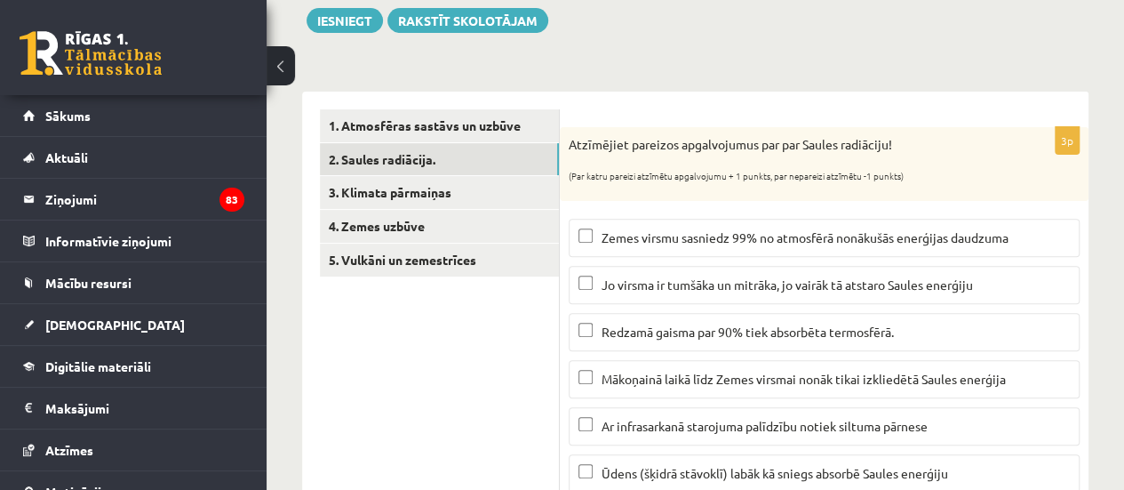
scroll to position [185, 0]
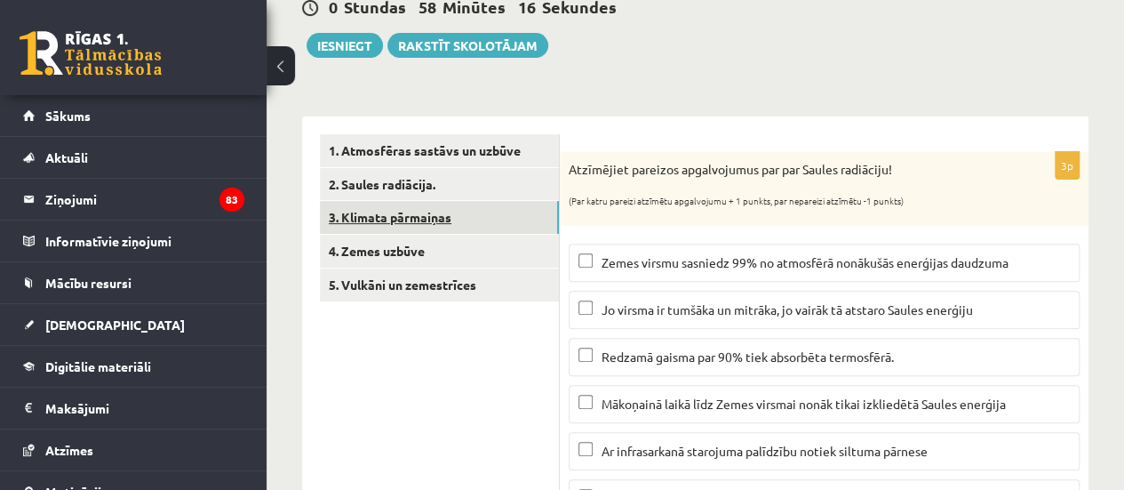
click at [501, 220] on link "3. Klimata pārmaiņas" at bounding box center [439, 217] width 239 height 33
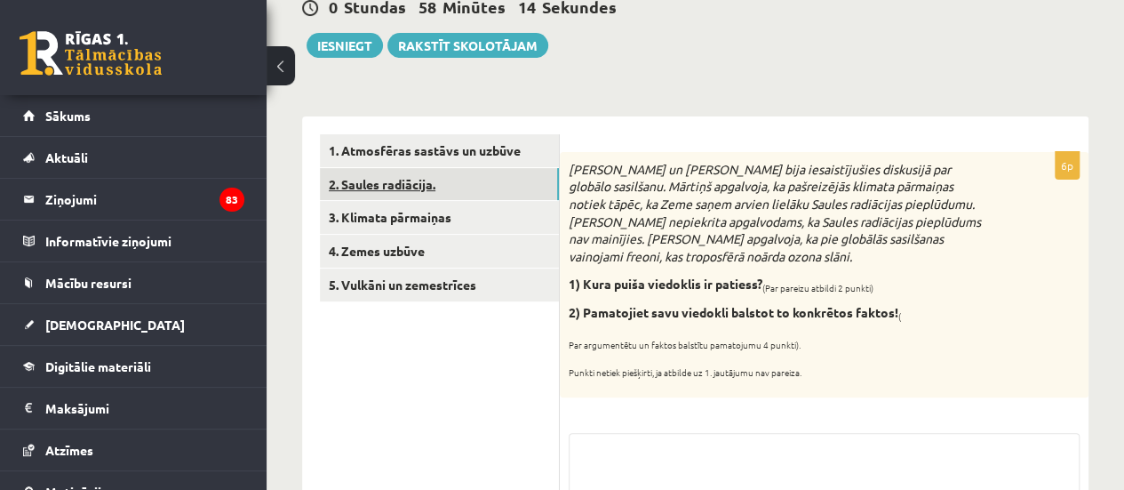
click at [474, 180] on link "2. Saules radiācija." at bounding box center [439, 184] width 239 height 33
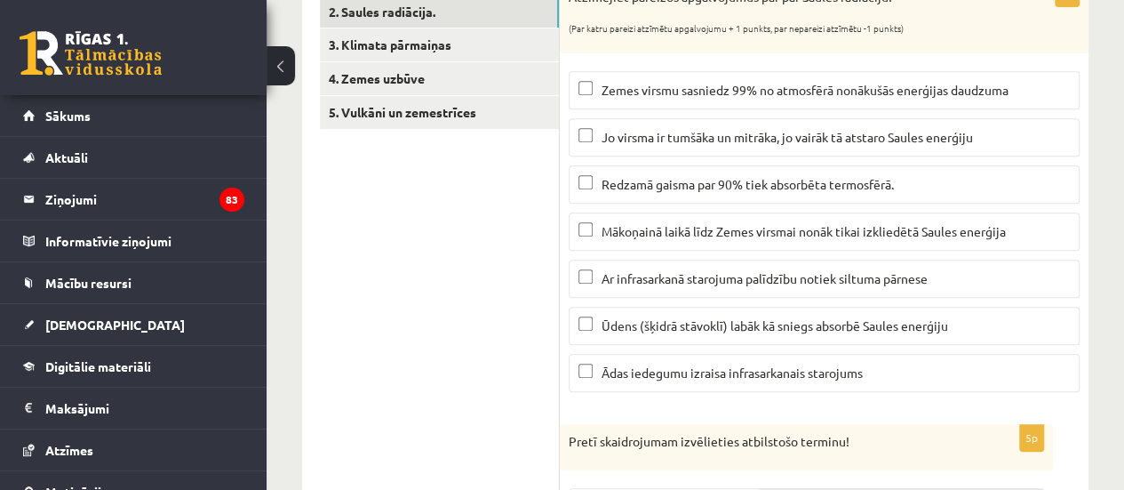
scroll to position [287, 0]
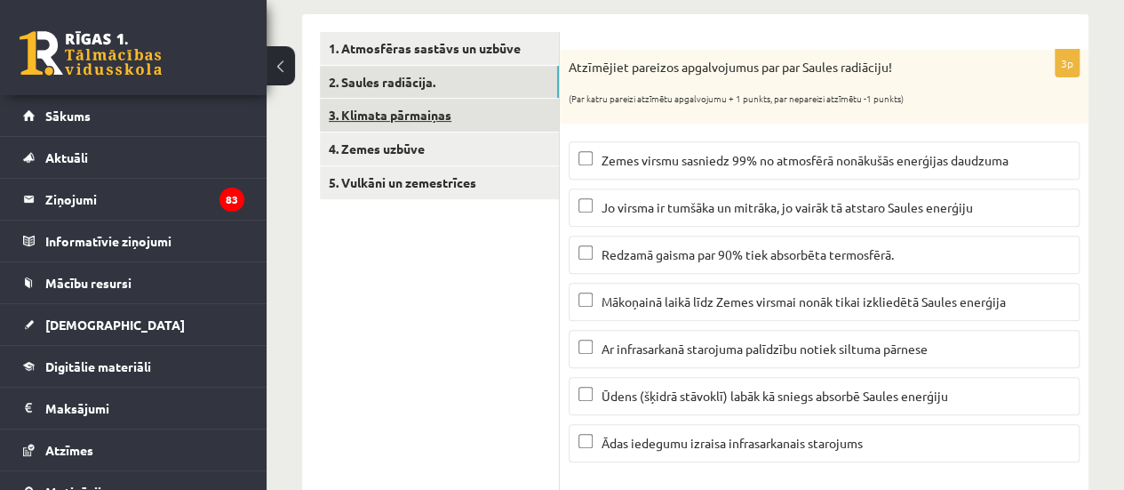
click at [407, 116] on link "3. Klimata pārmaiņas" at bounding box center [439, 115] width 239 height 33
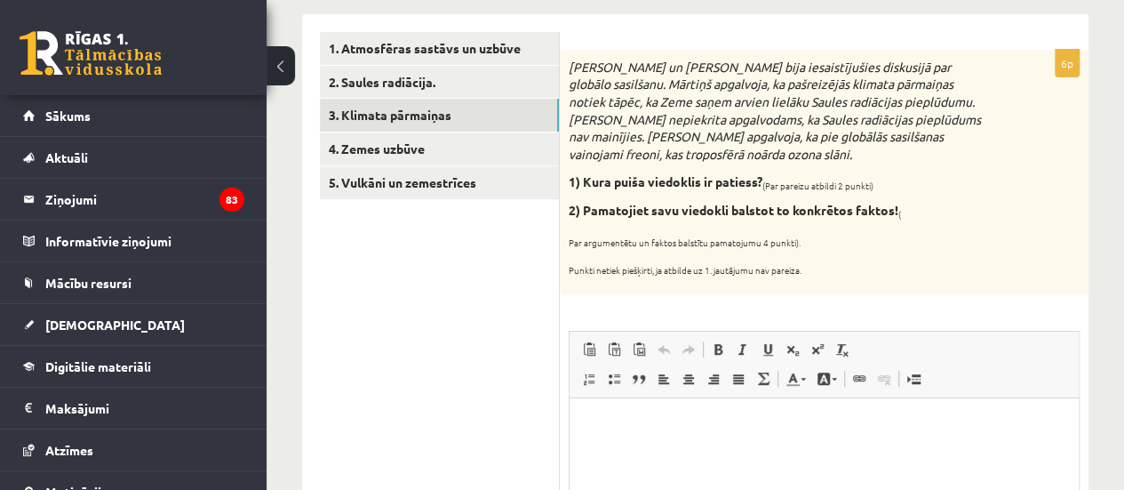
scroll to position [0, 0]
click at [898, 188] on div "Mārtiņš un Jānis bija iesaistījušies diskusijā par globālo sasilšanu. Mārtiņš a…" at bounding box center [824, 172] width 529 height 245
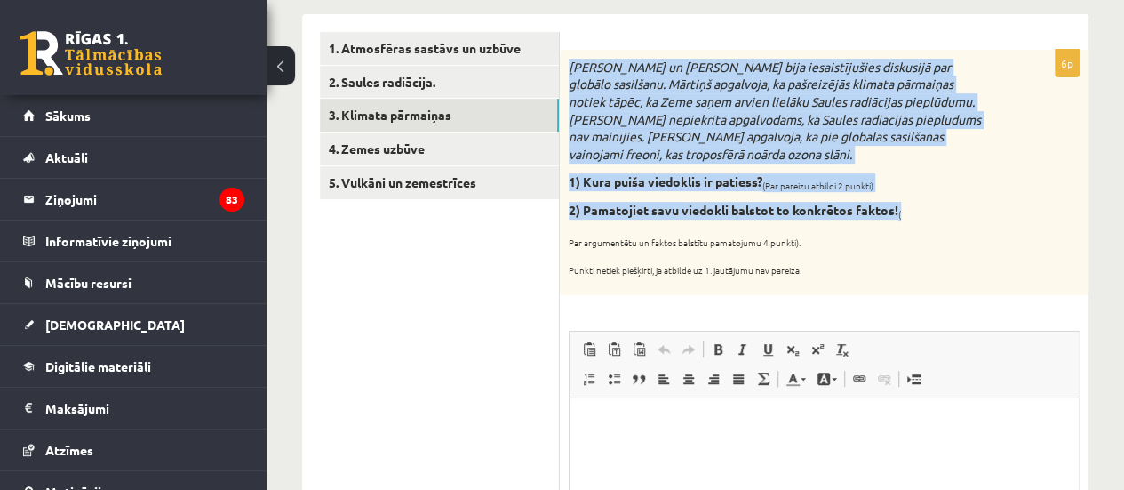
drag, startPoint x: 569, startPoint y: 64, endPoint x: 924, endPoint y: 198, distance: 380.0
click at [924, 198] on div "Mārtiņš un Jānis bija iesaistījušies diskusijā par globālo sasilšanu. Mārtiņš a…" at bounding box center [824, 172] width 529 height 245
copy div "Mārtiņš un Jānis bija iesaistījušies diskusijā par globālo sasilšanu. Mārtiņš a…"
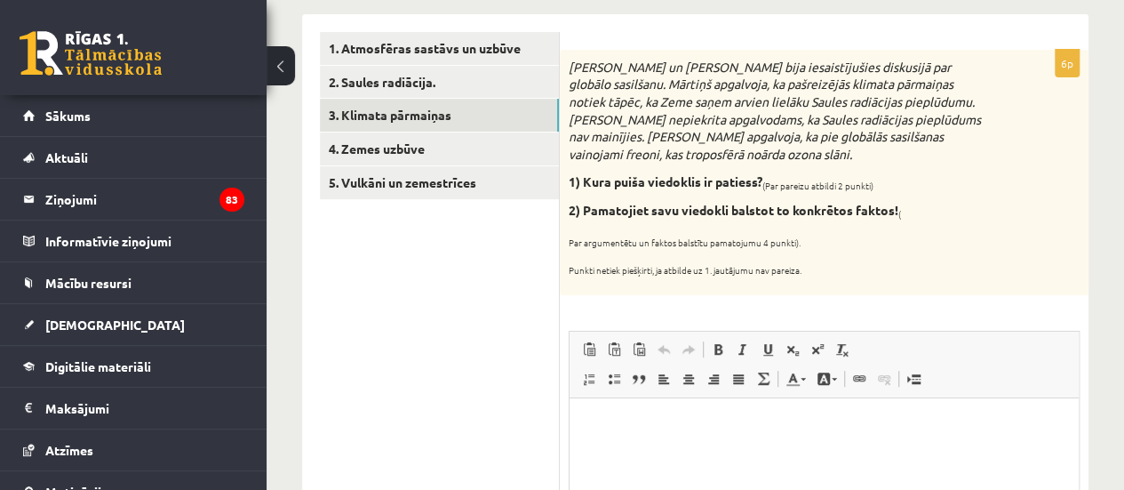
click at [617, 423] on p "Editor, wiswyg-editor-user-answer-47025017136200" at bounding box center [824, 424] width 474 height 19
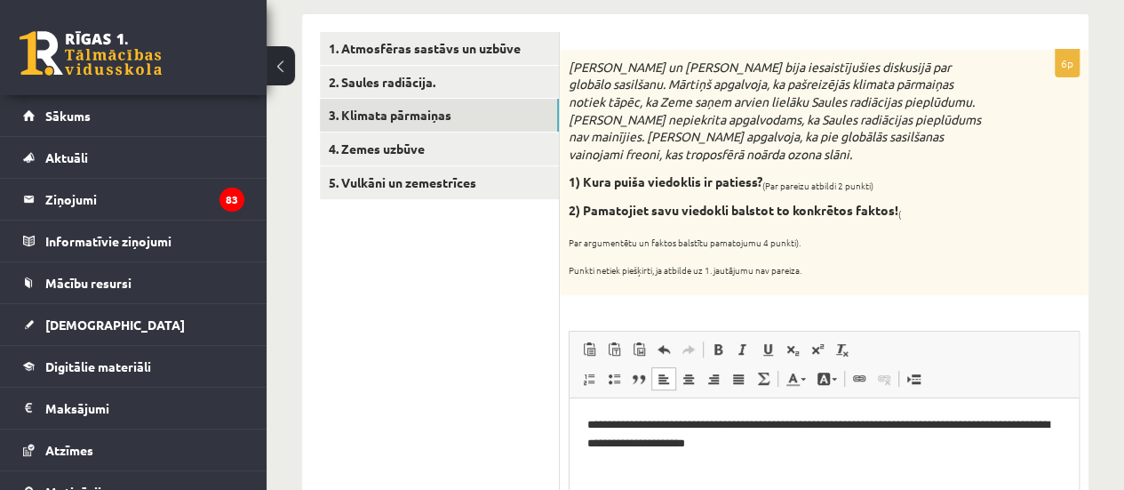
click at [711, 440] on p "**********" at bounding box center [824, 433] width 474 height 37
click at [797, 452] on html "**********" at bounding box center [824, 433] width 509 height 73
click at [915, 425] on p "**********" at bounding box center [824, 442] width 474 height 55
click at [650, 468] on p "**********" at bounding box center [824, 442] width 474 height 55
click at [726, 464] on p "**********" at bounding box center [824, 442] width 474 height 55
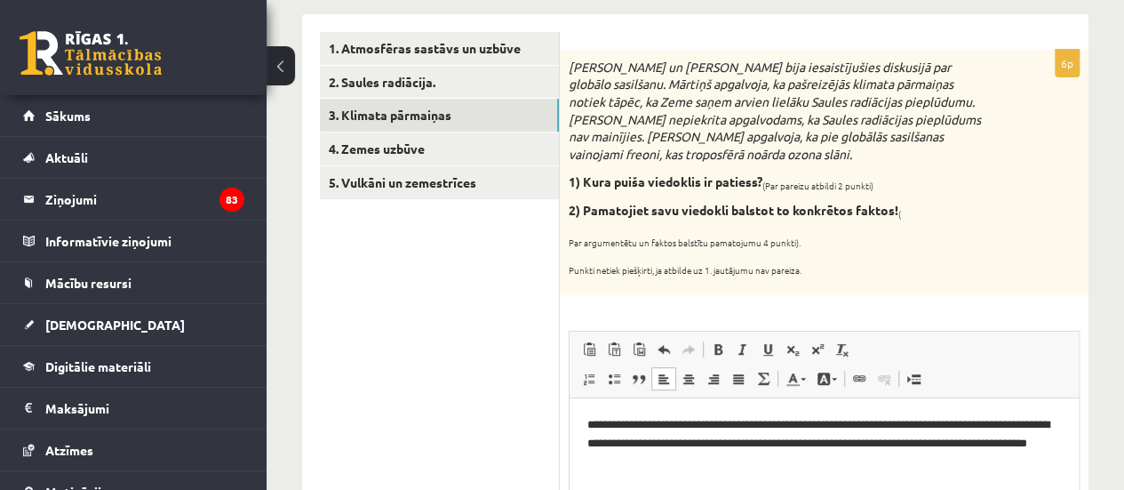
scroll to position [295, 0]
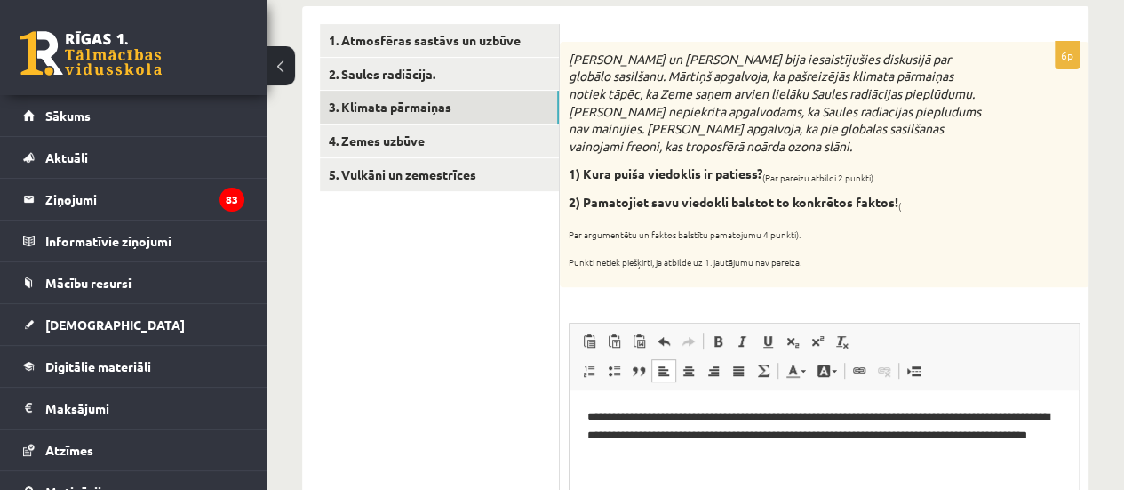
click at [739, 460] on p "**********" at bounding box center [824, 434] width 474 height 55
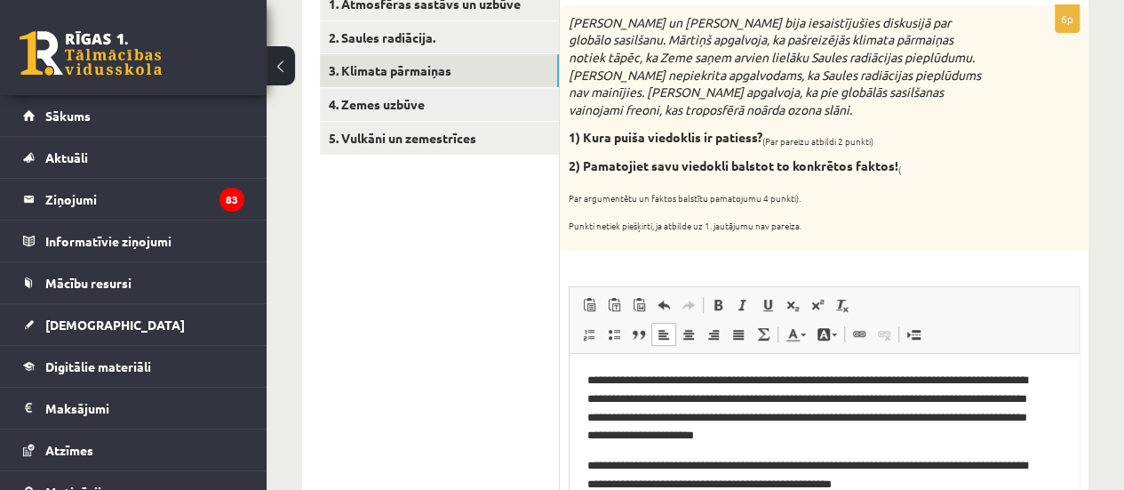
scroll to position [362, 0]
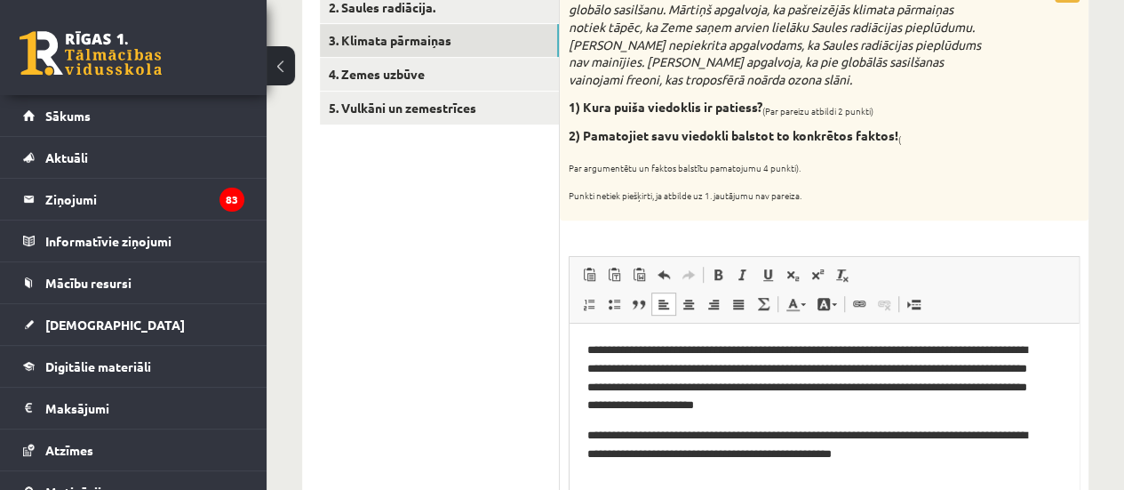
click at [602, 427] on p "**********" at bounding box center [817, 444] width 460 height 37
click at [1077, 132] on div "Mārtiņš un Jānis bija iesaistījušies diskusijā par globālo sasilšanu. Mārtiņš a…" at bounding box center [824, 97] width 529 height 245
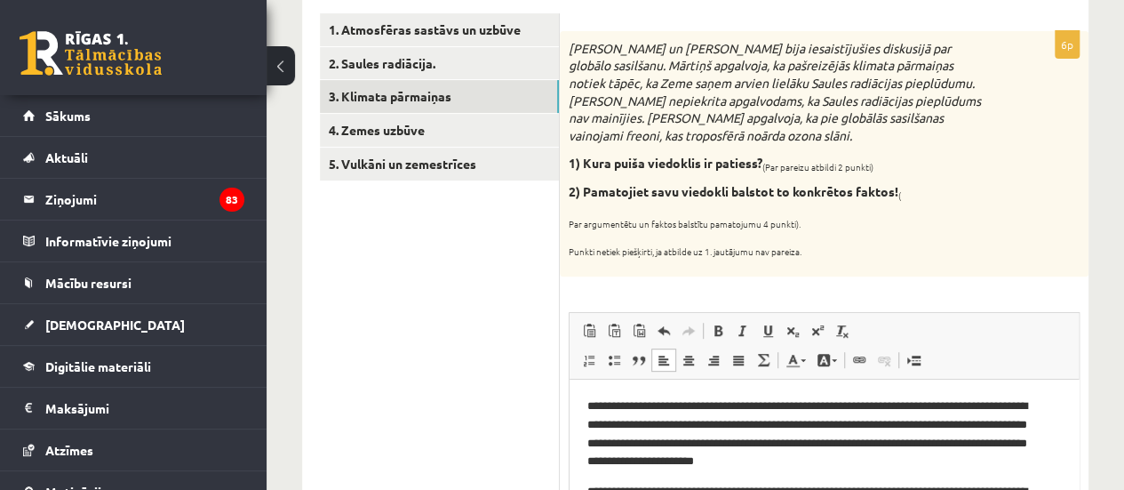
scroll to position [291, 0]
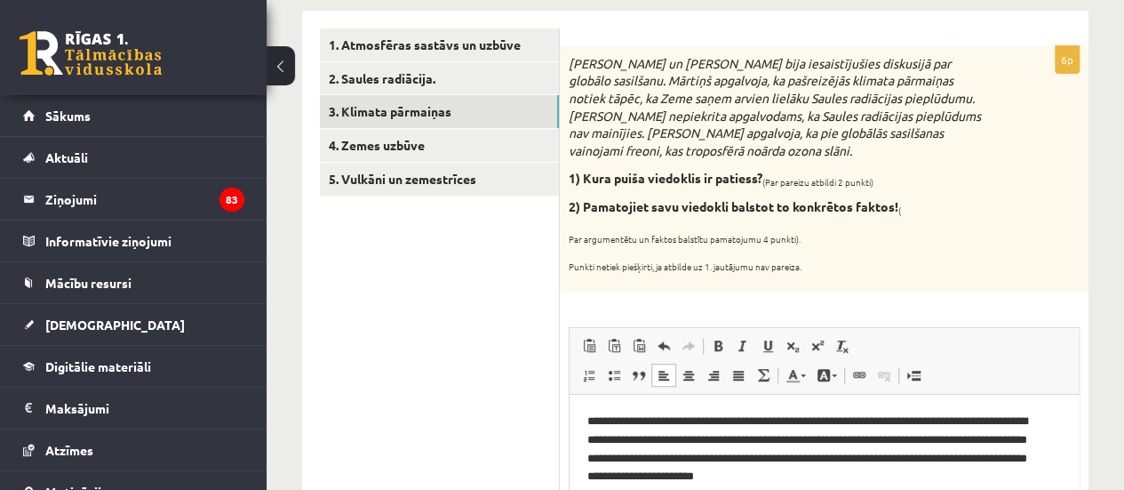
click at [715, 413] on p "**********" at bounding box center [817, 449] width 460 height 74
click at [905, 485] on body "**********" at bounding box center [824, 488] width 474 height 152
click at [904, 471] on p "**********" at bounding box center [817, 449] width 460 height 74
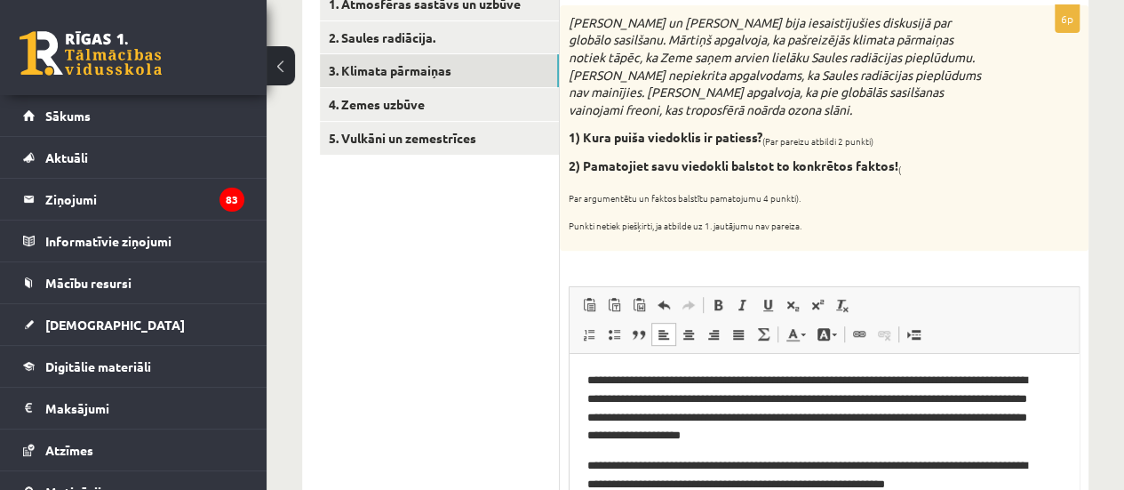
scroll to position [362, 0]
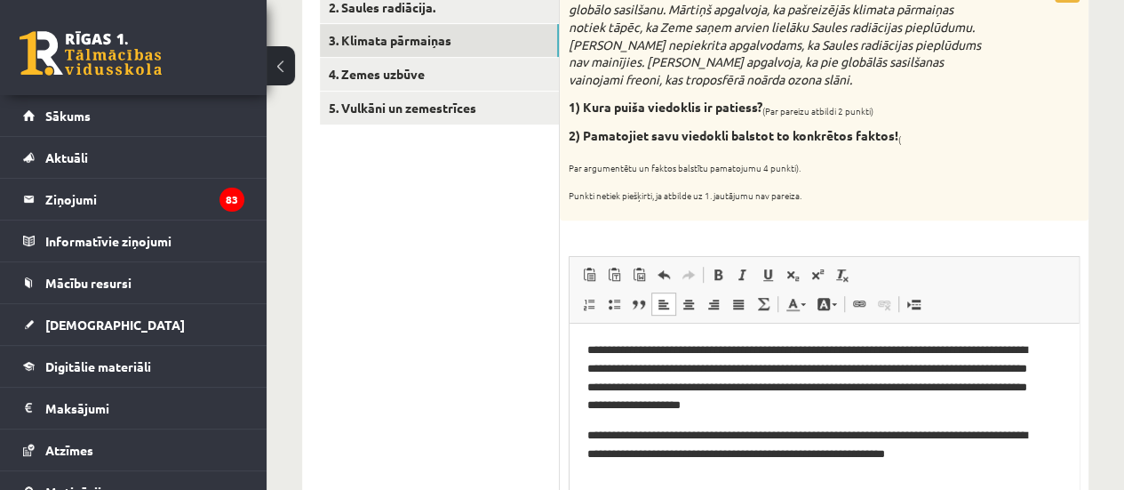
click at [595, 476] on p "Editor, wiswyg-editor-user-answer-47025017136200" at bounding box center [824, 484] width 474 height 19
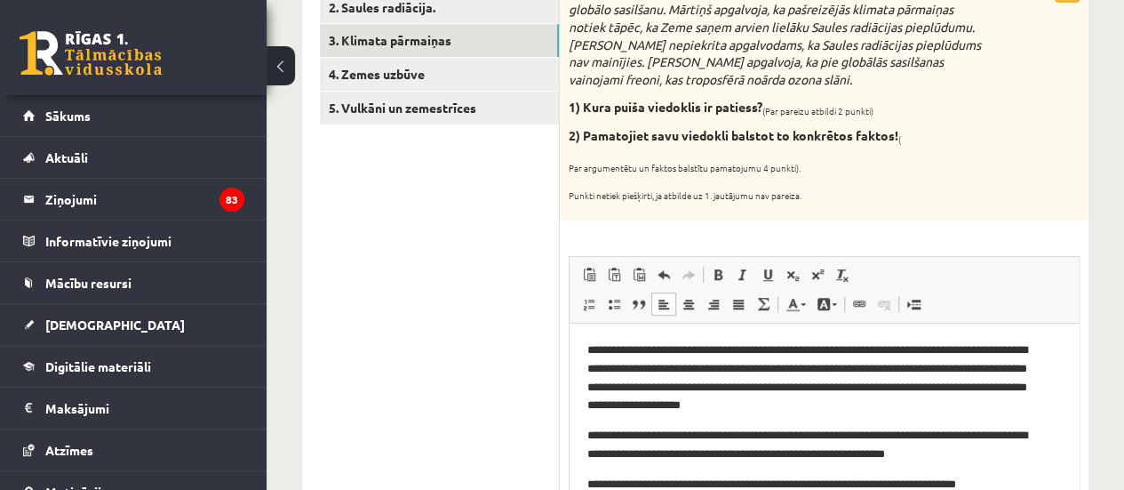
click at [923, 485] on p "**********" at bounding box center [817, 484] width 460 height 19
click at [1046, 484] on p "**********" at bounding box center [817, 484] width 460 height 19
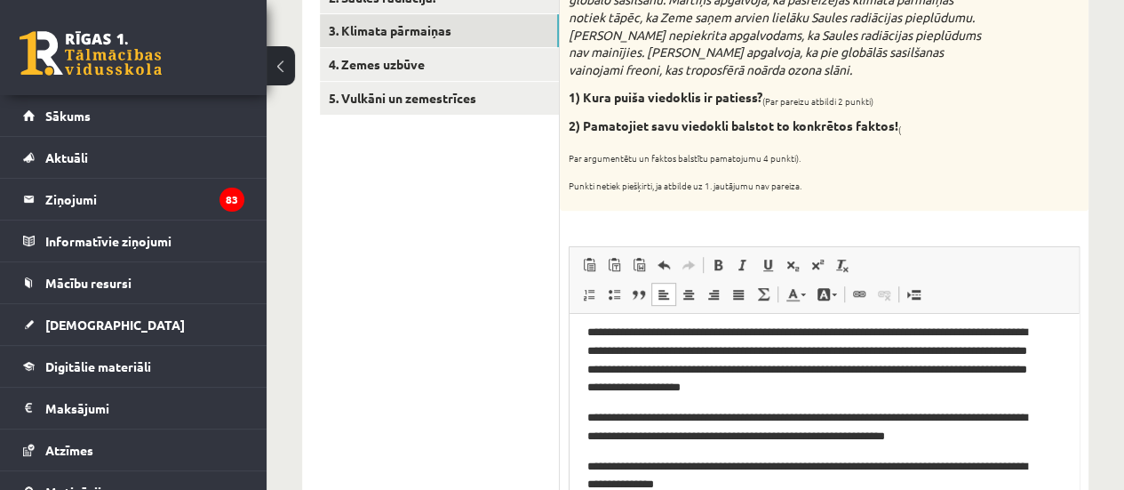
scroll to position [38, 0]
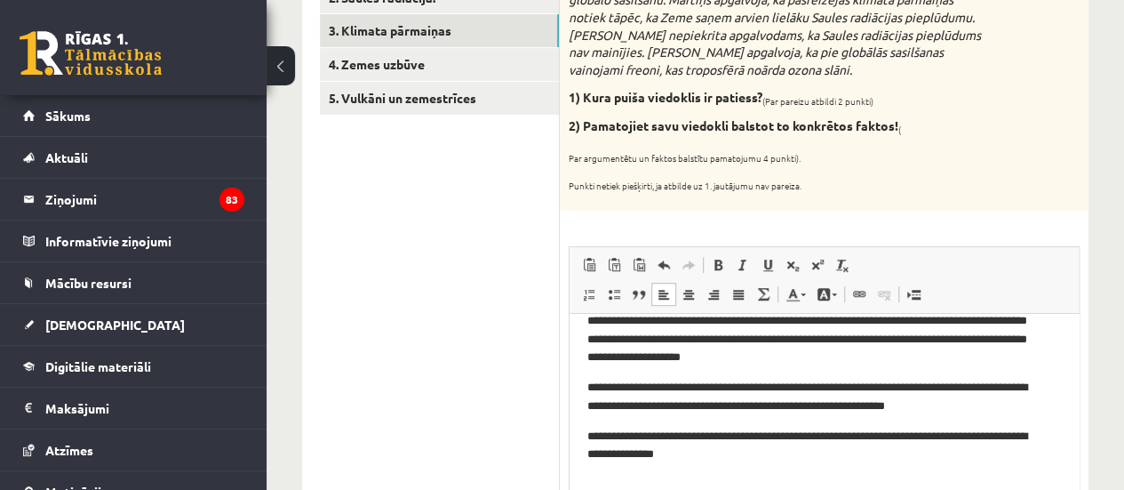
click at [979, 407] on p "**********" at bounding box center [817, 396] width 460 height 37
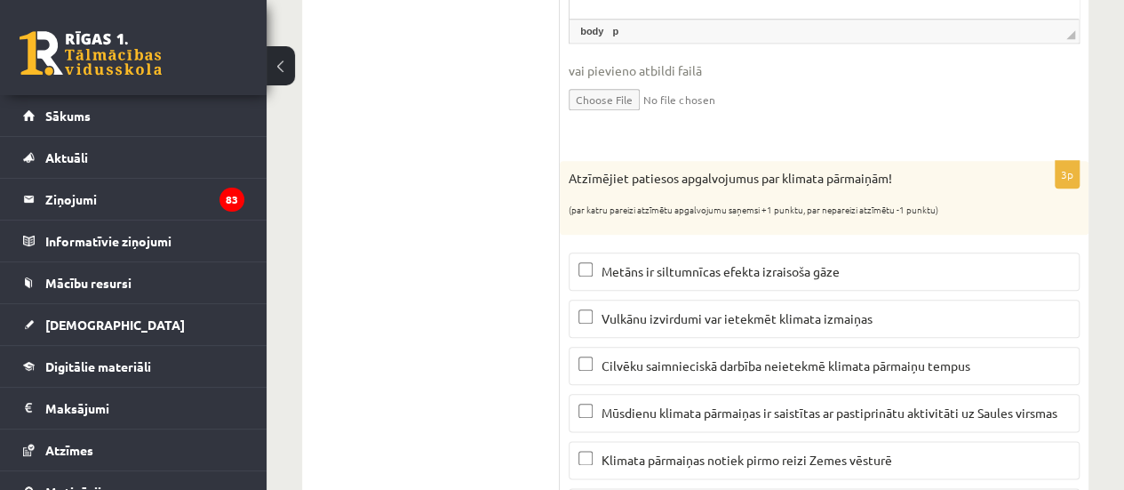
scroll to position [852, 0]
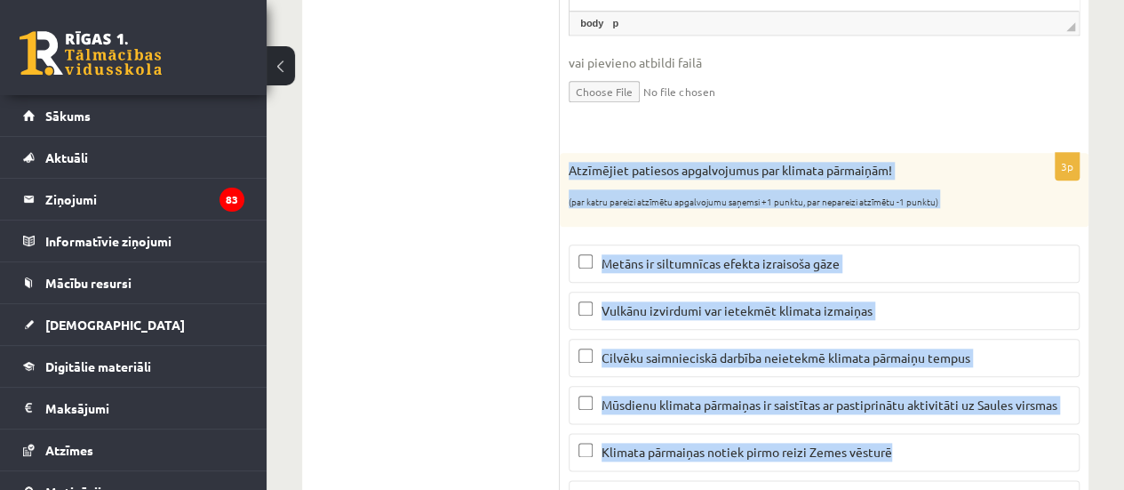
drag, startPoint x: 569, startPoint y: 167, endPoint x: 1123, endPoint y: 459, distance: 626.6
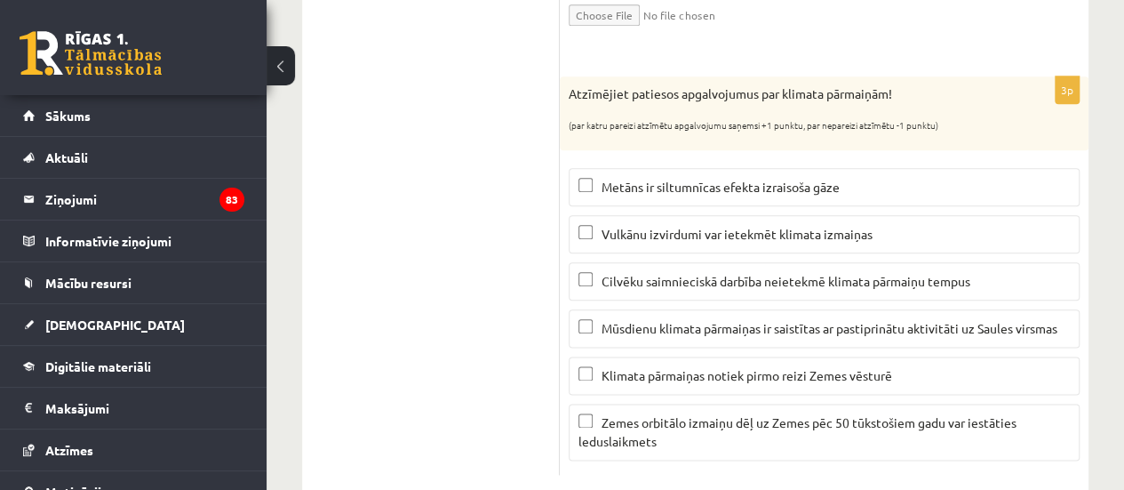
scroll to position [959, 0]
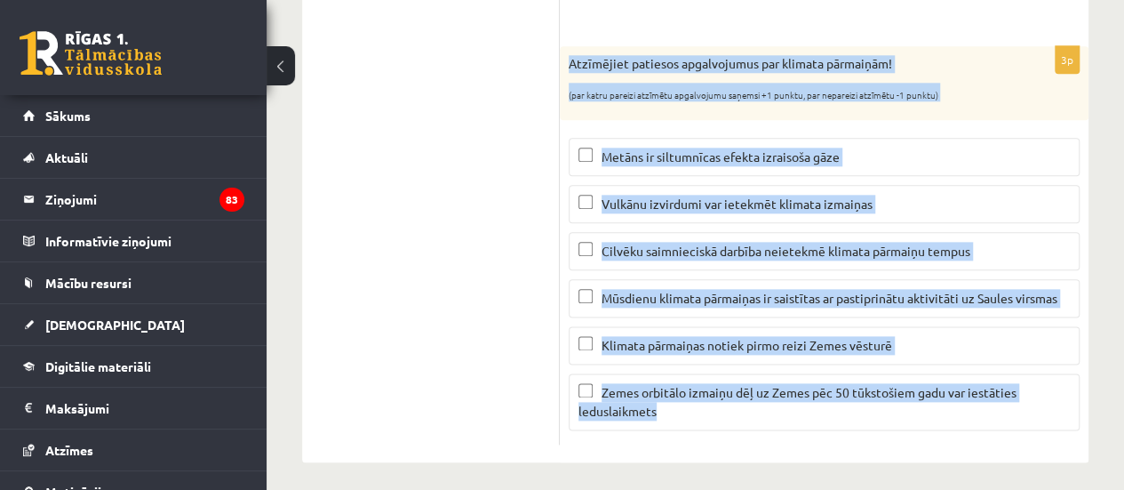
drag, startPoint x: 565, startPoint y: 58, endPoint x: 688, endPoint y: 410, distance: 372.7
click at [688, 410] on div "3p Atzīmējiet patiesos apgalvojumus par klimata pārmaiņām! (par katru pareizi a…" at bounding box center [824, 245] width 529 height 398
copy div "Atzīmējiet patiesos apgalvojumus par klimata pārmaiņām! (par katru pareizi atzī…"
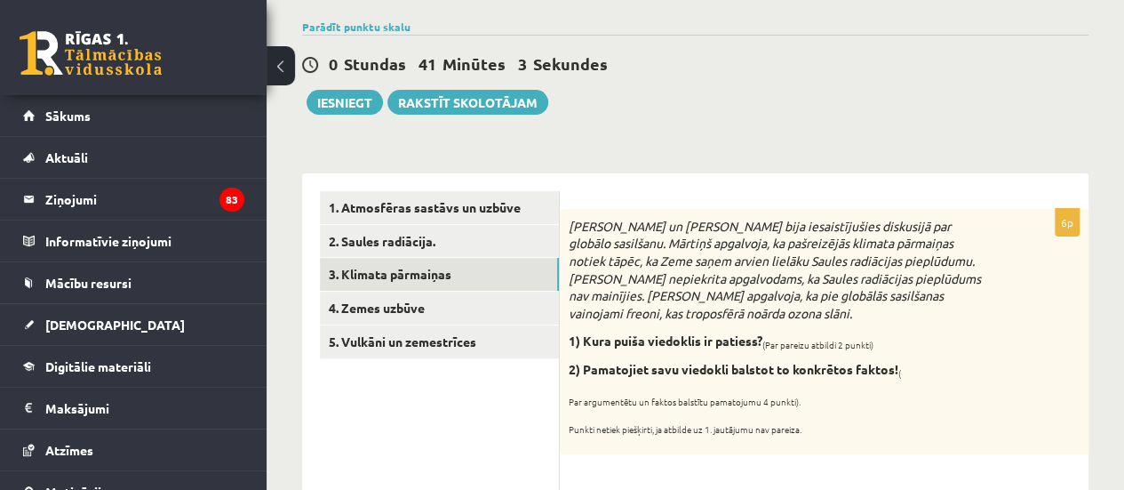
scroll to position [118, 0]
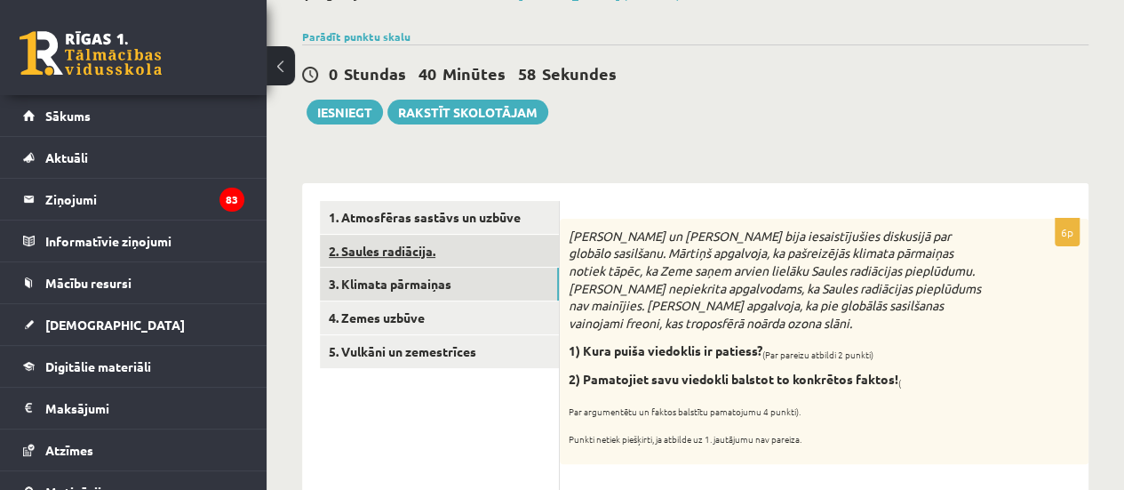
click at [529, 247] on link "2. Saules radiācija." at bounding box center [439, 251] width 239 height 33
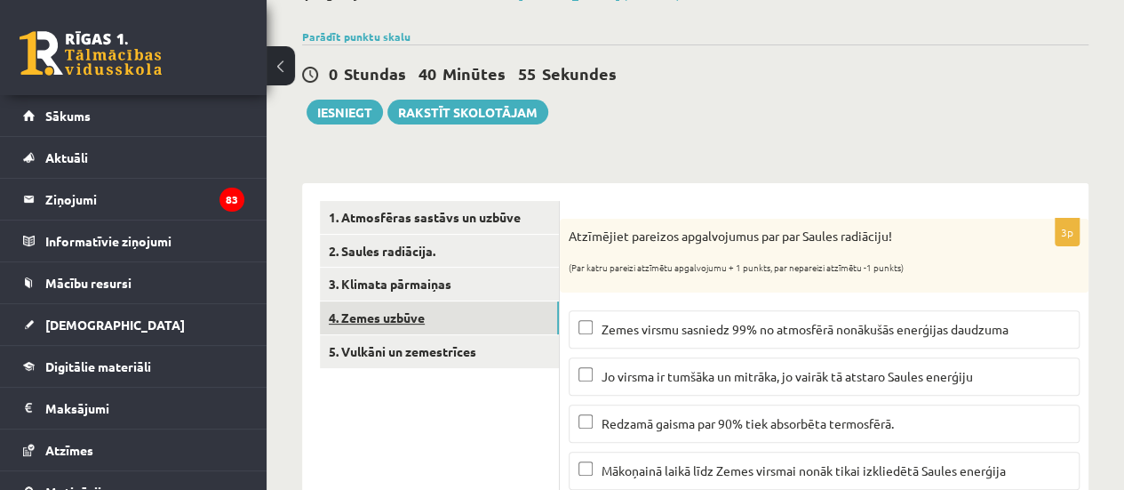
click at [505, 314] on link "4. Zemes uzbūve" at bounding box center [439, 317] width 239 height 33
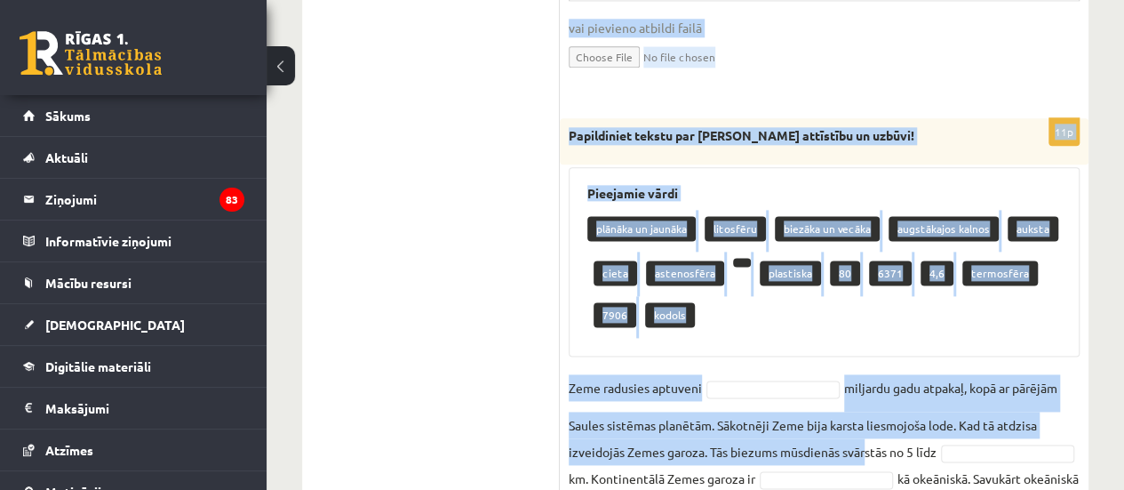
scroll to position [1070, 0]
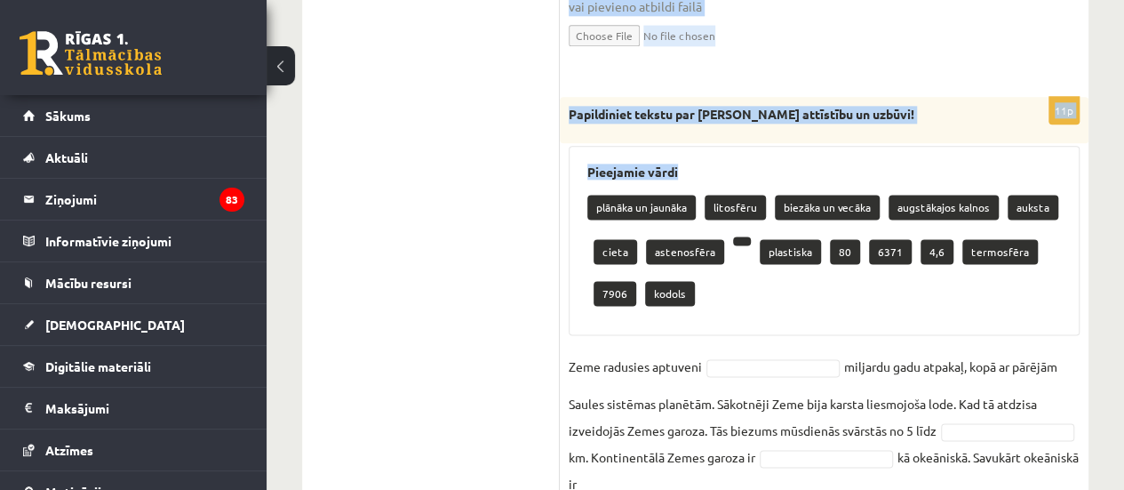
drag, startPoint x: 564, startPoint y: 158, endPoint x: 1057, endPoint y: 145, distance: 492.6
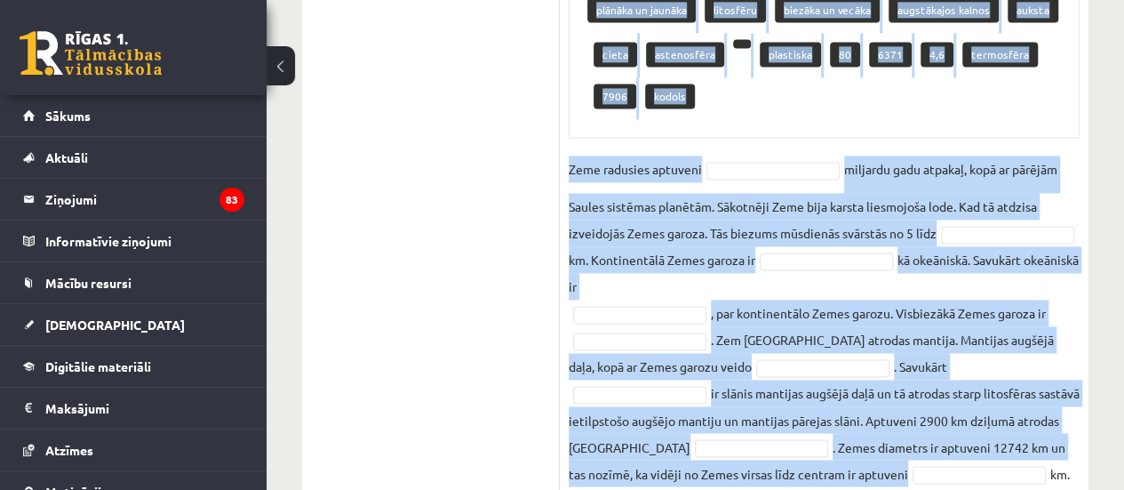
scroll to position [1352, 0]
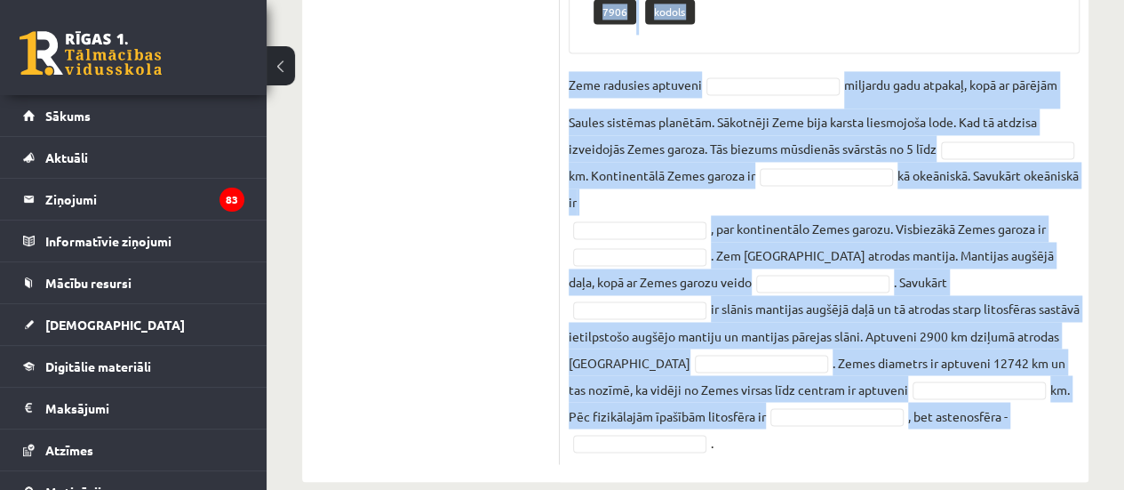
drag, startPoint x: 566, startPoint y: 19, endPoint x: 1056, endPoint y: 452, distance: 654.2
copy div "Papildiniet tekstu par Zemes attīstību un uzbūvi! Pieejamie vārdi plānāka un ja…"
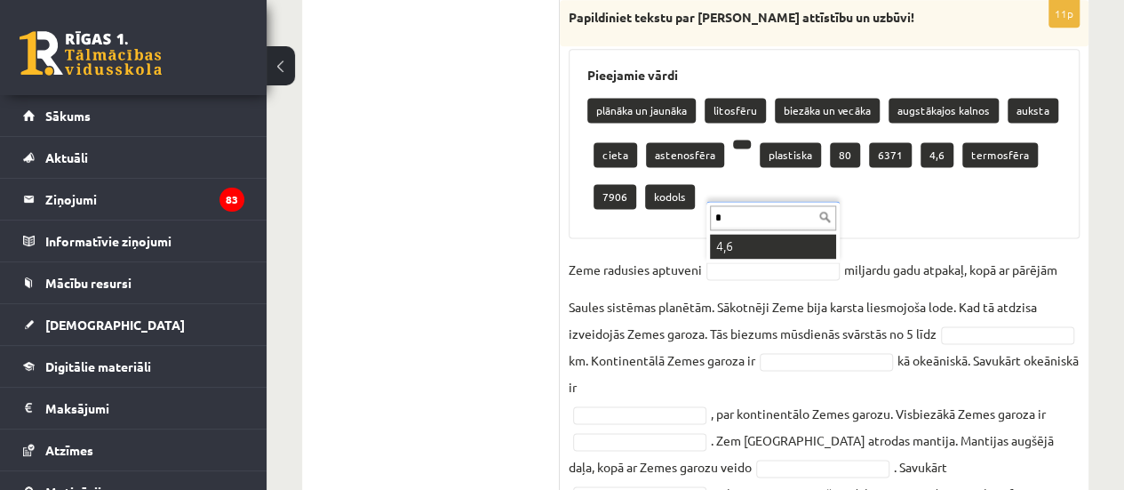
scroll to position [0, 0]
type input "*"
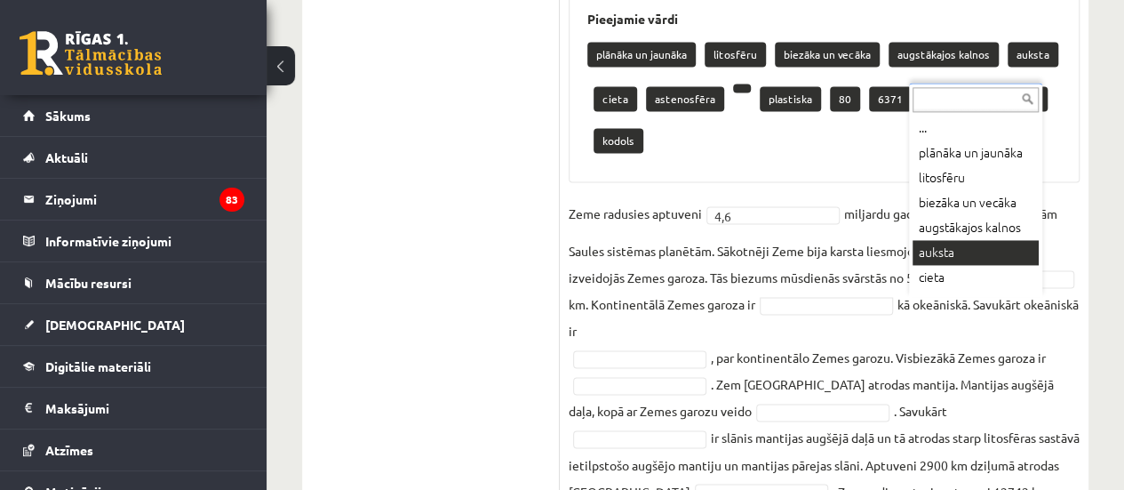
scroll to position [9, 0]
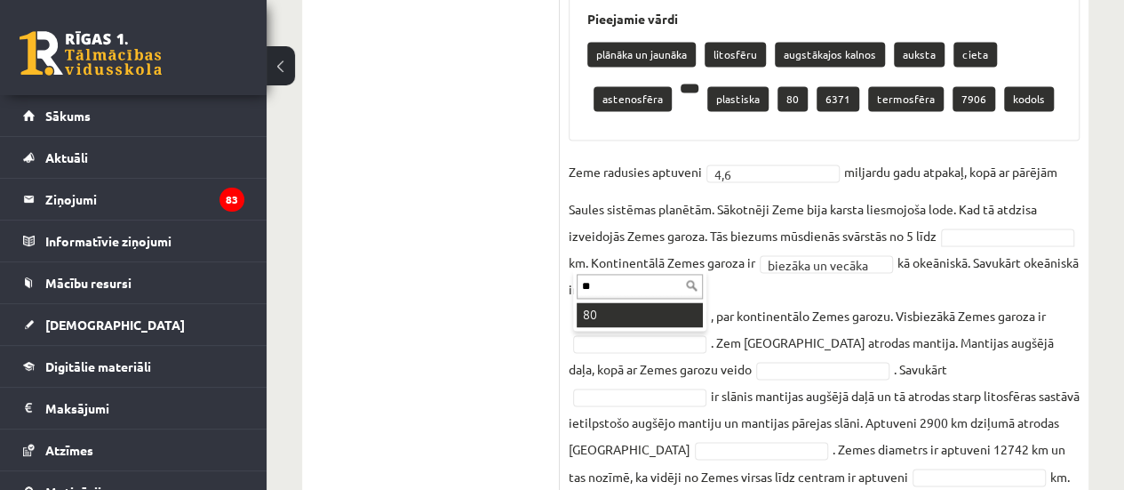
type input "**"
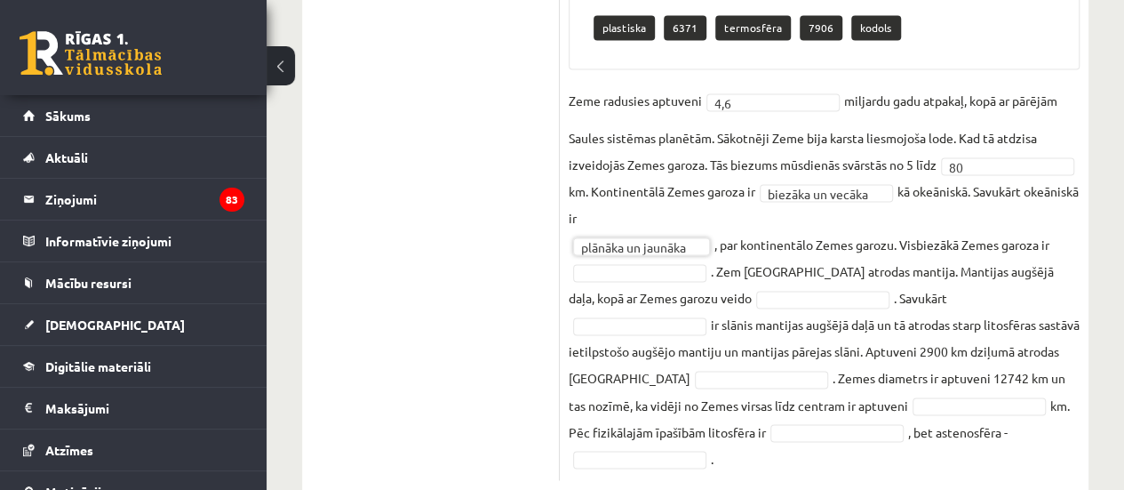
scroll to position [1310, 0]
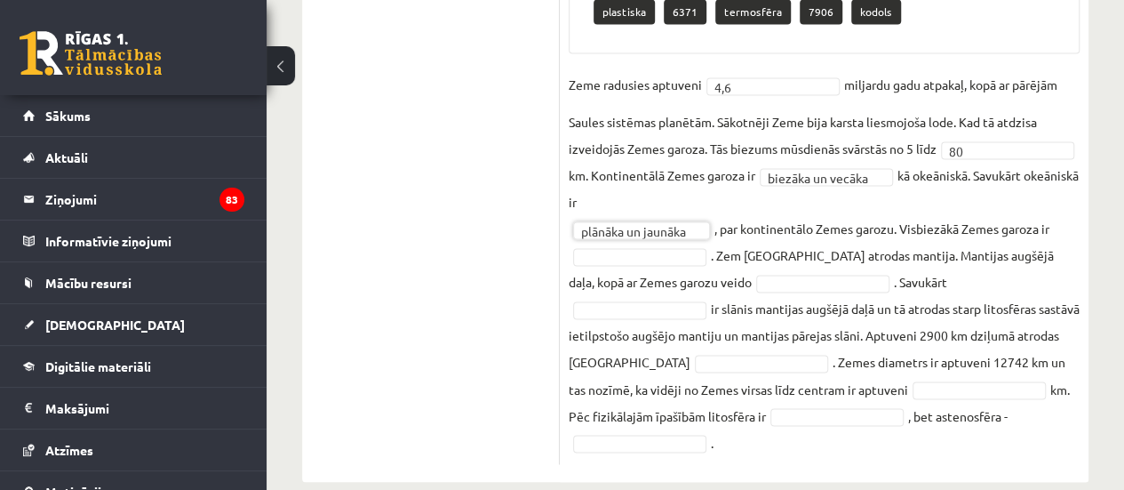
click at [636, 267] on fieldset "**********" at bounding box center [824, 263] width 511 height 384
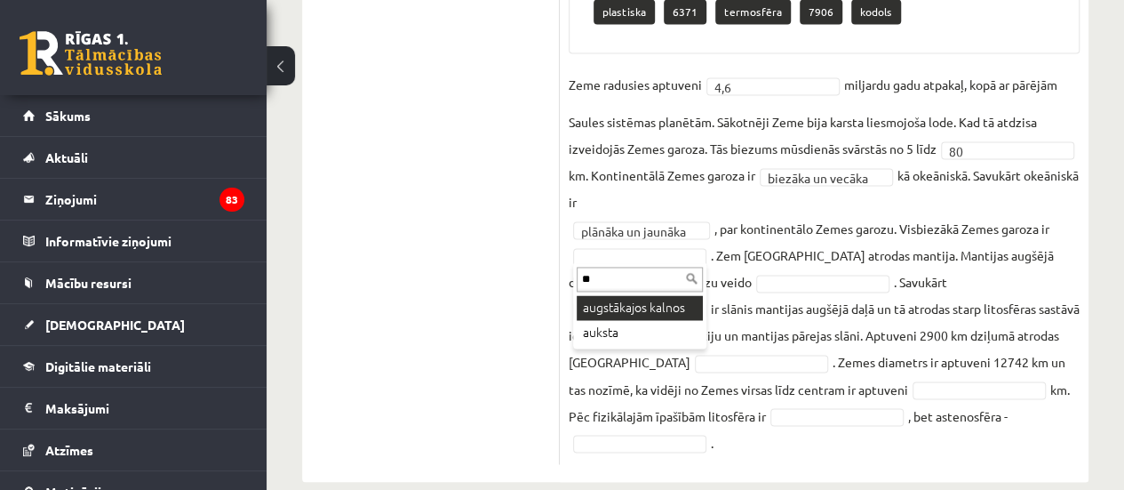
type input "**"
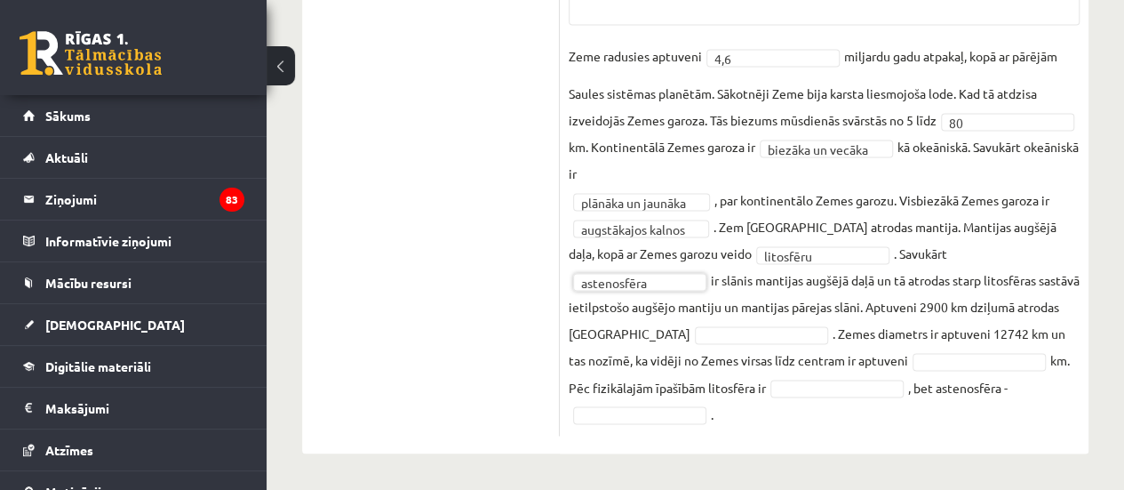
scroll to position [1268, 0]
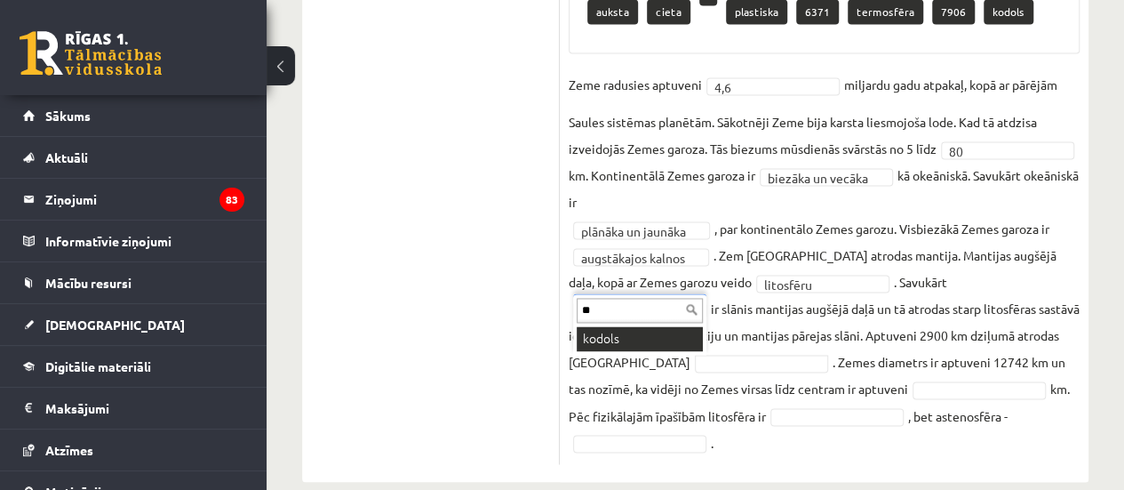
type input "**"
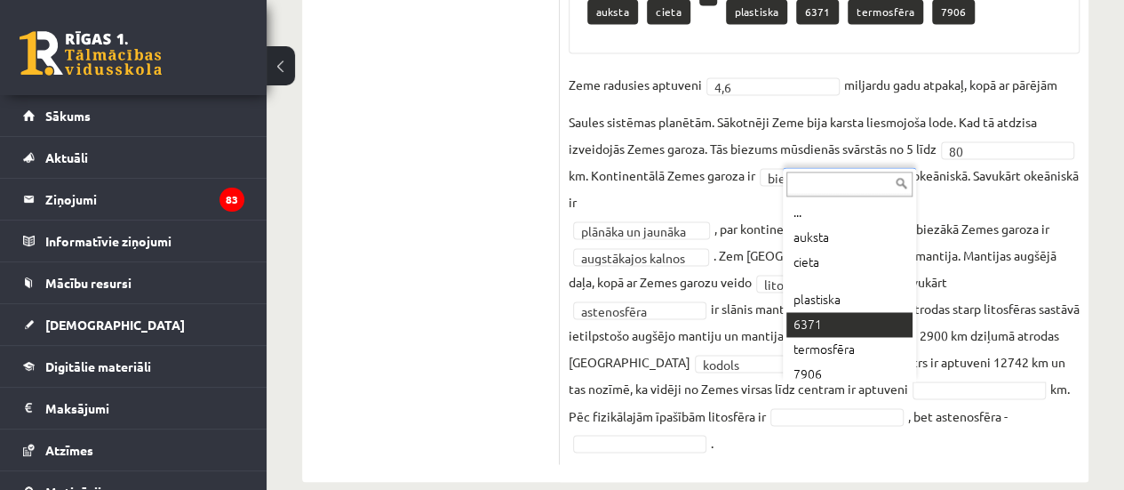
drag, startPoint x: 844, startPoint y: 391, endPoint x: 810, endPoint y: 323, distance: 76.7
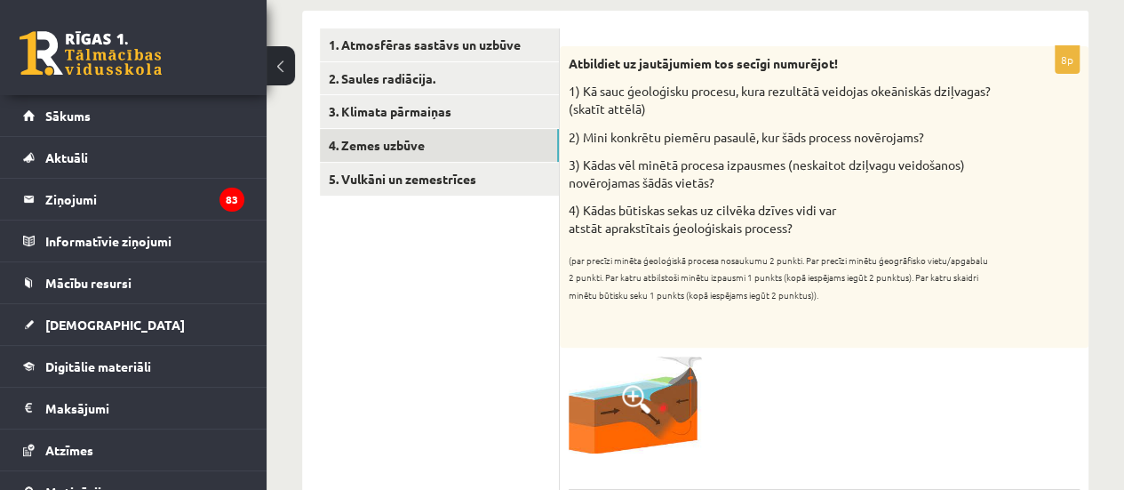
scroll to position [277, 0]
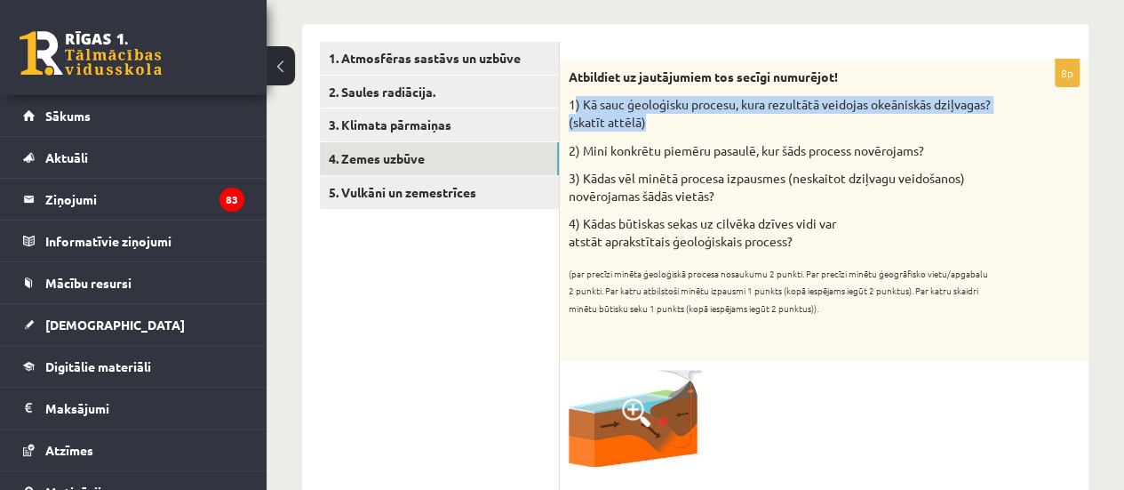
drag, startPoint x: 578, startPoint y: 100, endPoint x: 712, endPoint y: 117, distance: 135.3
click at [712, 117] on p "1) Kā sauc ģeoloģisku procesu, kura rezultātā veidojas okeāniskās dziļvagas? (s…" at bounding box center [780, 113] width 422 height 35
copy p ") Kā sauc ģeoloģisku procesu, kura rezultātā veidojas okeāniskās dziļvagas? (sk…"
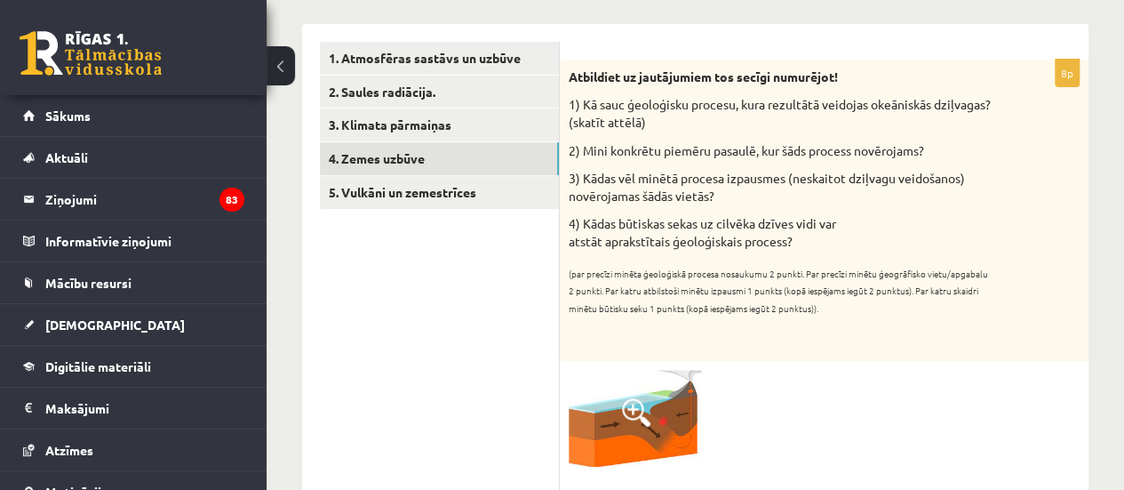
click at [1058, 212] on div "Atbildiet uz jautājumiem tos secīgi numurējot! 1) Kā sauc ģeoloģisku procesu, k…" at bounding box center [824, 210] width 529 height 301
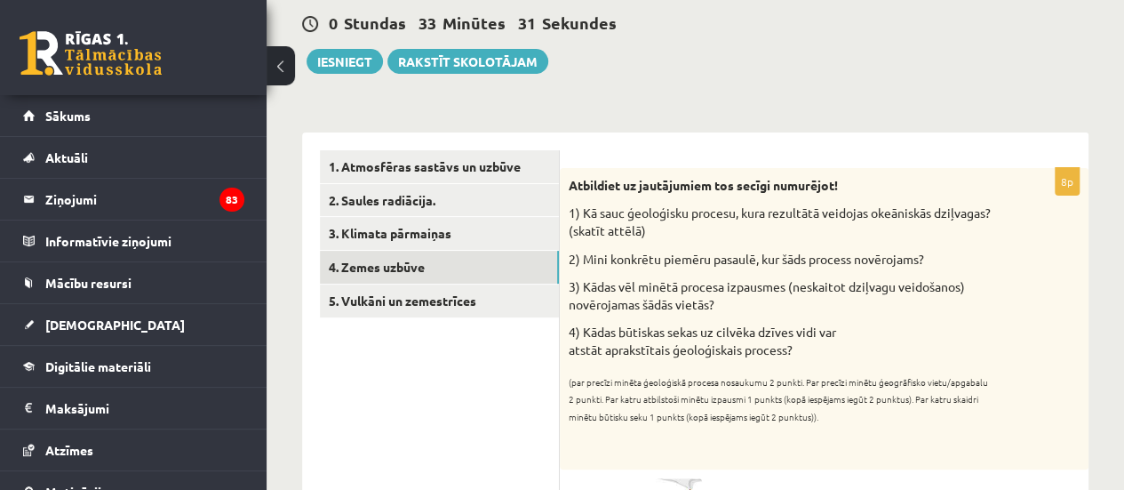
scroll to position [148, 0]
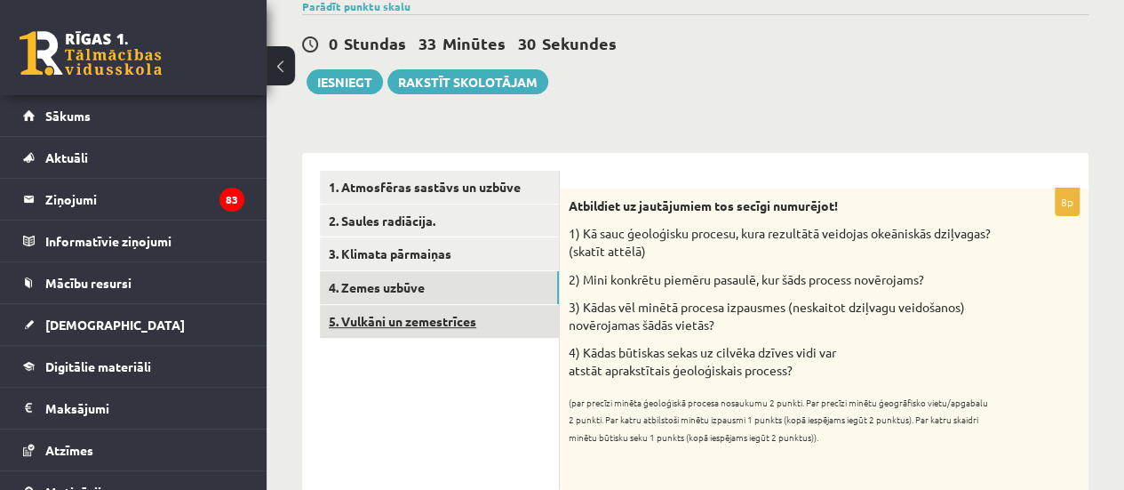
click at [536, 327] on link "5. Vulkāni un zemestrīces" at bounding box center [439, 321] width 239 height 33
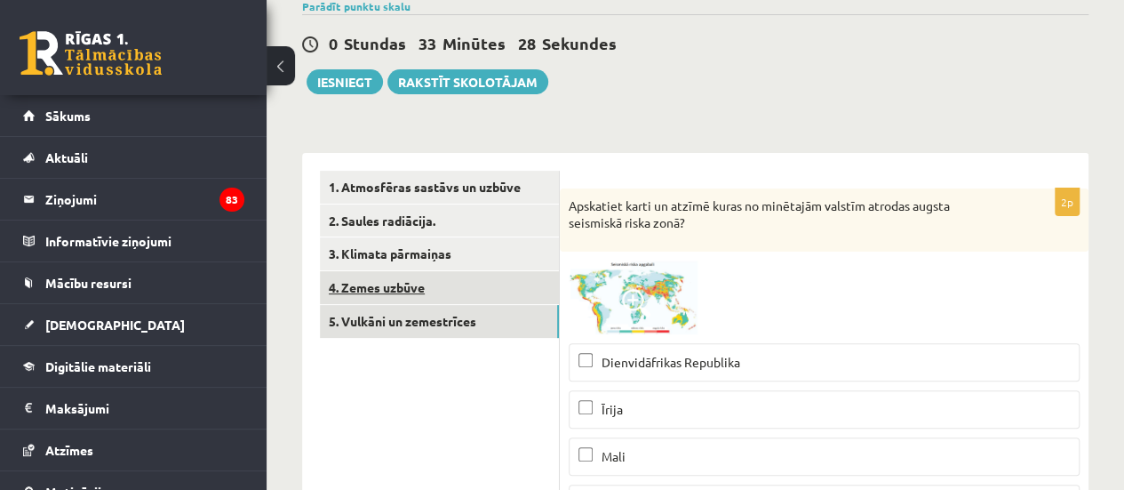
scroll to position [0, 0]
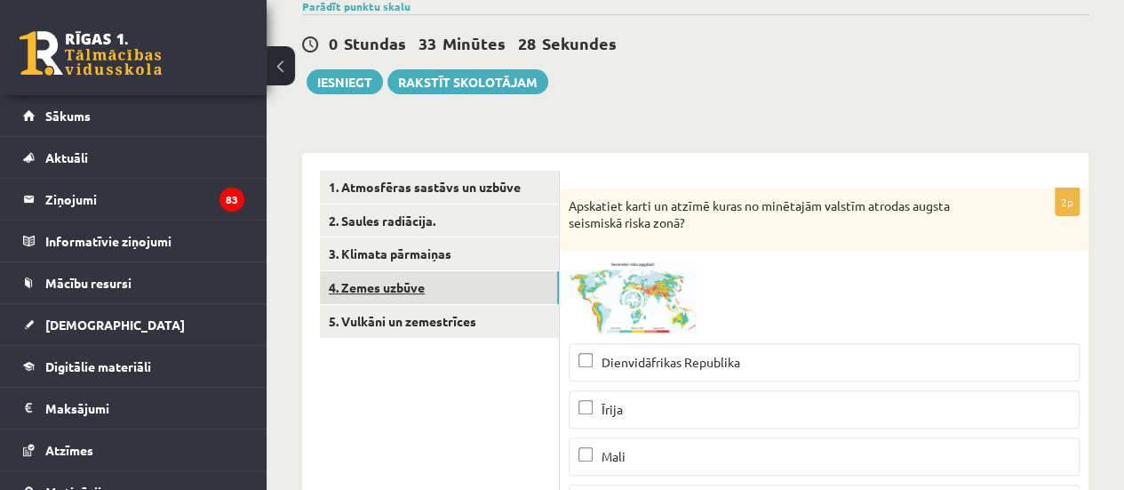
click at [482, 279] on link "4. Zemes uzbūve" at bounding box center [439, 287] width 239 height 33
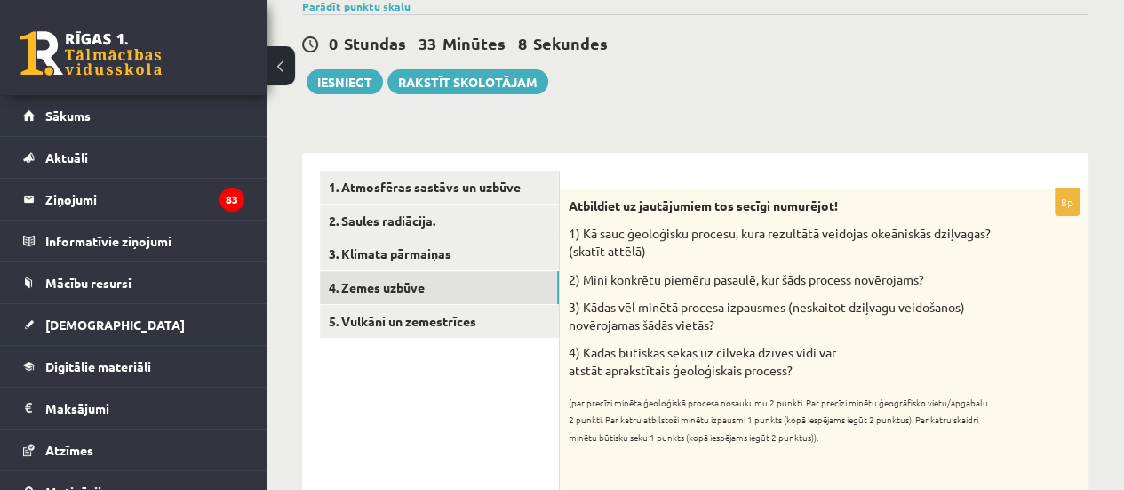
drag, startPoint x: 580, startPoint y: 228, endPoint x: 817, endPoint y: 364, distance: 272.3
click at [817, 364] on div "Atbildiet uz jautājumiem tos secīgi numurējot! 1) Kā sauc ģeoloģisku procesu, k…" at bounding box center [824, 338] width 529 height 301
copy div "Kā sauc ģeoloģisku procesu, kura rezultātā veidojas okeāniskās dziļvagas? (skat…"
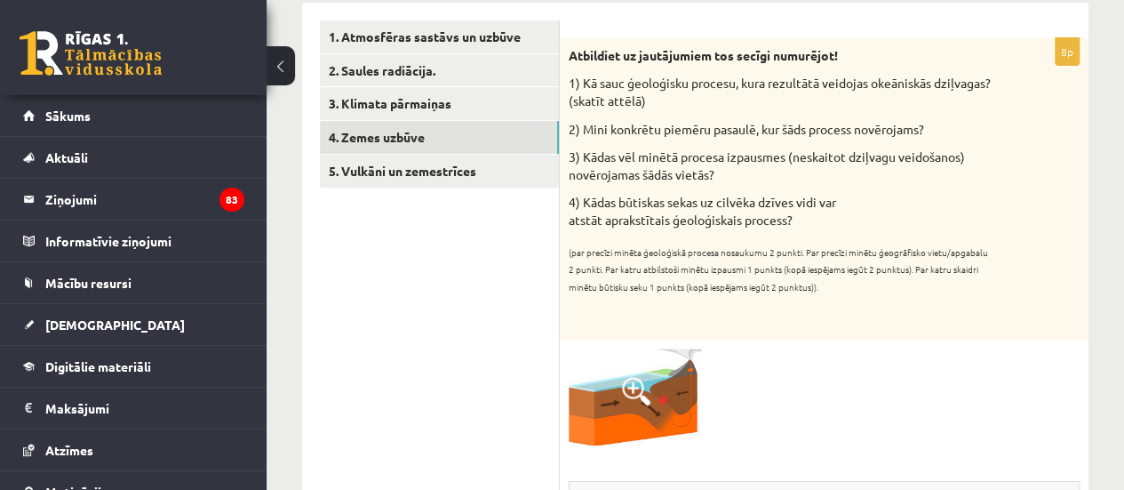
scroll to position [326, 0]
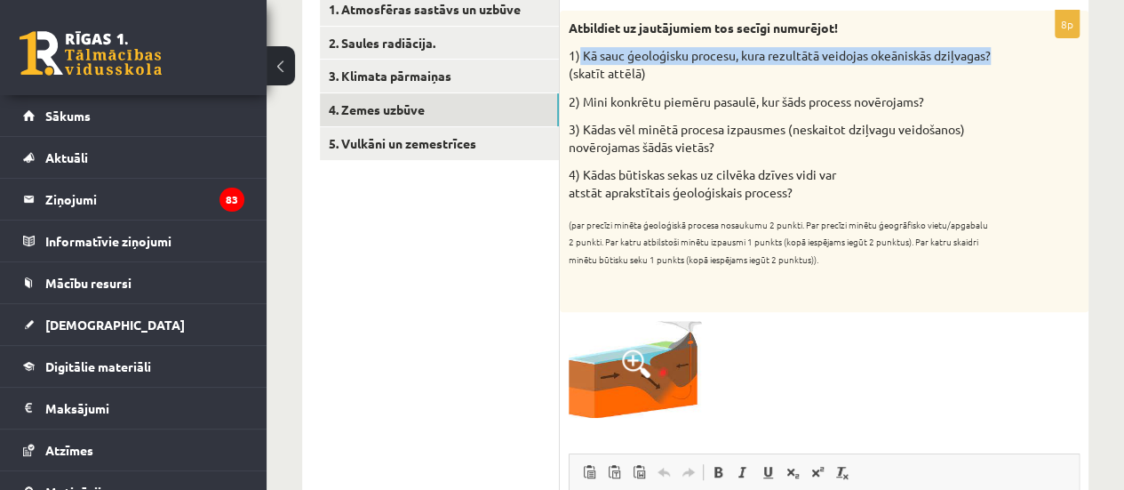
drag, startPoint x: 579, startPoint y: 51, endPoint x: 627, endPoint y: 74, distance: 52.5
click at [627, 74] on p "1) Kā sauc ģeoloģisku procesu, kura rezultātā veidojas okeāniskās dziļvagas? (s…" at bounding box center [780, 64] width 422 height 35
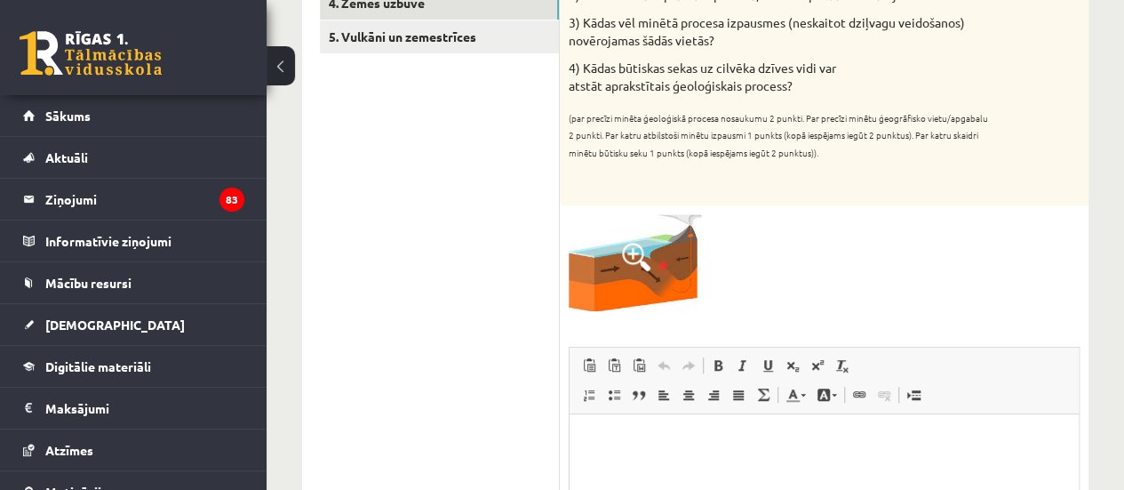
scroll to position [468, 0]
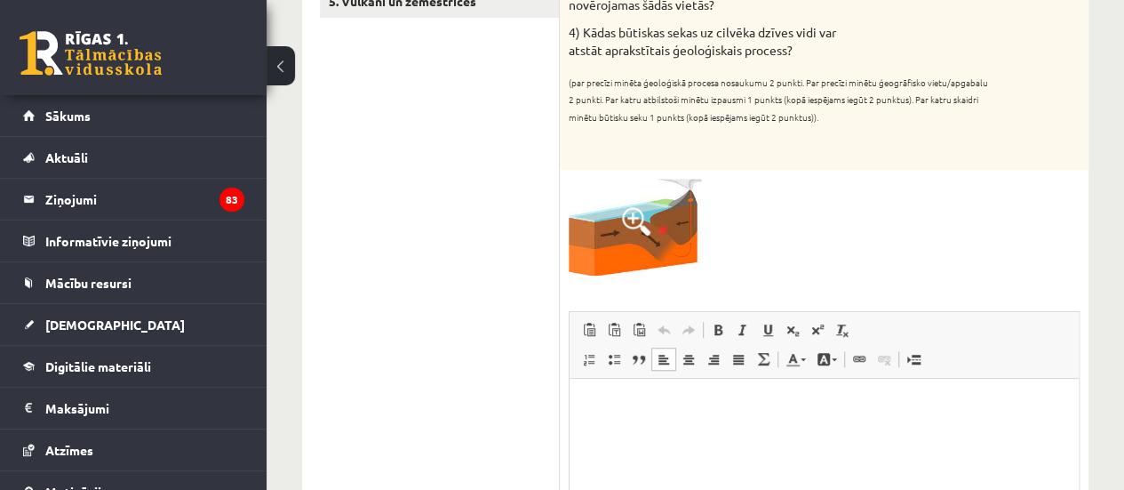
click at [679, 390] on html at bounding box center [824, 406] width 509 height 54
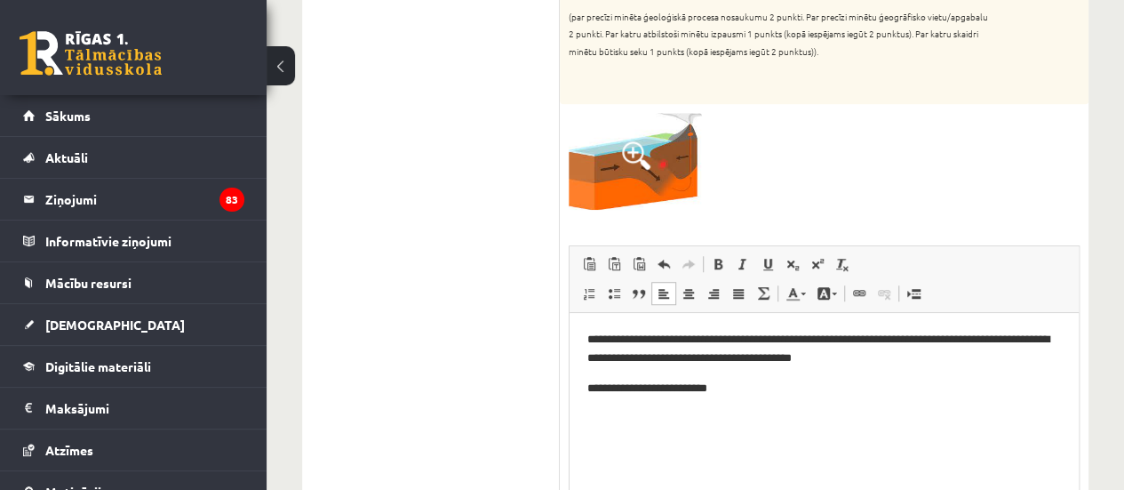
scroll to position [537, 0]
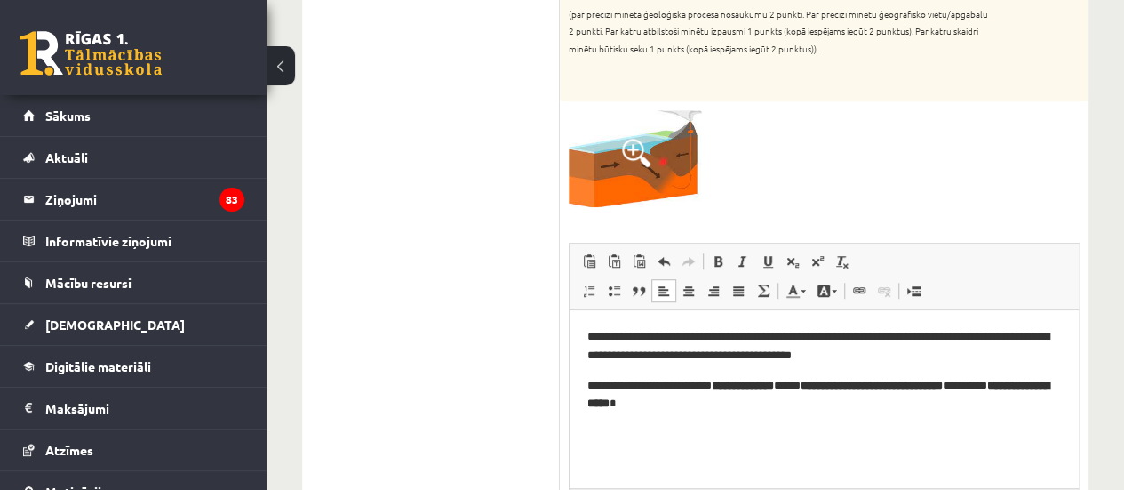
click at [739, 384] on strong "**********" at bounding box center [743, 386] width 62 height 12
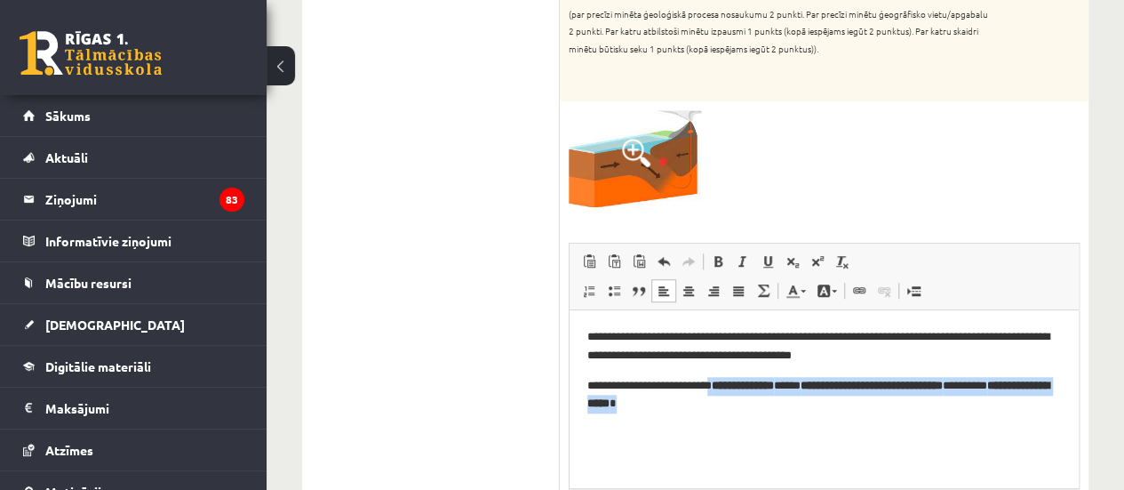
drag, startPoint x: 733, startPoint y: 382, endPoint x: 747, endPoint y: 406, distance: 27.9
click at [747, 406] on p "**********" at bounding box center [824, 395] width 474 height 37
click at [715, 260] on span at bounding box center [718, 261] width 14 height 14
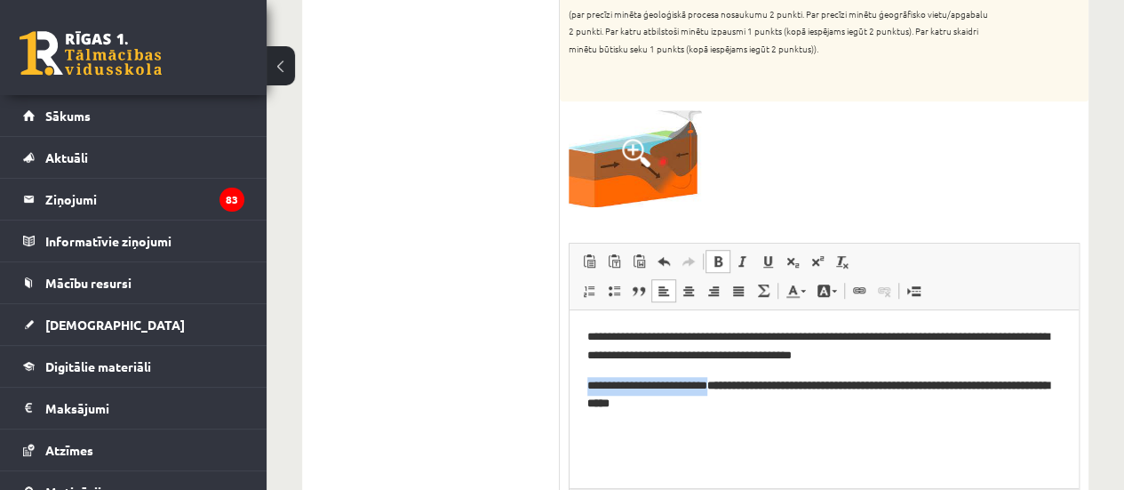
click at [715, 260] on span at bounding box center [718, 261] width 14 height 14
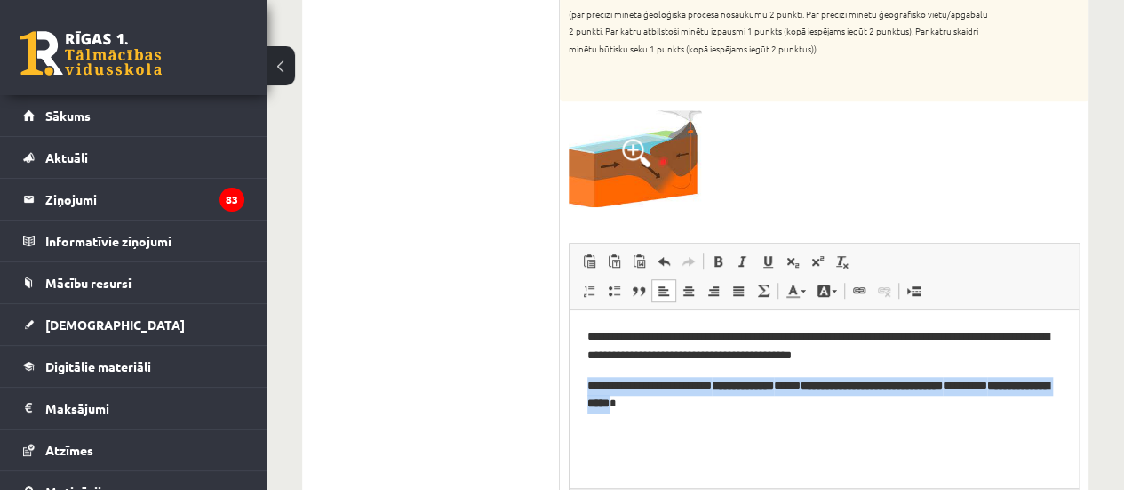
click at [831, 431] on html "**********" at bounding box center [824, 370] width 509 height 121
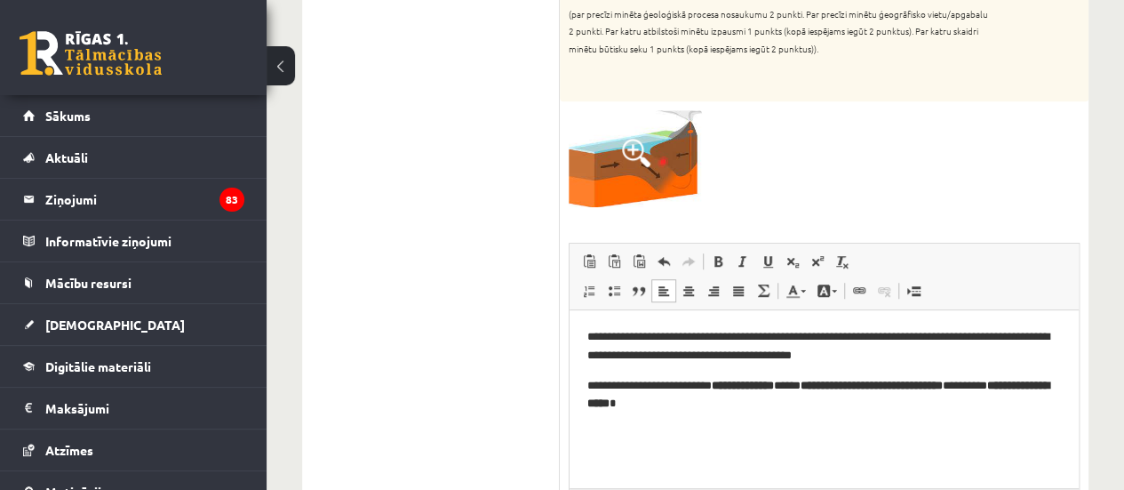
click at [735, 383] on strong "**********" at bounding box center [743, 386] width 62 height 12
click at [841, 380] on strong "**********" at bounding box center [810, 386] width 62 height 12
drag, startPoint x: 1019, startPoint y: 385, endPoint x: 840, endPoint y: 375, distance: 178.9
click at [840, 375] on body "**********" at bounding box center [824, 370] width 474 height 85
click at [716, 254] on span at bounding box center [718, 261] width 14 height 14
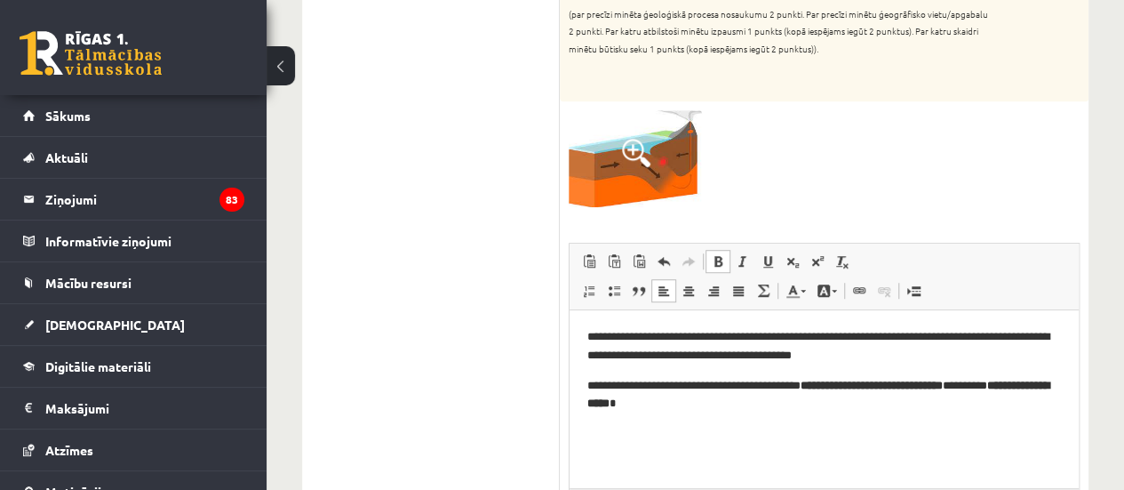
click at [716, 262] on span at bounding box center [718, 261] width 14 height 14
click at [819, 431] on html "**********" at bounding box center [824, 370] width 509 height 121
click at [838, 390] on p "**********" at bounding box center [824, 395] width 474 height 37
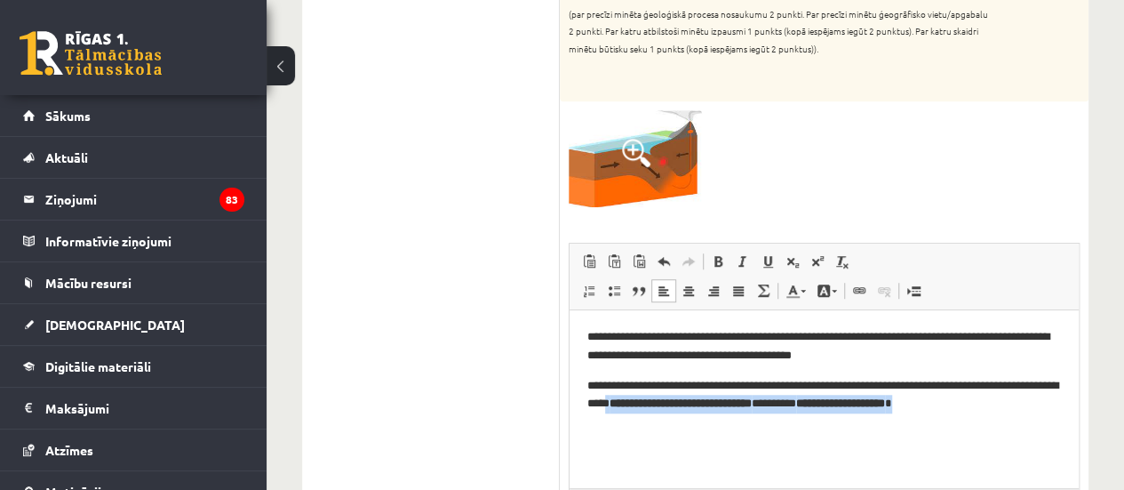
drag, startPoint x: 1064, startPoint y: 409, endPoint x: 702, endPoint y: 408, distance: 361.7
click at [702, 408] on html "**********" at bounding box center [824, 370] width 509 height 121
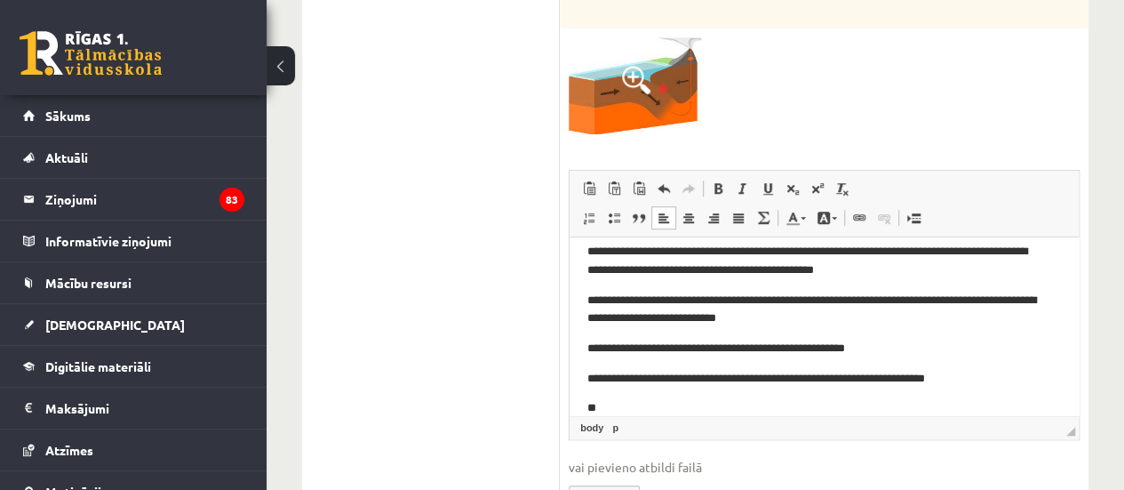
scroll to position [616, 0]
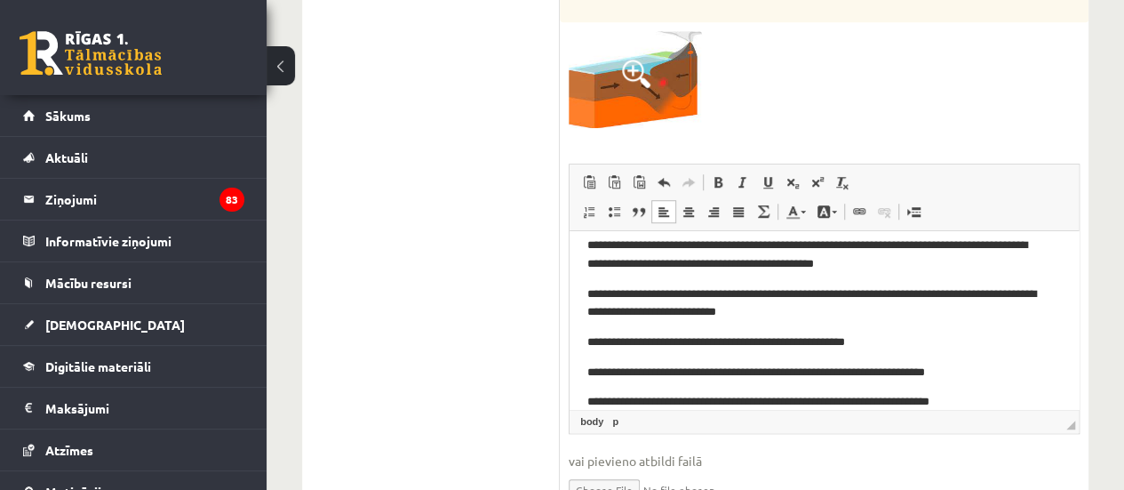
drag, startPoint x: 907, startPoint y: 399, endPoint x: 1525, endPoint y: 673, distance: 675.7
click at [907, 399] on p "**********" at bounding box center [817, 402] width 460 height 19
click at [1002, 396] on p "**********" at bounding box center [817, 402] width 460 height 19
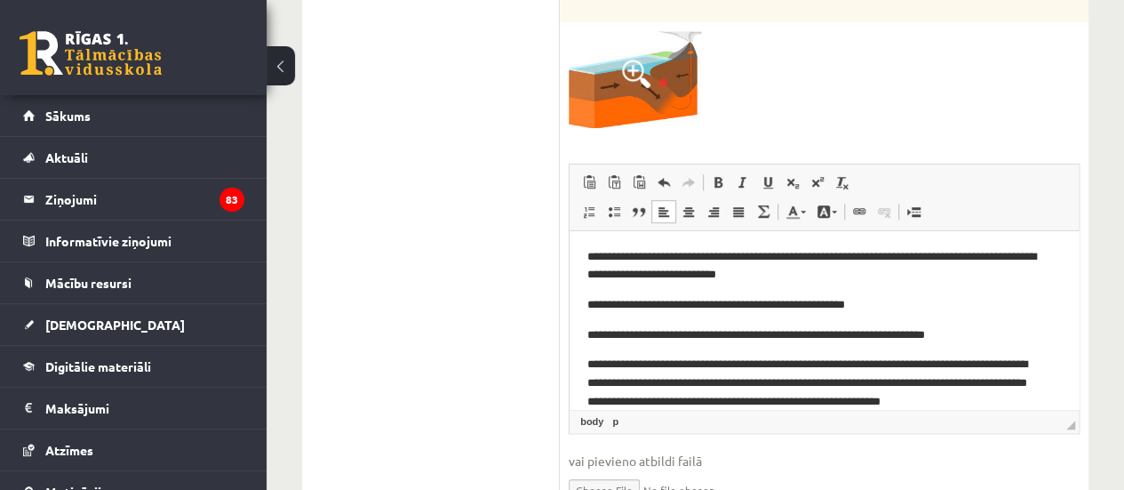
scroll to position [68, 0]
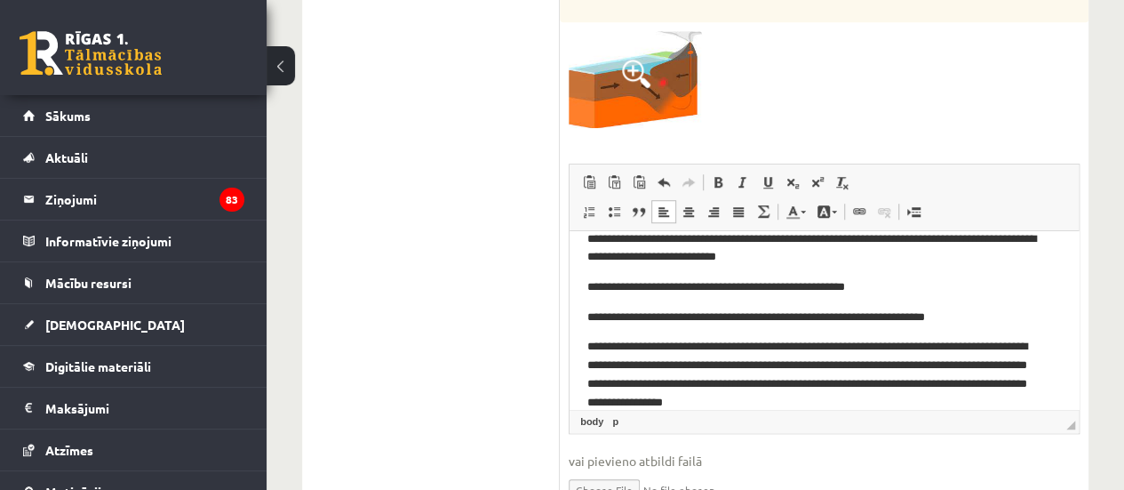
drag, startPoint x: 728, startPoint y: 396, endPoint x: 740, endPoint y: 410, distance: 18.9
click at [740, 410] on html "**********" at bounding box center [824, 297] width 509 height 266
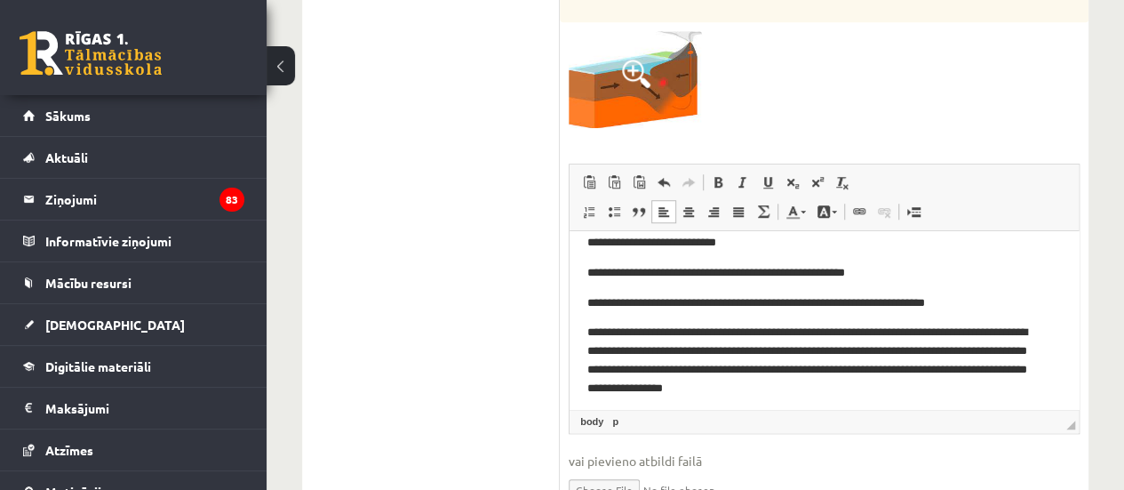
click at [725, 386] on p "**********" at bounding box center [817, 361] width 460 height 74
click at [1012, 383] on p "**********" at bounding box center [817, 361] width 460 height 74
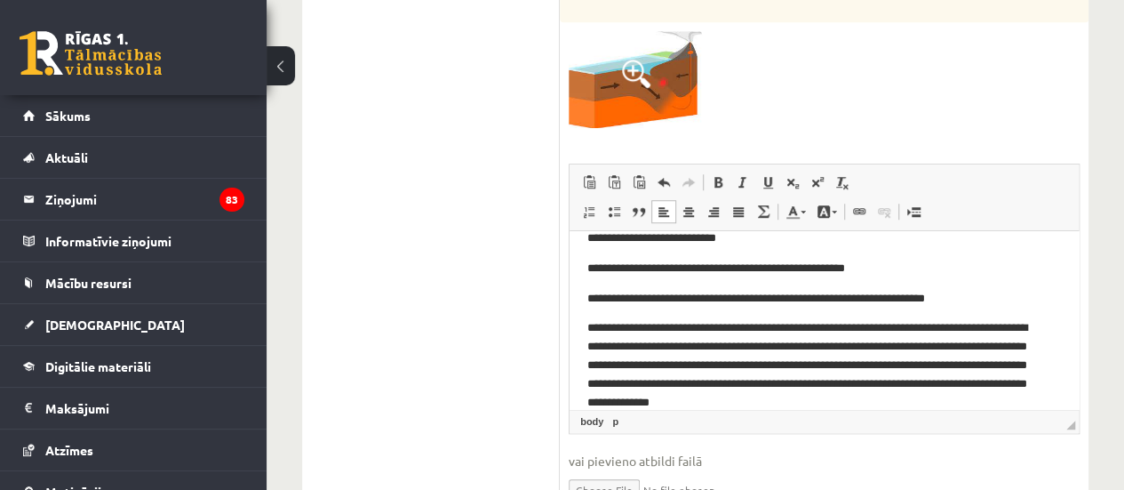
click at [883, 388] on p "**********" at bounding box center [817, 365] width 460 height 92
click at [843, 386] on p "**********" at bounding box center [817, 365] width 460 height 92
click at [1032, 388] on p "**********" at bounding box center [817, 365] width 460 height 92
click at [1010, 402] on p "**********" at bounding box center [817, 365] width 460 height 92
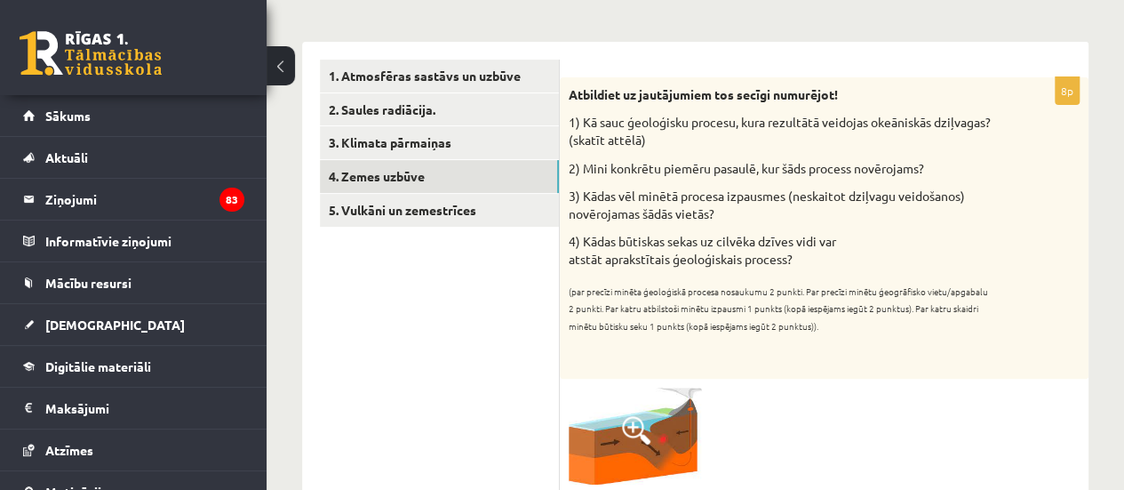
scroll to position [267, 0]
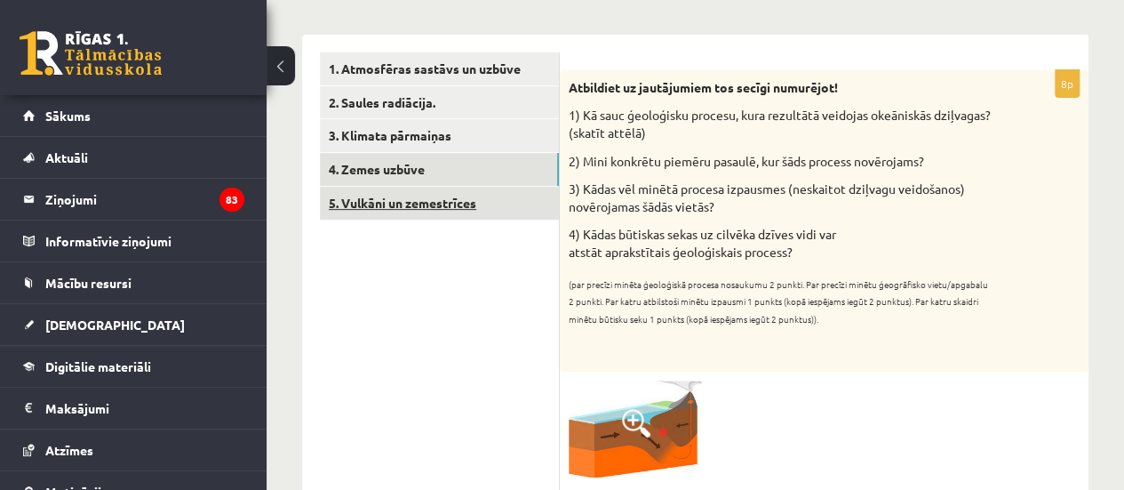
click at [413, 195] on link "5. Vulkāni un zemestrīces" at bounding box center [439, 203] width 239 height 33
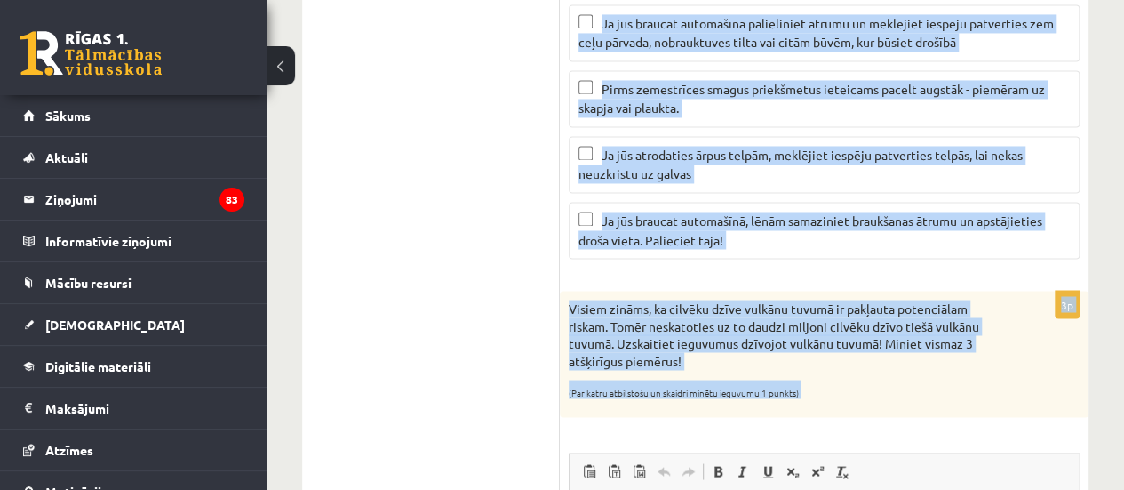
scroll to position [1548, 0]
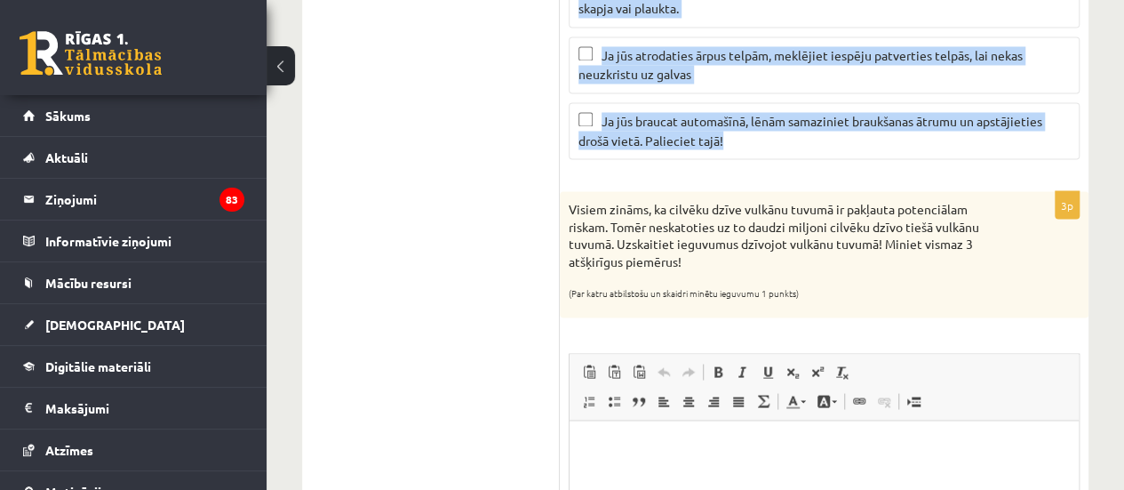
drag, startPoint x: 571, startPoint y: 60, endPoint x: 761, endPoint y: 125, distance: 201.3
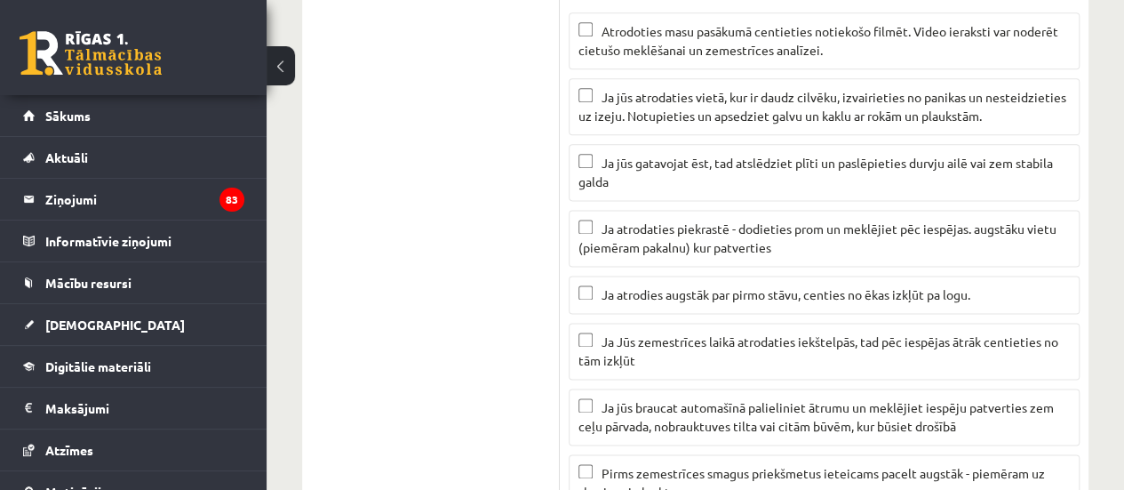
scroll to position [1067, 0]
drag, startPoint x: 592, startPoint y: 325, endPoint x: 474, endPoint y: 133, distance: 225.5
click at [474, 133] on ul "1. Atmosfēras sastāvs un uzbūve 2. Saules radiācija. 3. Klimata pārmaiņas 4. Ze…" at bounding box center [440, 458] width 240 height 2410
click at [468, 370] on ul "1. Atmosfēras sastāvs un uzbūve 2. Saules radiācija. 3. Klimata pārmaiņas 4. Ze…" at bounding box center [440, 458] width 240 height 2410
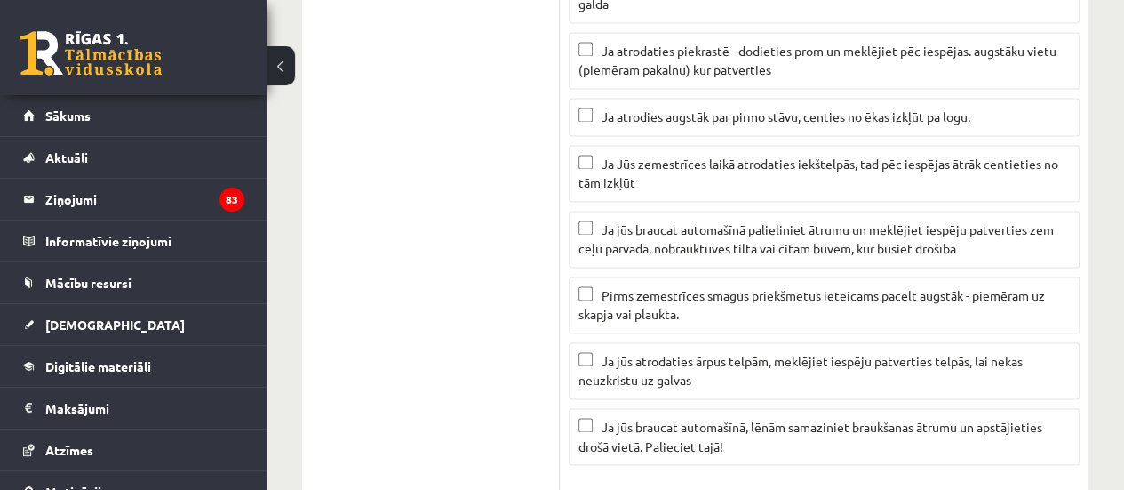
scroll to position [1244, 0]
click at [614, 417] on span "Ja jūs braucat automašīnā, lēnām samaziniet braukšanas ātrumu un apstājieties d…" at bounding box center [811, 434] width 464 height 35
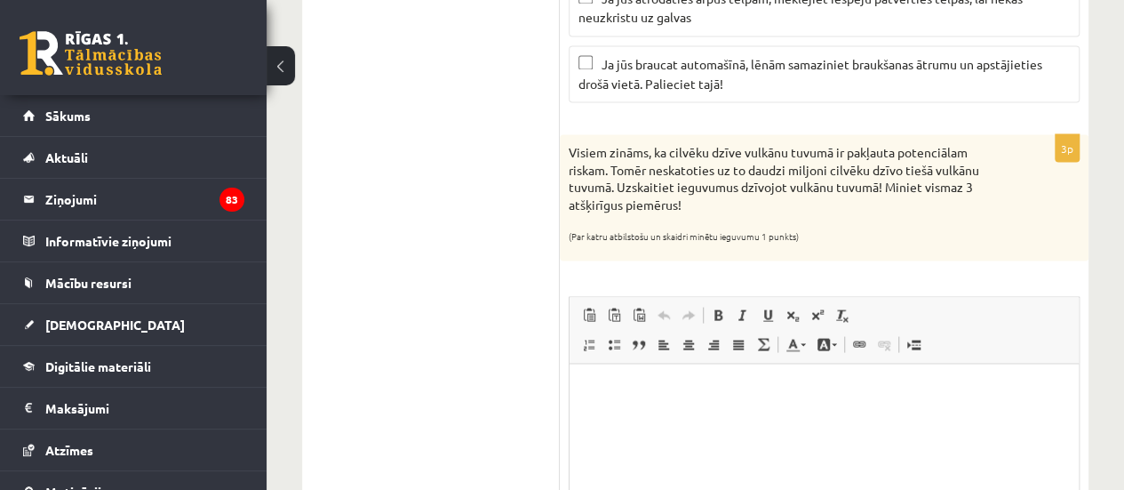
scroll to position [1602, 0]
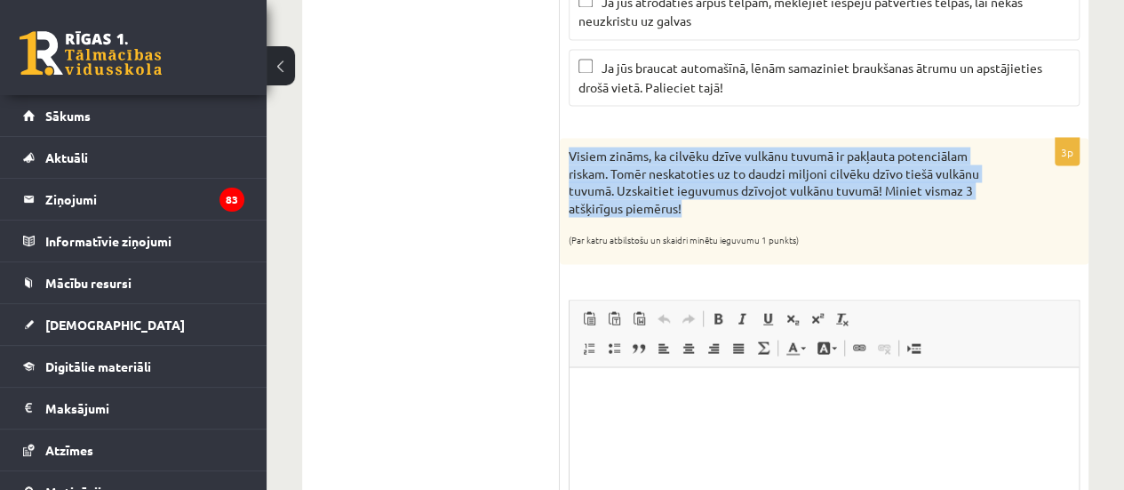
drag, startPoint x: 569, startPoint y: 140, endPoint x: 709, endPoint y: 202, distance: 153.6
click at [709, 202] on p "Visiem zināms, ka cilvēku dzīve vulkānu tuvumā ir pakļauta potenciālam riskam. …" at bounding box center [780, 181] width 422 height 69
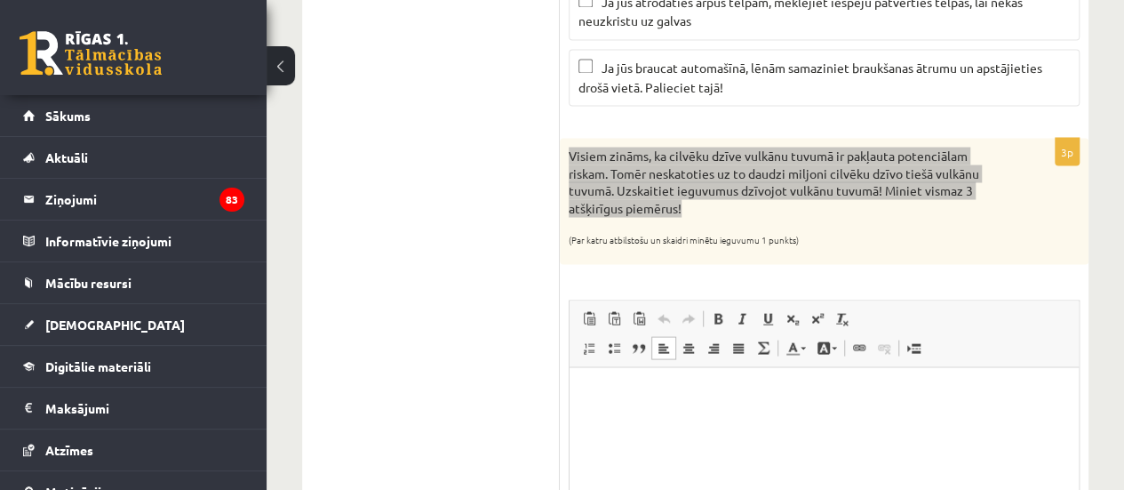
click at [819, 396] on p "Editor, wiswyg-editor-user-answer-47024914070900" at bounding box center [824, 394] width 474 height 19
click at [581, 396] on html "**********" at bounding box center [824, 409] width 509 height 84
click at [590, 430] on p "Editor, wiswyg-editor-user-answer-47024914070900" at bounding box center [824, 424] width 474 height 19
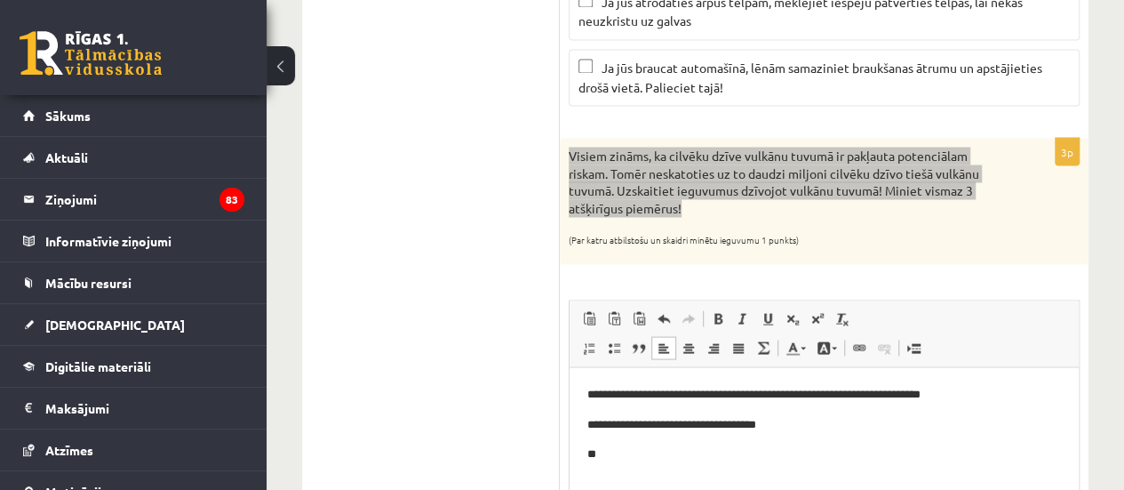
click at [820, 428] on p "**********" at bounding box center [824, 424] width 474 height 19
click at [824, 428] on p "**********" at bounding box center [824, 424] width 474 height 19
click at [931, 412] on body "**********" at bounding box center [824, 424] width 474 height 78
click at [612, 456] on p "**" at bounding box center [824, 453] width 474 height 19
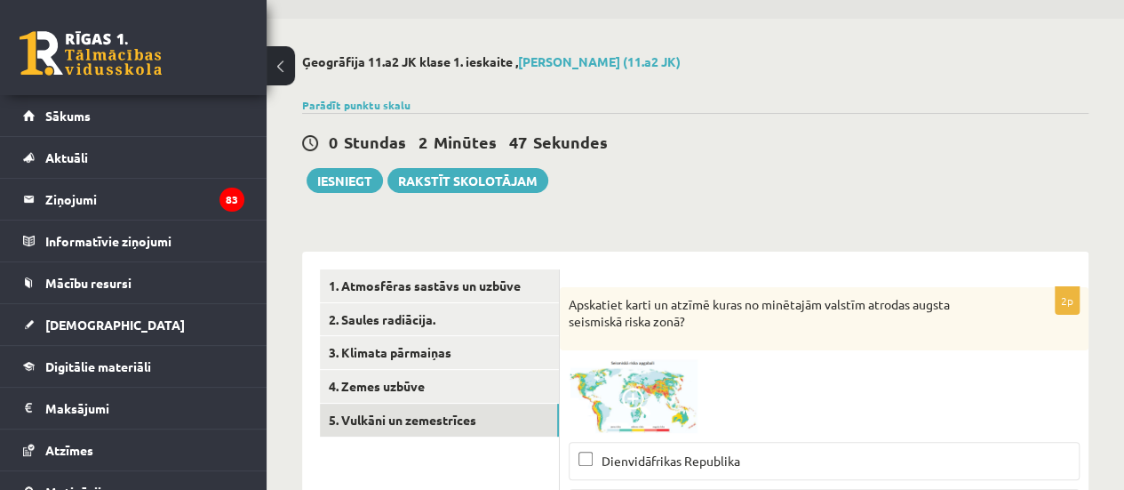
scroll to position [75, 0]
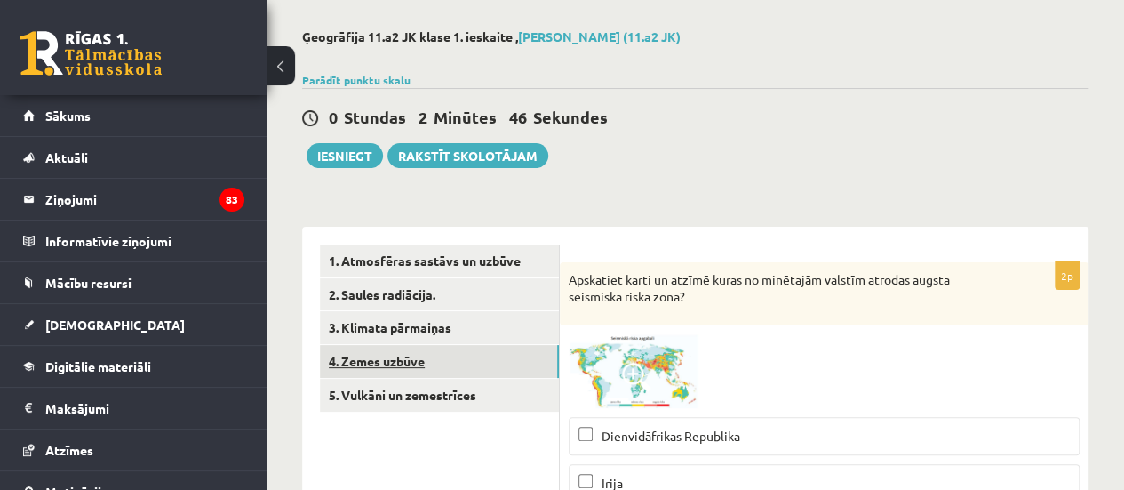
click at [416, 355] on link "4. Zemes uzbūve" at bounding box center [439, 361] width 239 height 33
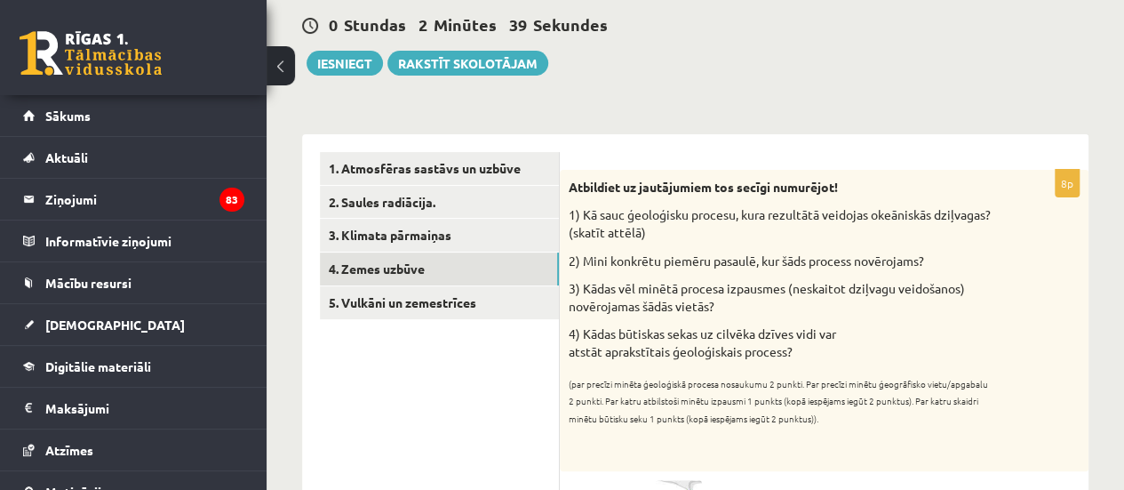
scroll to position [163, 0]
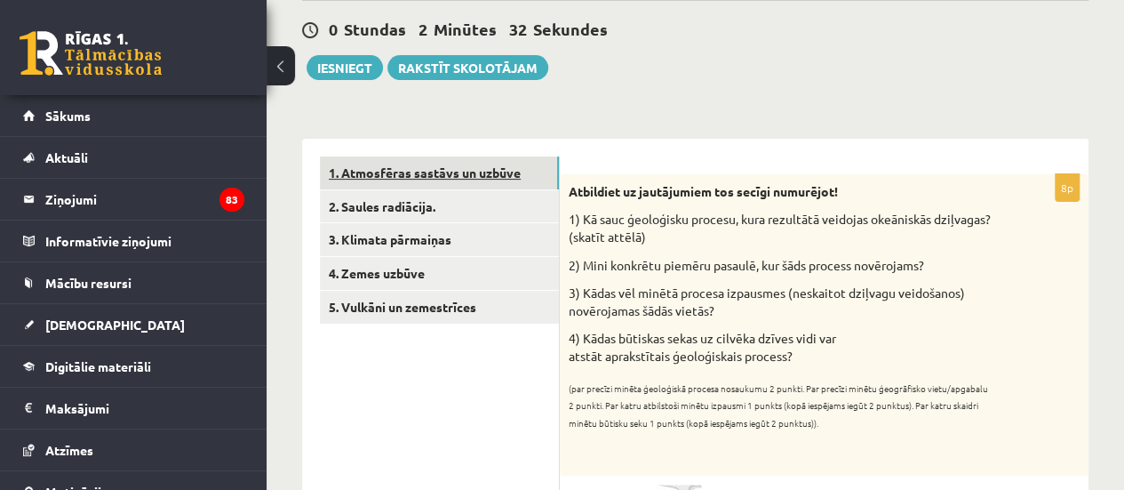
click at [432, 168] on link "1. Atmosfēras sastāvs un uzbūve" at bounding box center [439, 172] width 239 height 33
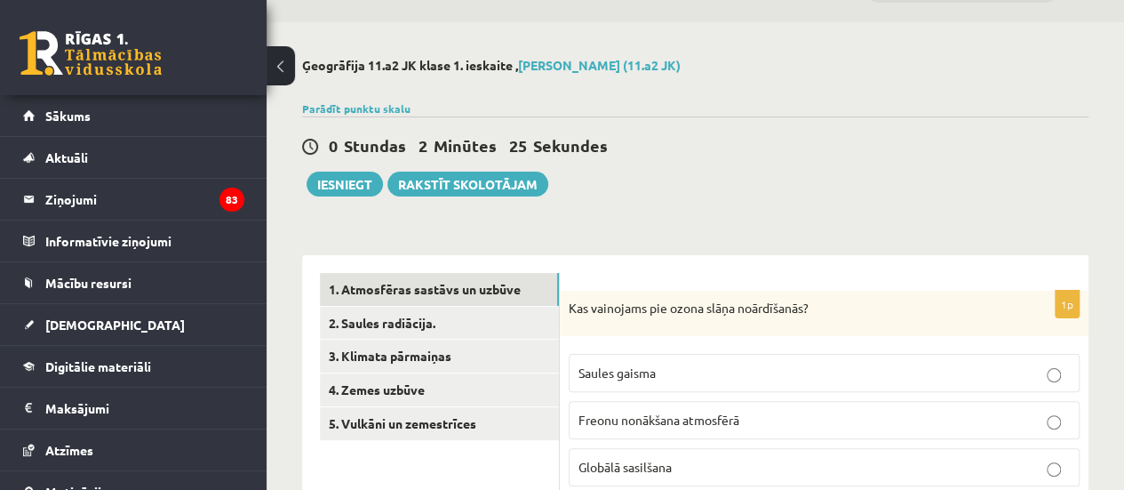
scroll to position [31, 0]
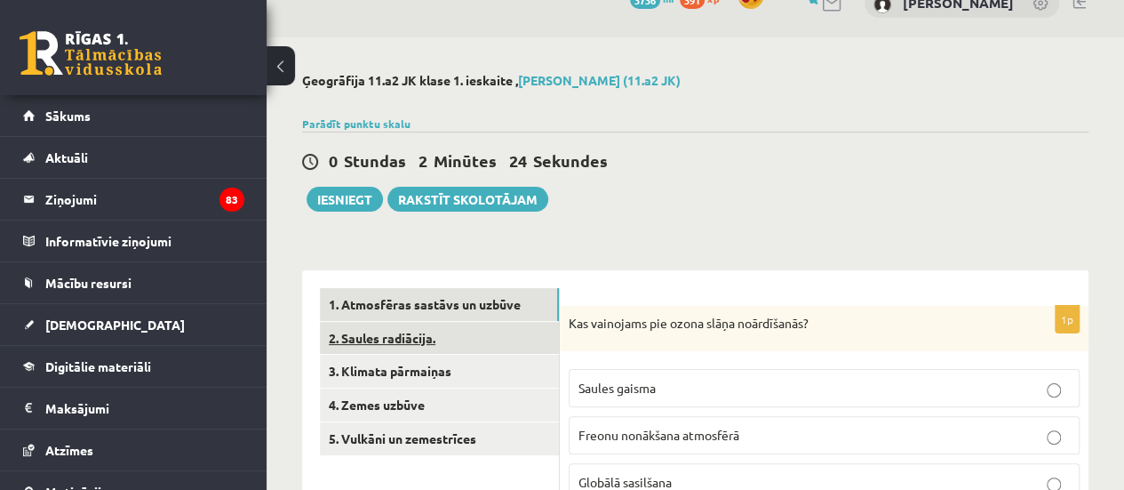
click at [385, 336] on link "2. Saules radiācija." at bounding box center [439, 338] width 239 height 33
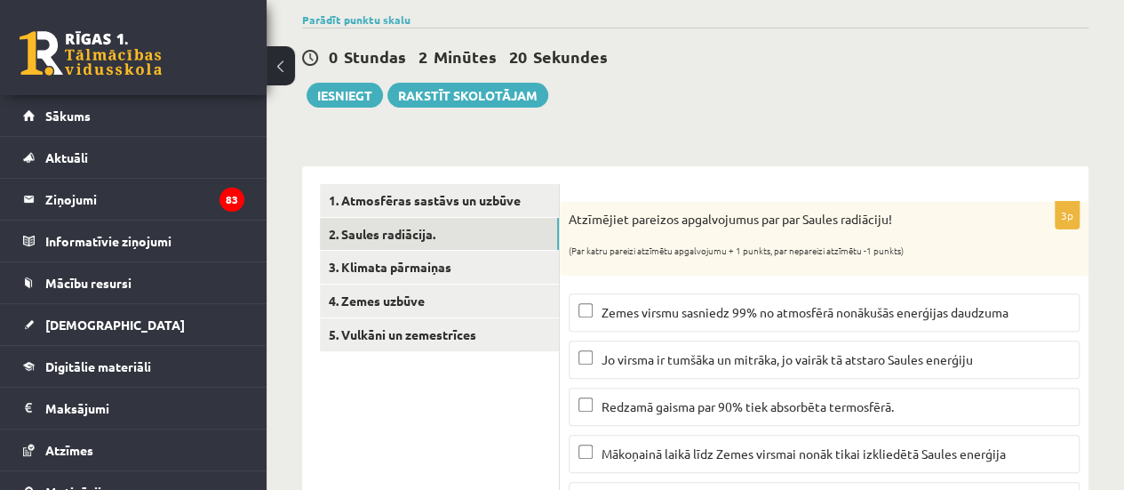
scroll to position [126, 0]
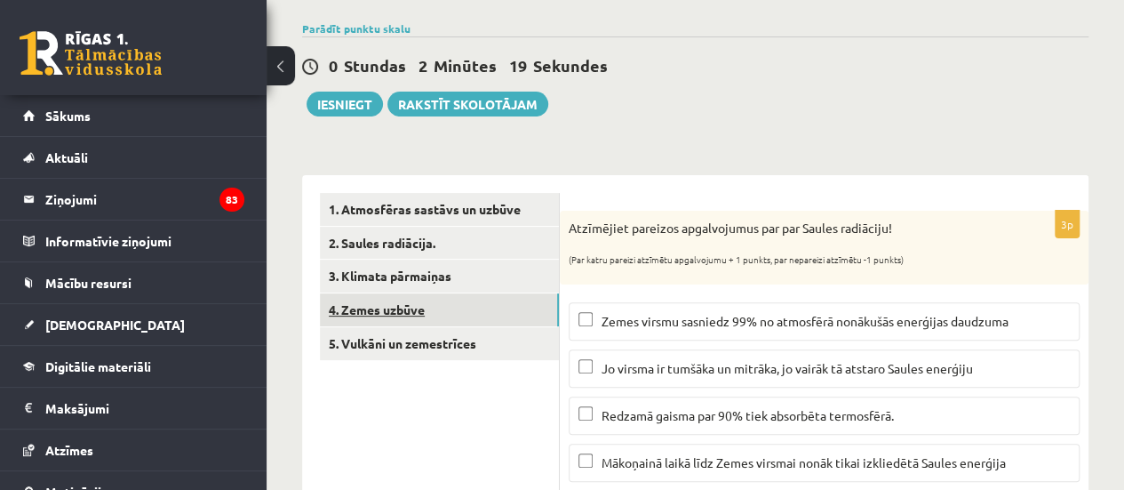
click at [462, 294] on link "4. Zemes uzbūve" at bounding box center [439, 309] width 239 height 33
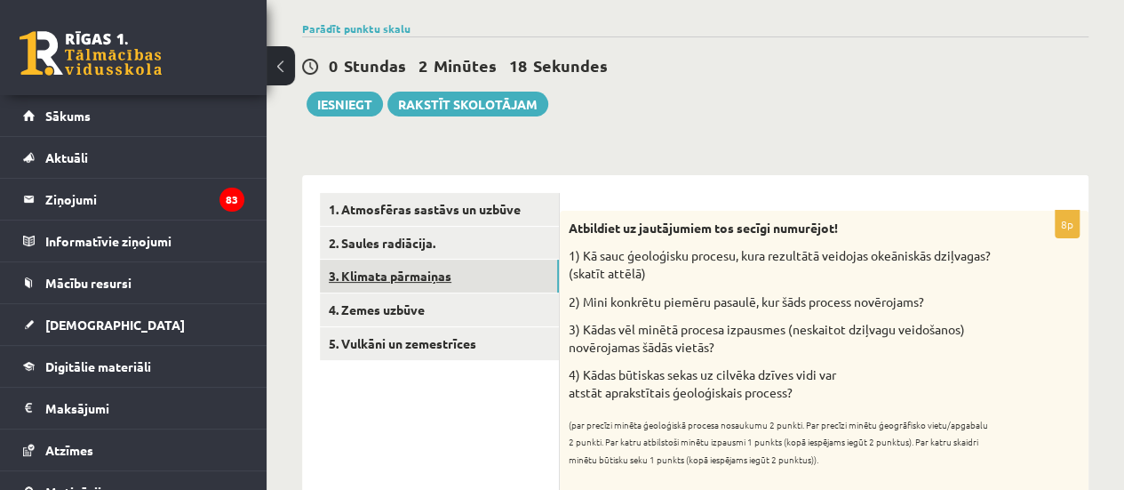
click at [461, 274] on link "3. Klimata pārmaiņas" at bounding box center [439, 276] width 239 height 33
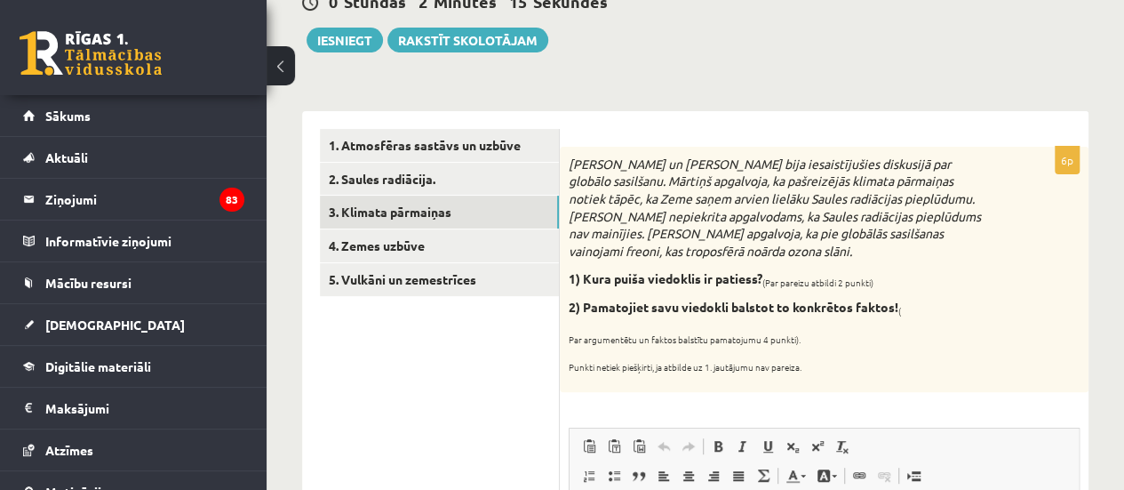
scroll to position [177, 0]
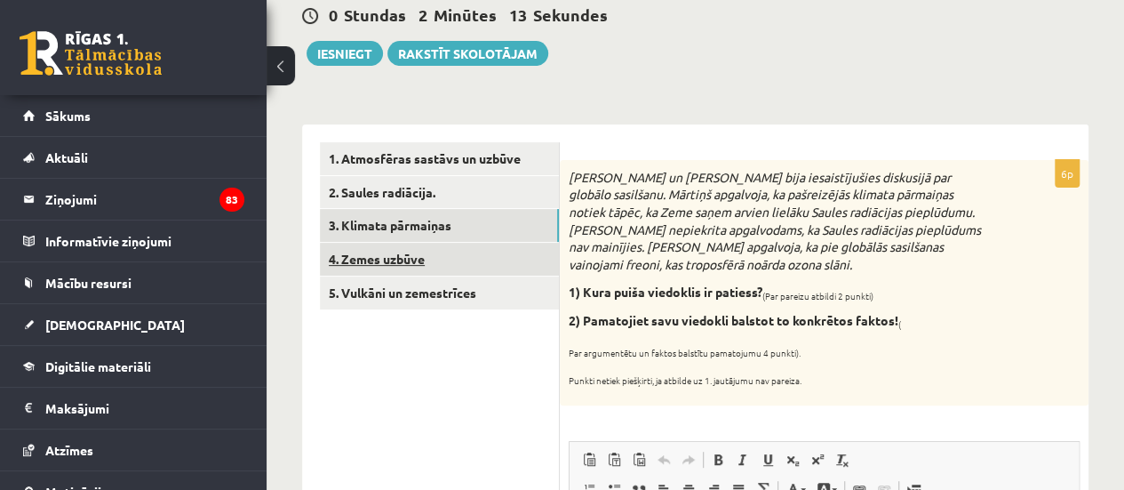
click at [442, 246] on link "4. Zemes uzbūve" at bounding box center [439, 259] width 239 height 33
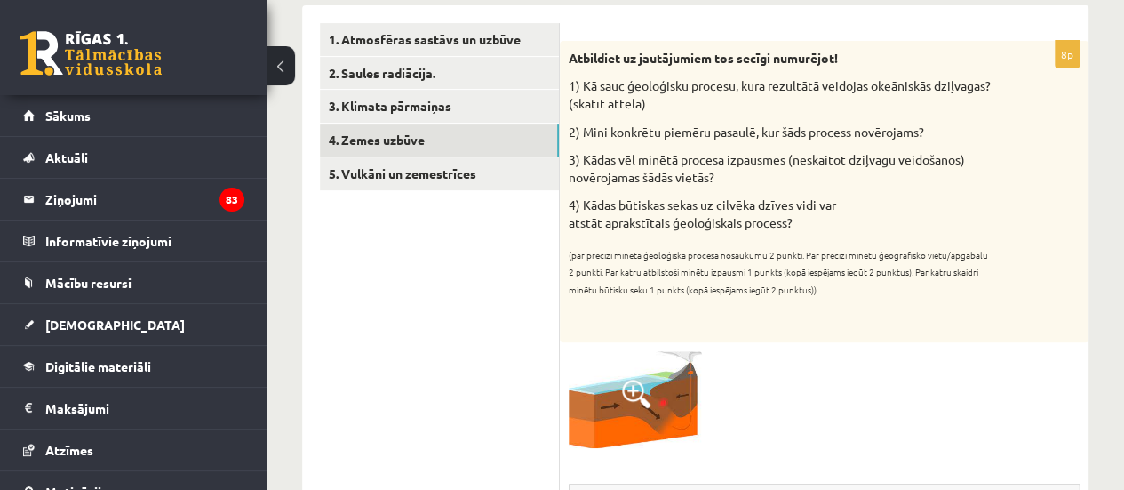
scroll to position [223, 0]
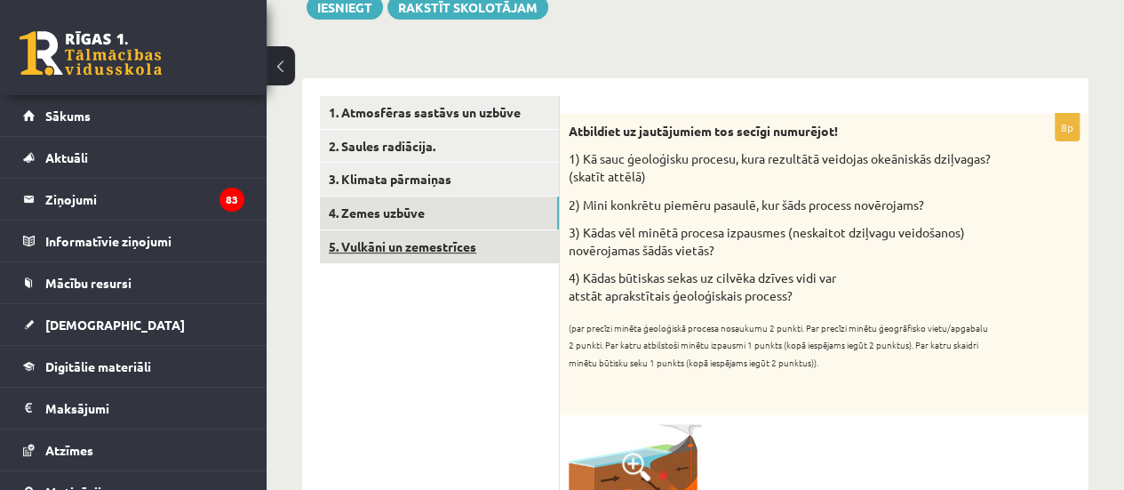
click at [456, 230] on link "5. Vulkāni un zemestrīces" at bounding box center [439, 246] width 239 height 33
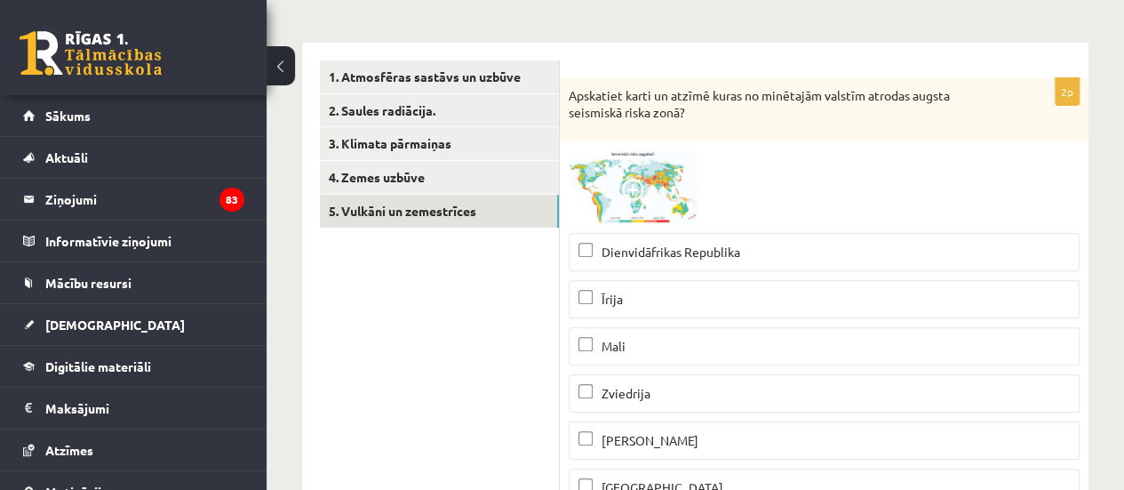
scroll to position [0, 0]
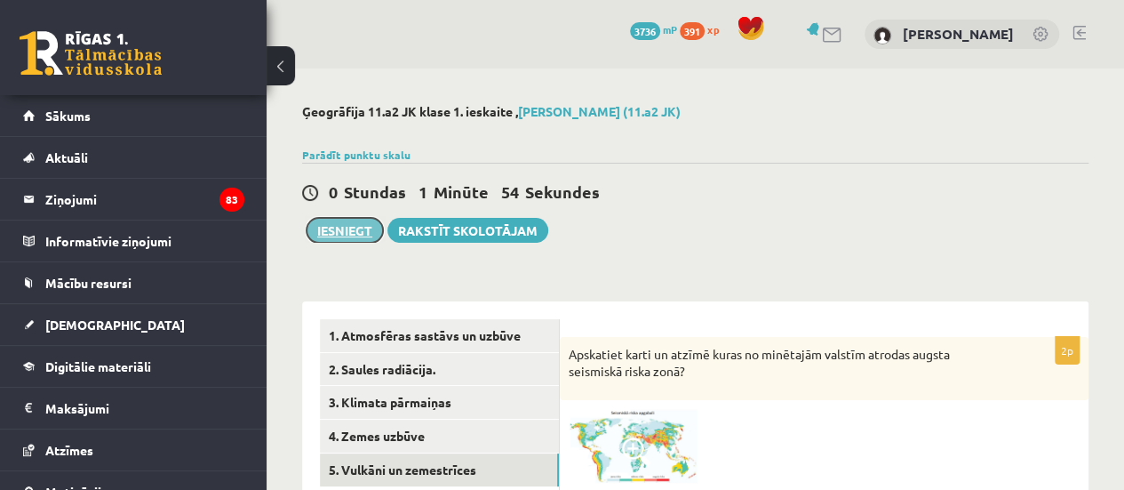
click at [348, 230] on button "Iesniegt" at bounding box center [345, 230] width 76 height 25
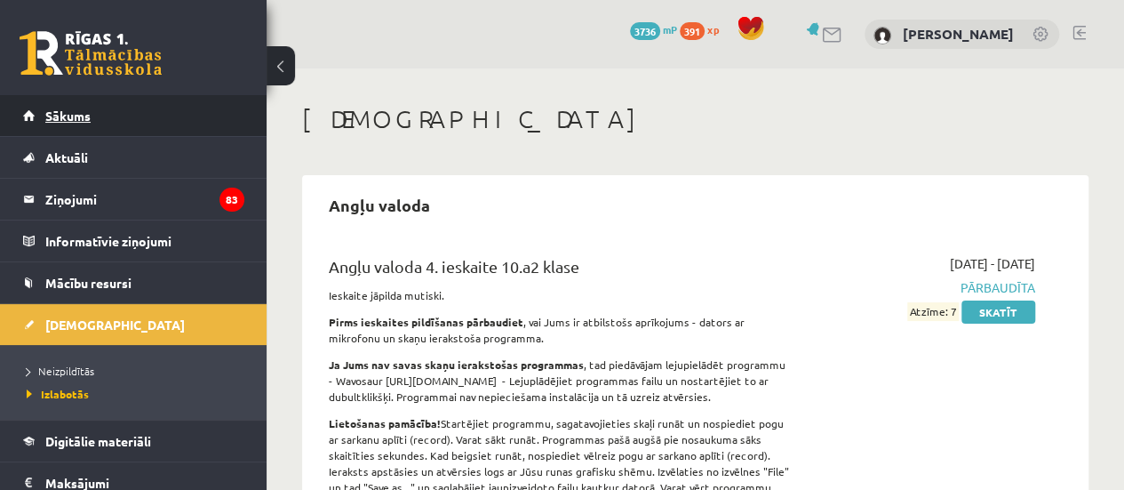
click at [109, 108] on link "Sākums" at bounding box center [133, 115] width 221 height 41
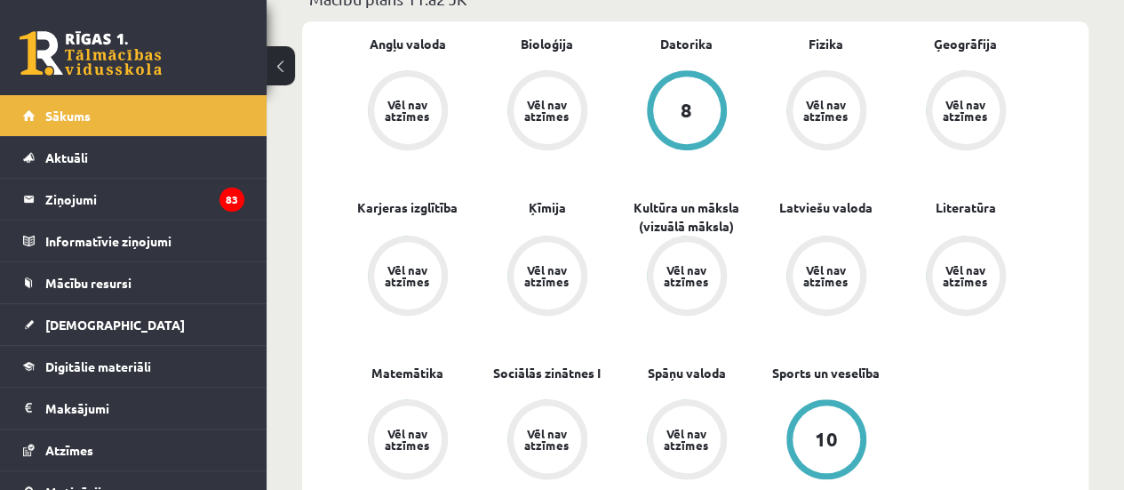
scroll to position [569, 0]
